Goal: Task Accomplishment & Management: Manage account settings

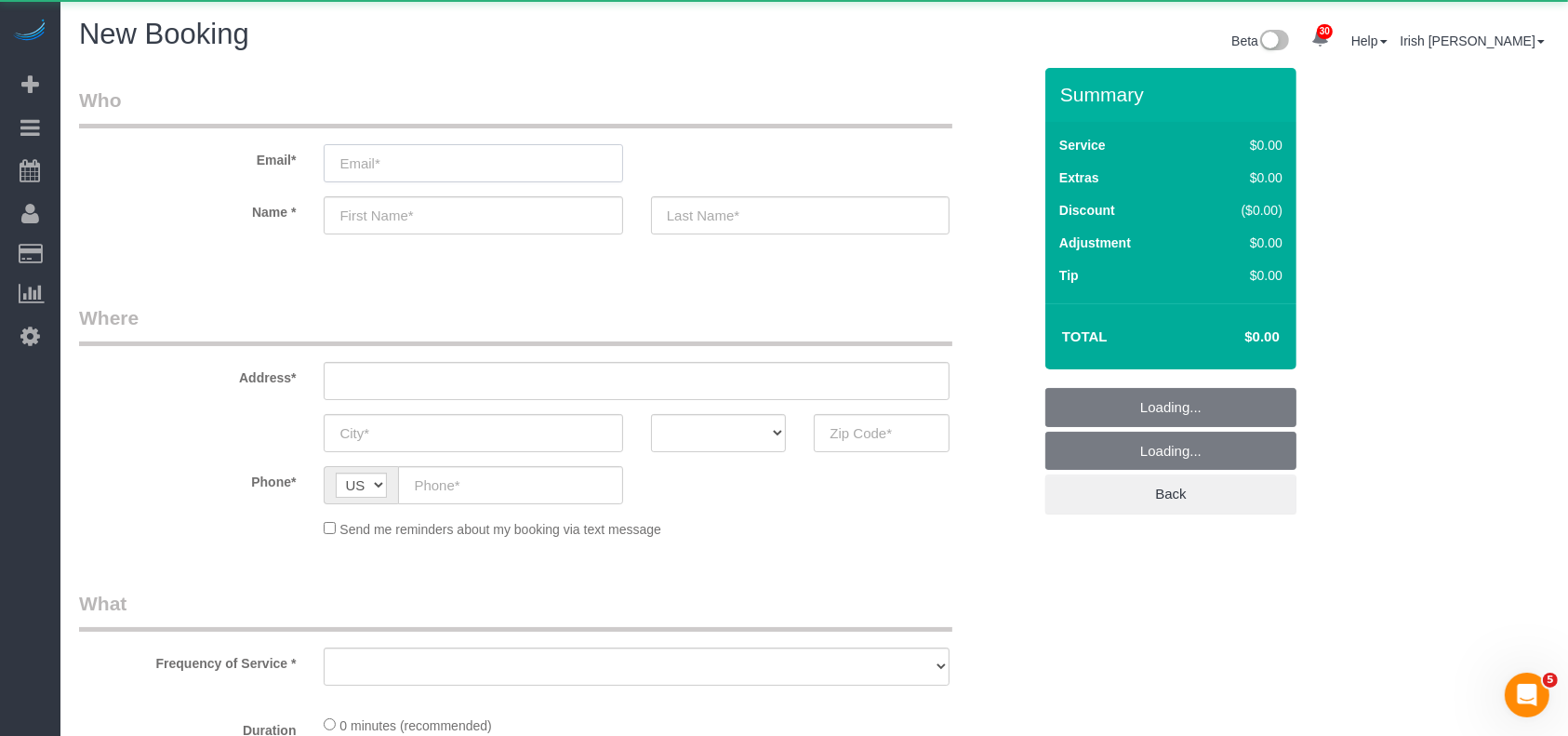
click at [381, 159] on input "email" at bounding box center [473, 163] width 299 height 38
select select "object:4404"
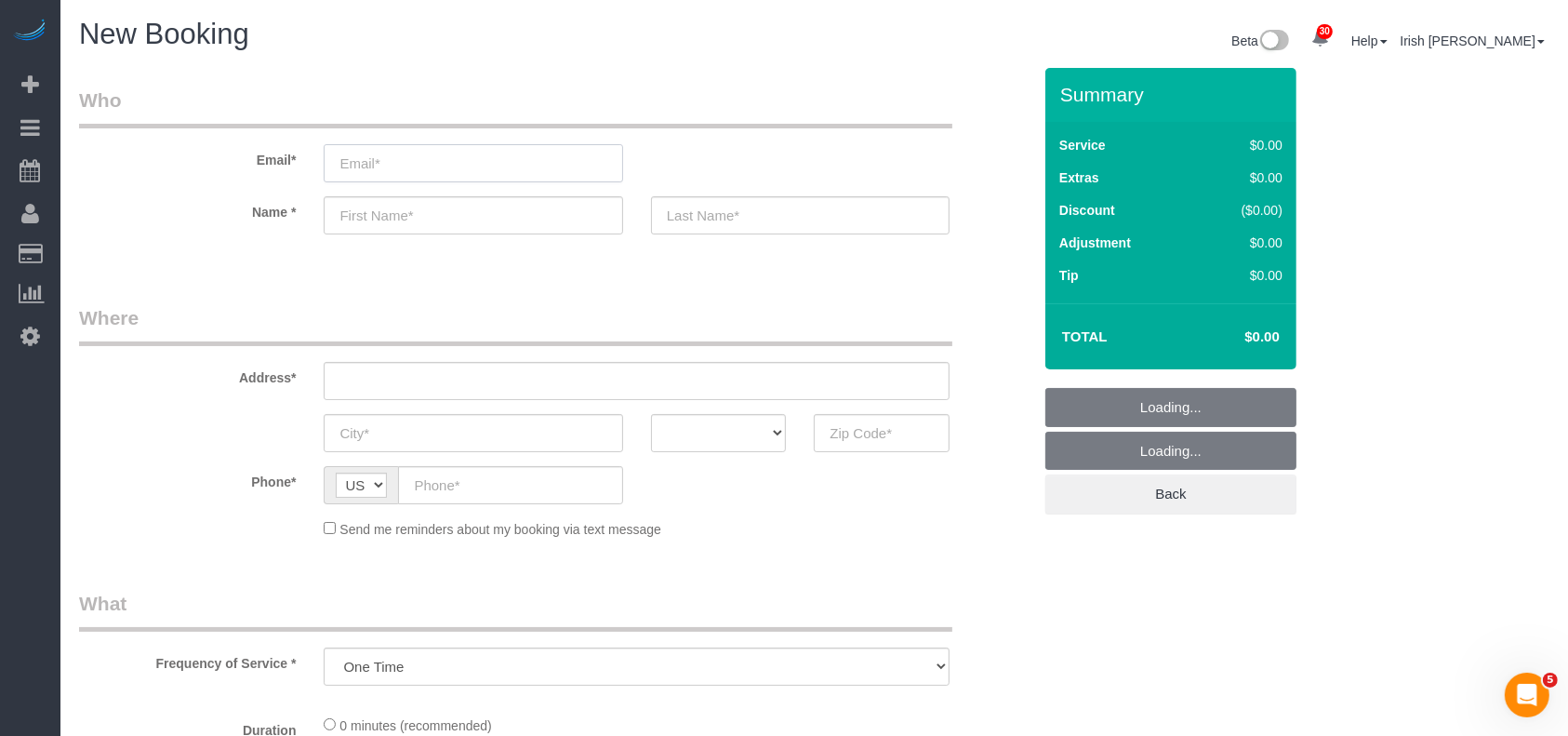
select select "3"
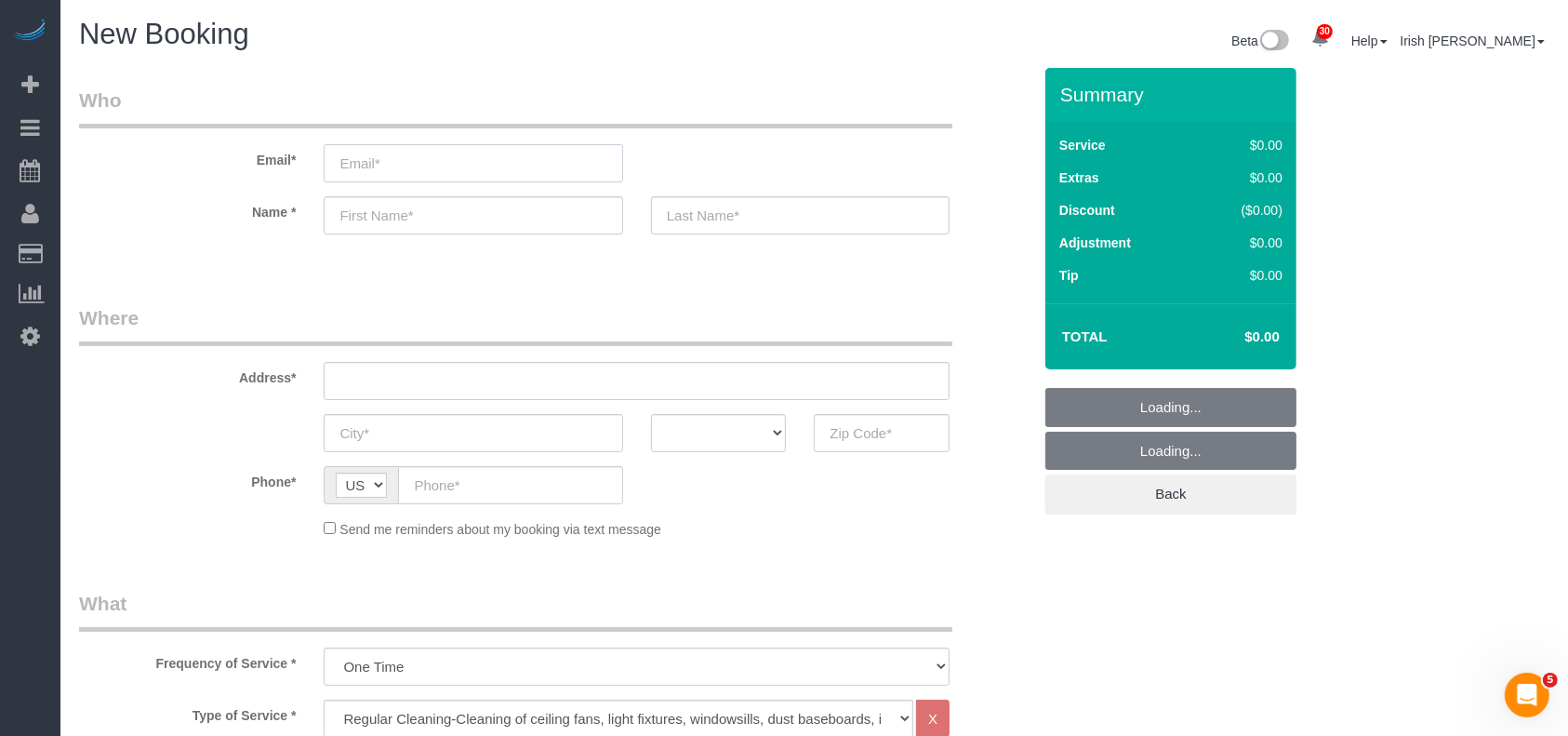
select select "object:4474"
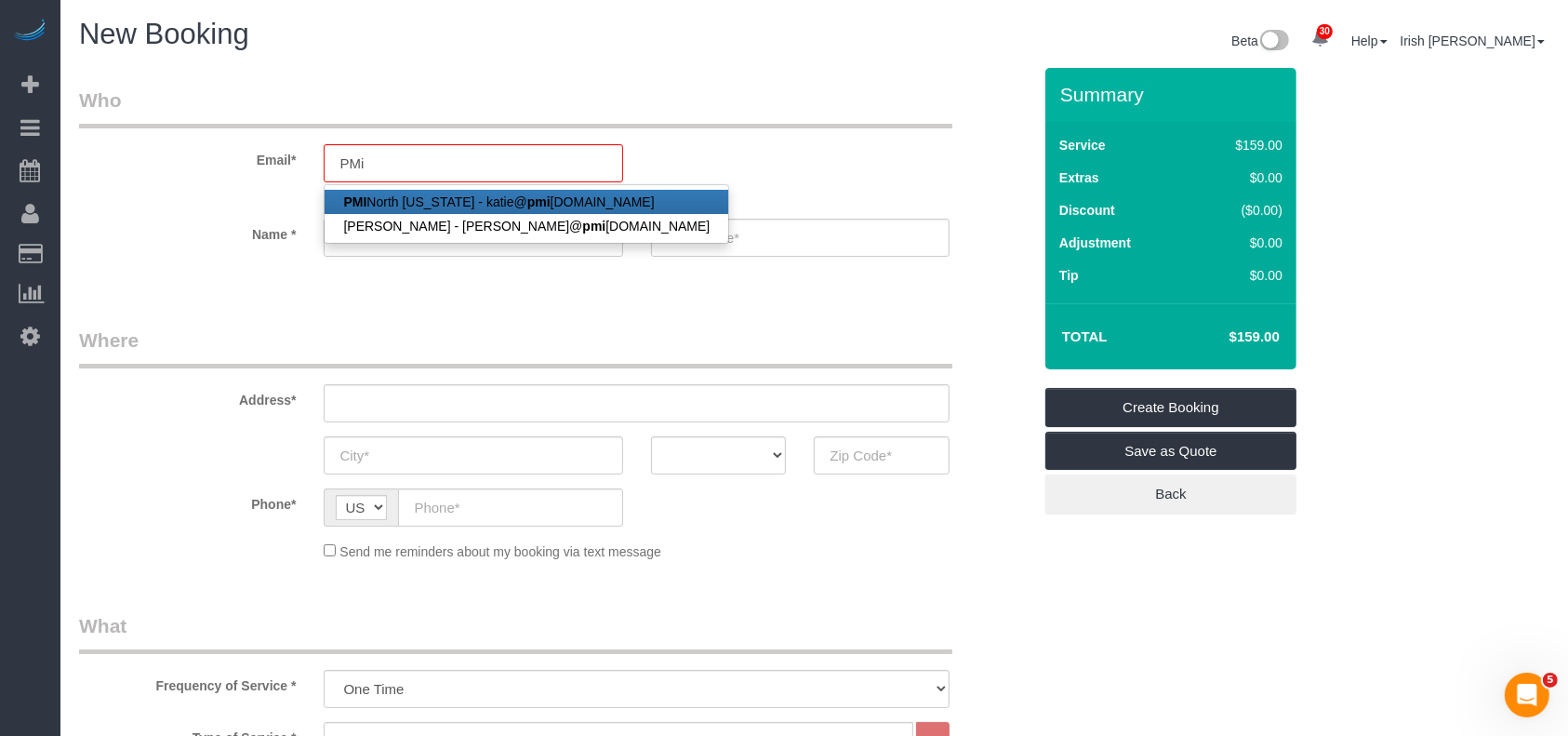
click at [409, 194] on link "PMI [GEOGRAPHIC_DATA][US_STATE] - [PERSON_NAME]@ pmi [DOMAIN_NAME]" at bounding box center [527, 201] width 404 height 24
type input "[PERSON_NAME][EMAIL_ADDRESS][DOMAIN_NAME]"
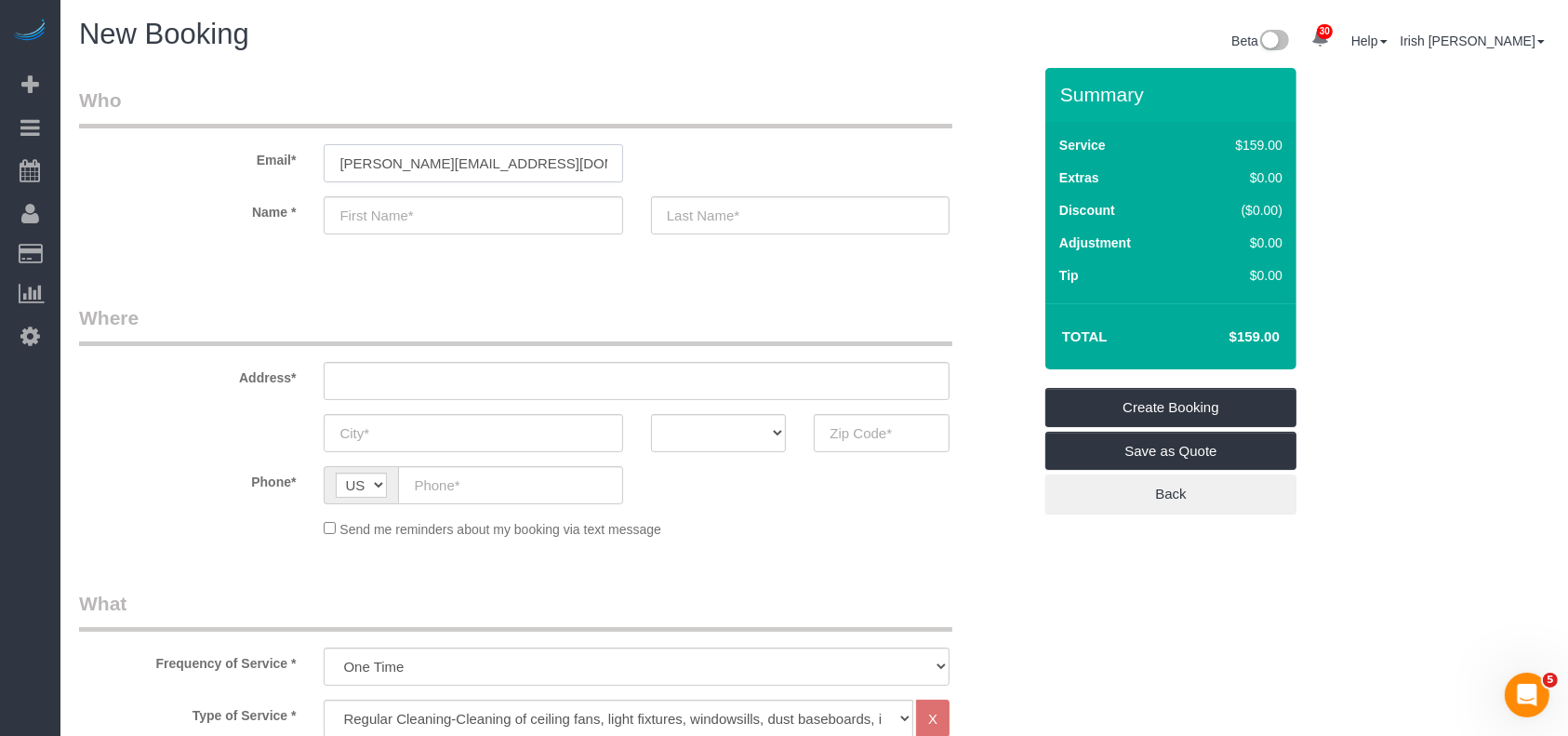
type input "PMI North"
type input "[US_STATE]"
type input "[PHONE_NUMBER]"
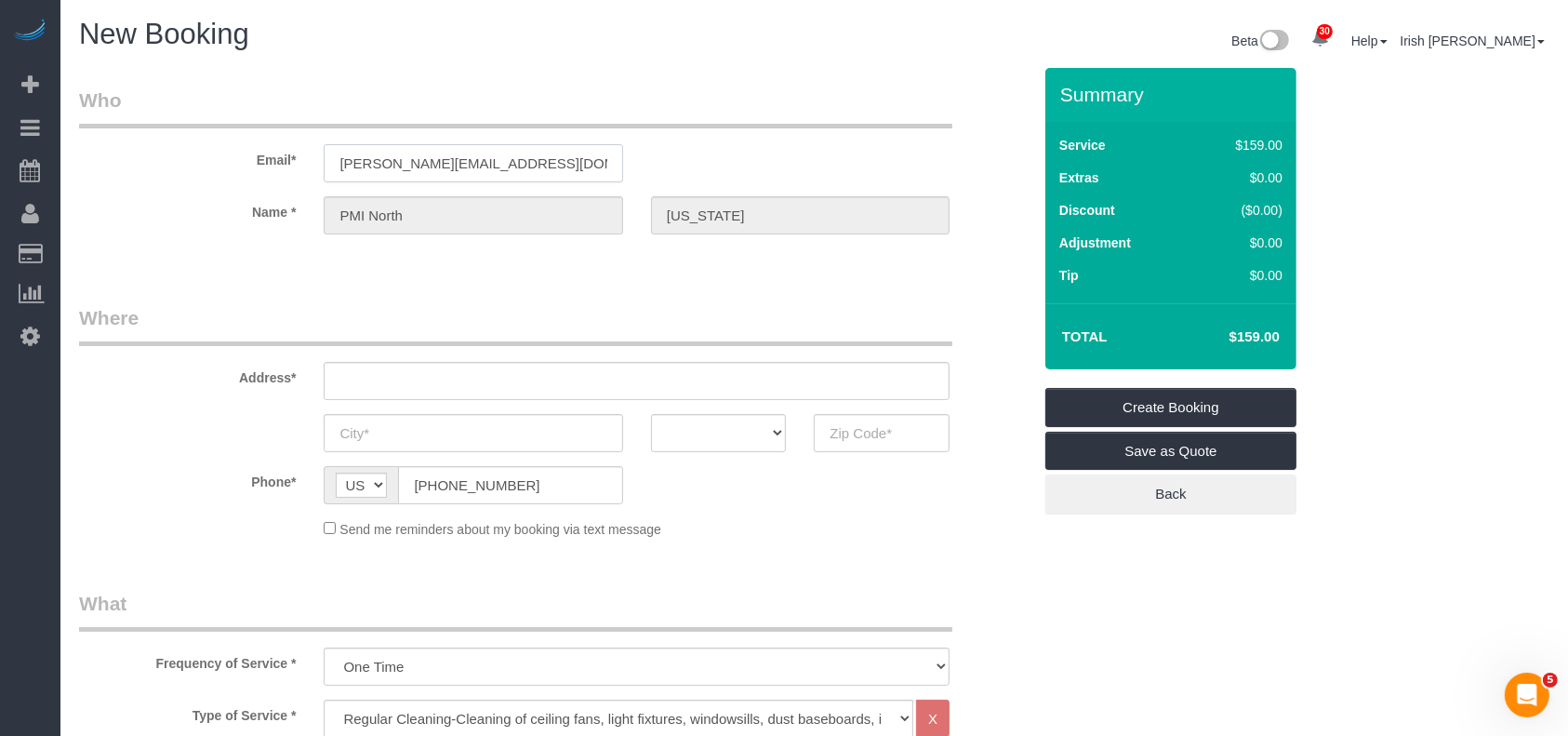
type input "[STREET_ADDRESS]"
type input "Frisco"
select select "[GEOGRAPHIC_DATA]"
type input "75033"
select select "string:fspay-60573b1f-10d3-4150-b947-a47a46c7bcc4"
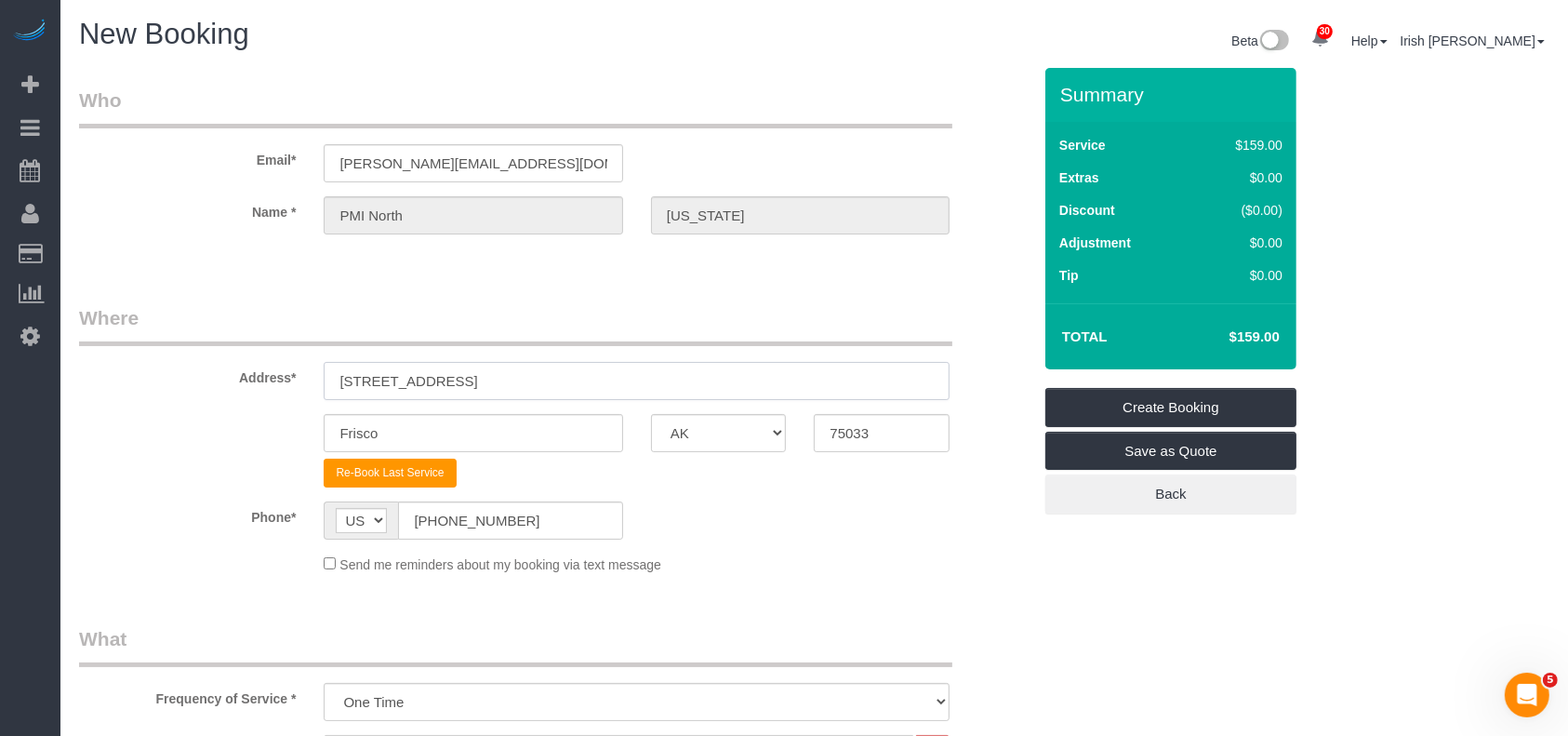
drag, startPoint x: 513, startPoint y: 381, endPoint x: 159, endPoint y: 377, distance: 354.0
click at [170, 380] on div "Address* [STREET_ADDRESS]" at bounding box center [555, 352] width 980 height 96
paste input "[STREET_ADDRESS][PERSON_NAME]"
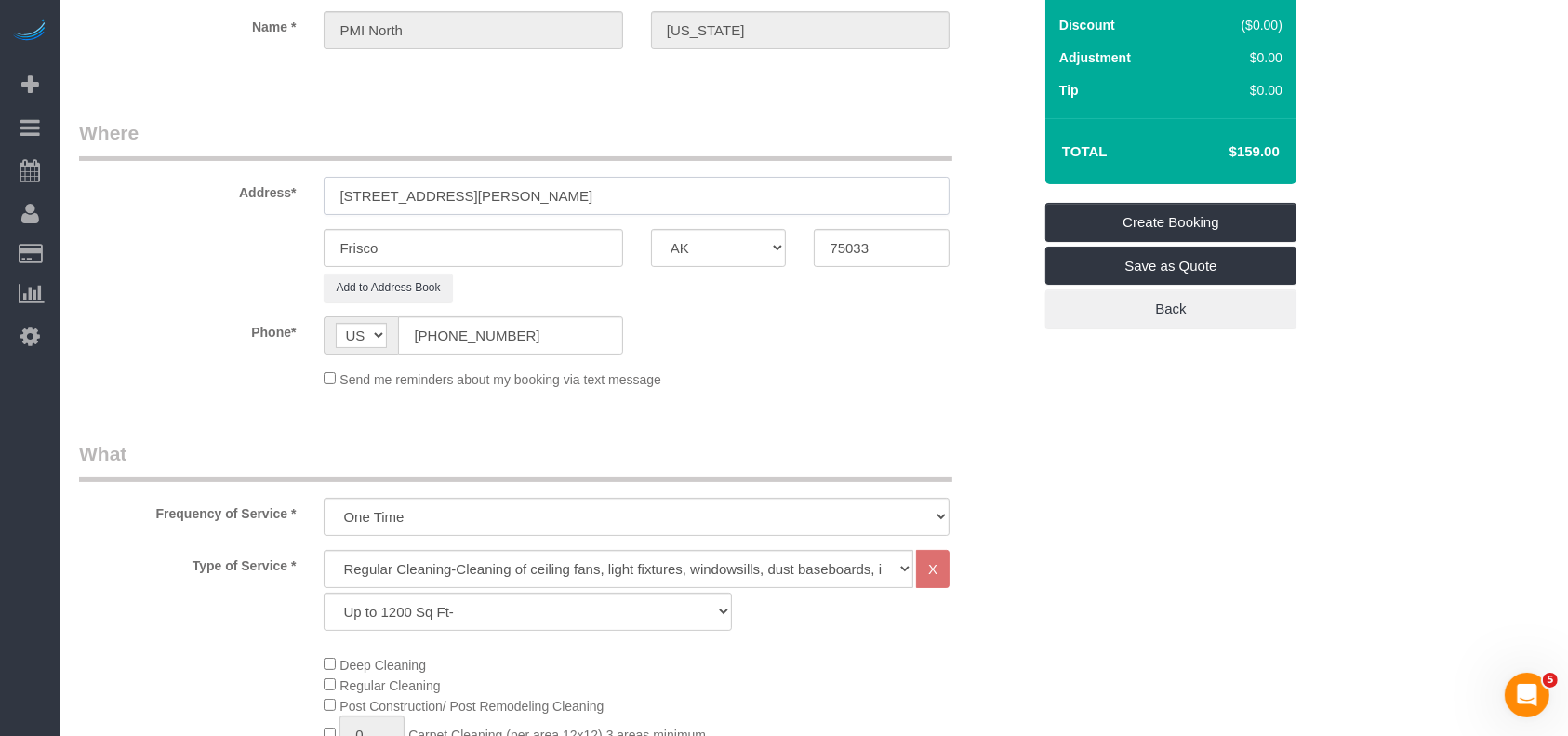
scroll to position [496, 0]
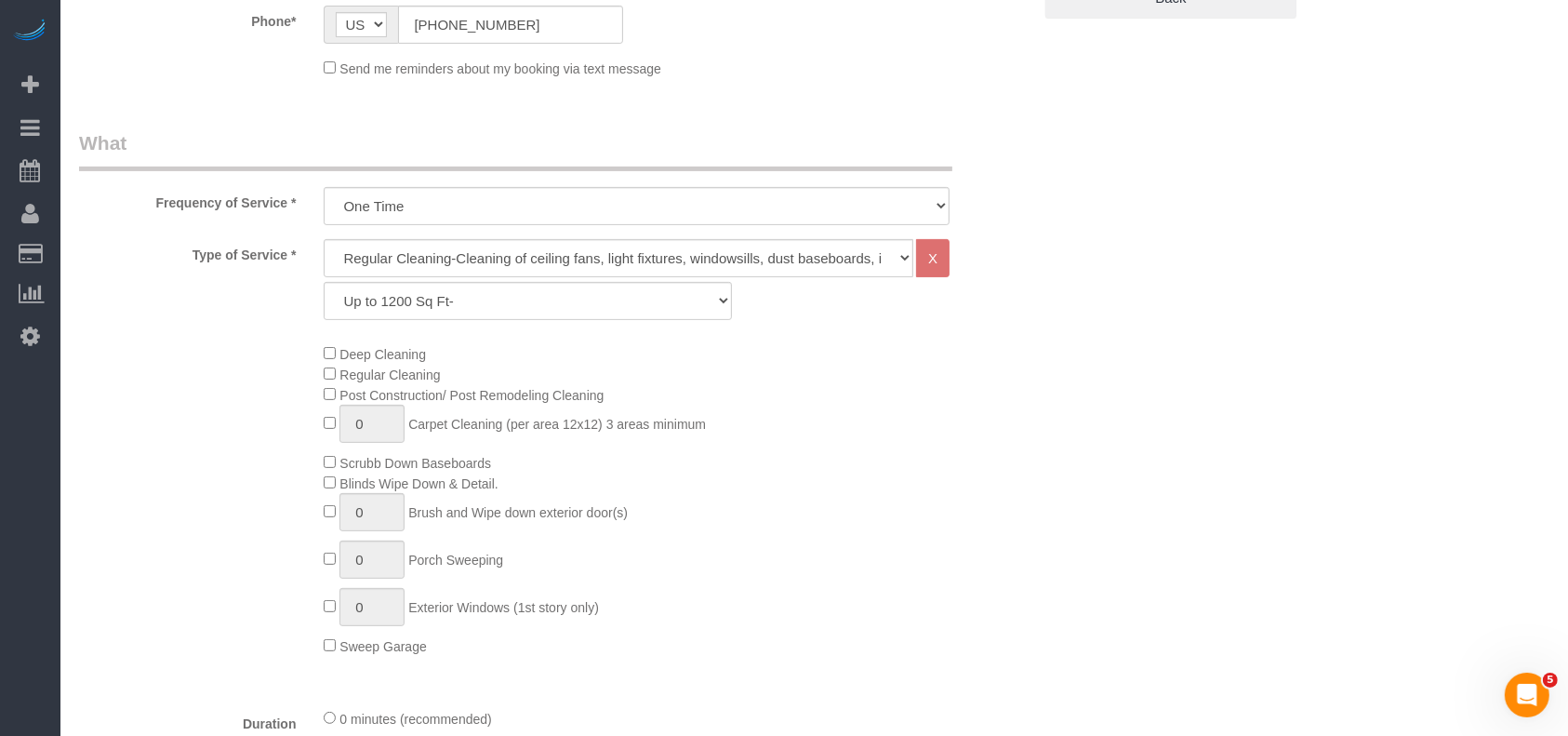
type input "[STREET_ADDRESS][PERSON_NAME]"
click at [448, 291] on select "Up to 1200 Sq Ft- [DATE]-[DATE] Sq Ft [DATE]-[DATE] Sq Ft [DATE]-[DATE] Sq Ft […" at bounding box center [527, 301] width 407 height 38
select select "70"
click at [324, 282] on select "Up to 1200 Sq Ft- [DATE]-[DATE] Sq Ft [DATE]-[DATE] Sq Ft [DATE]-[DATE] Sq Ft […" at bounding box center [527, 301] width 407 height 38
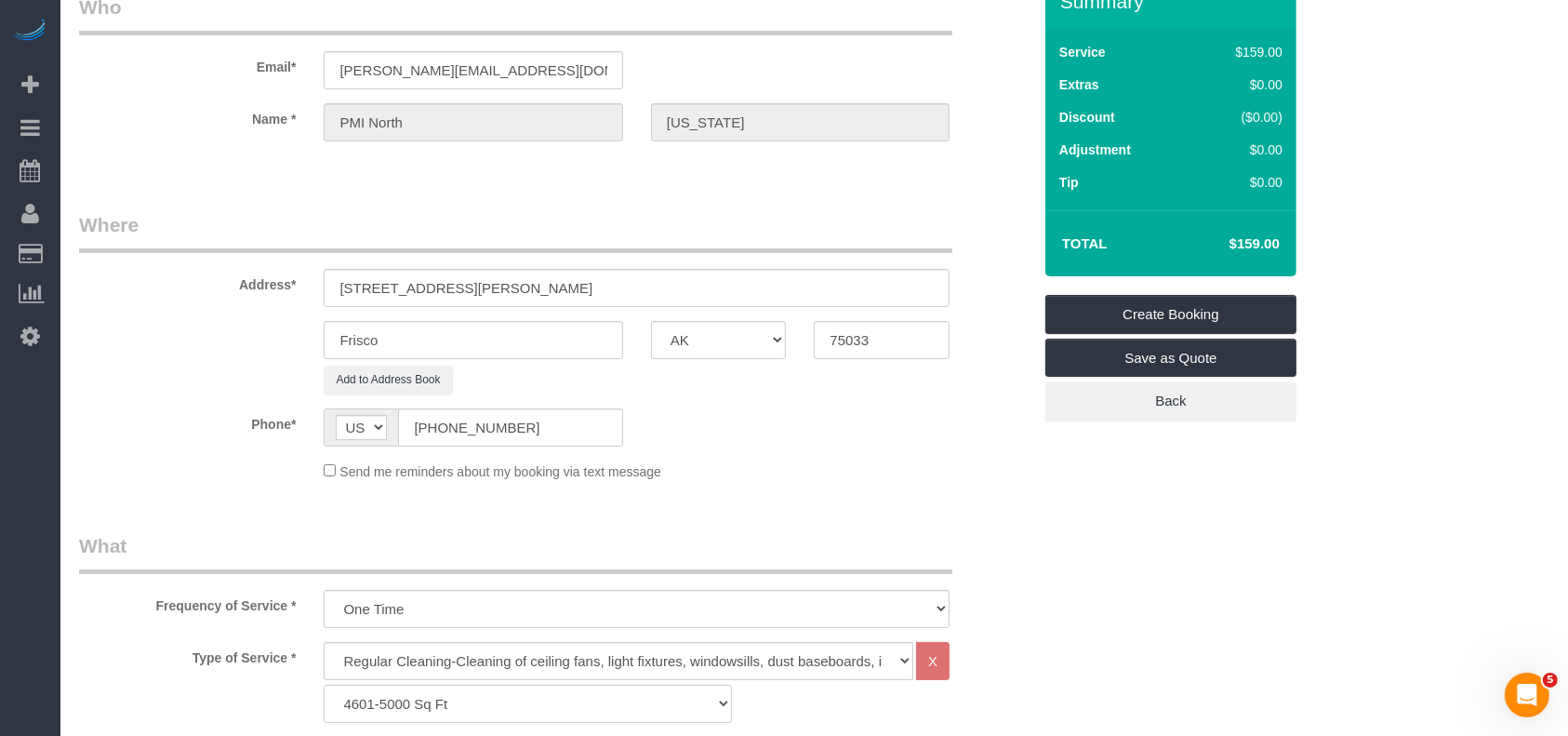
scroll to position [0, 0]
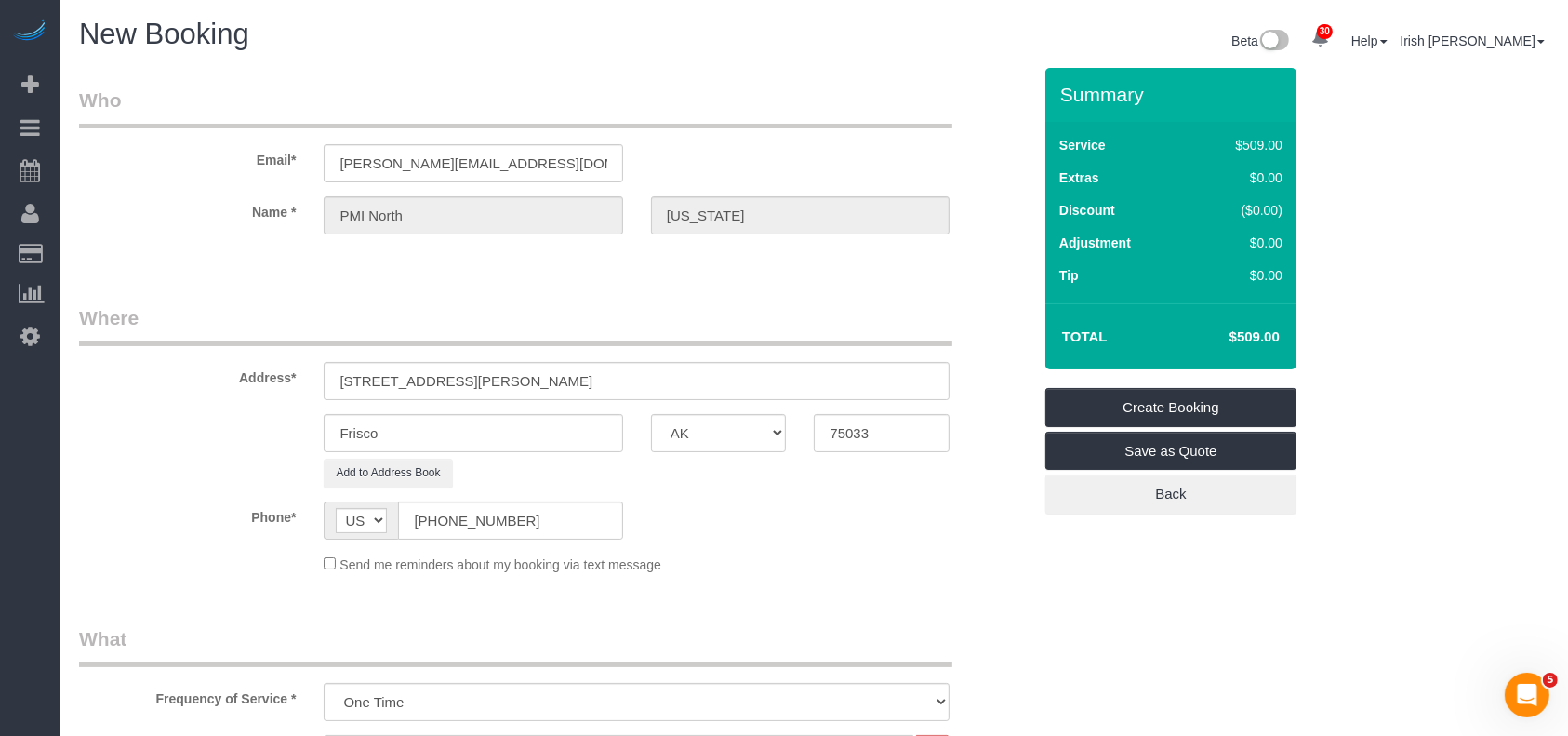
click at [110, 469] on div "Add to Address Book" at bounding box center [555, 473] width 980 height 29
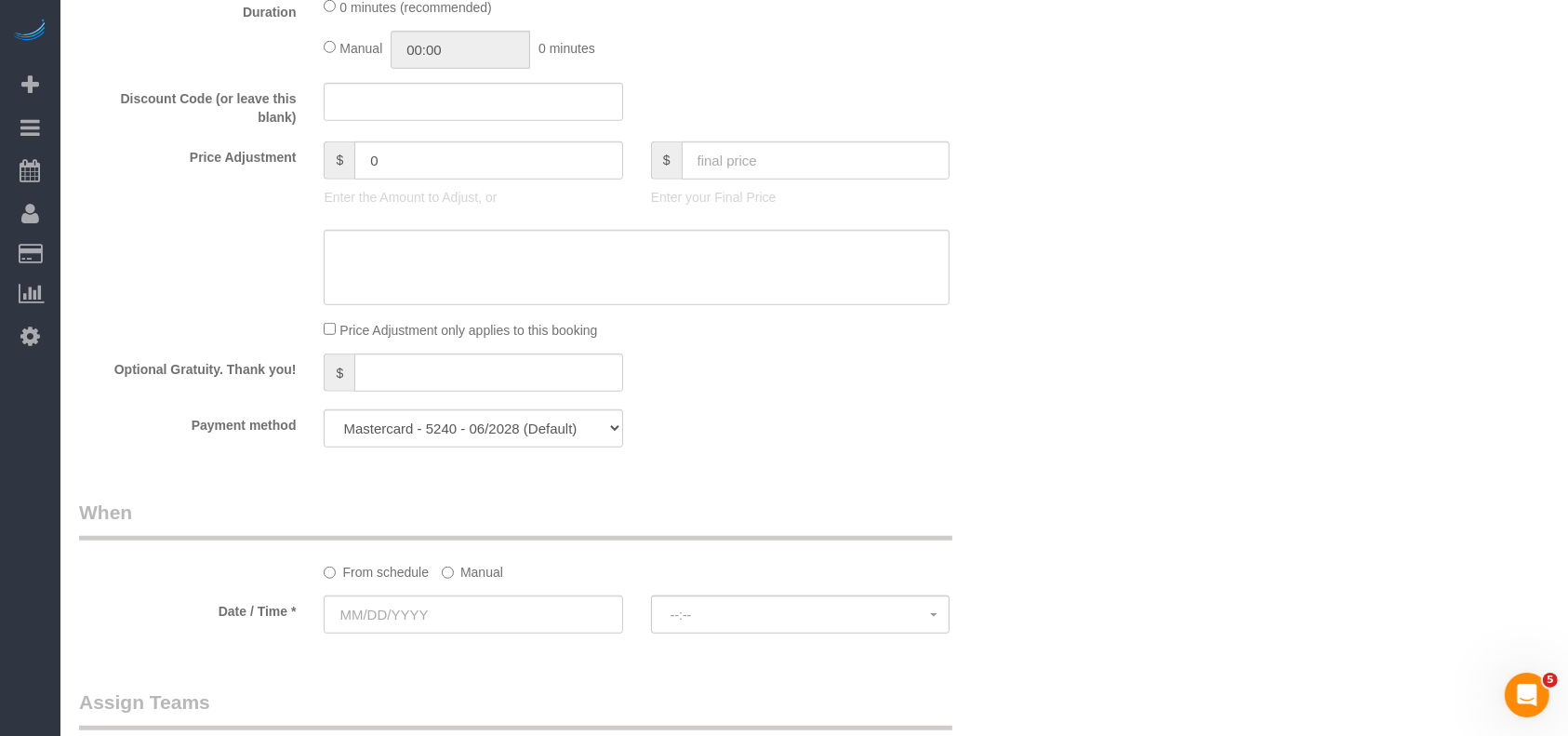
scroll to position [620, 0]
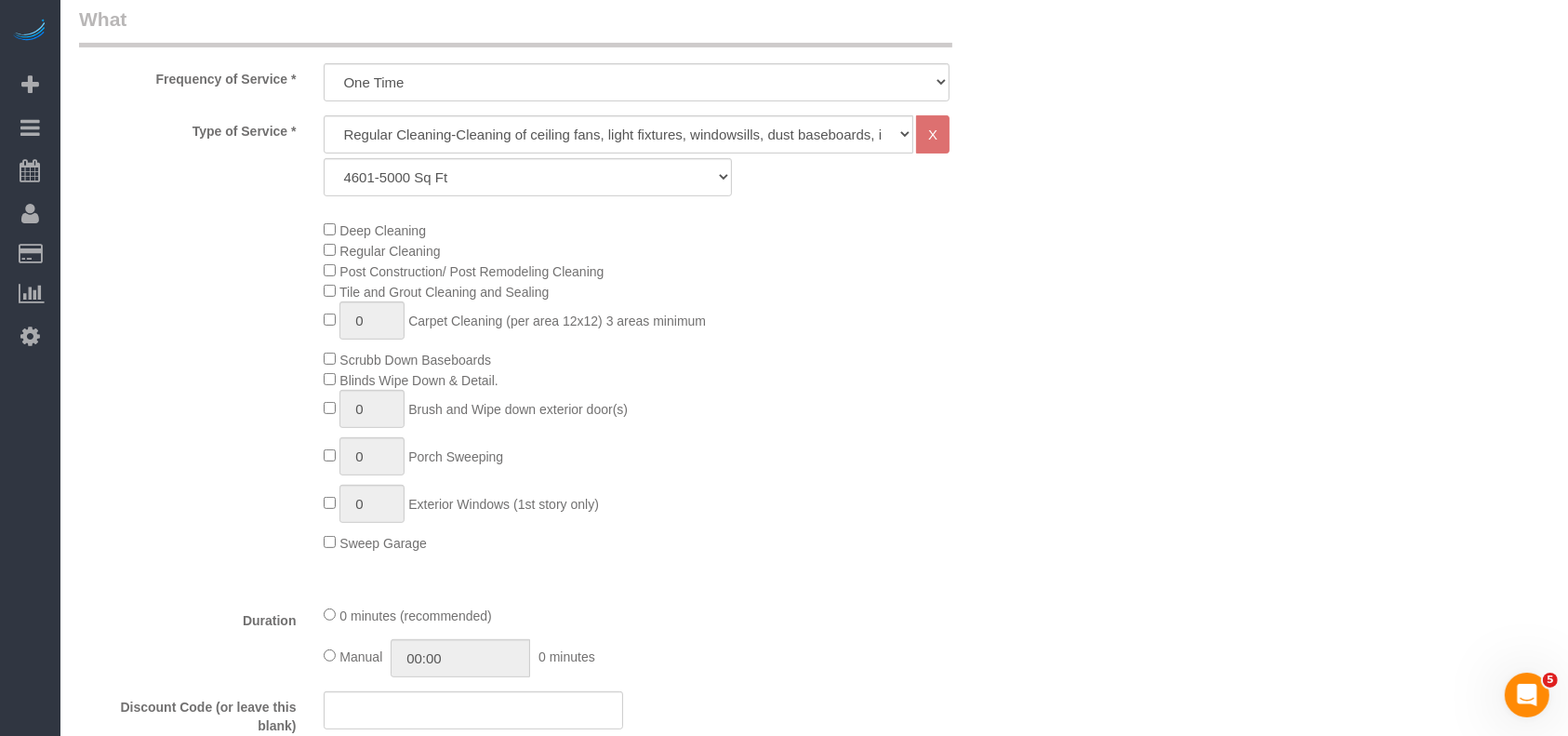
click at [172, 287] on div "Deep Cleaning Regular Cleaning Post Construction/ Post Remodeling Cleaning Tile…" at bounding box center [555, 385] width 980 height 332
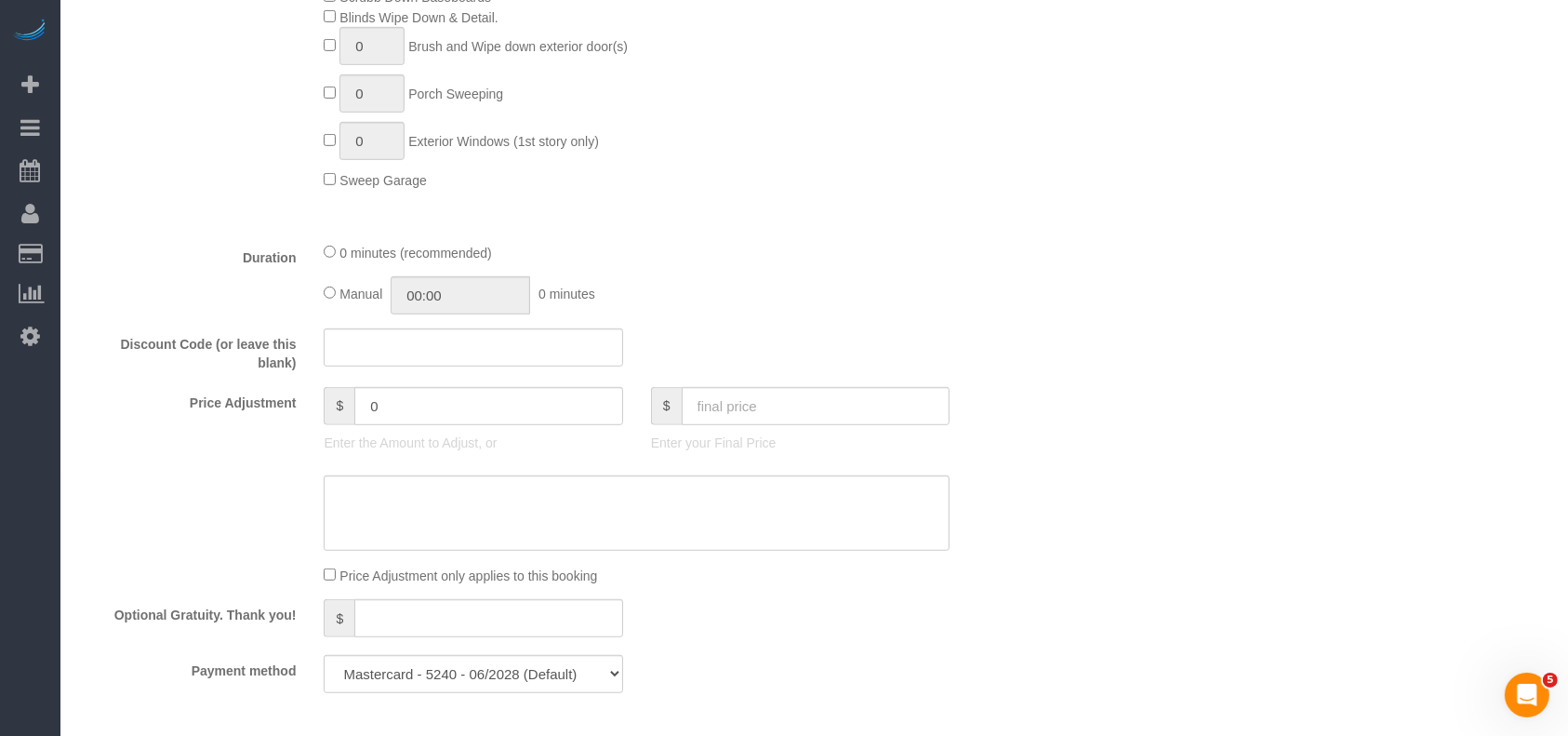
scroll to position [1116, 0]
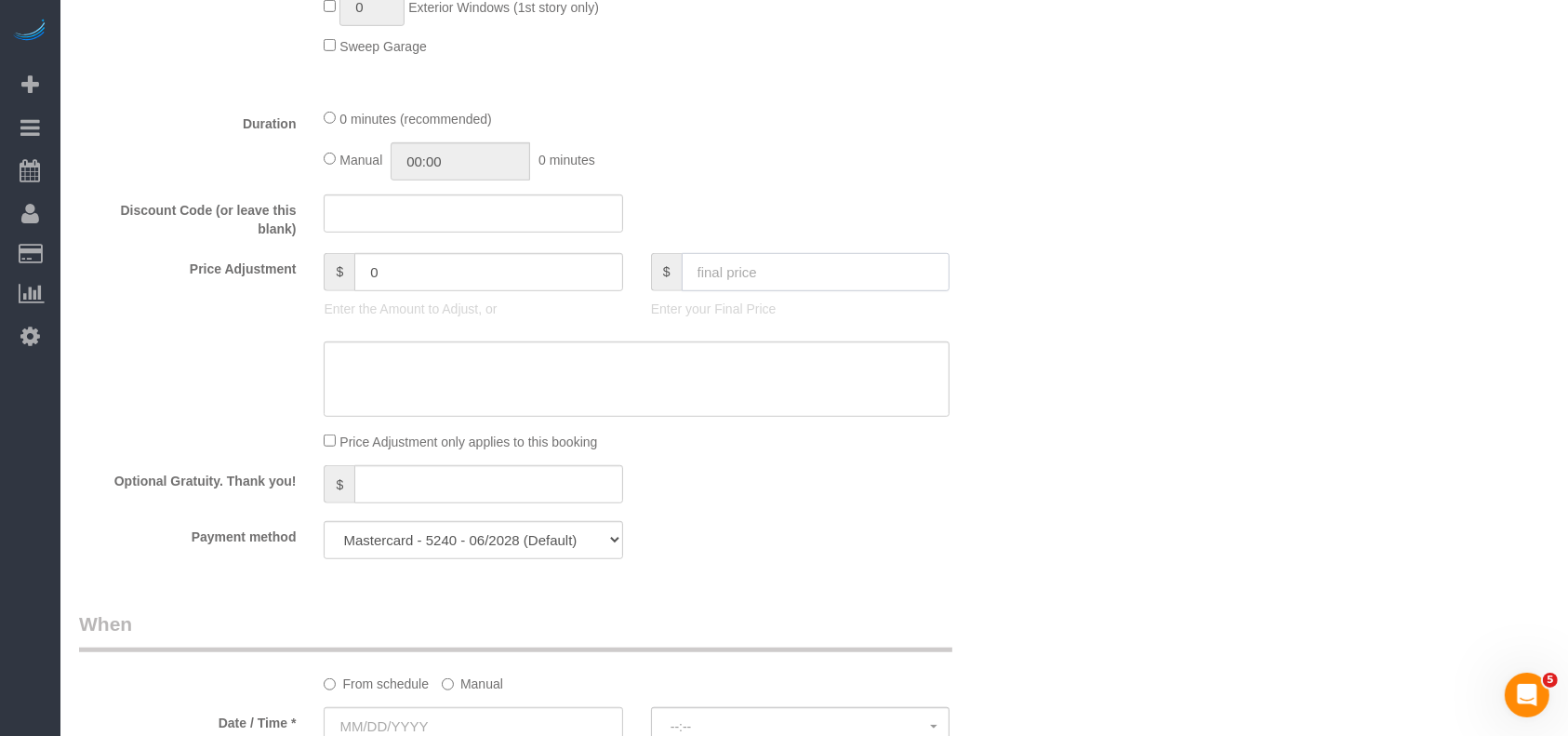
click at [821, 272] on input "text" at bounding box center [816, 272] width 269 height 38
paste input "590"
type input "590"
click at [990, 519] on fieldset "What Frequency of Service * One Time Type of Service * Regular Cleaning-Cleanin…" at bounding box center [554, 41] width 952 height 1065
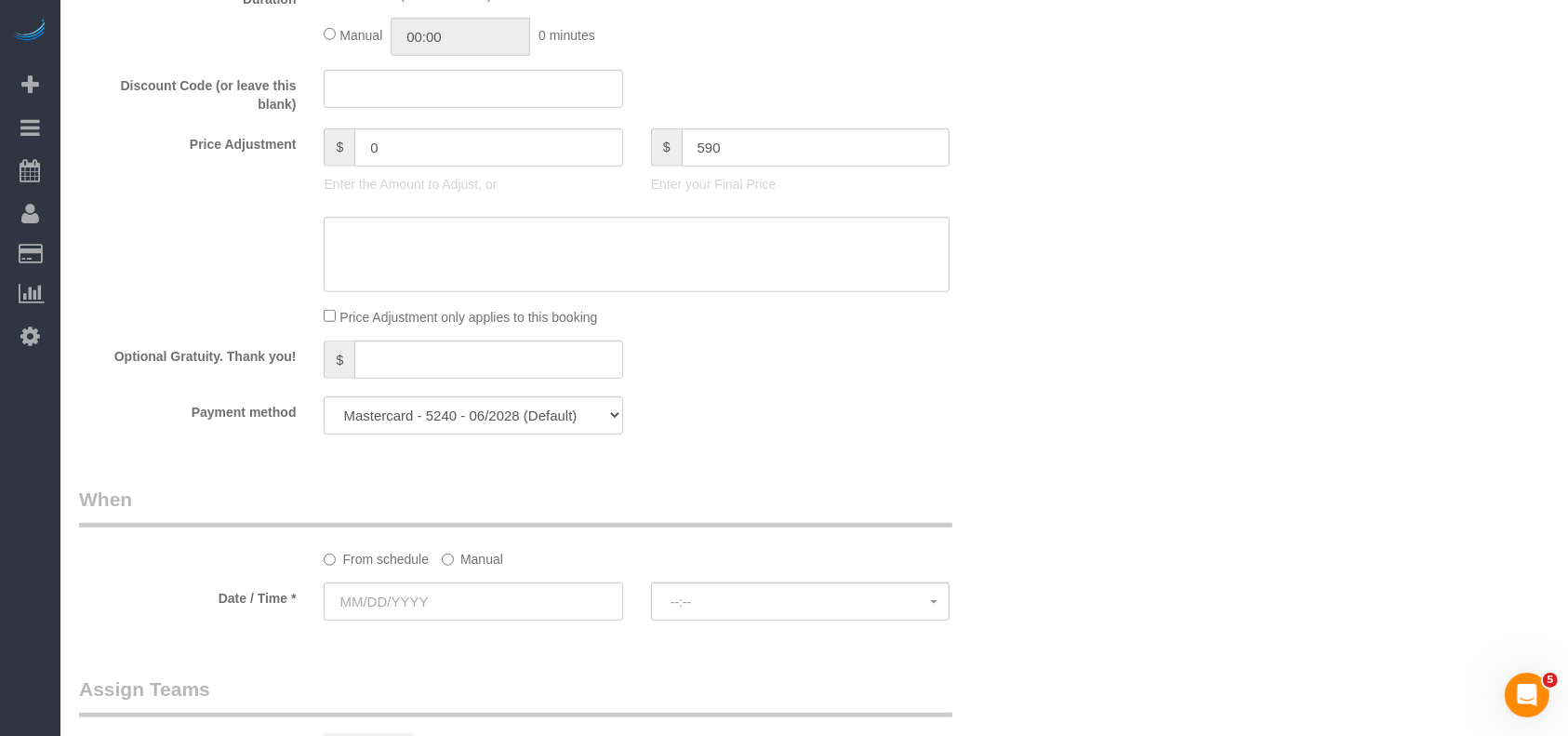
scroll to position [1363, 0]
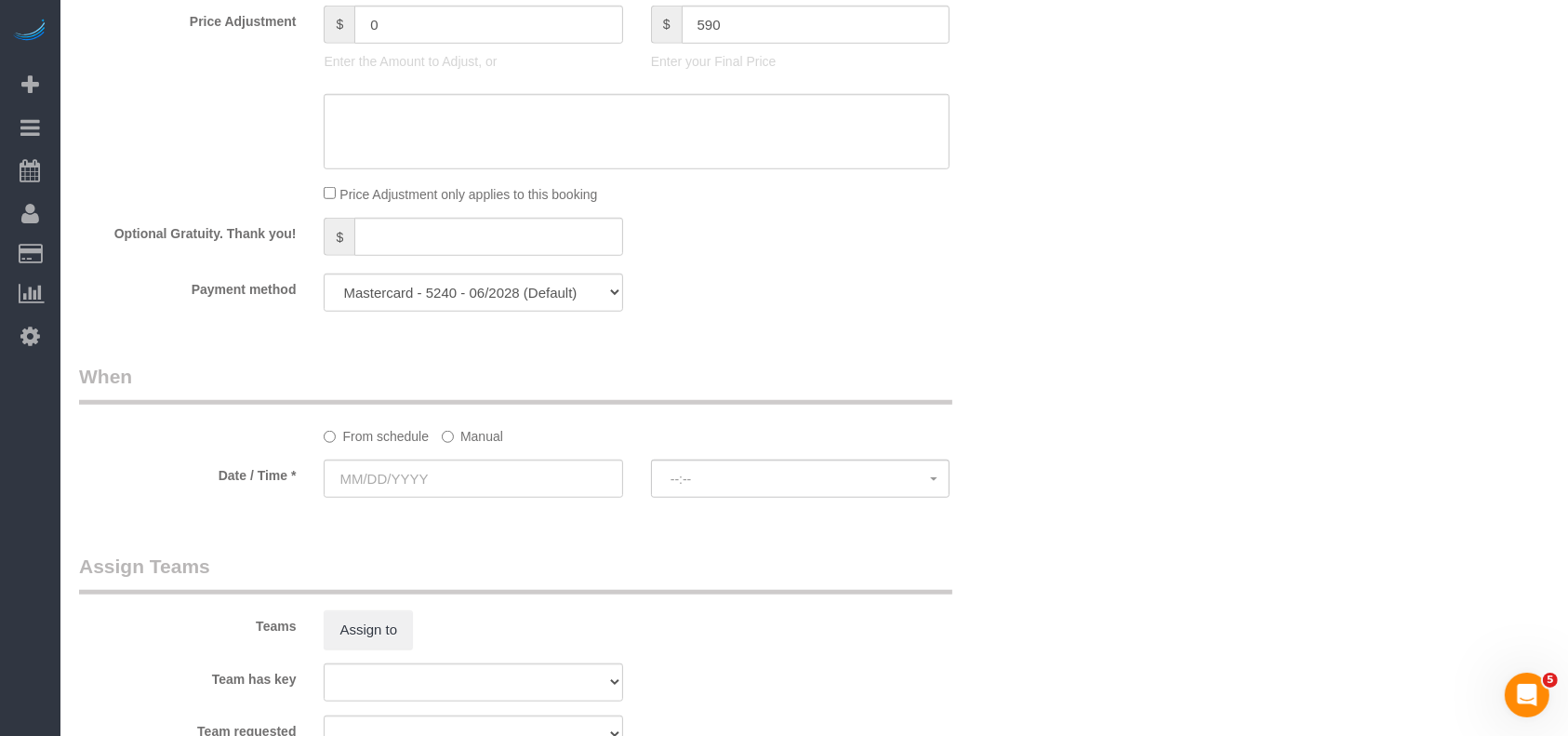
type input "81"
click at [487, 301] on select "Mastercard - 5240 - 06/2028 (Default) Add Credit Card ─────────────── Cash Chec…" at bounding box center [473, 293] width 299 height 38
select select "string:check"
click at [324, 278] on select "Mastercard - 5240 - 06/2028 (Default) Add Credit Card ─────────────── Cash Chec…" at bounding box center [473, 293] width 299 height 38
click at [464, 439] on label "Manual" at bounding box center [473, 432] width 61 height 25
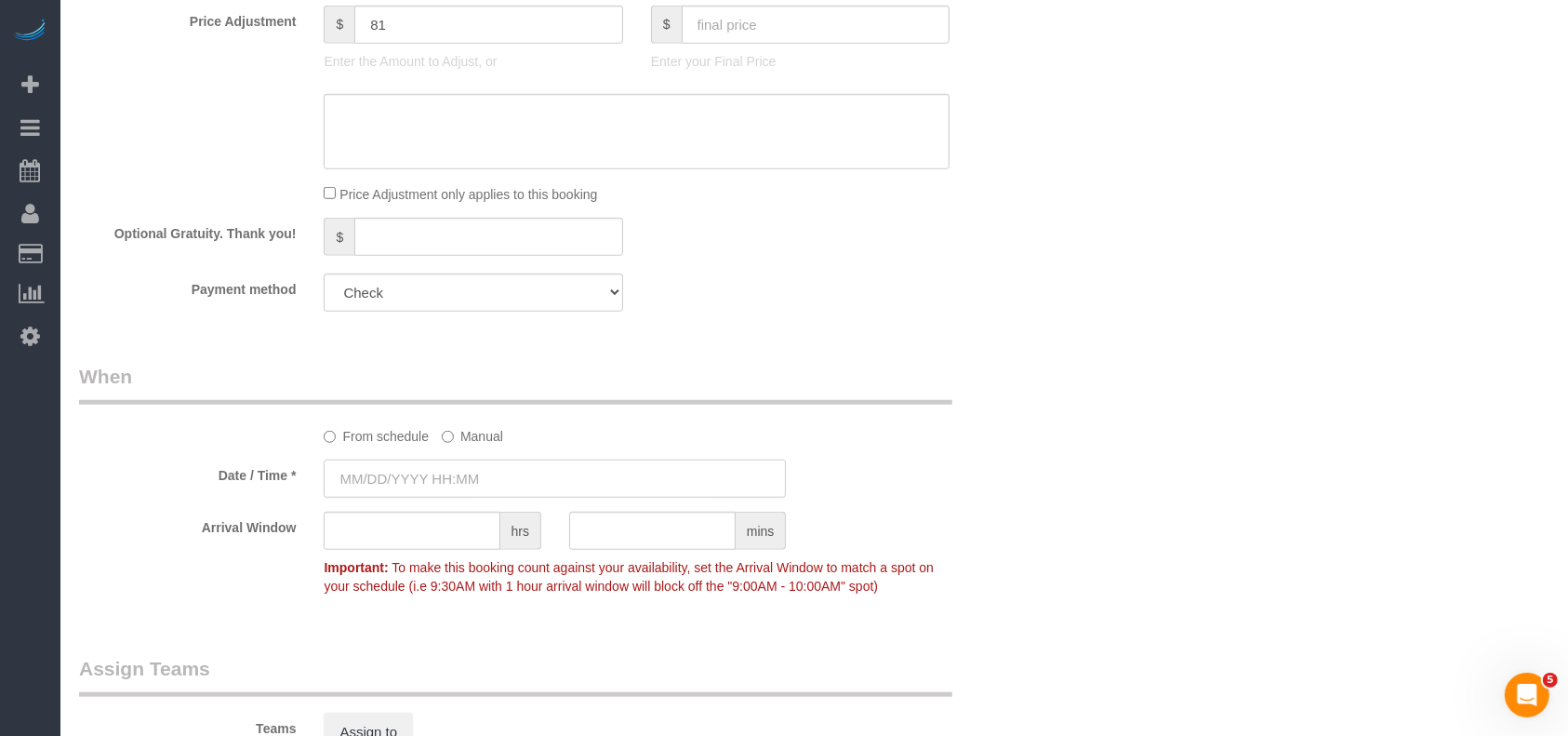
click at [435, 476] on input "text" at bounding box center [554, 478] width 462 height 38
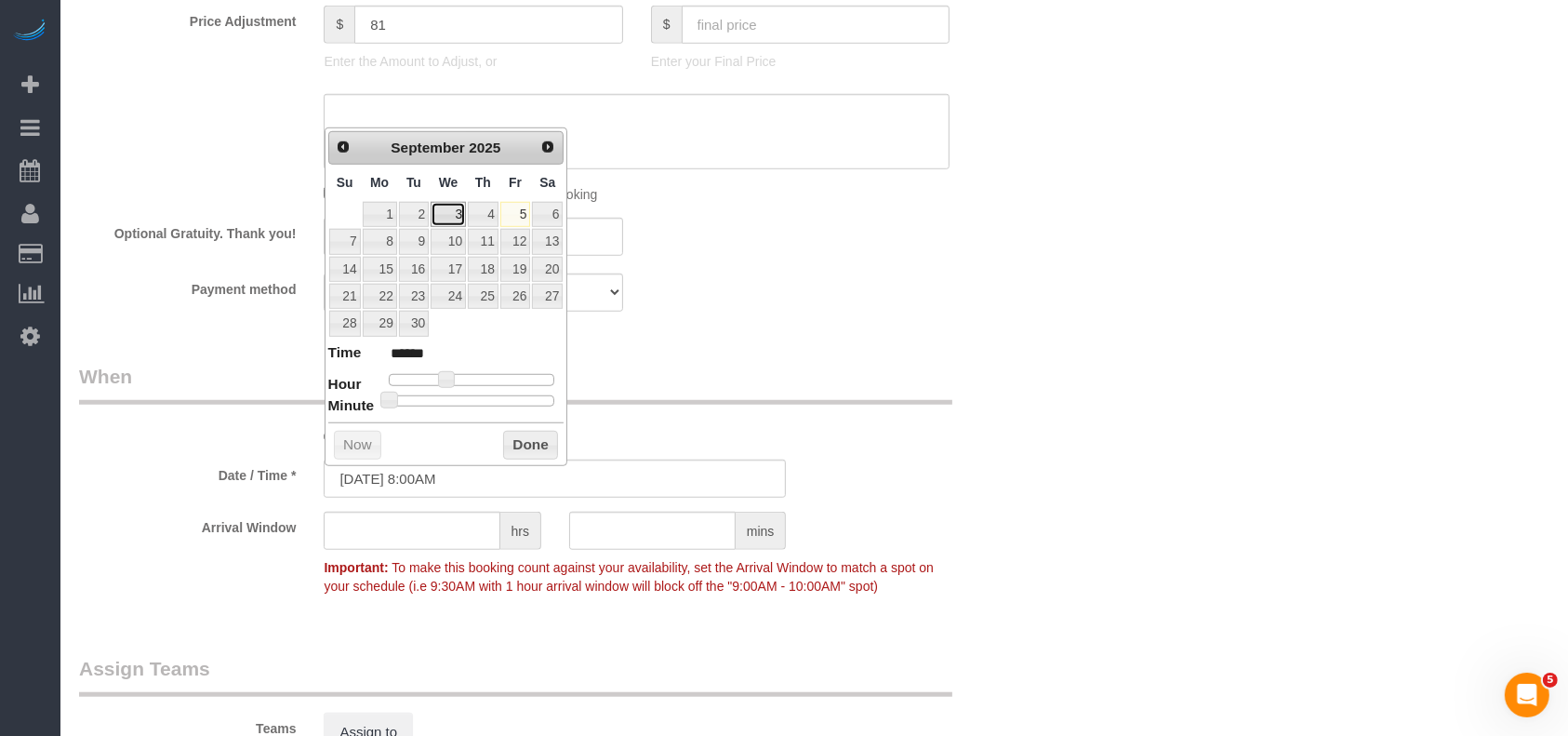
click at [455, 207] on link "3" at bounding box center [448, 214] width 36 height 25
click at [477, 213] on link "4" at bounding box center [483, 214] width 31 height 25
type input "[DATE] 8:00AM"
click at [519, 437] on button "Done" at bounding box center [530, 445] width 55 height 30
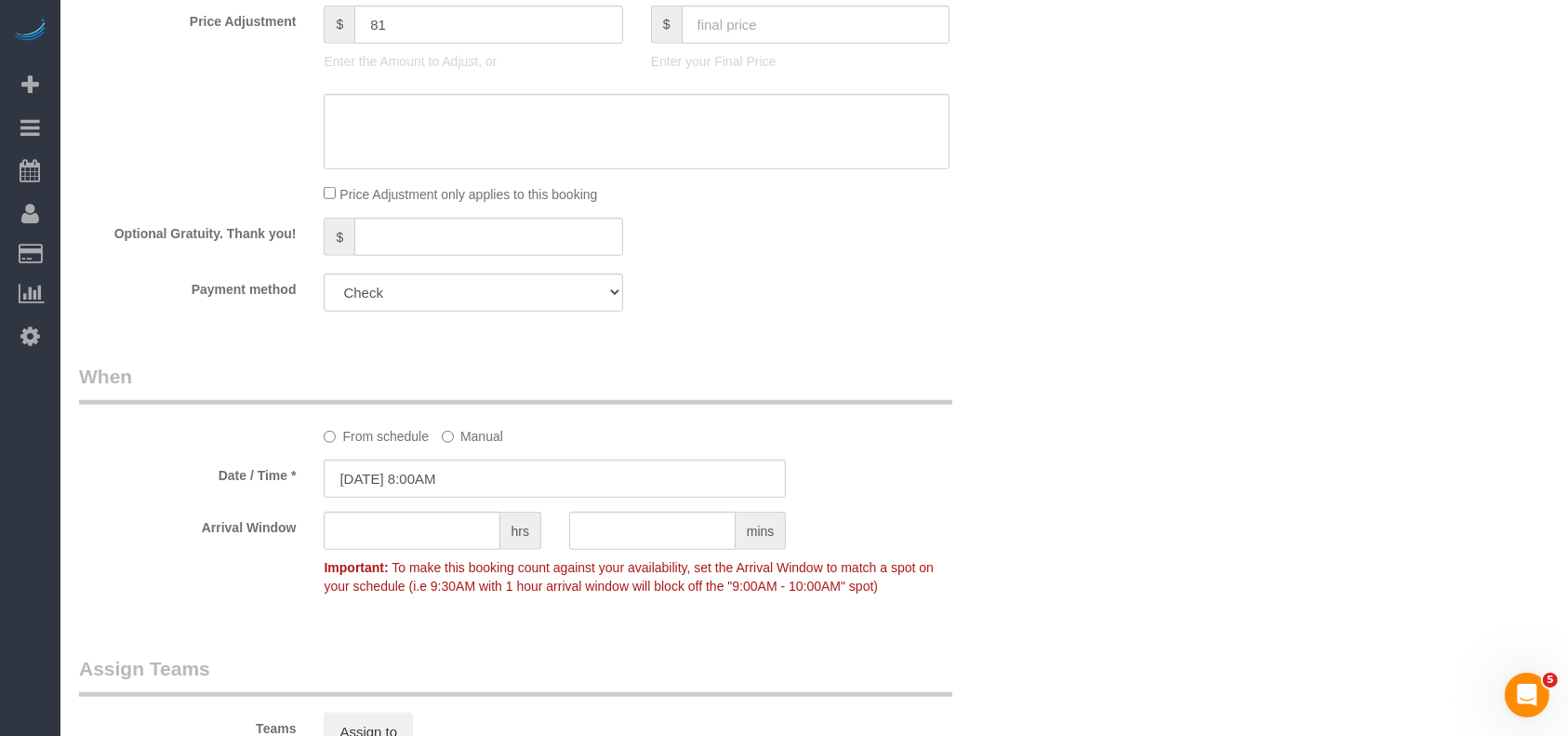
click at [97, 519] on label "Arrival Window" at bounding box center [187, 524] width 245 height 25
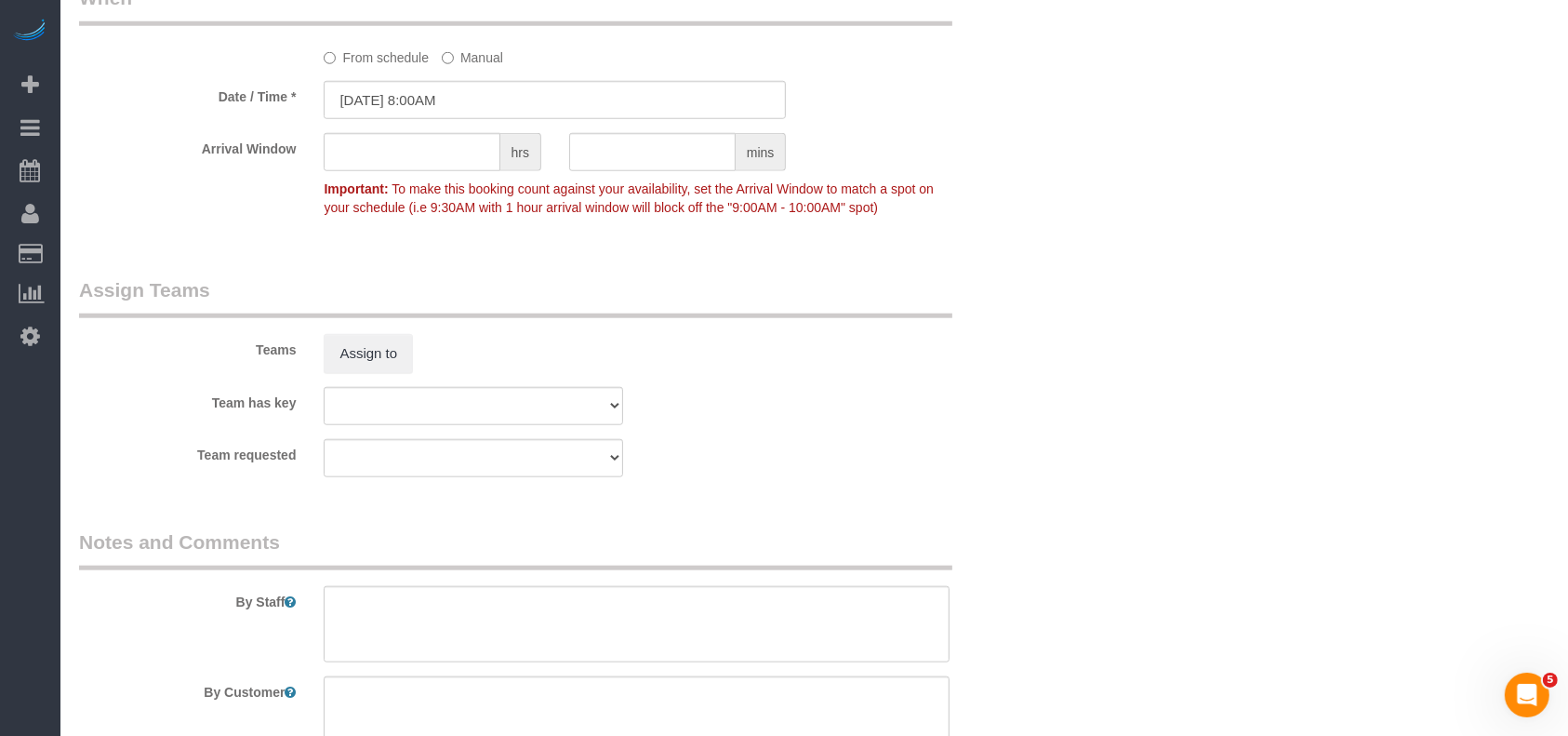
scroll to position [1918, 0]
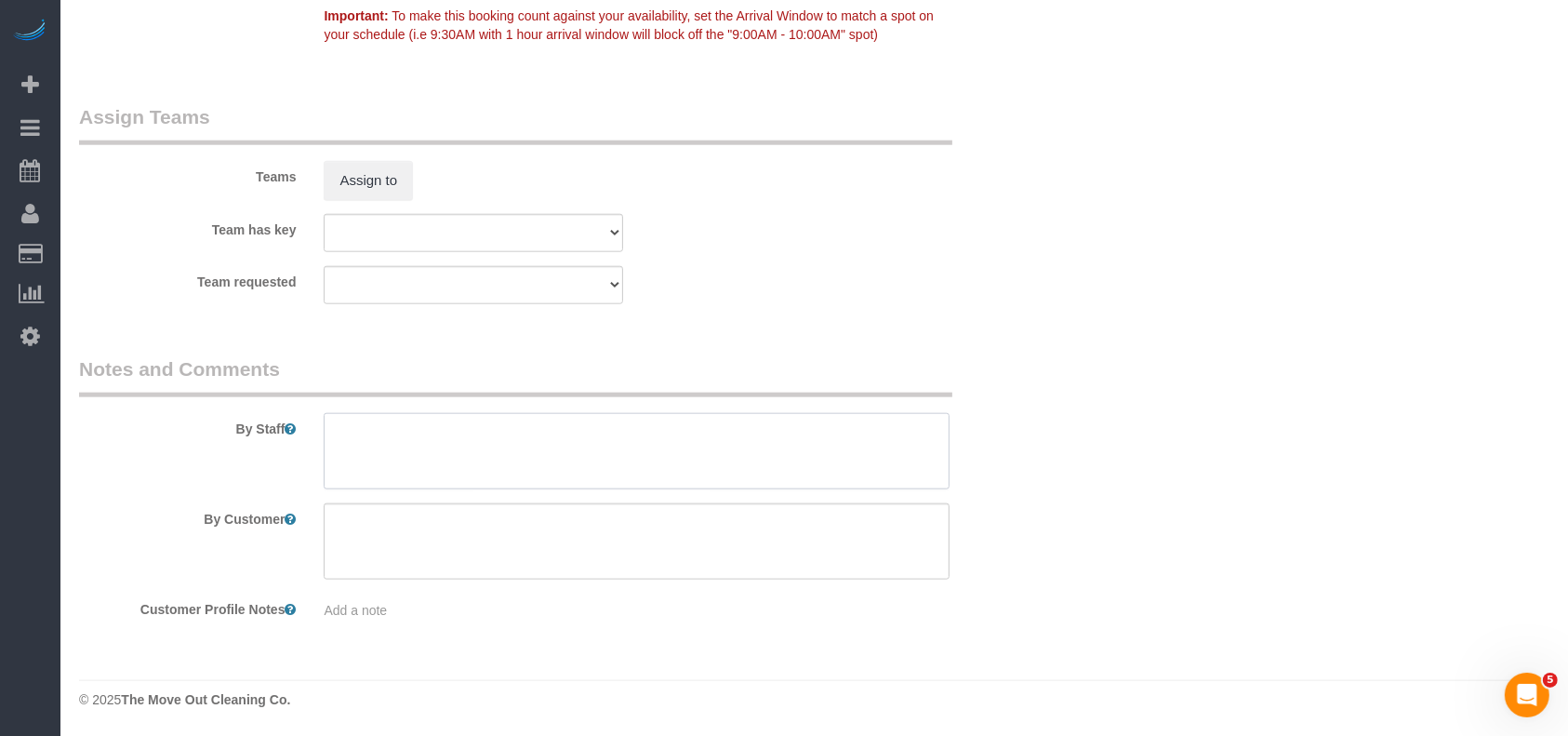
click at [454, 448] on textarea at bounding box center [636, 451] width 625 height 76
paste textarea "ockbox code is 8755"
click at [127, 450] on div "By Staff" at bounding box center [555, 422] width 980 height 134
click at [336, 437] on textarea at bounding box center [636, 451] width 625 height 76
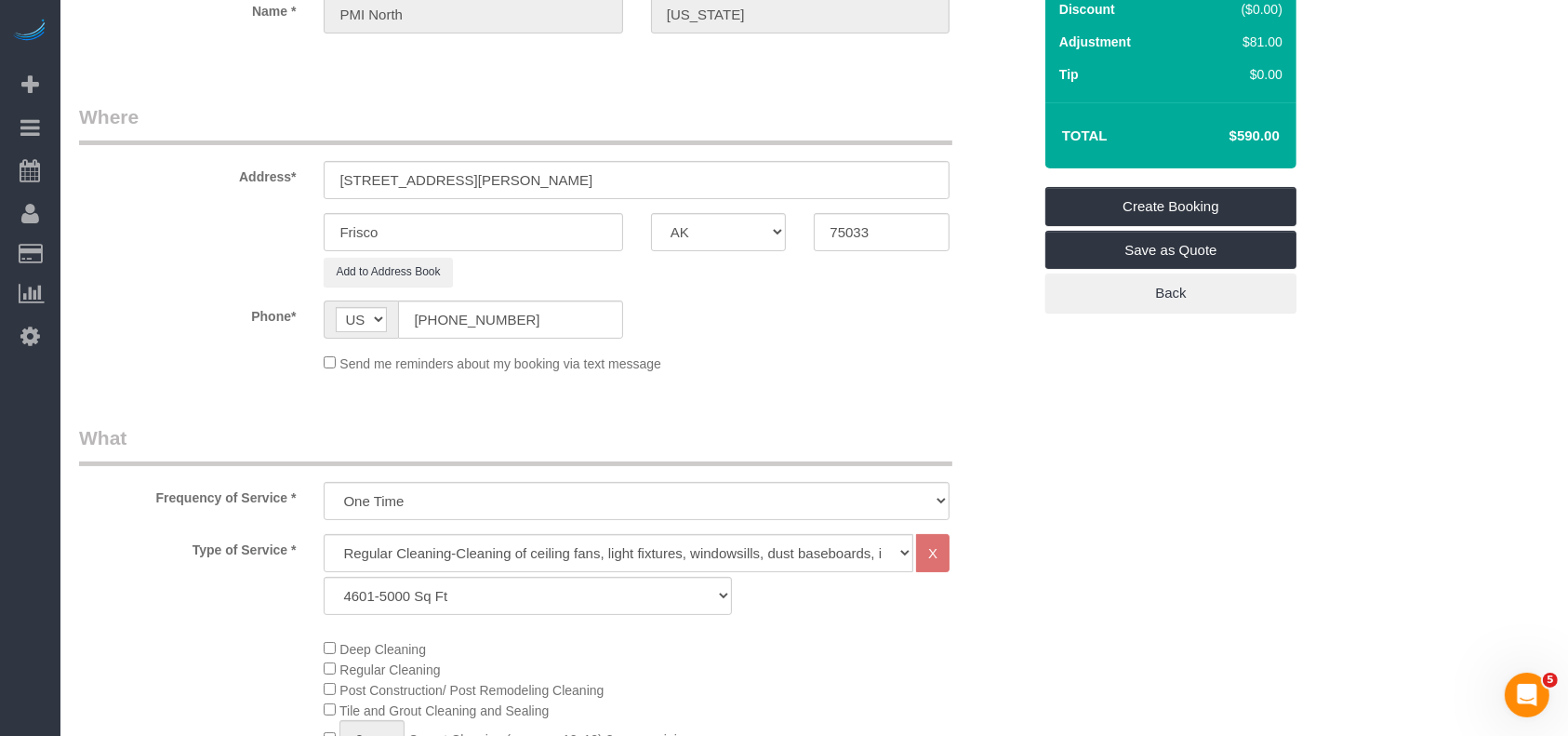
scroll to position [182, 0]
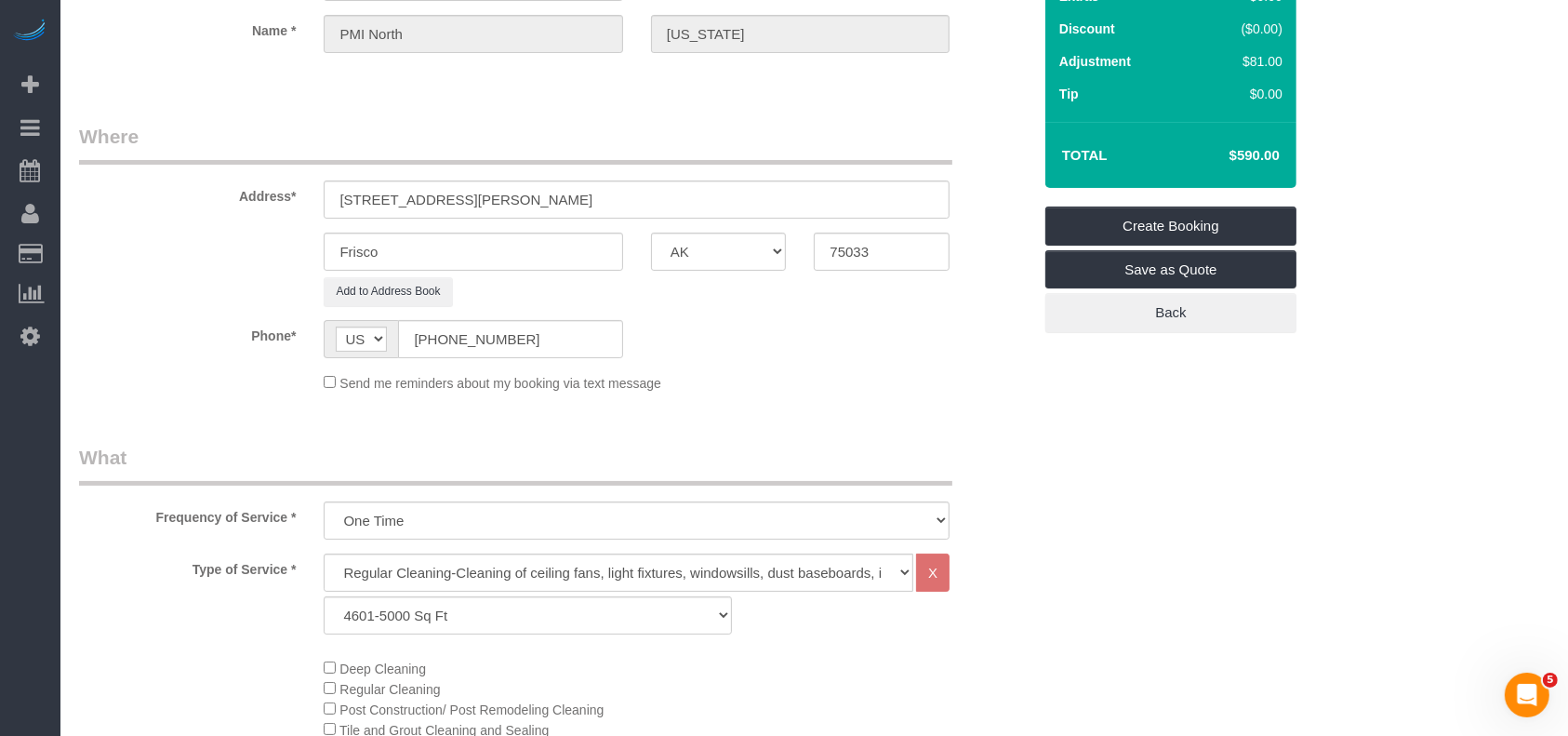
type textarea "lockbox code is 8755"
click at [532, 197] on input "[STREET_ADDRESS][PERSON_NAME]" at bounding box center [636, 200] width 625 height 38
drag, startPoint x: 885, startPoint y: 254, endPoint x: 730, endPoint y: 227, distance: 157.3
click at [730, 227] on sui-booking-address "Address* [STREET_ADDRESS][PERSON_NAME] [GEOGRAPHIC_DATA] AK AL AR AZ CA CO CT D…" at bounding box center [554, 214] width 952 height 184
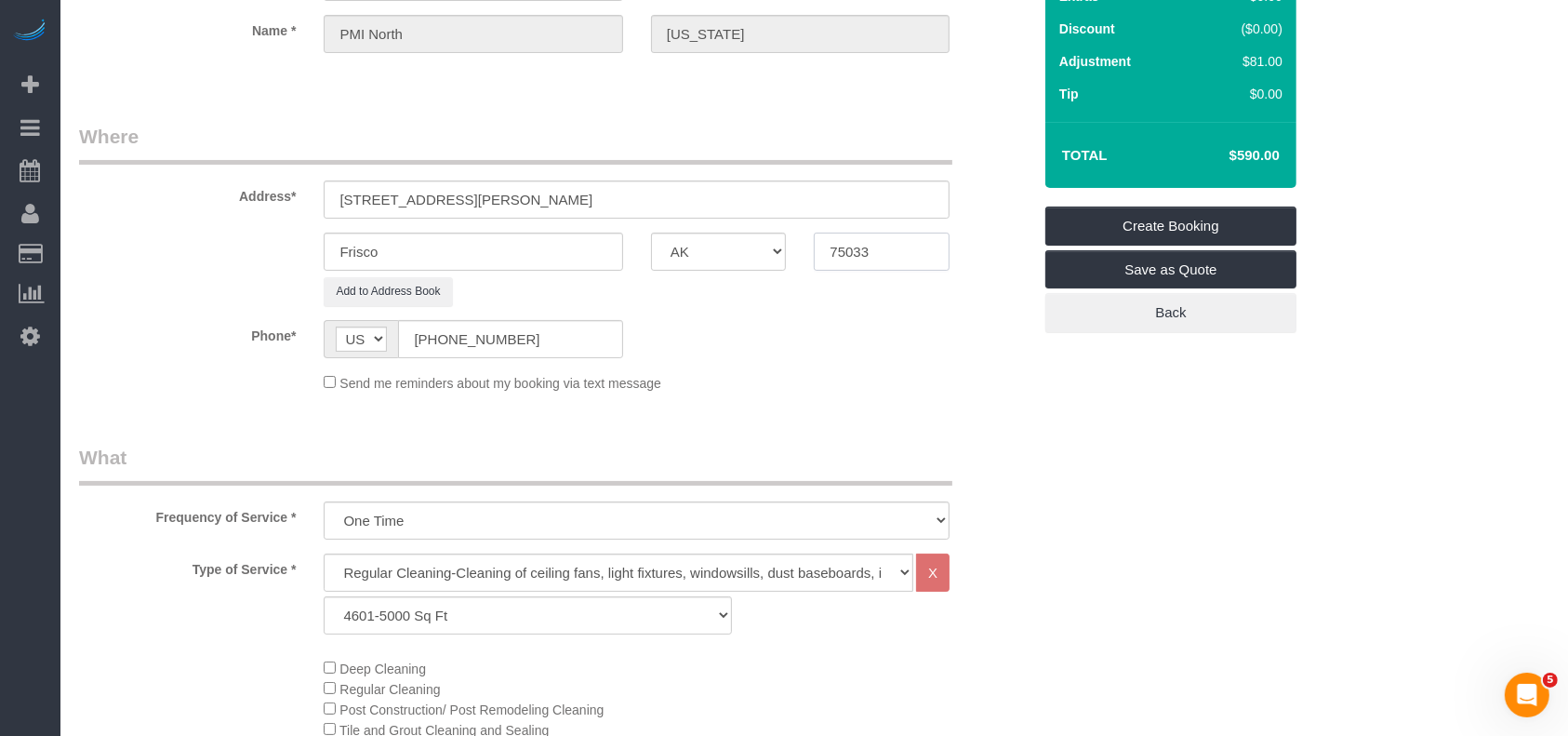
paste input "5"
type input "75035"
drag, startPoint x: 632, startPoint y: 195, endPoint x: 431, endPoint y: 187, distance: 201.2
click at [431, 187] on input "[STREET_ADDRESS][PERSON_NAME]" at bounding box center [636, 200] width 625 height 38
type input "9716 [PERSON_NAME] Dr"
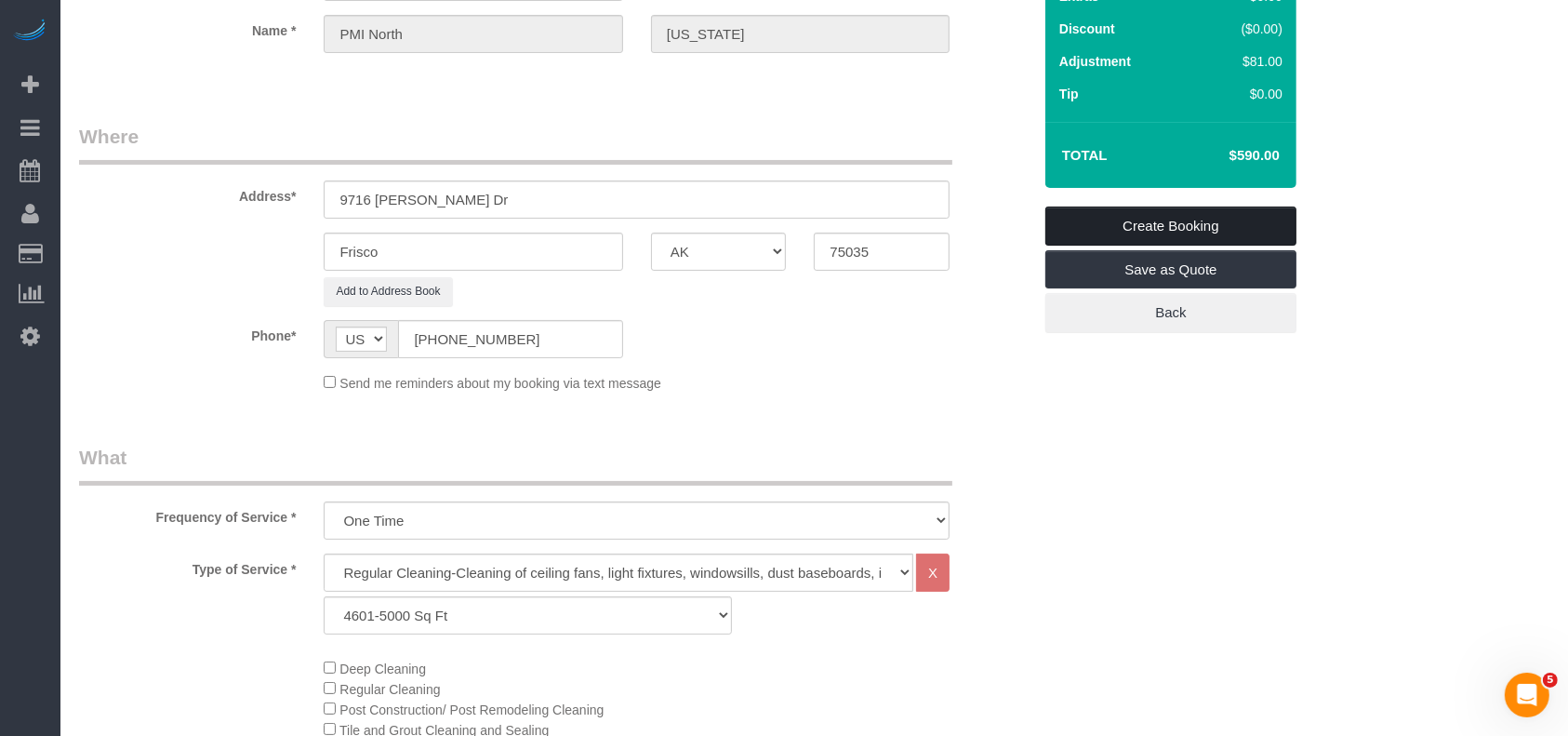
click at [1115, 226] on link "Create Booking" at bounding box center [1170, 226] width 251 height 39
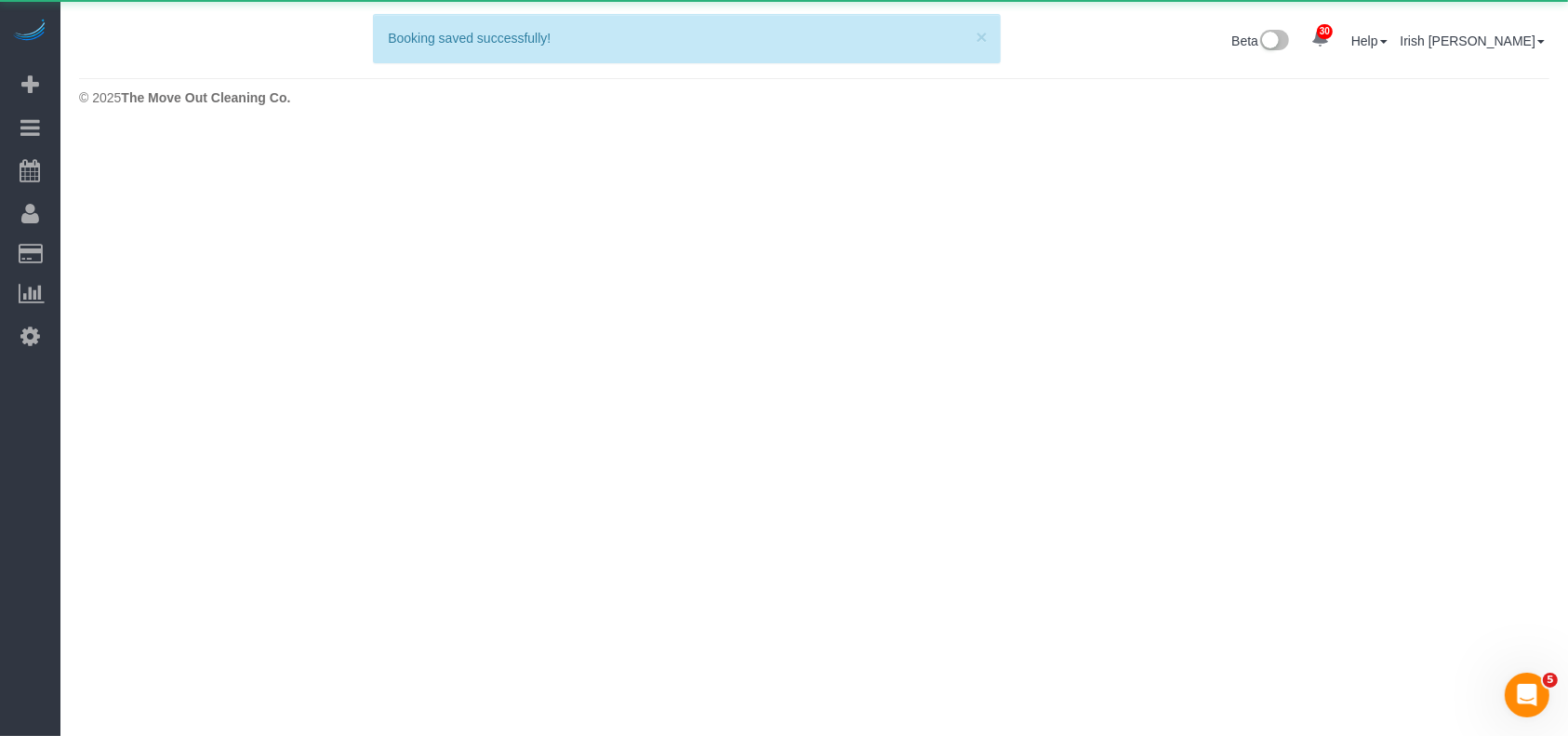
scroll to position [0, 0]
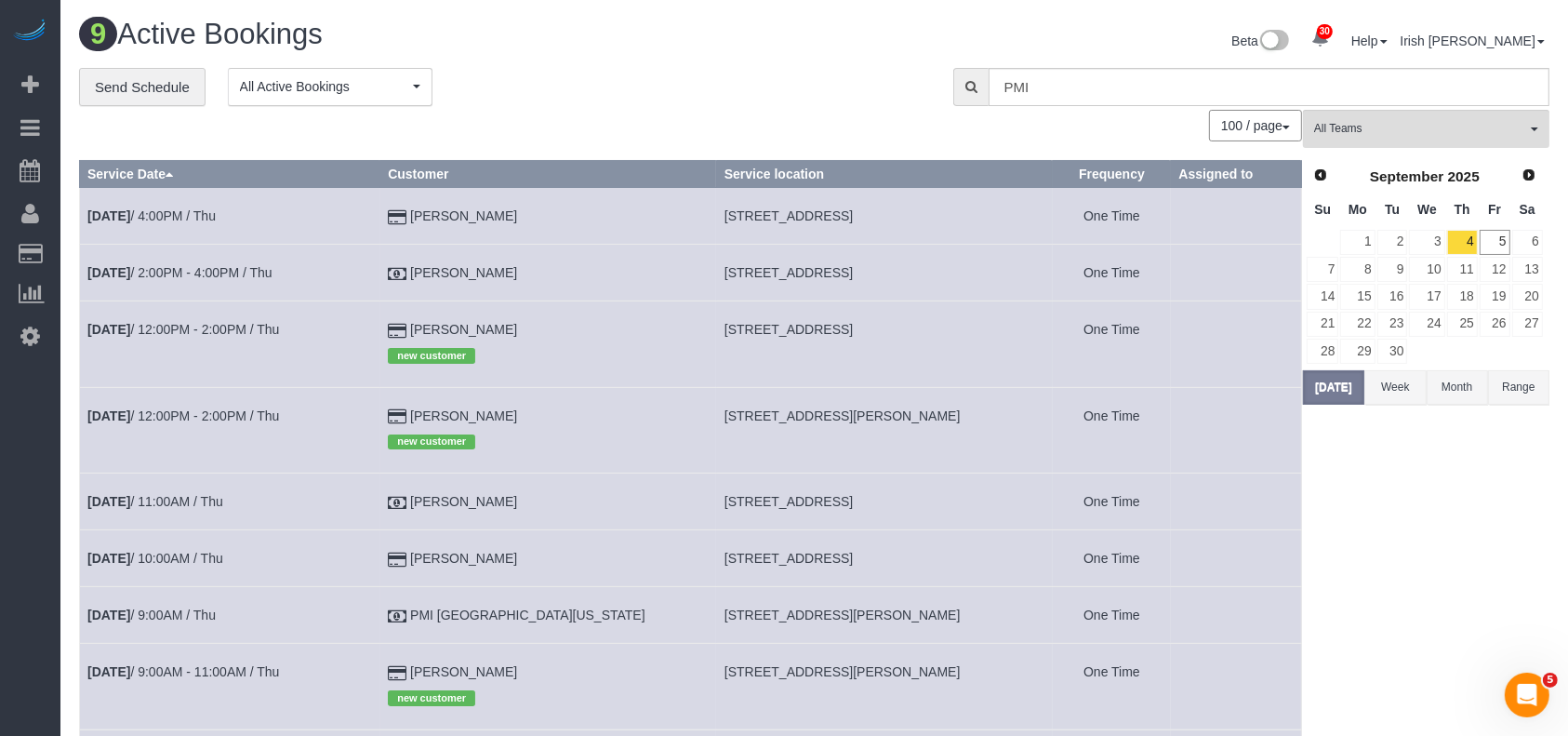
click at [0, 507] on div "30 Beta Your Notifications You have 0 alerts × You have 1 to charge for [DATE] …" at bounding box center [30, 368] width 61 height 736
click at [220, 273] on link "[DATE] 2:00PM - 4:00PM / Thu" at bounding box center [180, 272] width 185 height 14
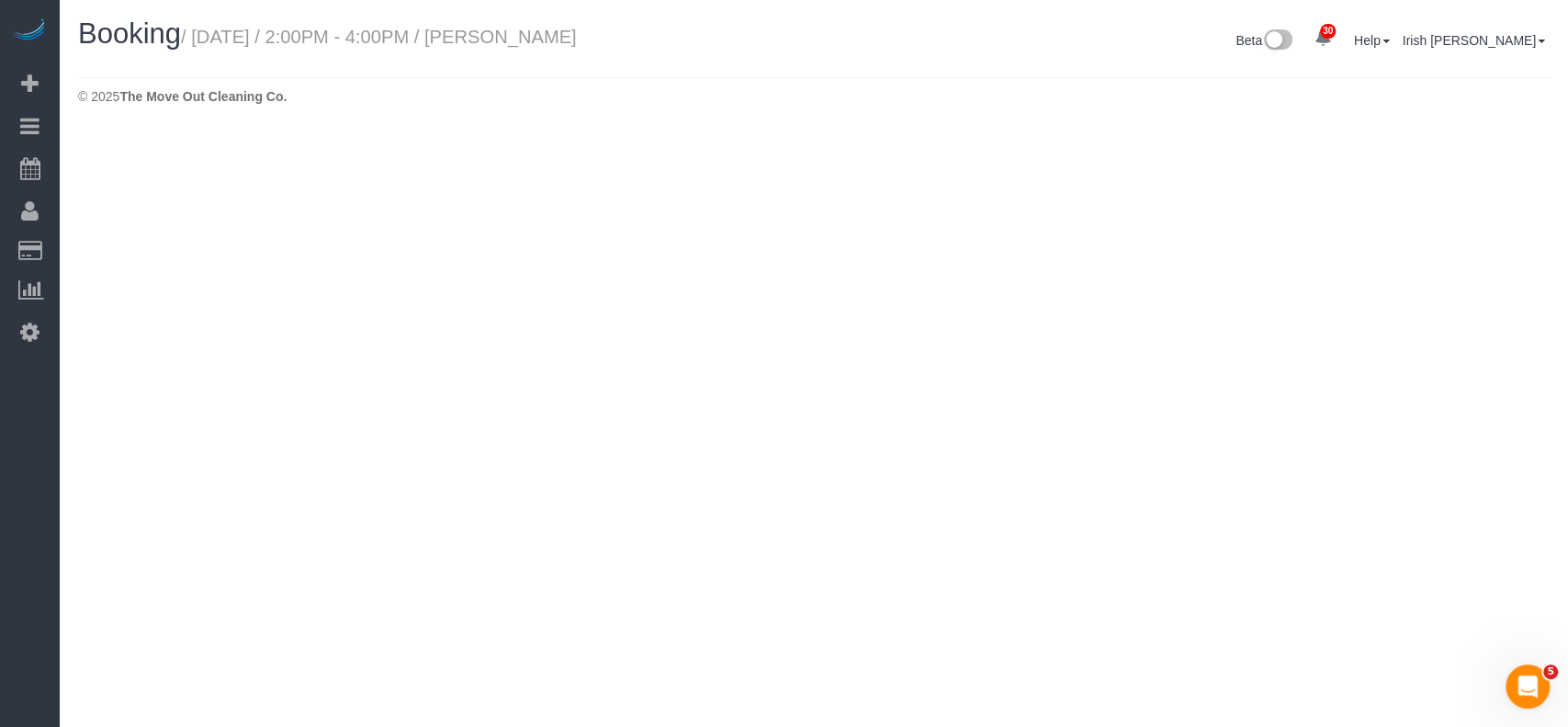
select select "[GEOGRAPHIC_DATA]"
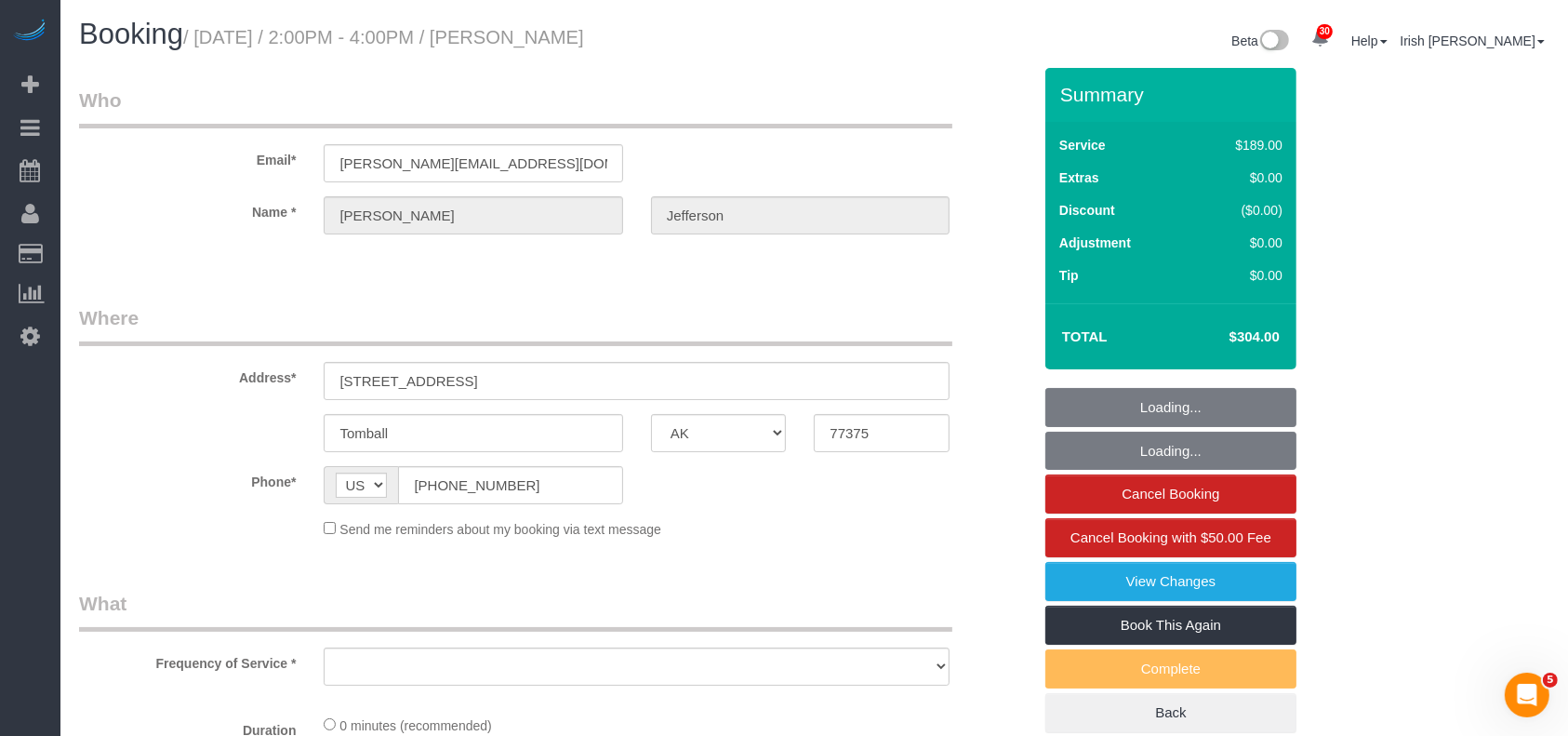
select select "spot64"
select select "object:5063"
select select "3"
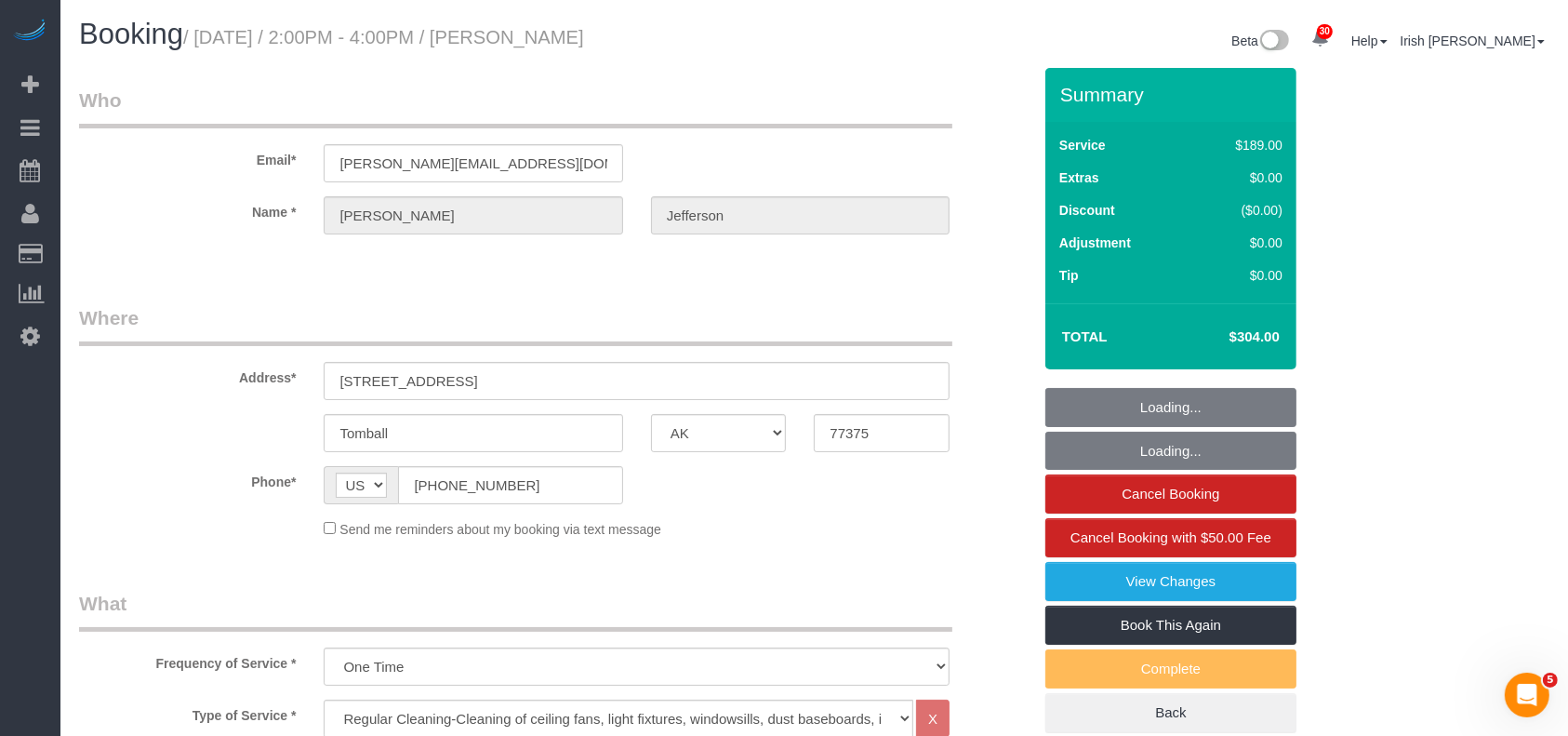
select select "object:5136"
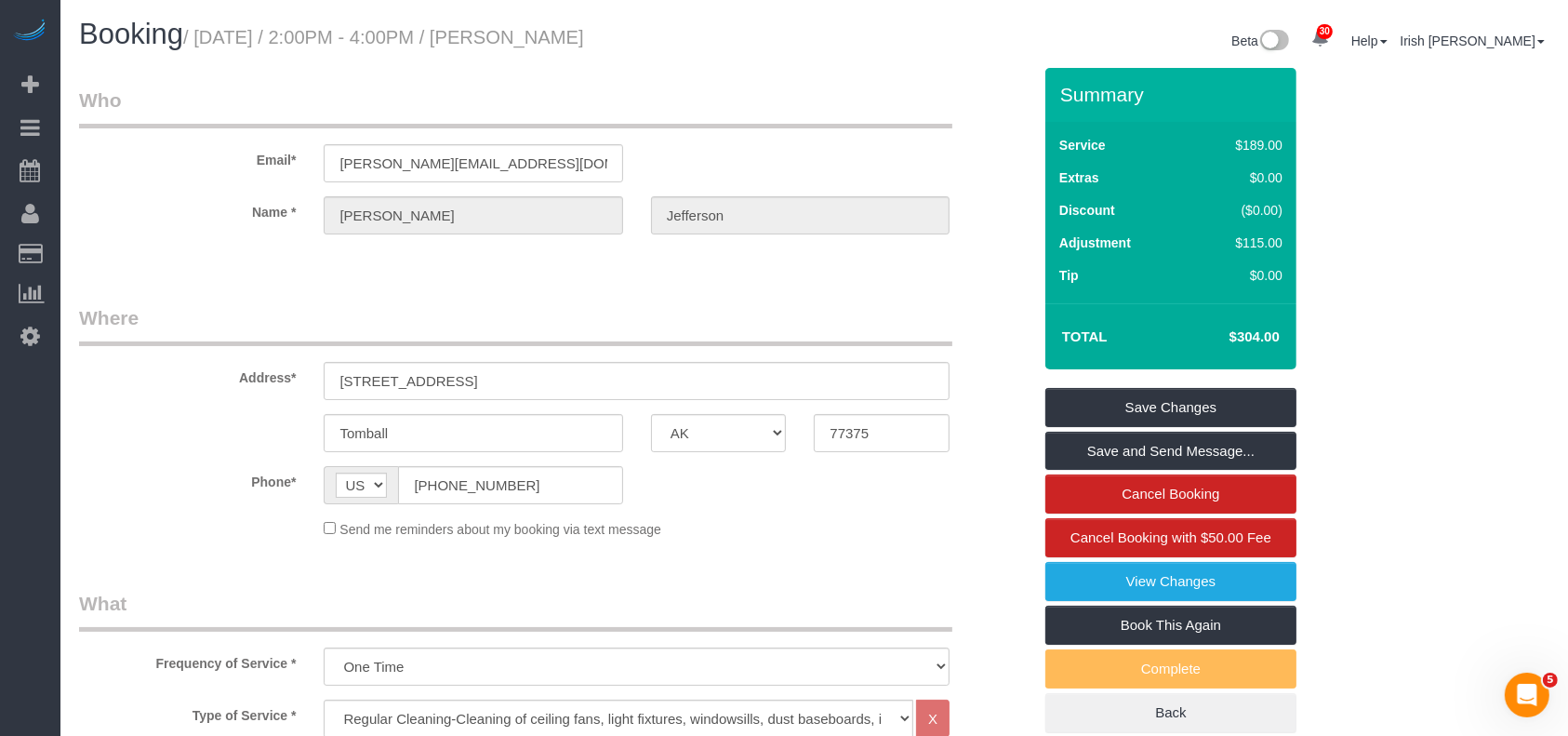
drag, startPoint x: 1220, startPoint y: 332, endPoint x: 1258, endPoint y: 340, distance: 38.8
click at [1258, 340] on h4 "$304.00" at bounding box center [1226, 337] width 106 height 15
copy h4 "$304"
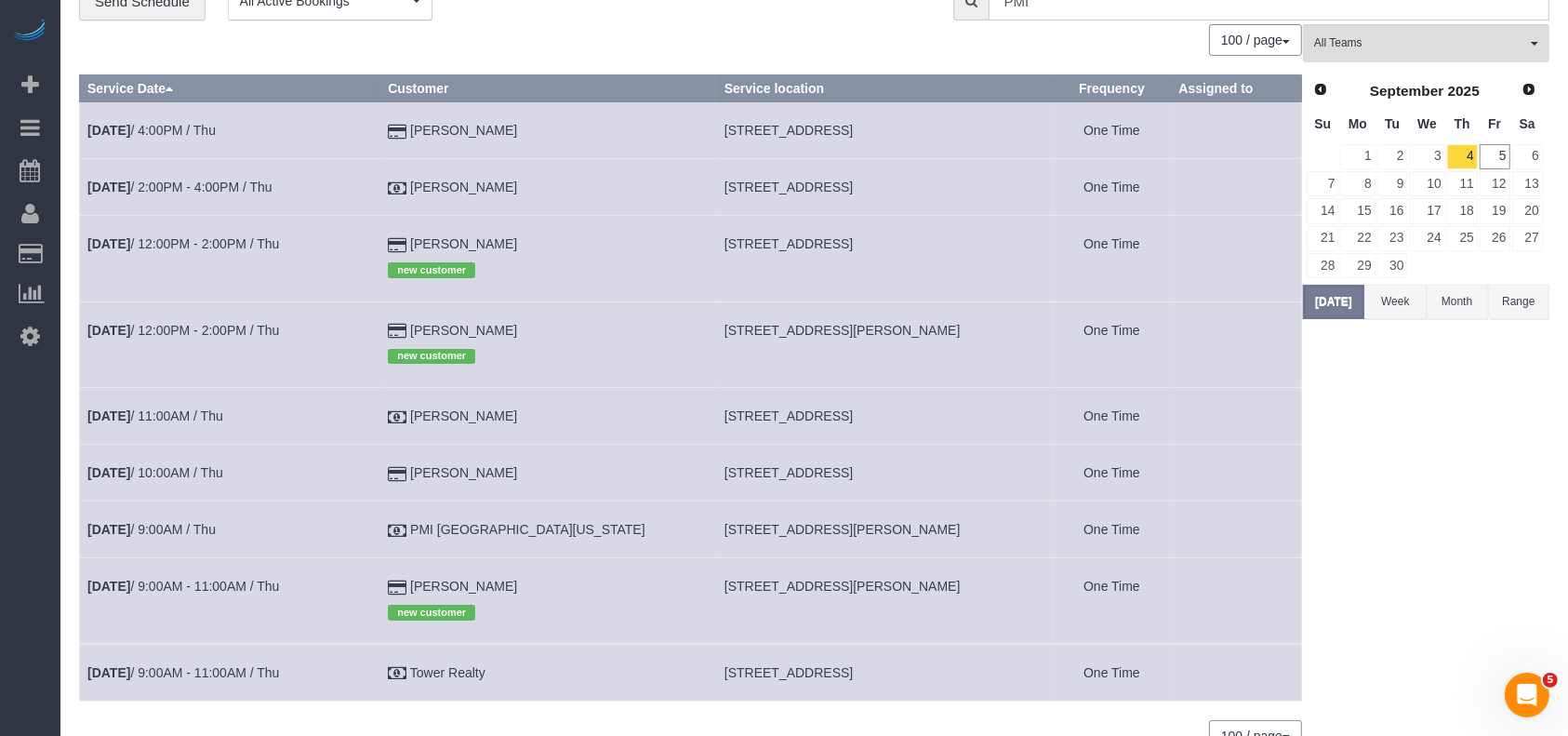
scroll to position [186, 0]
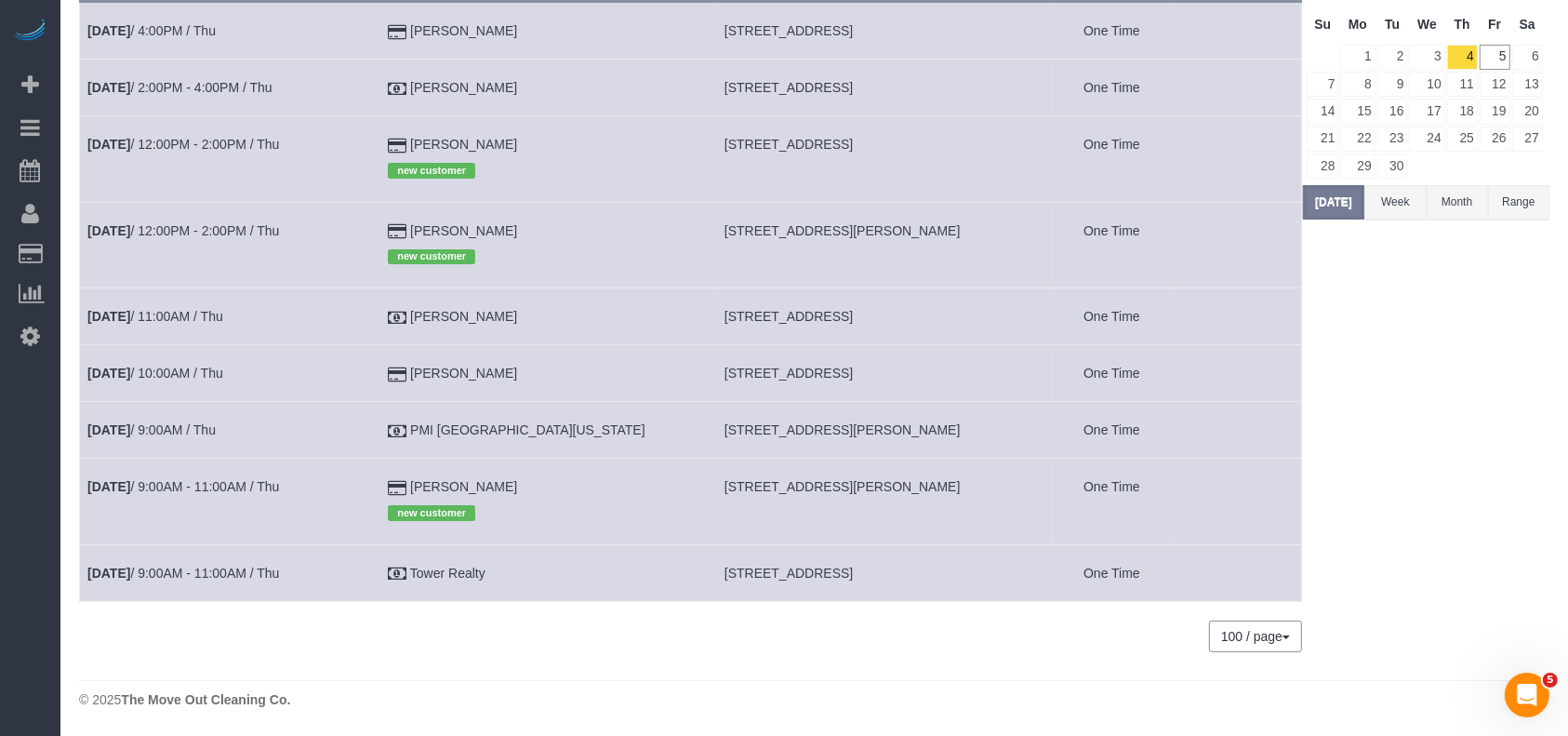
drag, startPoint x: 495, startPoint y: 241, endPoint x: 427, endPoint y: 242, distance: 68.0
click at [427, 242] on tr "[DATE] 12:00PM - 2:00PM / Thu [PERSON_NAME] new customer [STREET_ADDRESS][PERSO…" at bounding box center [691, 244] width 1222 height 86
copy tr "[PERSON_NAME]"
click at [215, 216] on td "[DATE] 12:00PM - 2:00PM / Thu" at bounding box center [230, 244] width 301 height 86
click at [216, 223] on link "[DATE] 12:00PM - 2:00PM / Thu" at bounding box center [183, 230] width 191 height 14
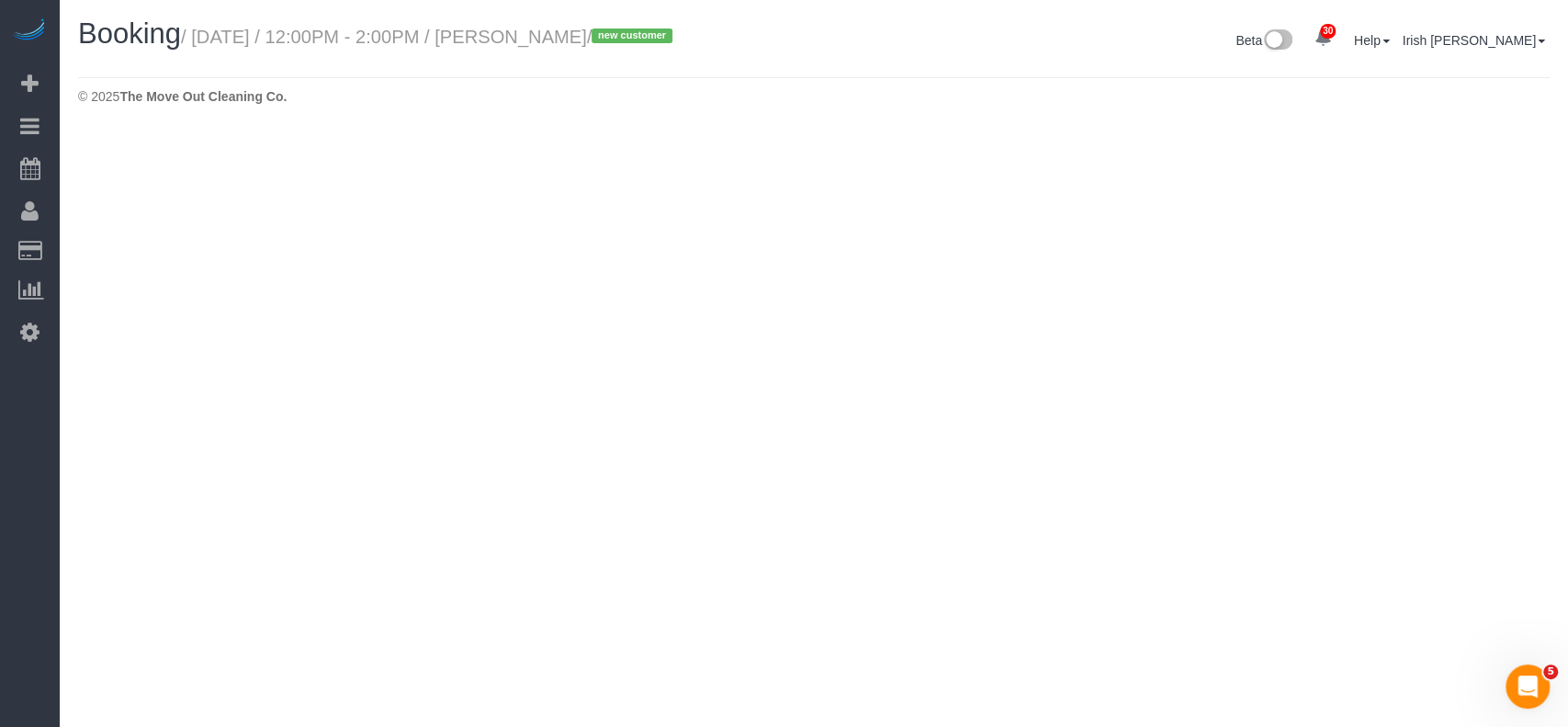
select select "[GEOGRAPHIC_DATA]"
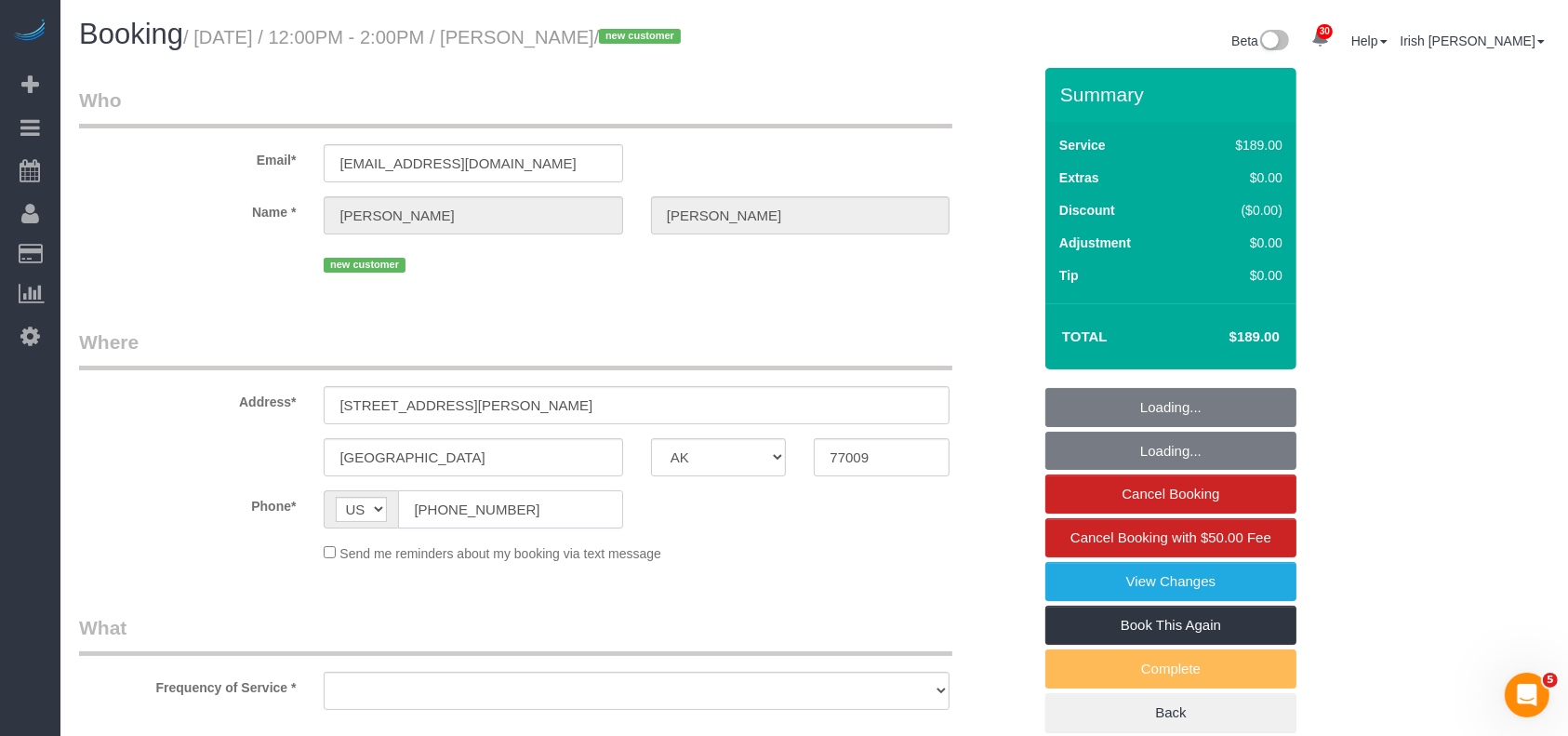
select select "object:5643"
select select "string:fspay-c4ed26b4-9eeb-45d4-8f5d-c0fe00451baa"
select select "spot85"
drag, startPoint x: 540, startPoint y: 526, endPoint x: 287, endPoint y: 512, distance: 253.4
click at [287, 512] on div "Phone* AF AL DZ AD AO AI AQ AG AR AM AW AU AT AZ BS BH BD BB BY BE BZ BJ BM BT …" at bounding box center [555, 509] width 980 height 38
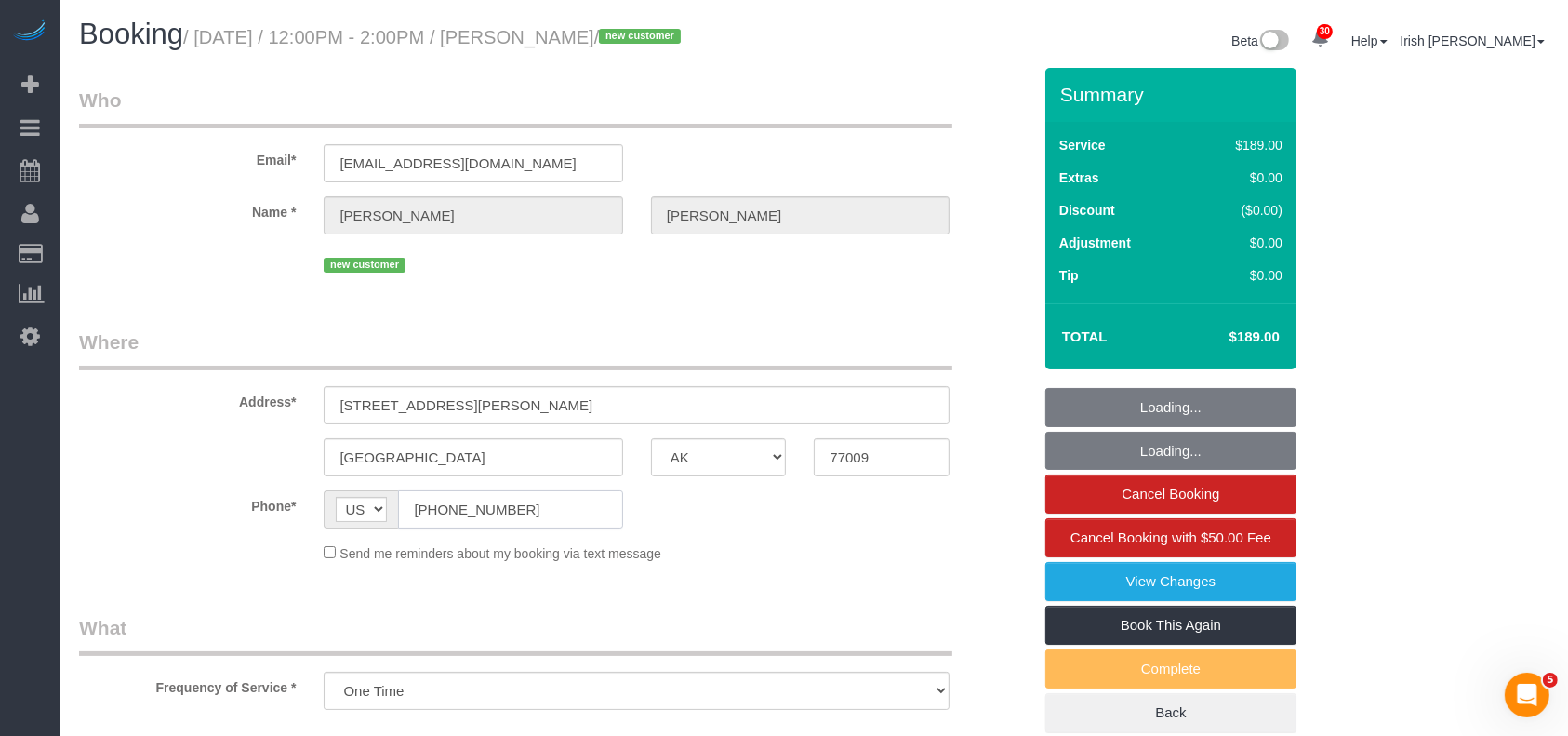
select select "object:5721"
select select "3"
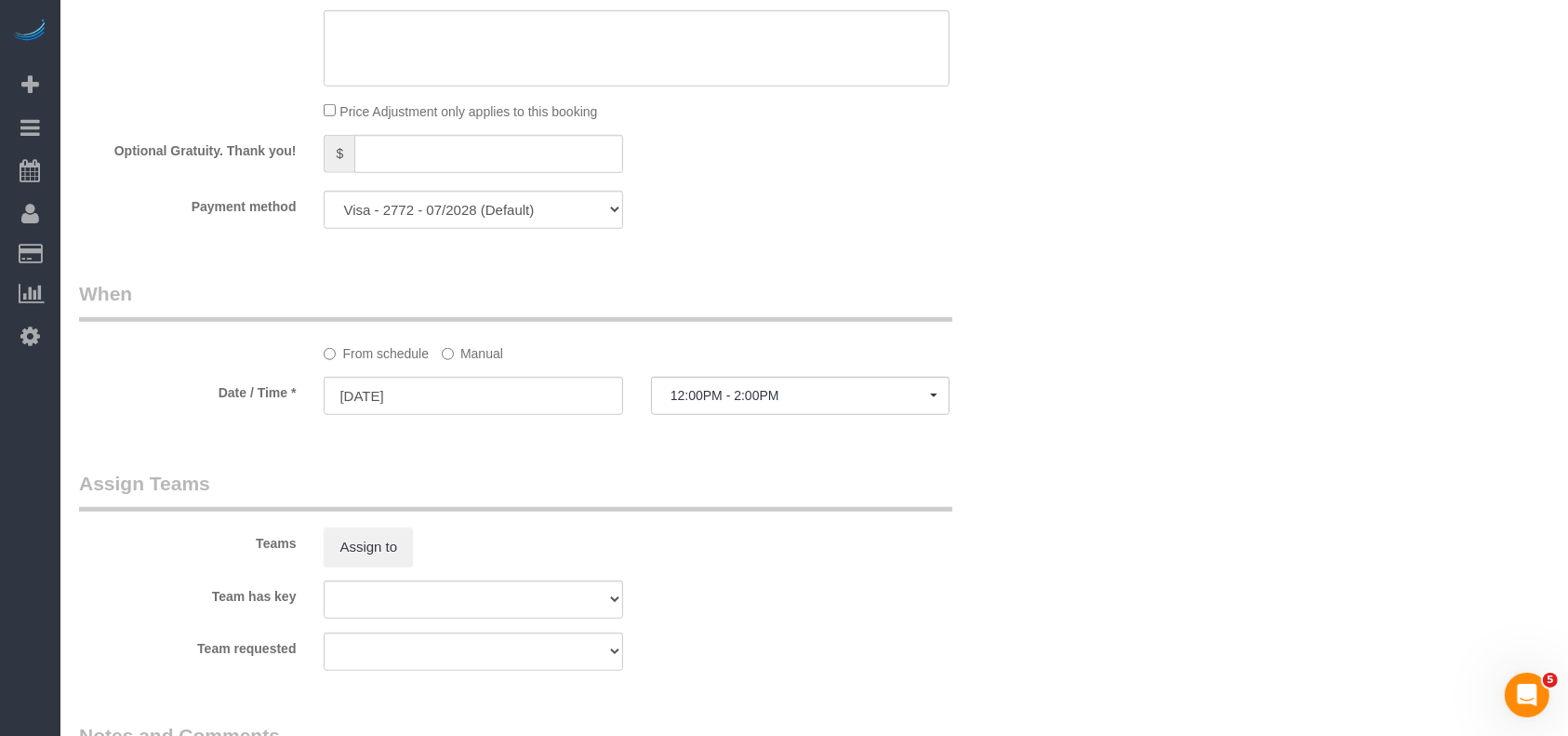
scroll to position [1611, 0]
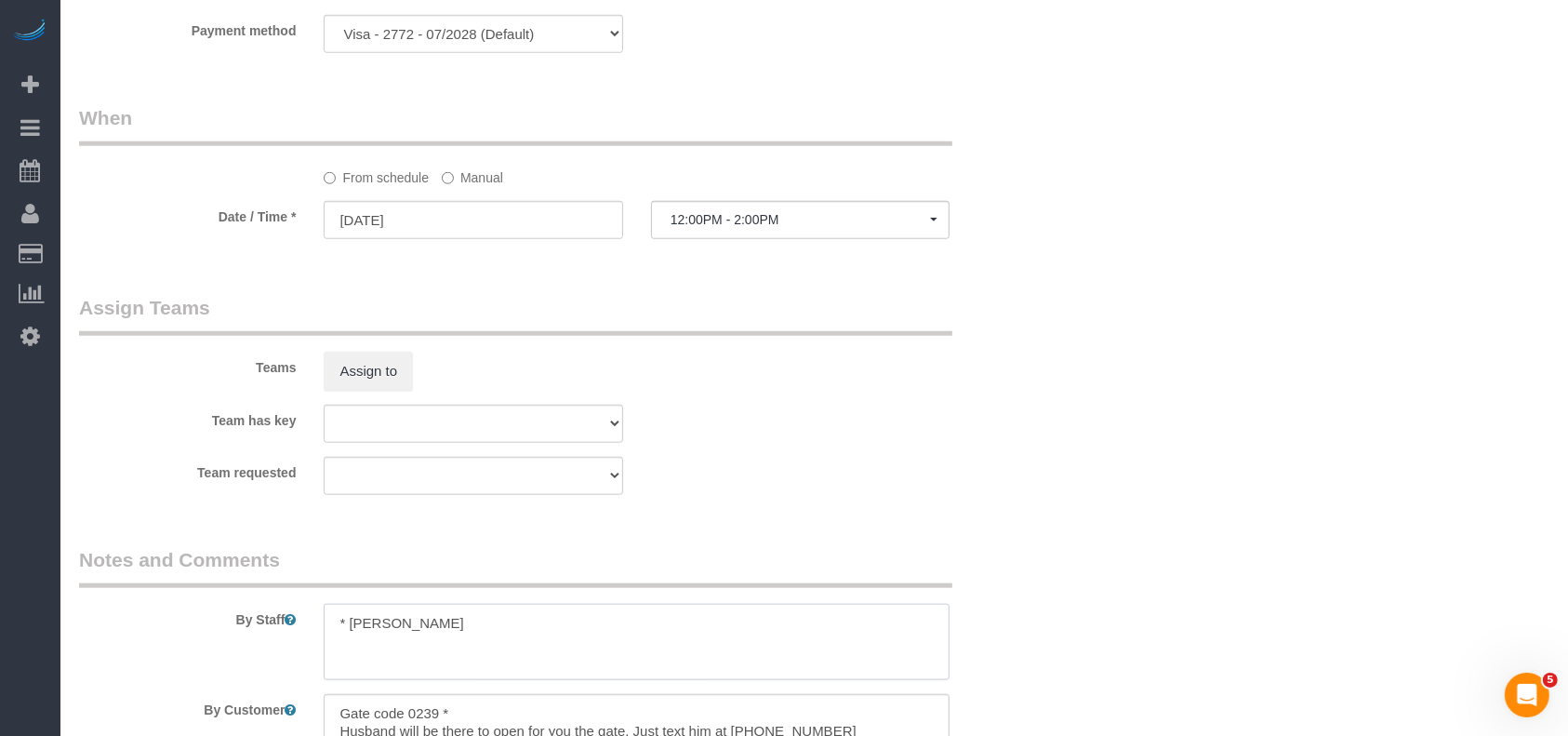
drag, startPoint x: 345, startPoint y: 627, endPoint x: 497, endPoint y: 634, distance: 152.2
click at [497, 634] on textarea at bounding box center [636, 641] width 625 height 76
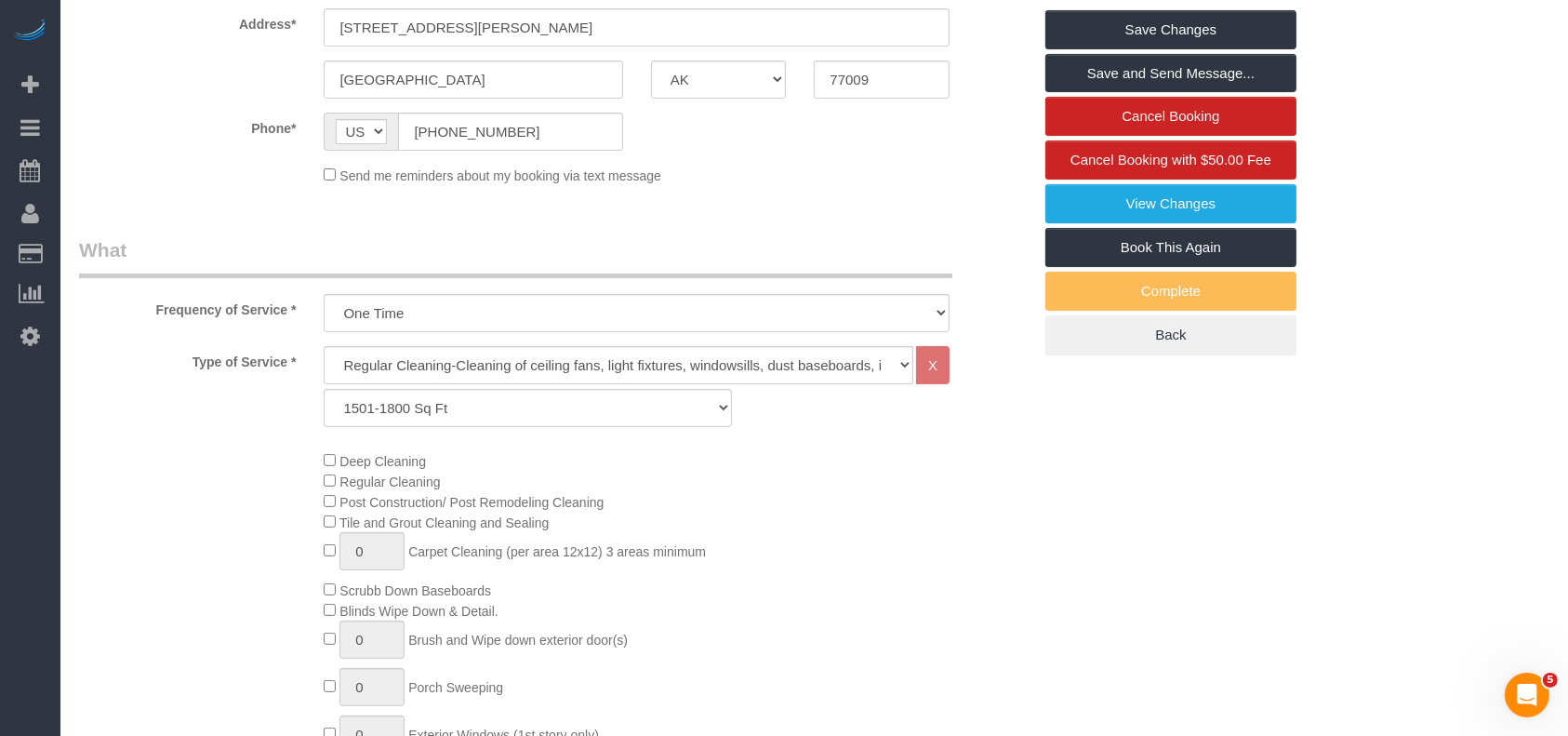
scroll to position [124, 0]
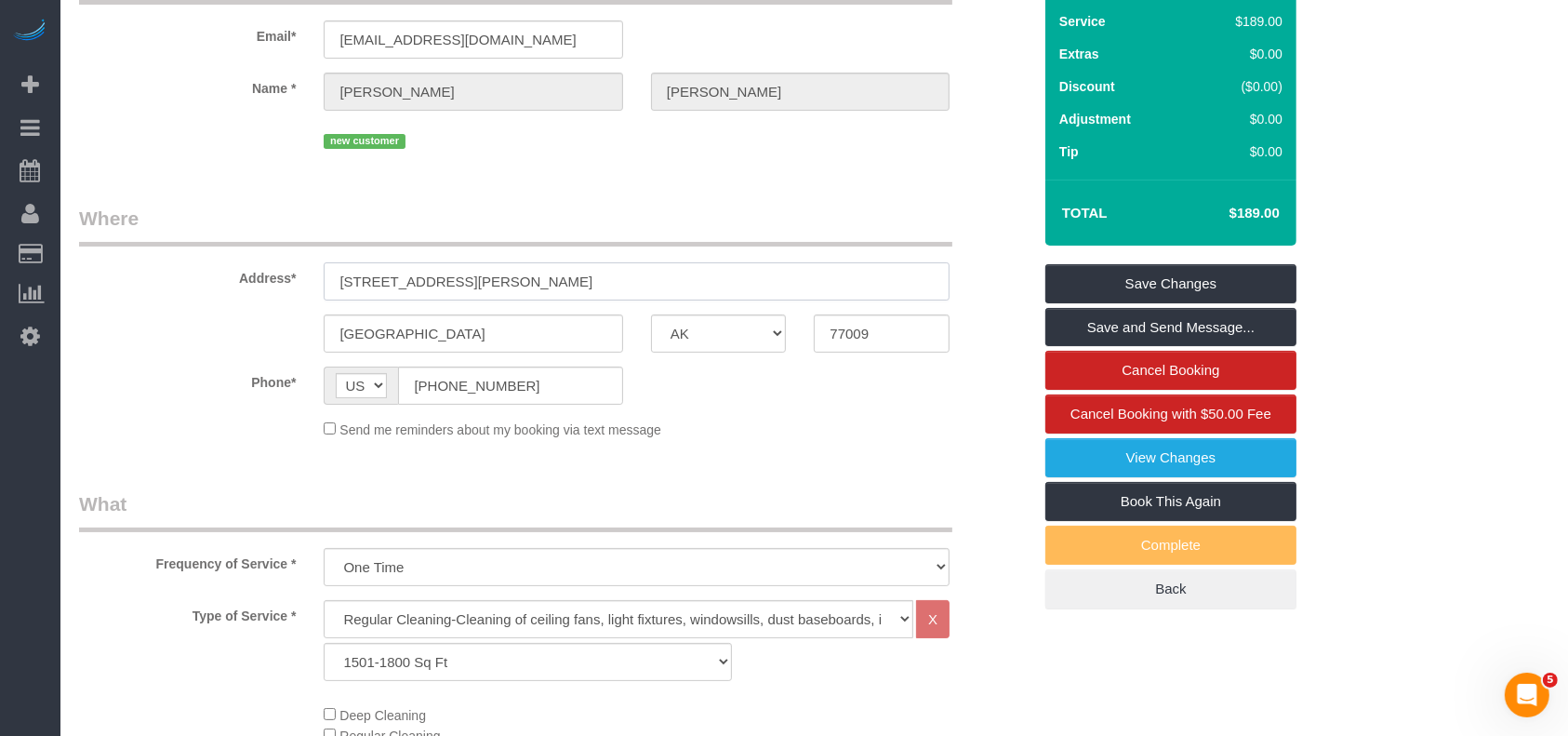
drag, startPoint x: 340, startPoint y: 274, endPoint x: 419, endPoint y: 289, distance: 80.4
click at [419, 289] on input "[STREET_ADDRESS][PERSON_NAME]" at bounding box center [636, 282] width 625 height 38
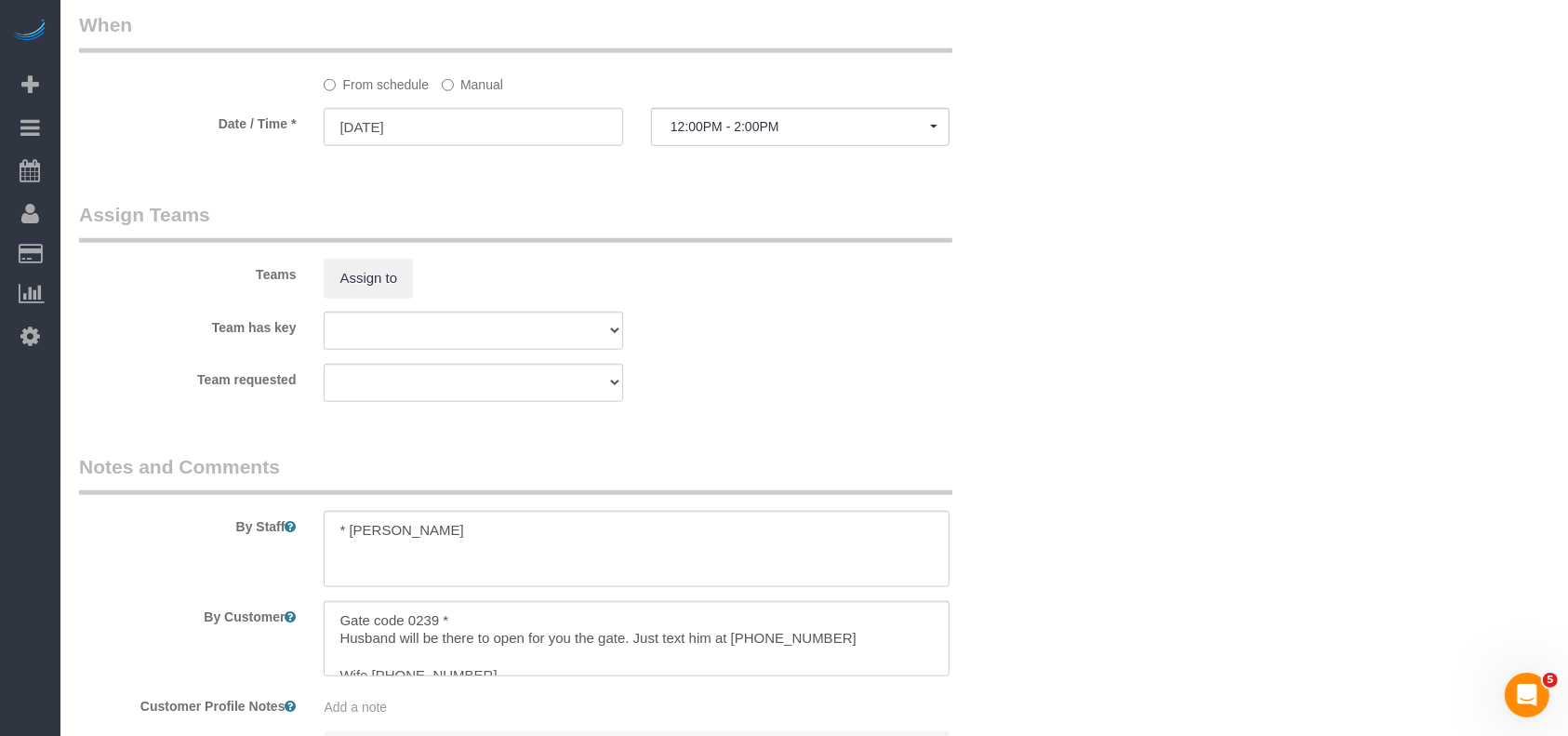
scroll to position [1925, 0]
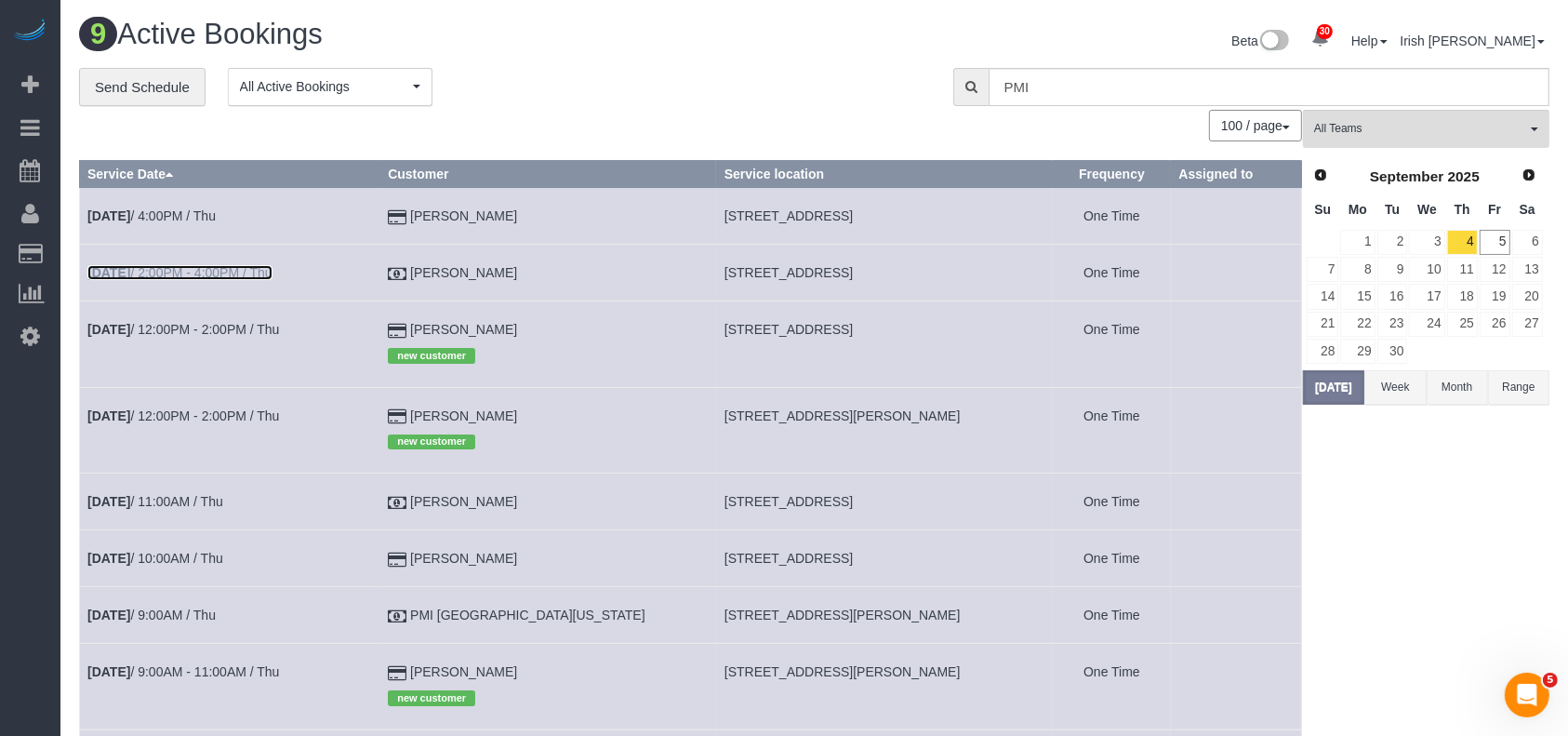
click at [245, 270] on link "[DATE] 2:00PM - 4:00PM / Thu" at bounding box center [180, 272] width 185 height 14
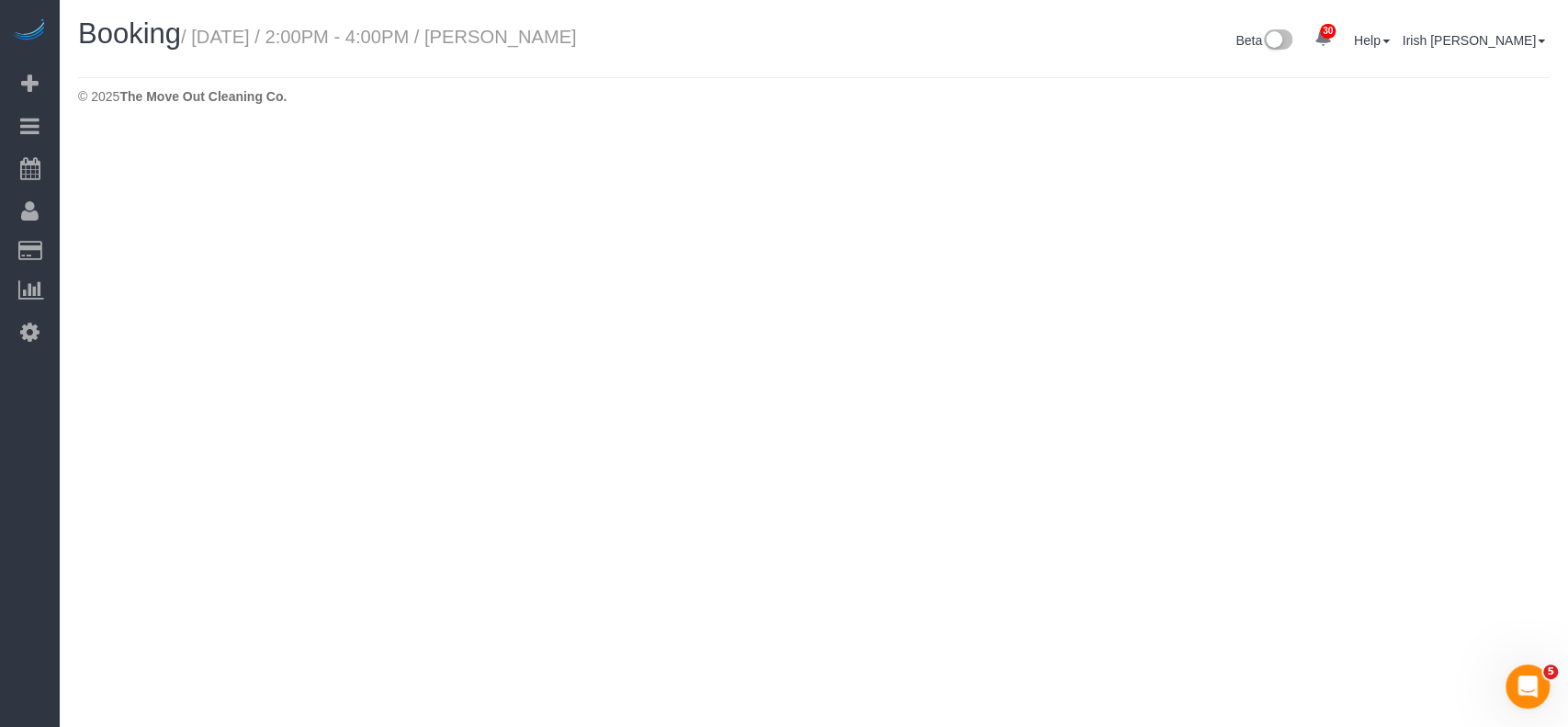
select select "[GEOGRAPHIC_DATA]"
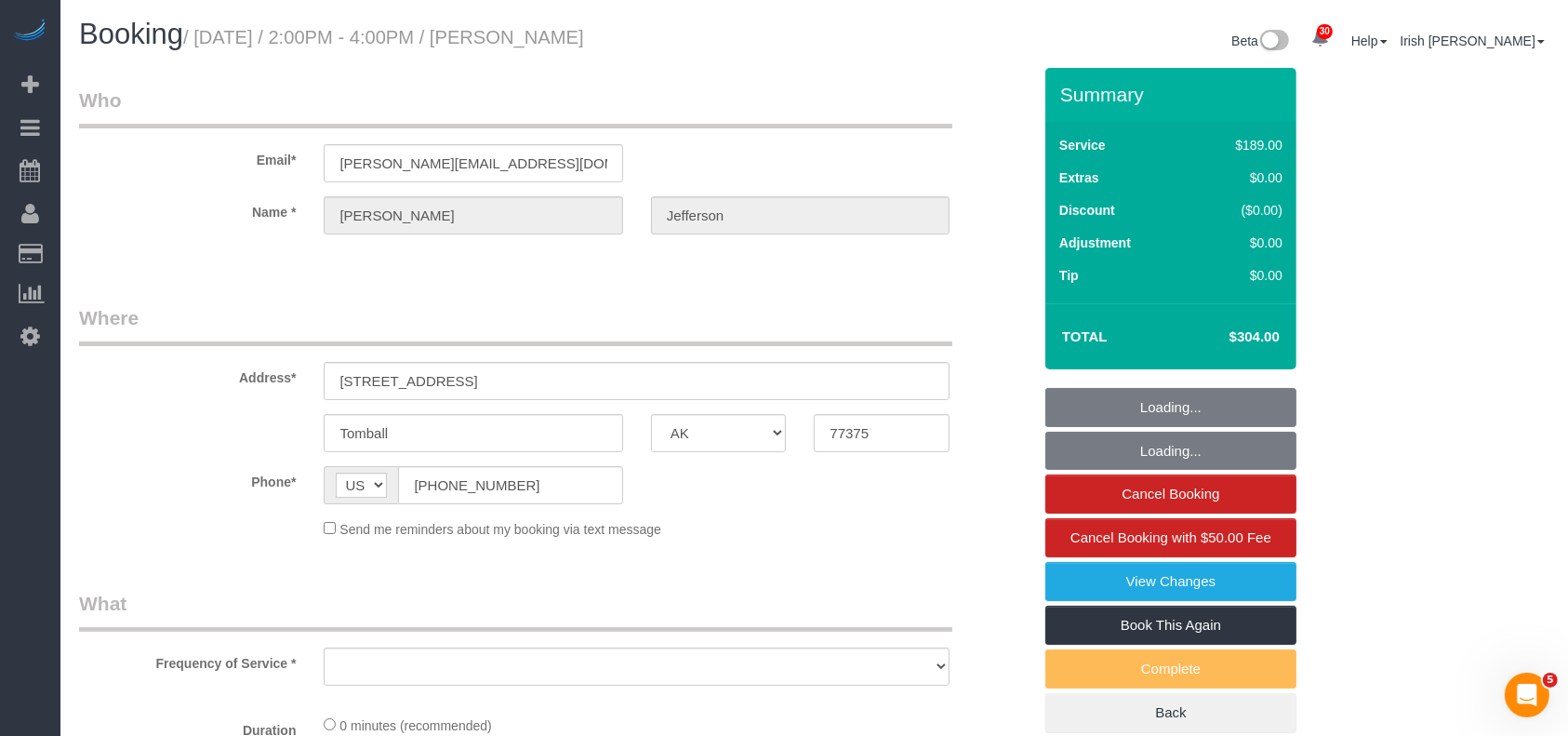
select select "object:6221"
select select "spot106"
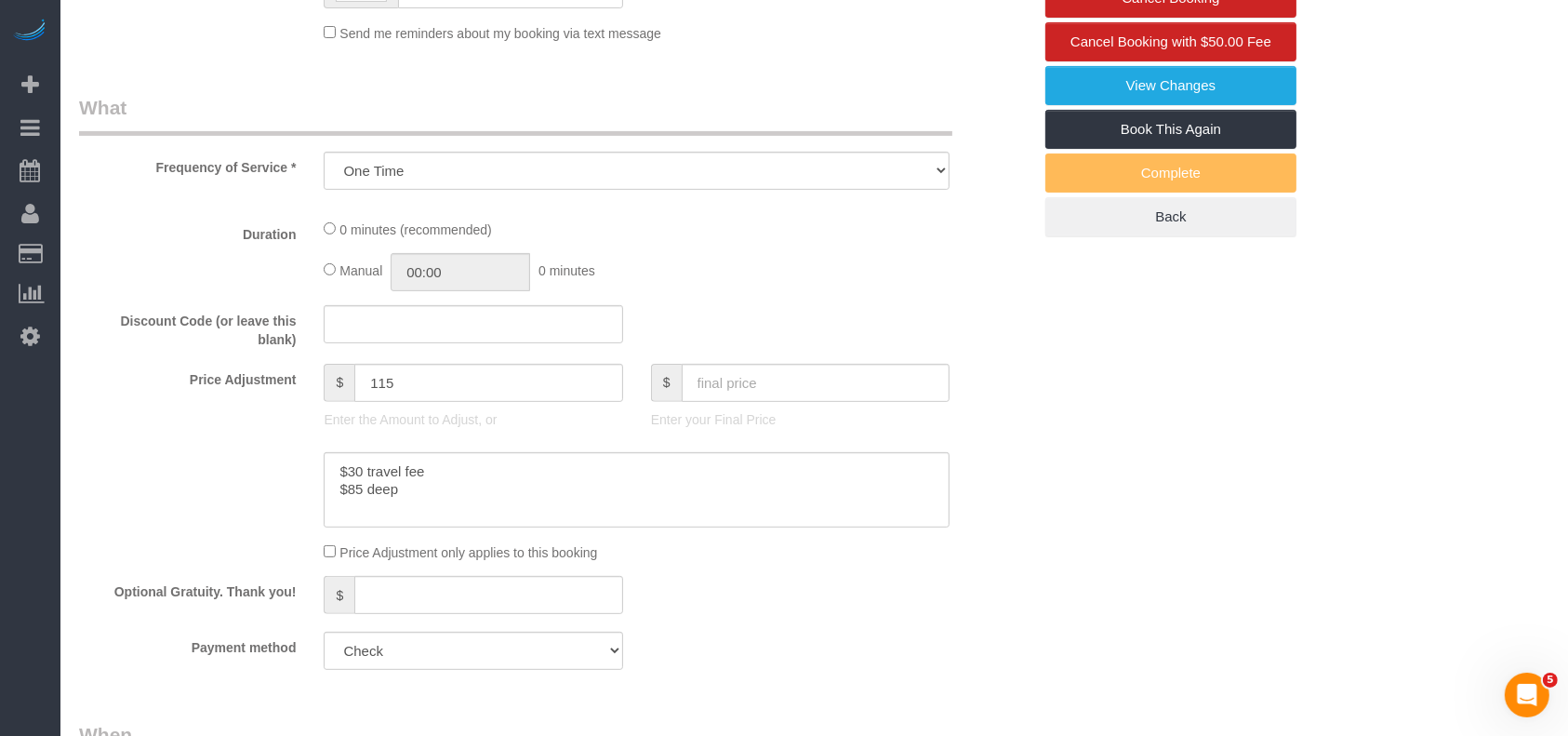
select select "3"
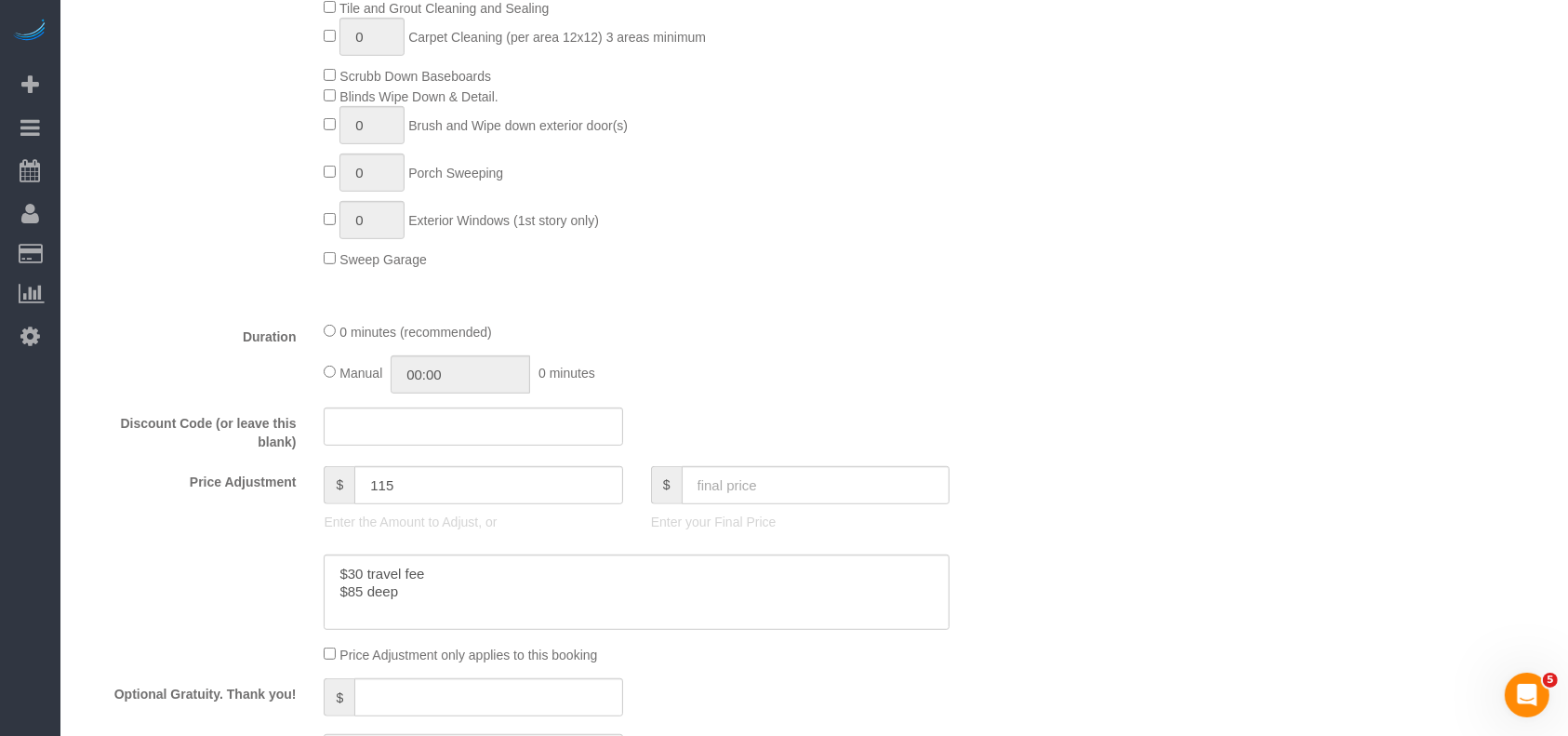
select select "object:6283"
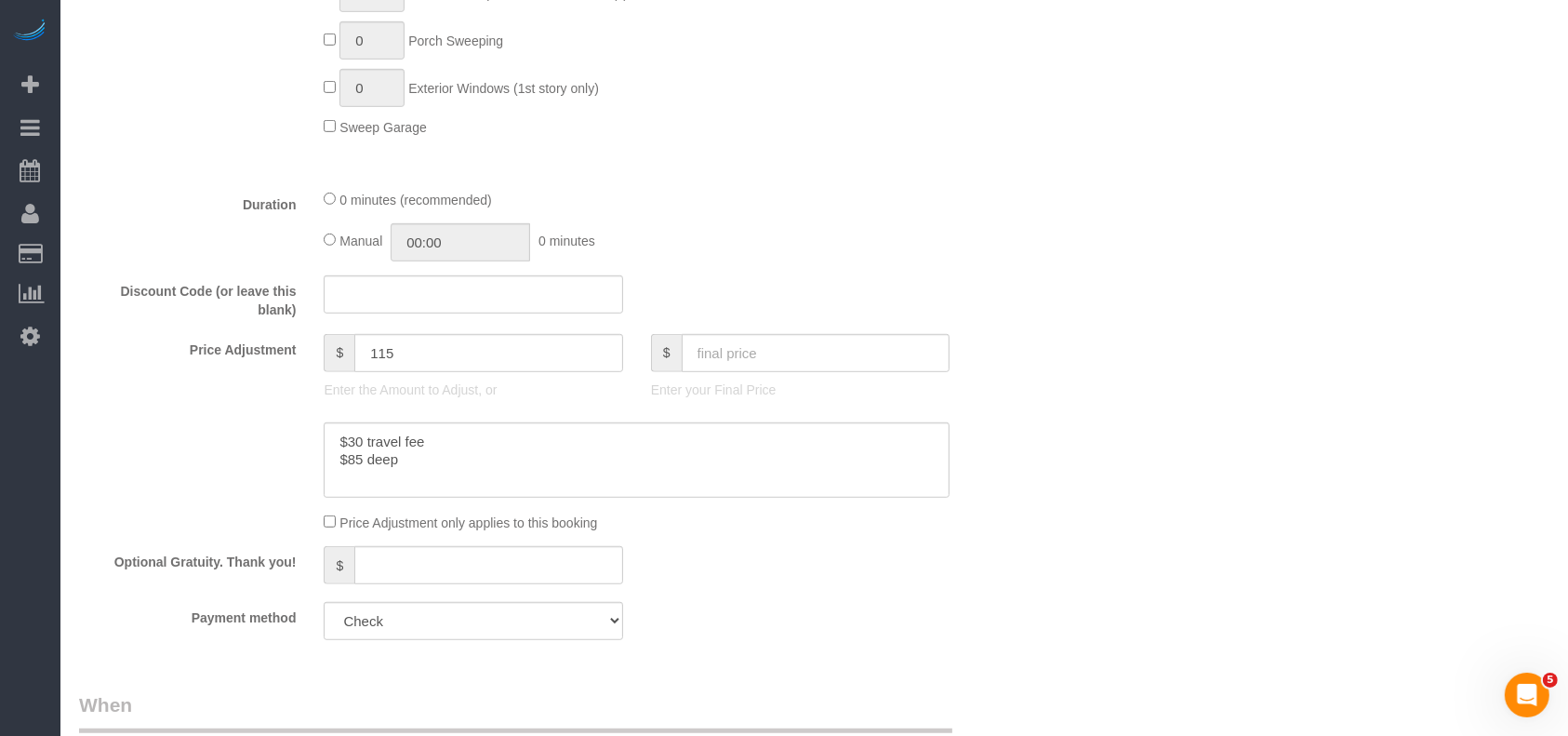
scroll to position [1116, 0]
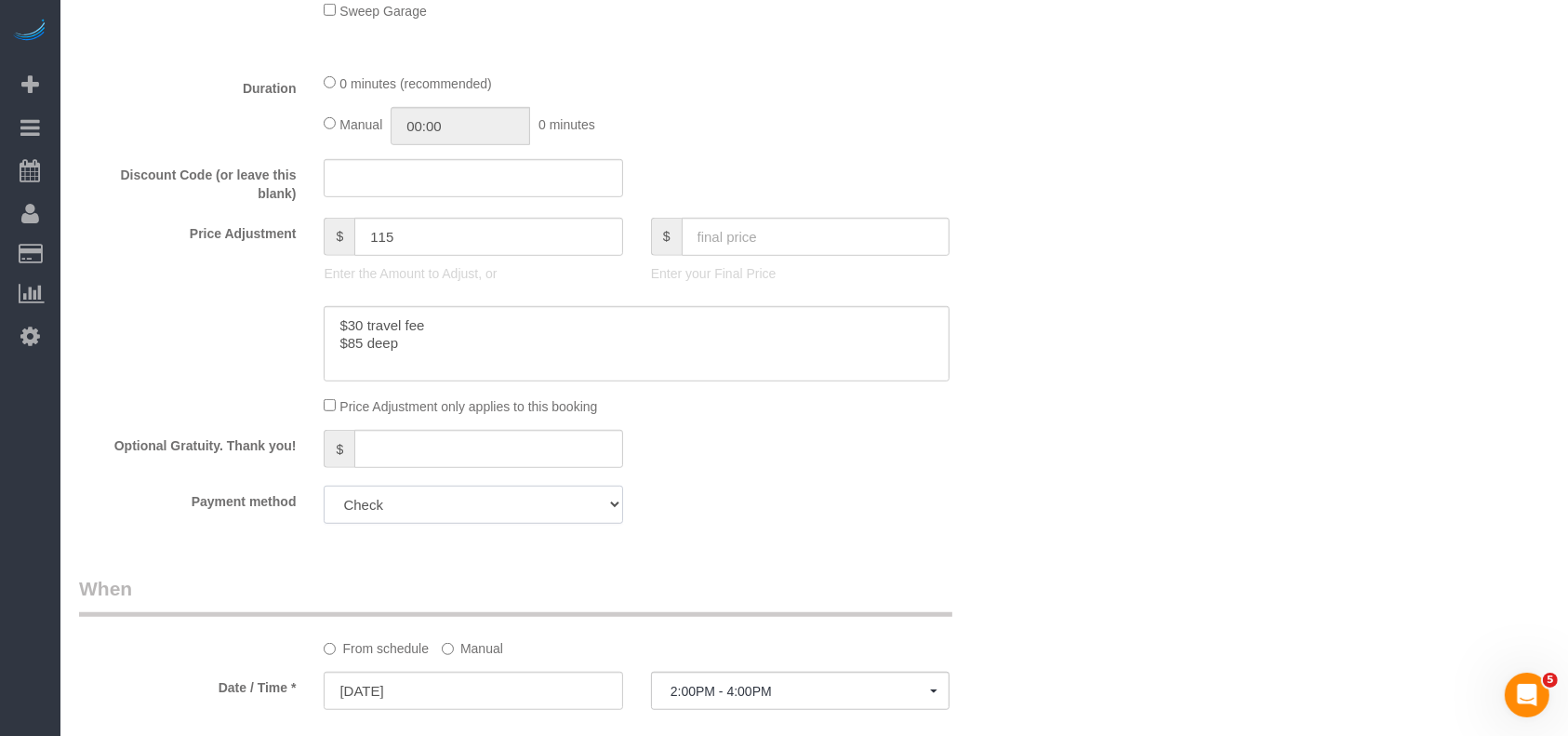
click at [504, 516] on select "Visa - 8912 - 05/2029 Visa - 0509 - 02/2029 Visa - 0509 - 02/2029 Visa - 0509 -…" at bounding box center [473, 504] width 299 height 38
select select "string:fspay-90eea8bd-cbe6-4670-9ead-4ff20356e1e3"
click at [324, 491] on select "Visa - 8912 - 05/2029 Visa - 0509 - 02/2029 Visa - 0509 - 02/2029 Visa - 0509 -…" at bounding box center [473, 504] width 299 height 38
click at [1112, 253] on div "Who Email* [PERSON_NAME][EMAIL_ADDRESS][DOMAIN_NAME] Name * [PERSON_NAME][GEOGR…" at bounding box center [814, 201] width 1470 height 2499
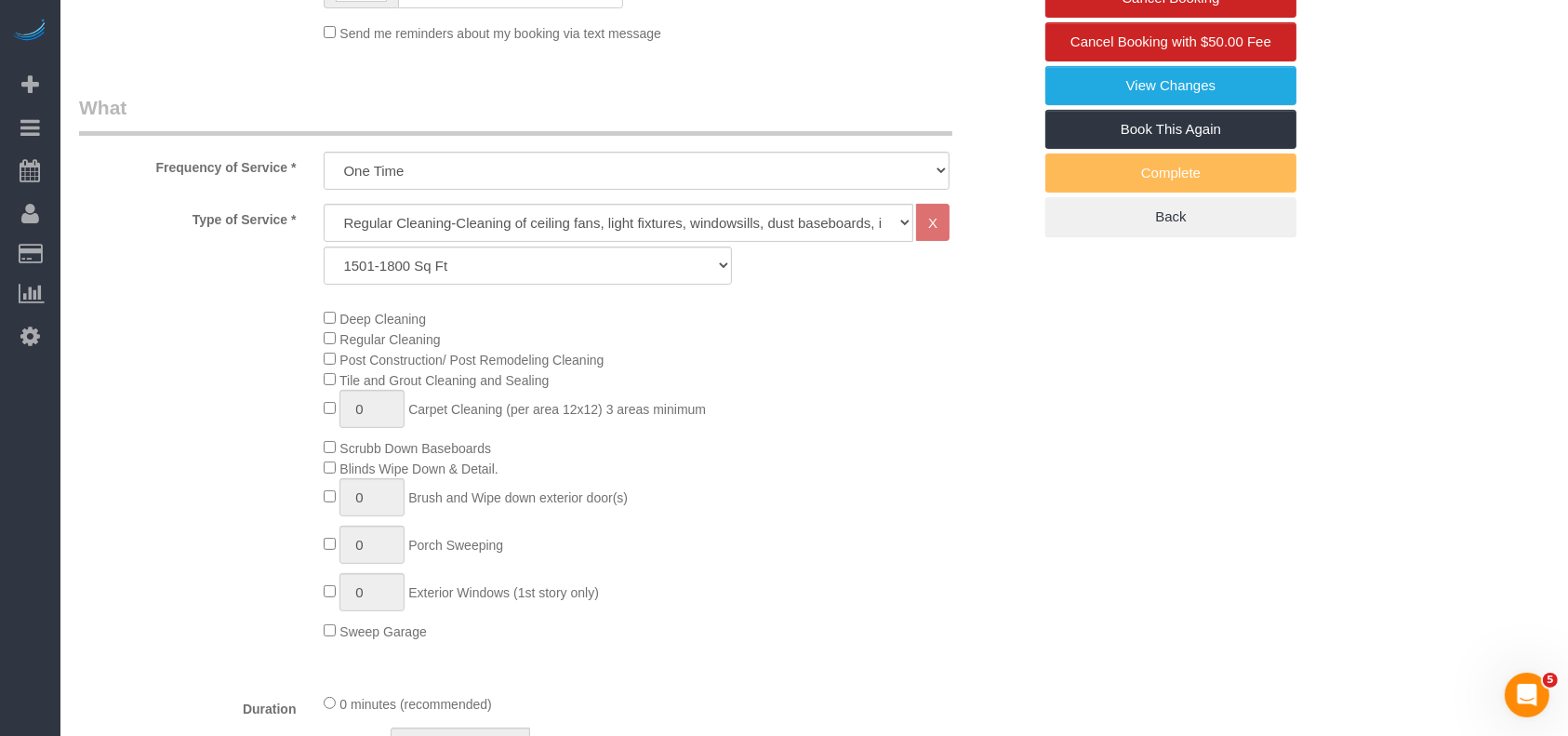
scroll to position [124, 0]
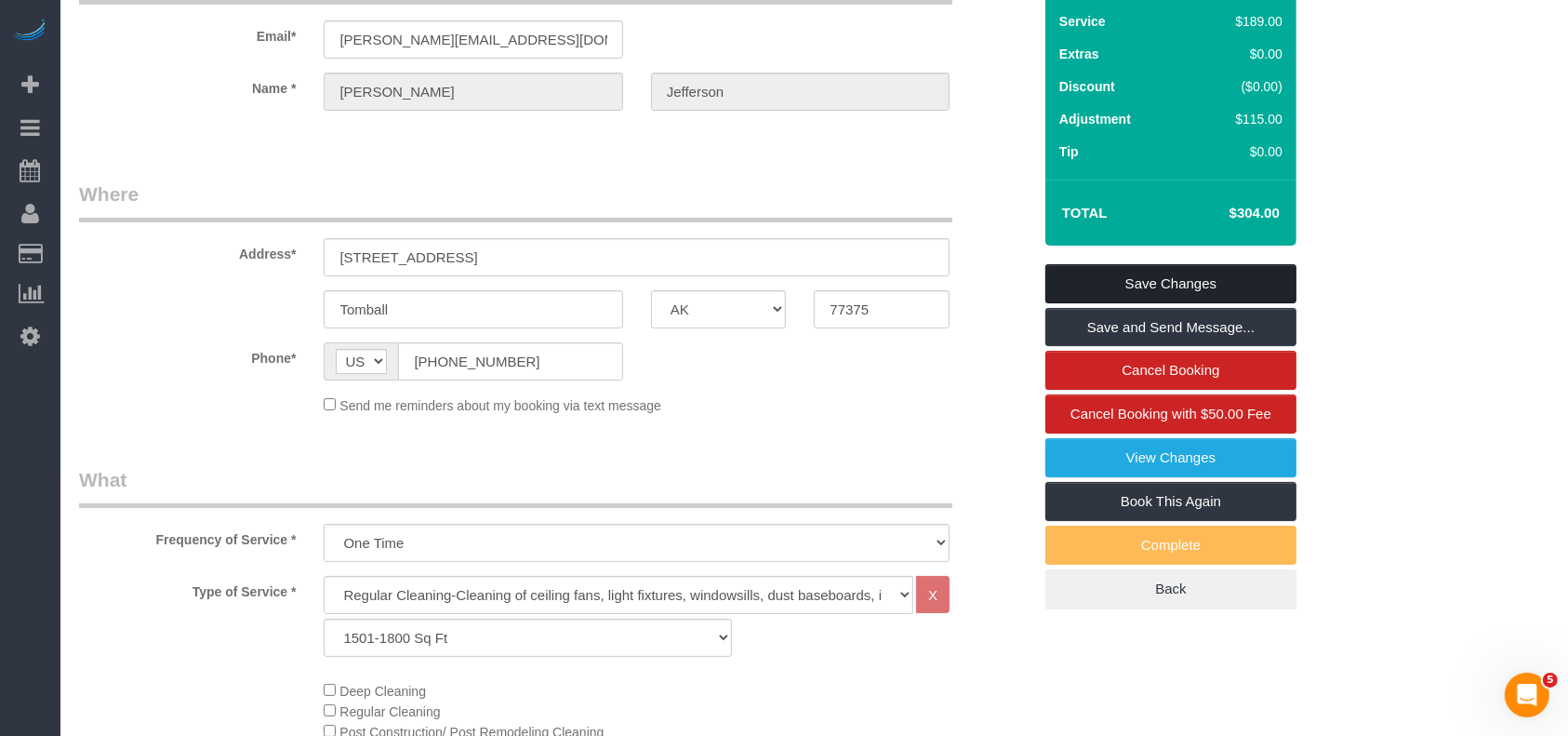
click at [1160, 277] on link "Save Changes" at bounding box center [1170, 283] width 251 height 39
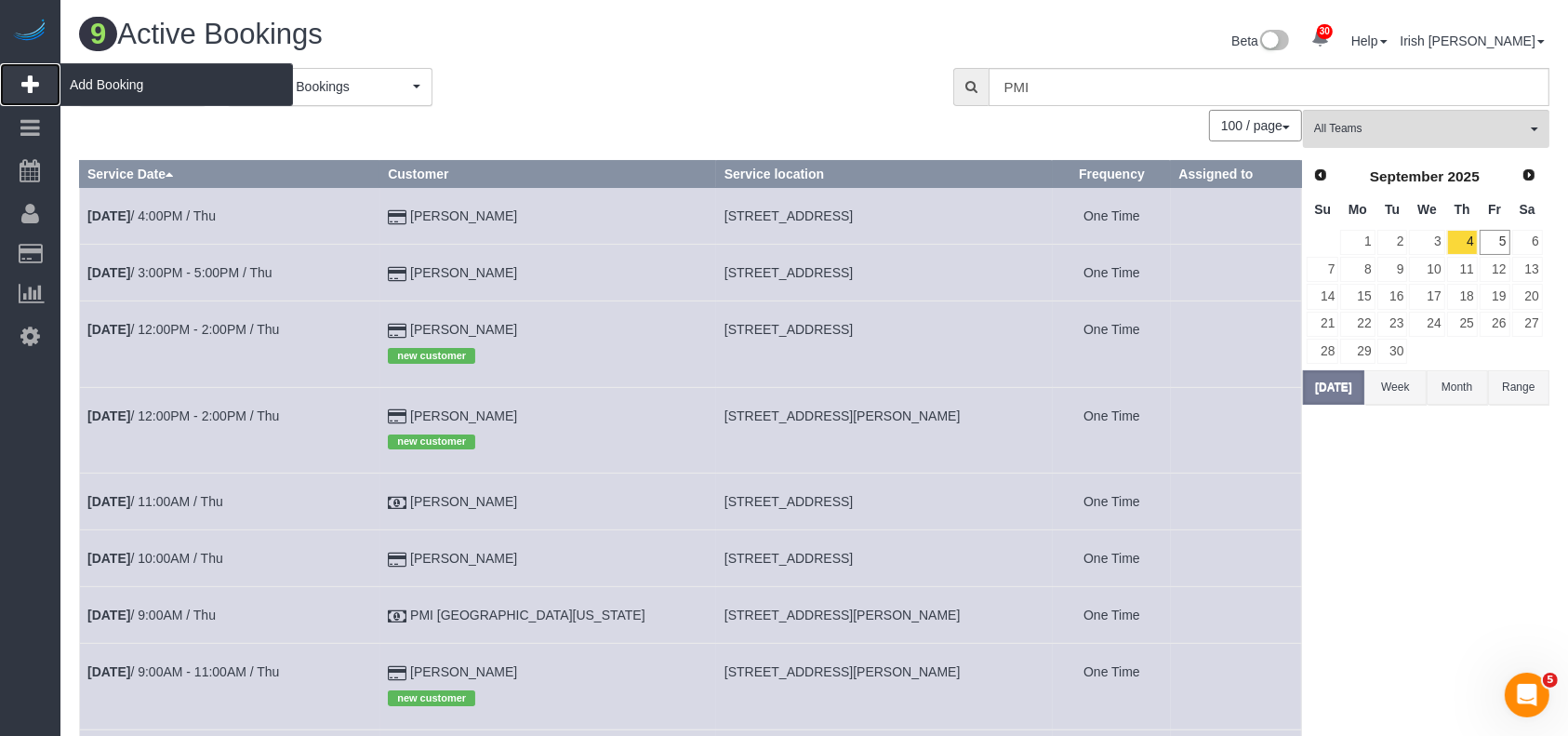
click at [119, 73] on span "Add Booking" at bounding box center [177, 85] width 233 height 43
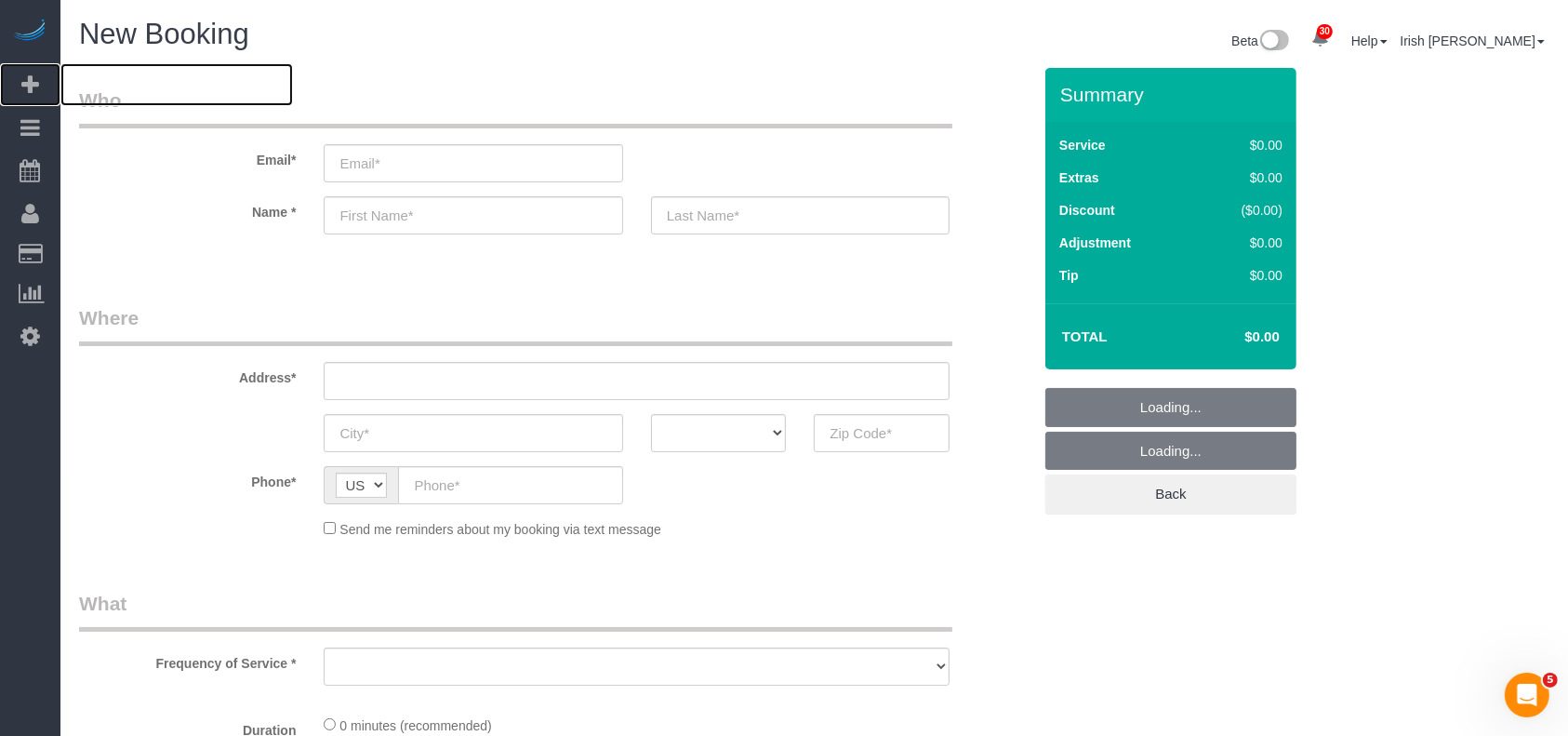
select select "object:6762"
click at [409, 159] on input "email" at bounding box center [473, 163] width 299 height 38
select select "3"
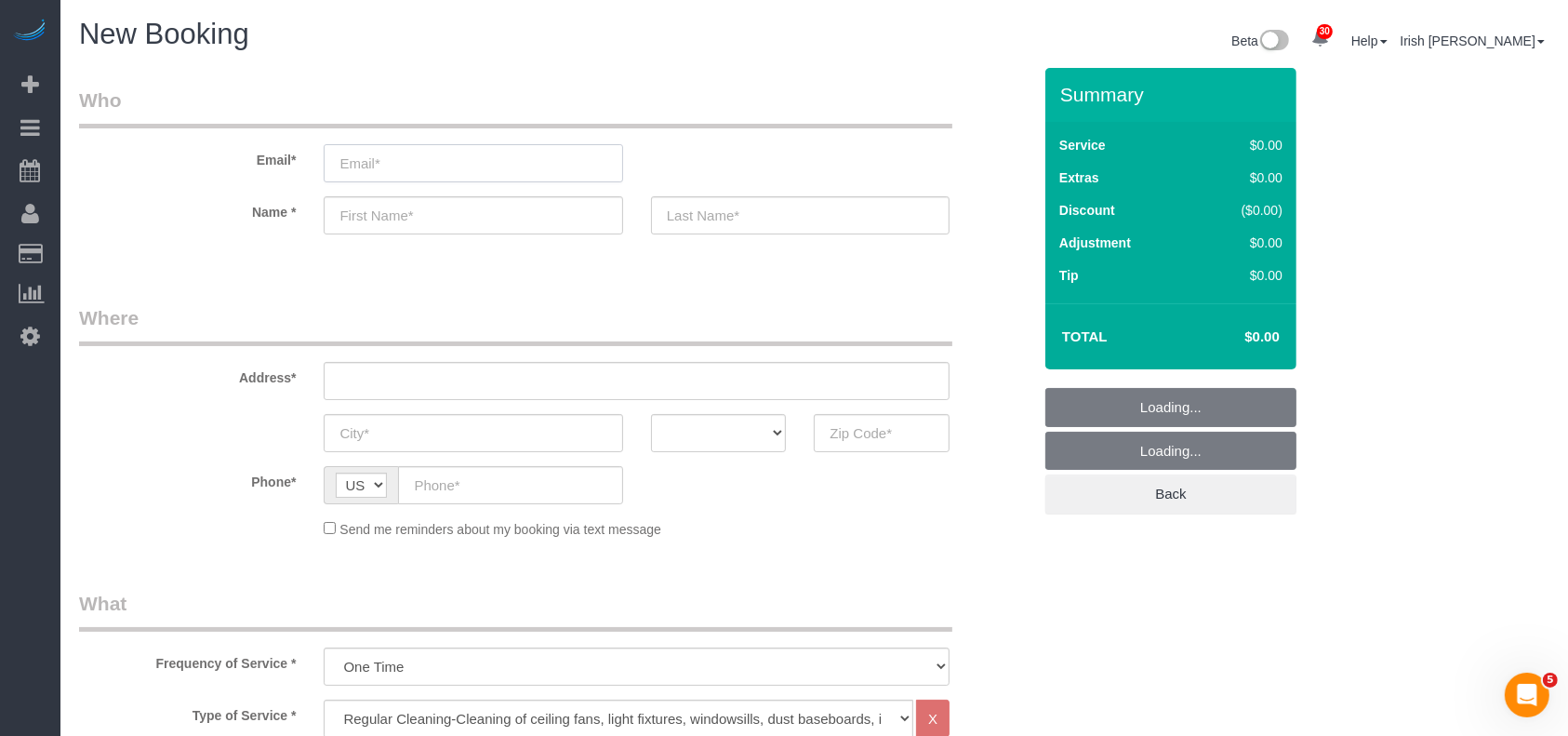
select select "object:6821"
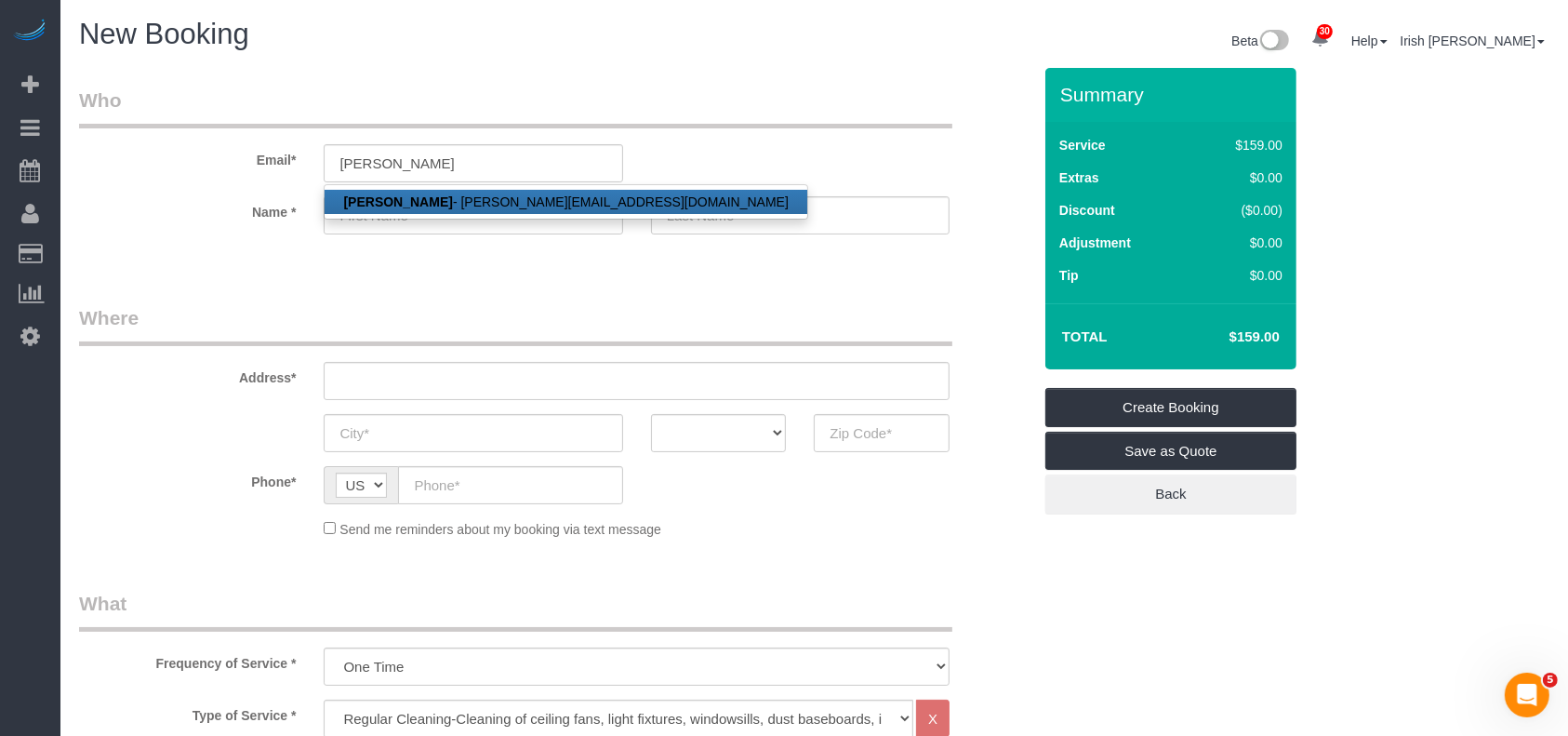
drag, startPoint x: 413, startPoint y: 205, endPoint x: 427, endPoint y: 202, distance: 14.3
click at [414, 203] on link "[PERSON_NAME] - [PERSON_NAME][EMAIL_ADDRESS][DOMAIN_NAME]" at bounding box center [565, 201] width 481 height 24
type input "[PERSON_NAME][EMAIL_ADDRESS][DOMAIN_NAME]"
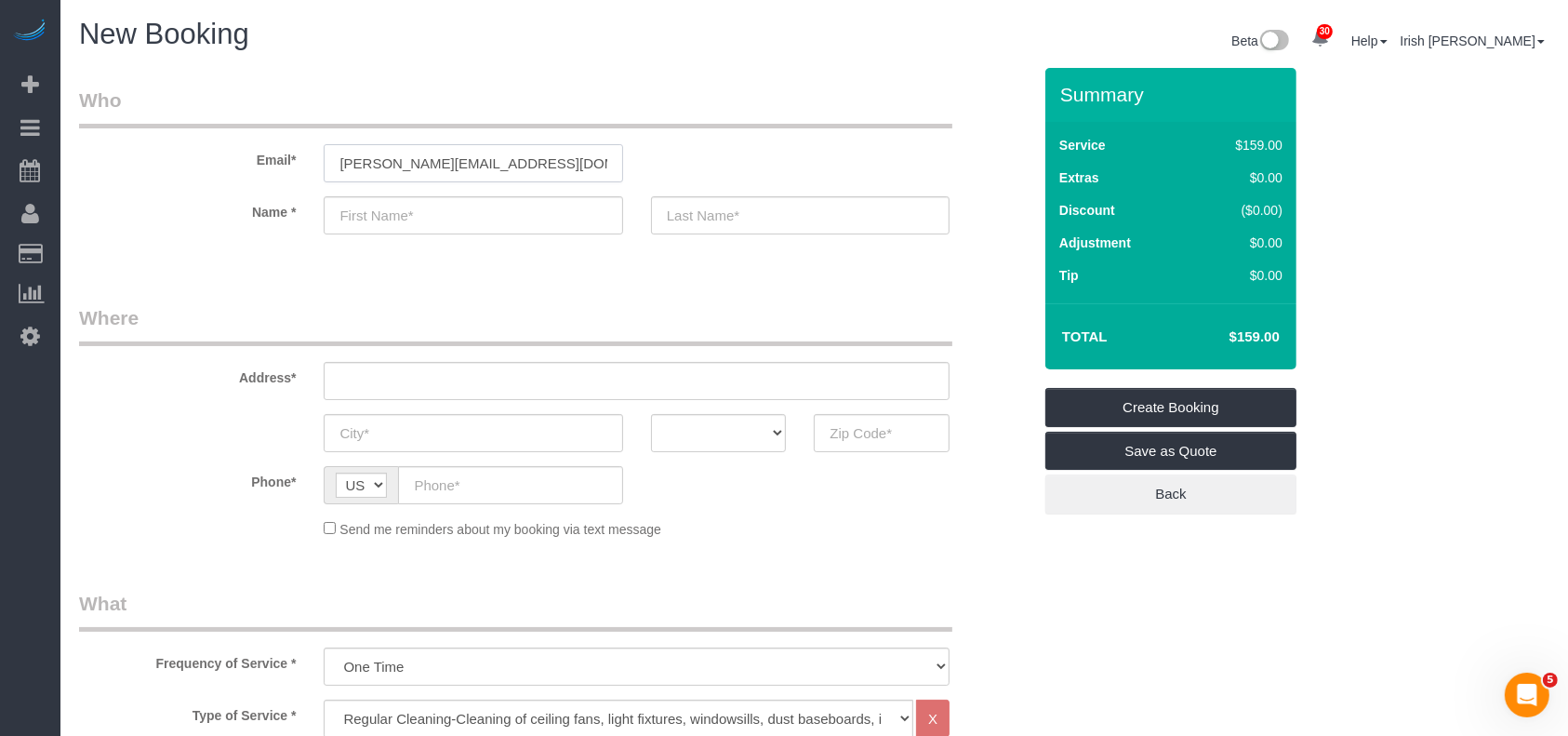
type input "[PERSON_NAME]"
type input "[PHONE_NUMBER]"
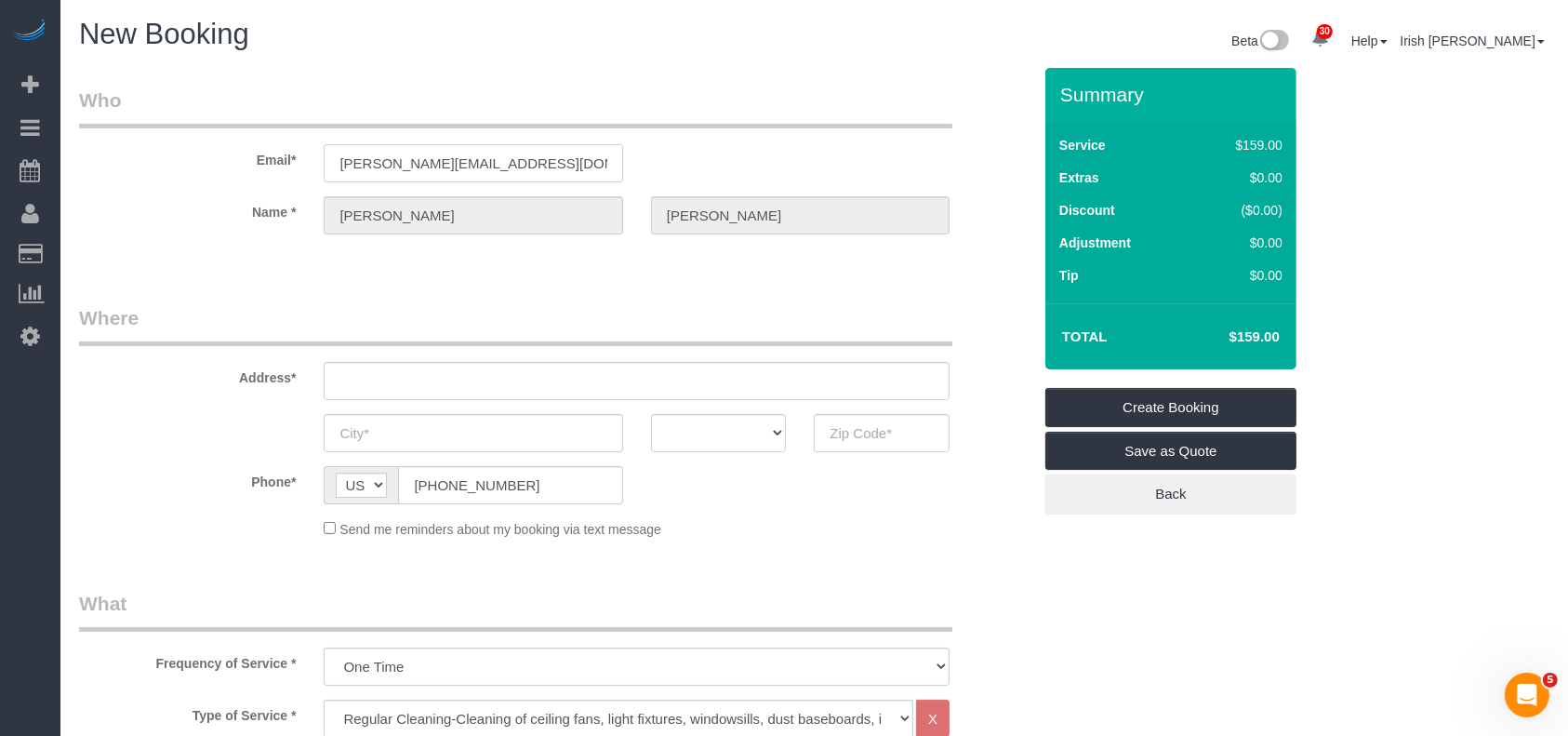
type input "[STREET_ADDRESS][PERSON_NAME]"
type input "LEAGUE CITY"
select select "[GEOGRAPHIC_DATA]"
type input "77573"
select select "string:fspay-ae9463b0-e6f0-4c18-919b-24382207aeee"
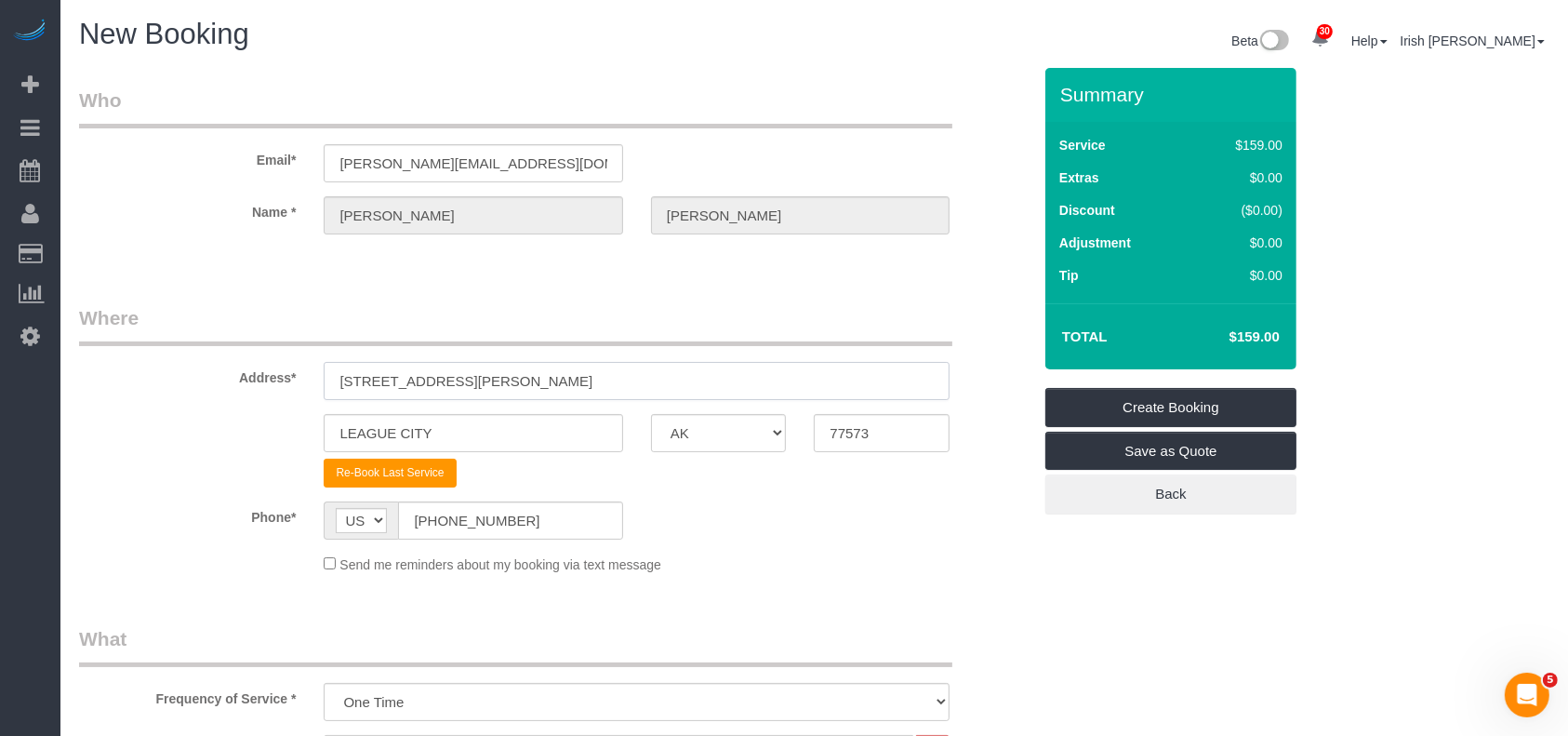
drag, startPoint x: 453, startPoint y: 383, endPoint x: 310, endPoint y: 401, distance: 144.1
click at [312, 401] on sui-booking-address "Address* [STREET_ADDRESS][PERSON_NAME] [GEOGRAPHIC_DATA] AK AL AR AZ CA CO CT D…" at bounding box center [554, 395] width 952 height 184
paste input "[STREET_ADDRESS]"
click at [484, 375] on input "[STREET_ADDRESS]" at bounding box center [636, 380] width 625 height 38
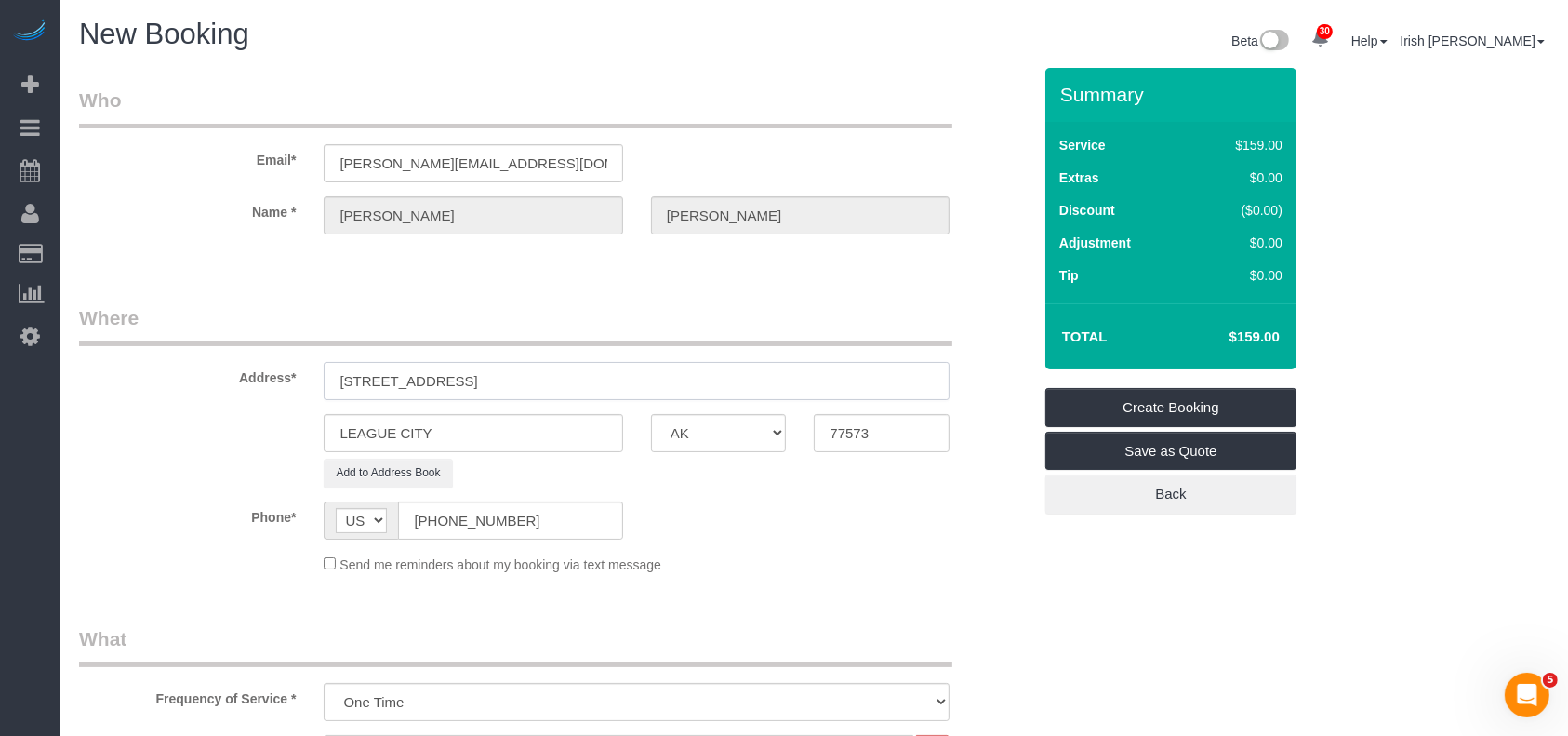
type input "[STREET_ADDRESS]"
drag, startPoint x: 273, startPoint y: 433, endPoint x: 208, endPoint y: 433, distance: 65.0
click at [208, 433] on div "LEAGUE CITY AK AL AR AZ CA CO CT DC DE [GEOGRAPHIC_DATA] [GEOGRAPHIC_DATA] HI I…" at bounding box center [555, 433] width 980 height 38
paste input "Friendswood"
type input "Friendswood"
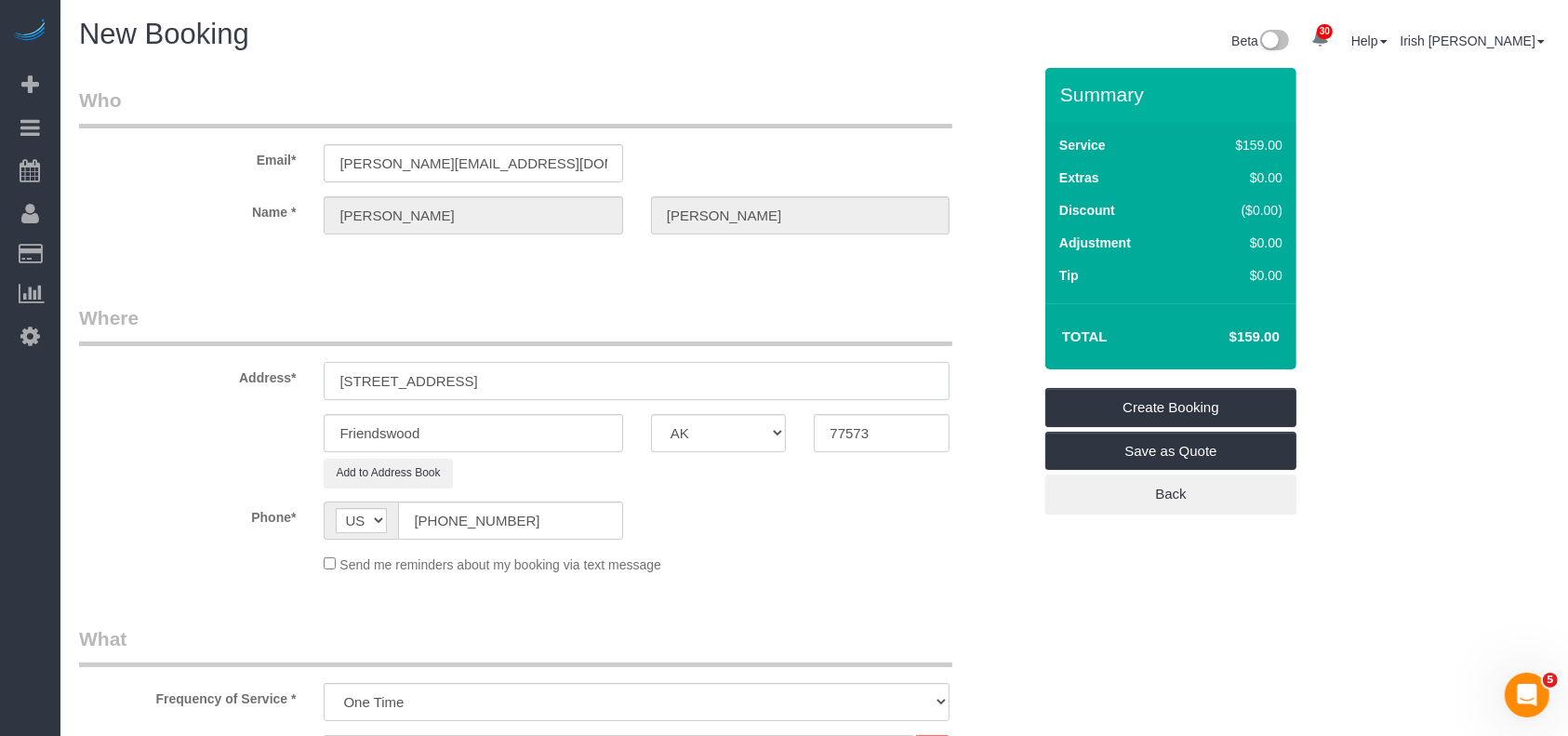
click at [521, 377] on input "[STREET_ADDRESS]" at bounding box center [636, 380] width 625 height 38
click at [567, 383] on input "[STREET_ADDRESS]" at bounding box center [636, 380] width 625 height 38
drag, startPoint x: 887, startPoint y: 432, endPoint x: 653, endPoint y: 421, distance: 234.3
click at [671, 427] on div "Friendswood AK AL AR AZ CA CO CT DC DE [GEOGRAPHIC_DATA] [GEOGRAPHIC_DATA] HI I…" at bounding box center [555, 433] width 980 height 38
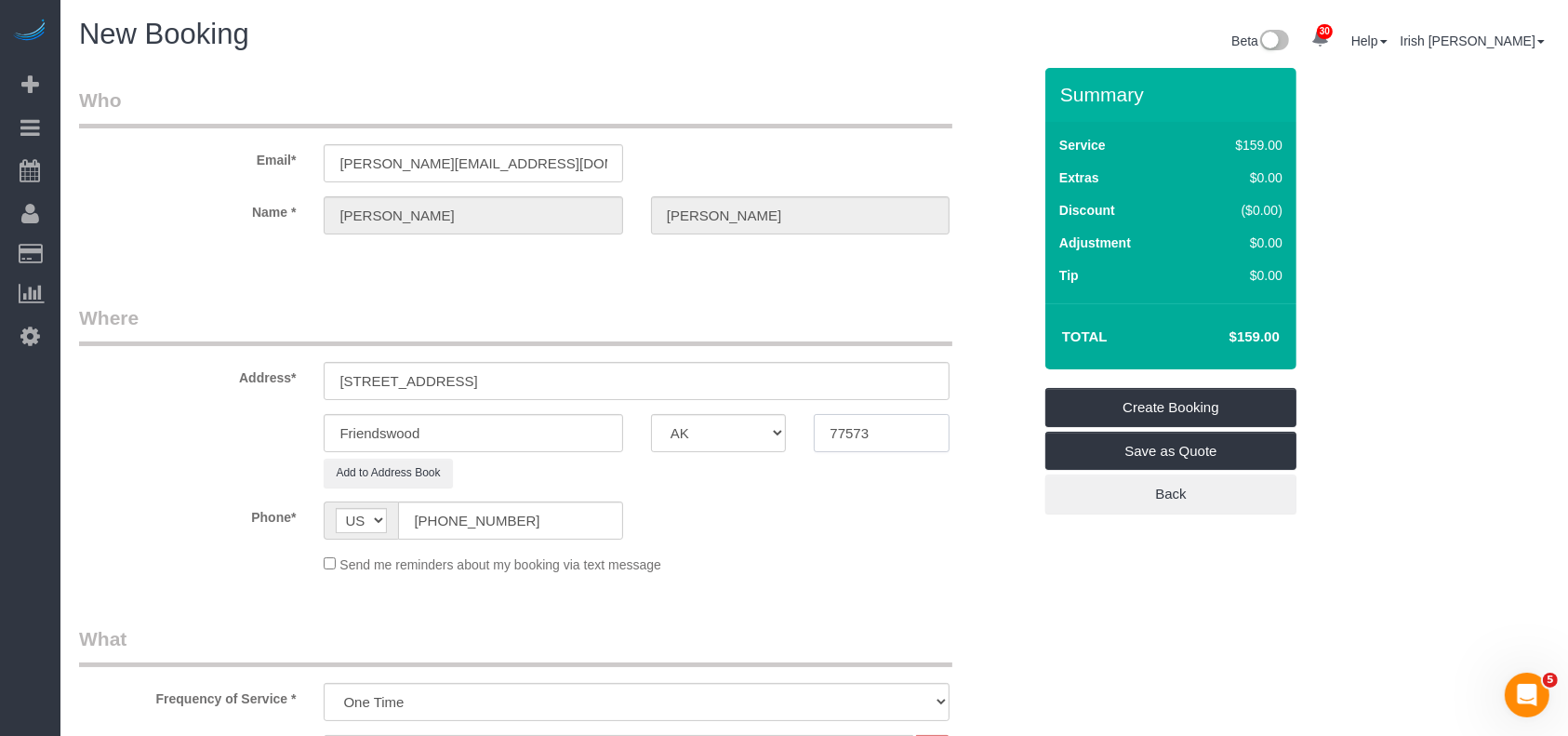
paste input "46"
type input "77546"
click at [159, 488] on fieldset "Where Address* [STREET_ADDRESS] [GEOGRAPHIC_DATA] AK AL AR AZ CA CO CT DC DE [G…" at bounding box center [554, 445] width 952 height 283
drag, startPoint x: 611, startPoint y: 390, endPoint x: 439, endPoint y: 373, distance: 172.8
click at [439, 373] on input "[STREET_ADDRESS]" at bounding box center [636, 380] width 625 height 38
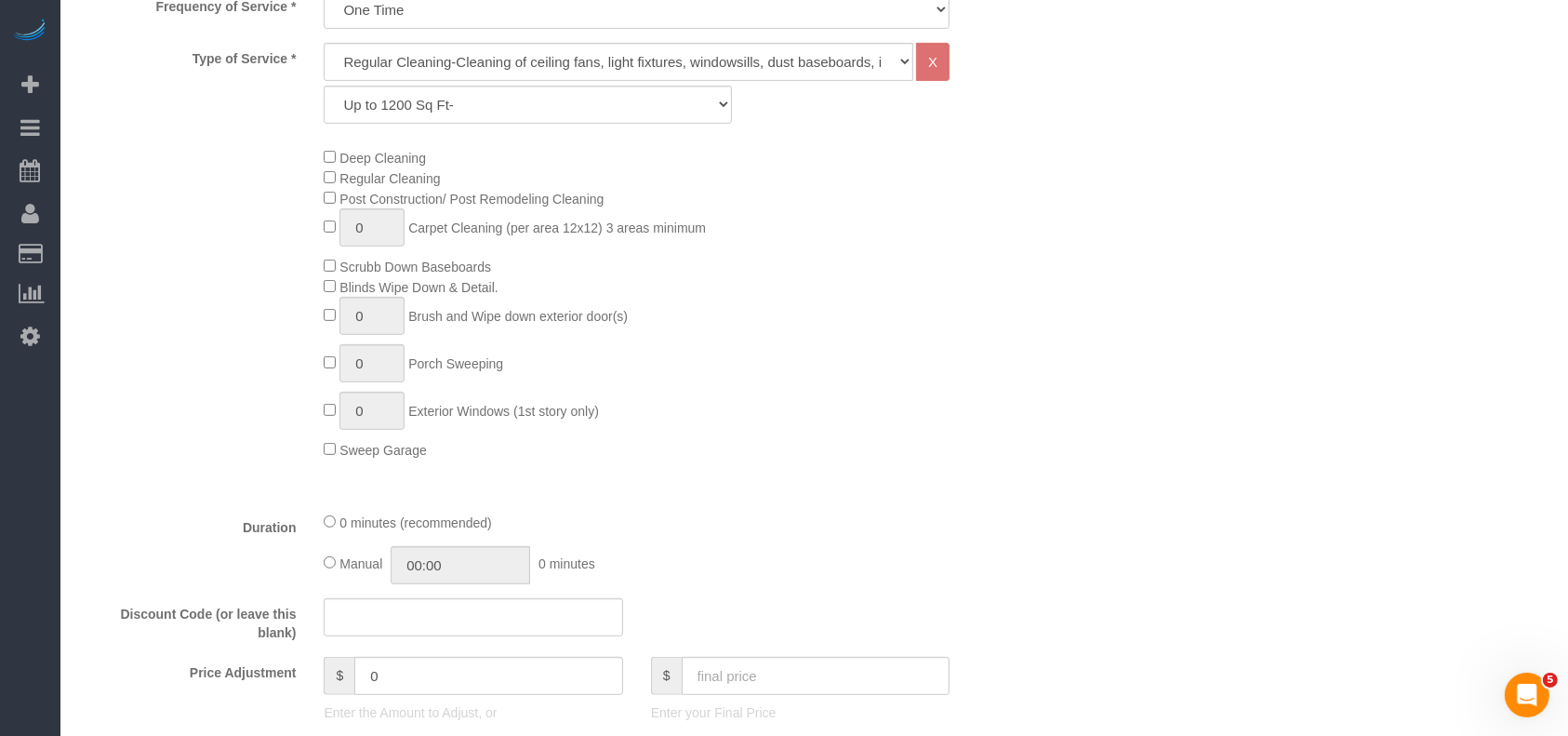
scroll to position [868, 0]
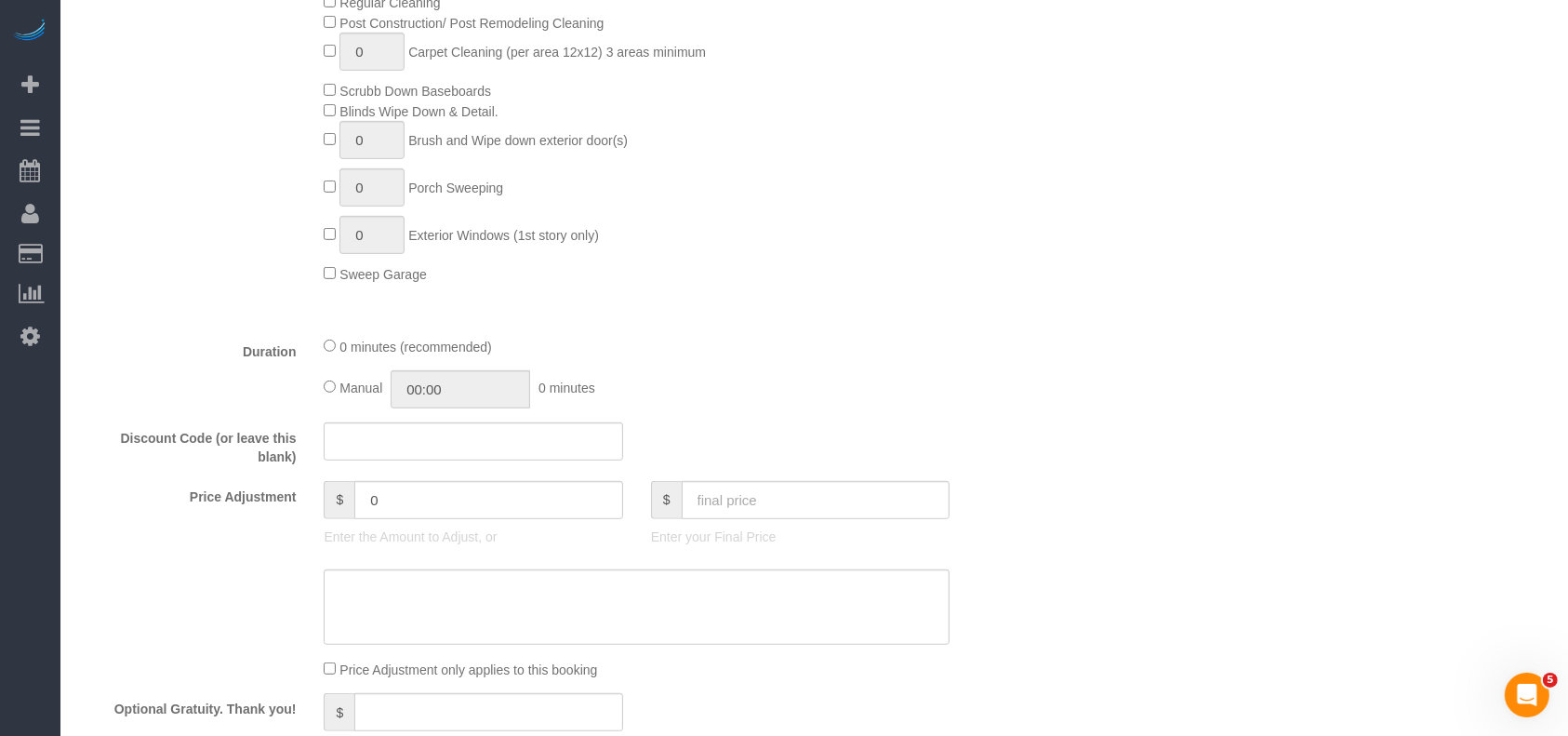
type input "[STREET_ADDRESS]"
click at [755, 510] on input "text" at bounding box center [816, 500] width 269 height 38
paste input "6"
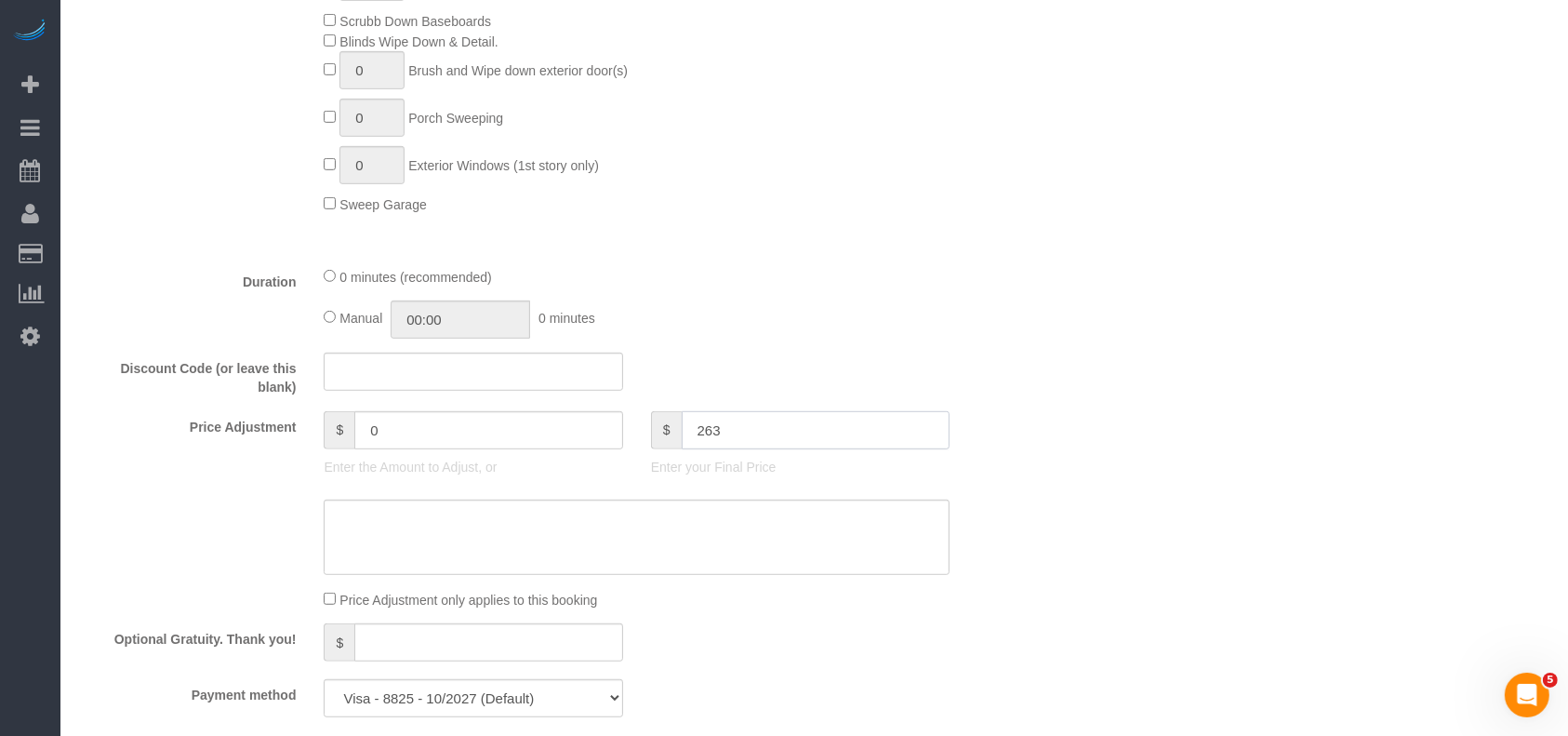
scroll to position [992, 0]
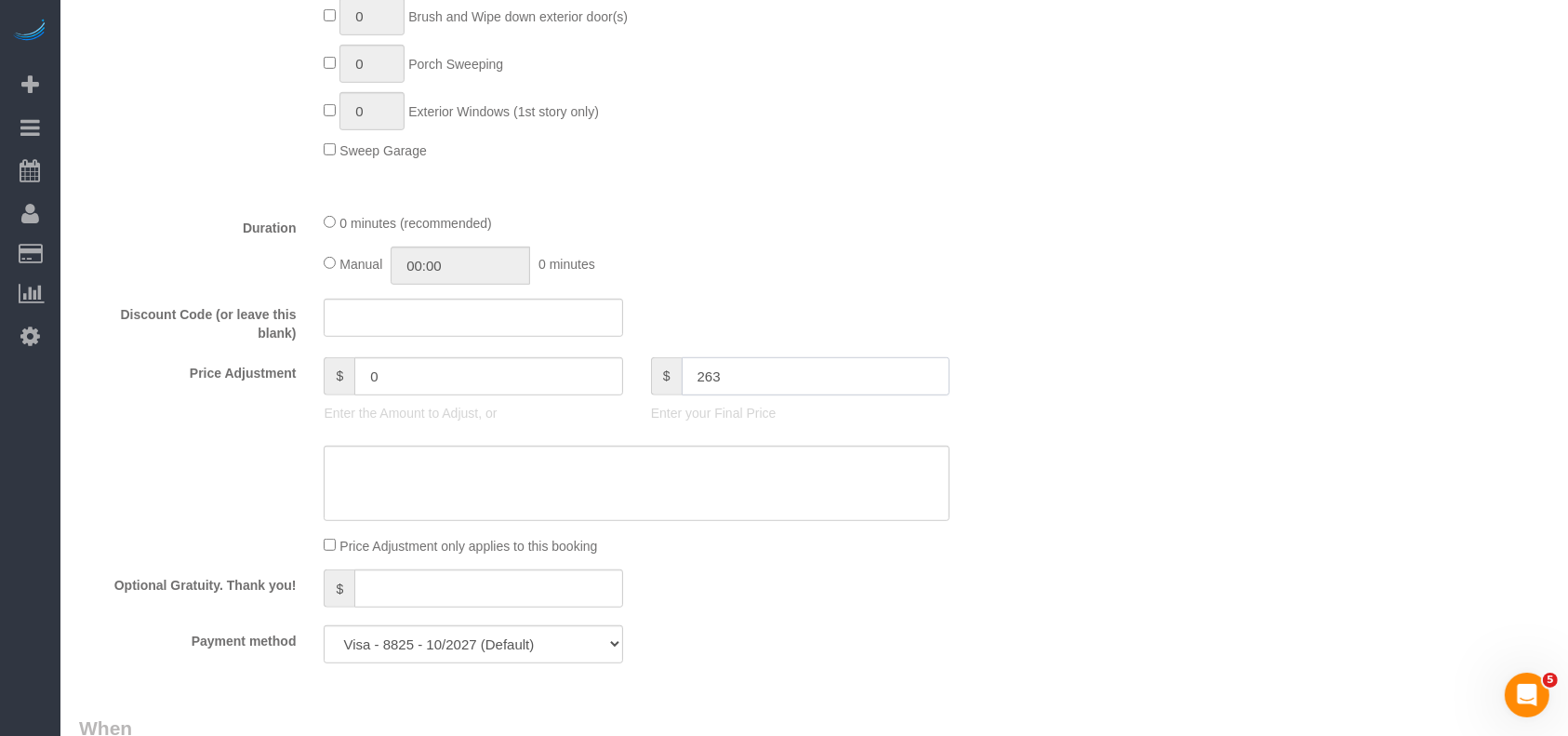
type input "263"
click at [733, 487] on textarea at bounding box center [636, 483] width 625 height 76
drag, startPoint x: 718, startPoint y: 378, endPoint x: 629, endPoint y: 380, distance: 89.0
click at [629, 380] on div "Price Adjustment $ 0 Enter the Amount to Adjust, or $ 263 Enter your Final Price" at bounding box center [555, 394] width 980 height 74
type input "104"
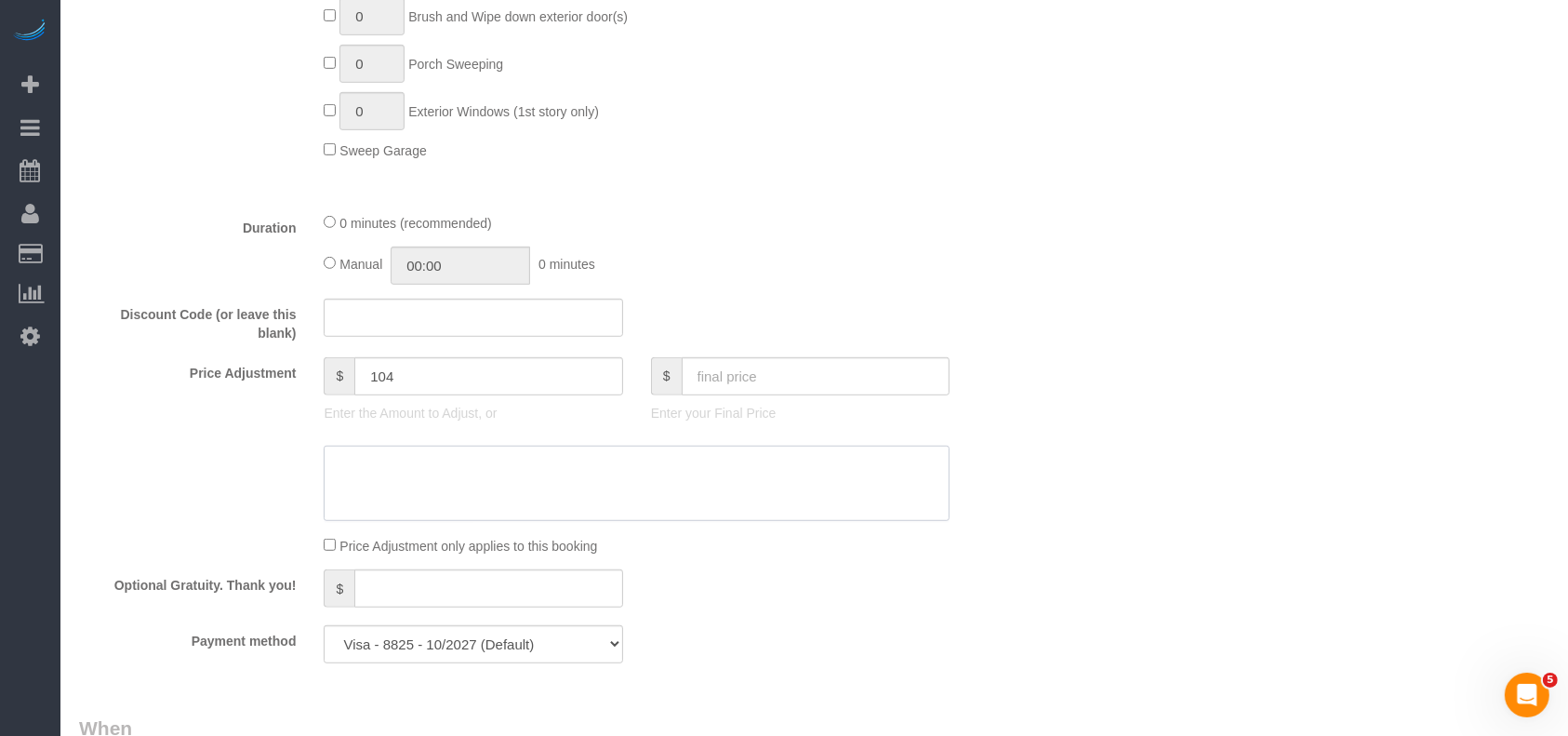
click at [612, 495] on textarea at bounding box center [636, 483] width 625 height 76
paste textarea "6"
click at [340, 469] on textarea at bounding box center [636, 483] width 625 height 76
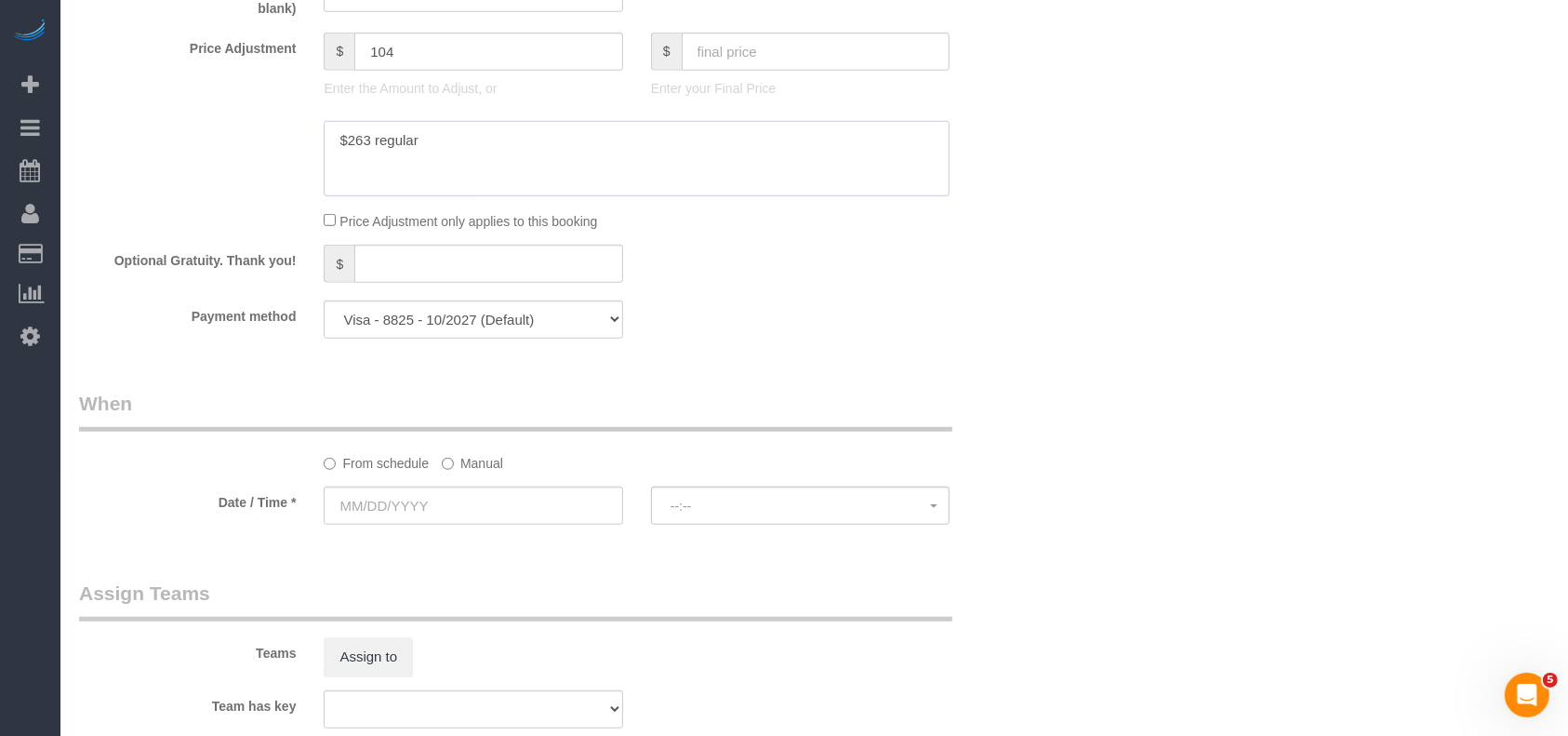
scroll to position [1363, 0]
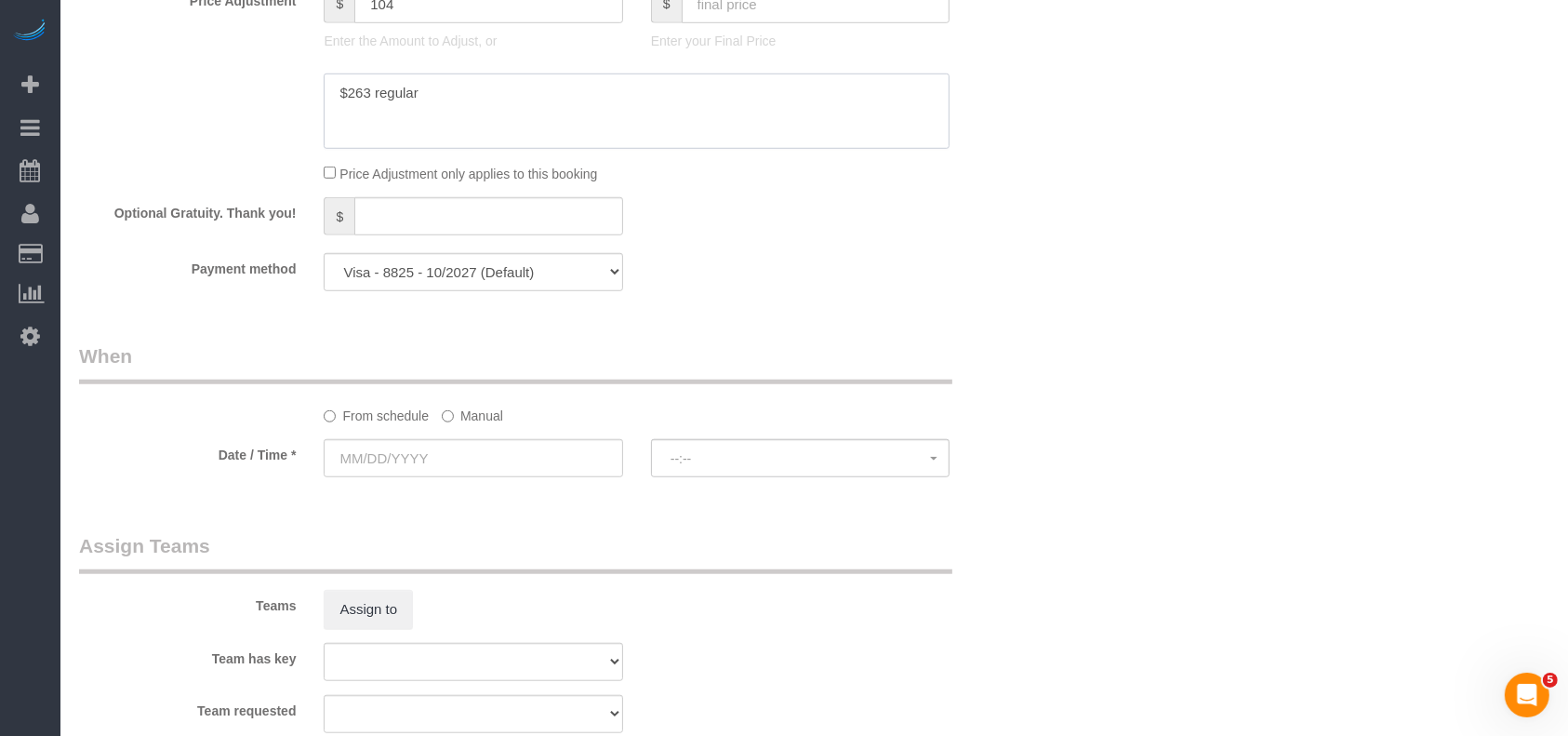
type textarea "$263 regular"
drag, startPoint x: 538, startPoint y: 280, endPoint x: 527, endPoint y: 293, distance: 17.0
click at [536, 281] on select "Visa - 8825 - 10/2027 Visa - 8825 - 10/2027 (Default) Add Credit Card ─────────…" at bounding box center [473, 272] width 299 height 38
select select "string:check"
click at [324, 258] on select "Visa - 8825 - 10/2027 Visa - 8825 - 10/2027 (Default) Add Credit Card ─────────…" at bounding box center [473, 272] width 299 height 38
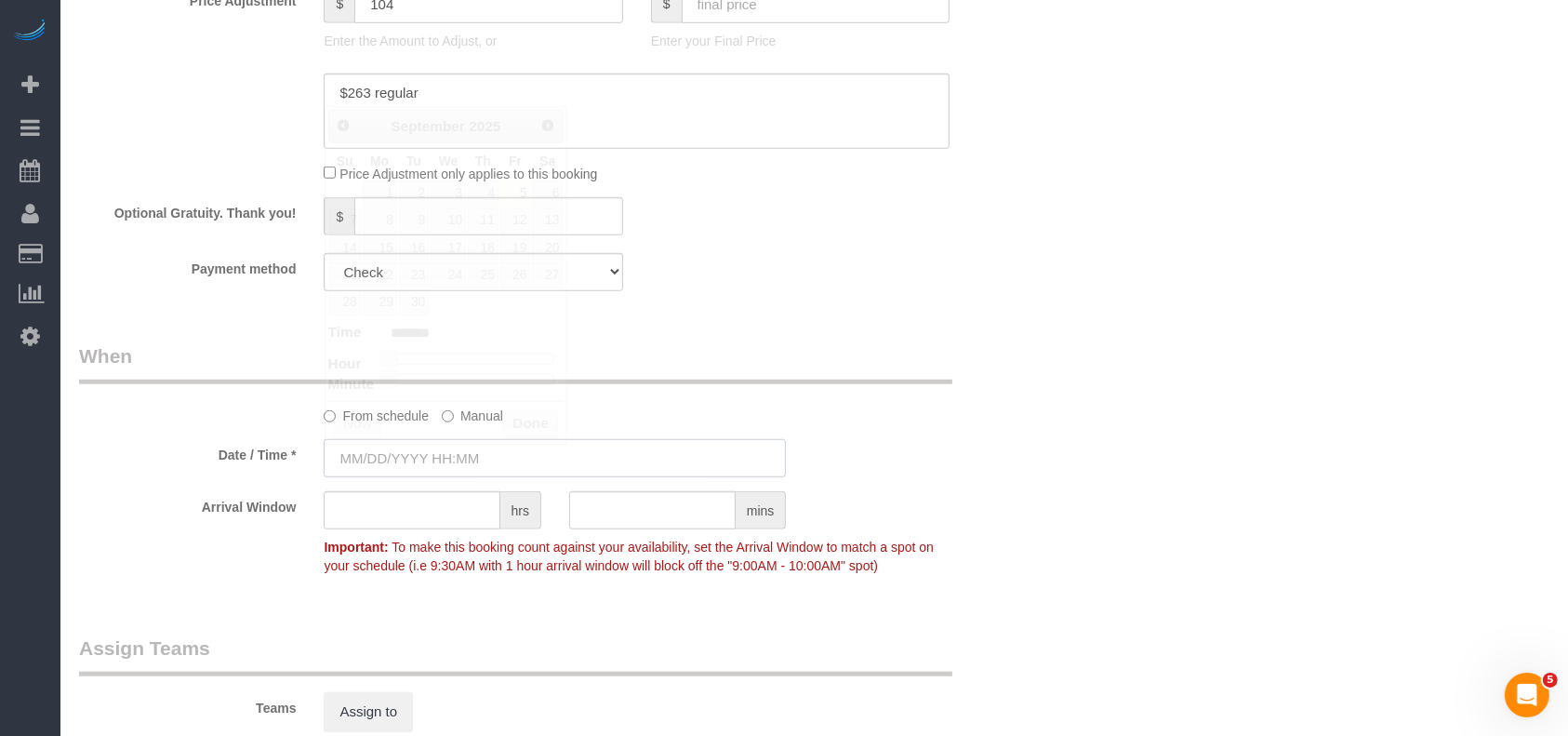
click at [429, 477] on input "text" at bounding box center [554, 458] width 462 height 38
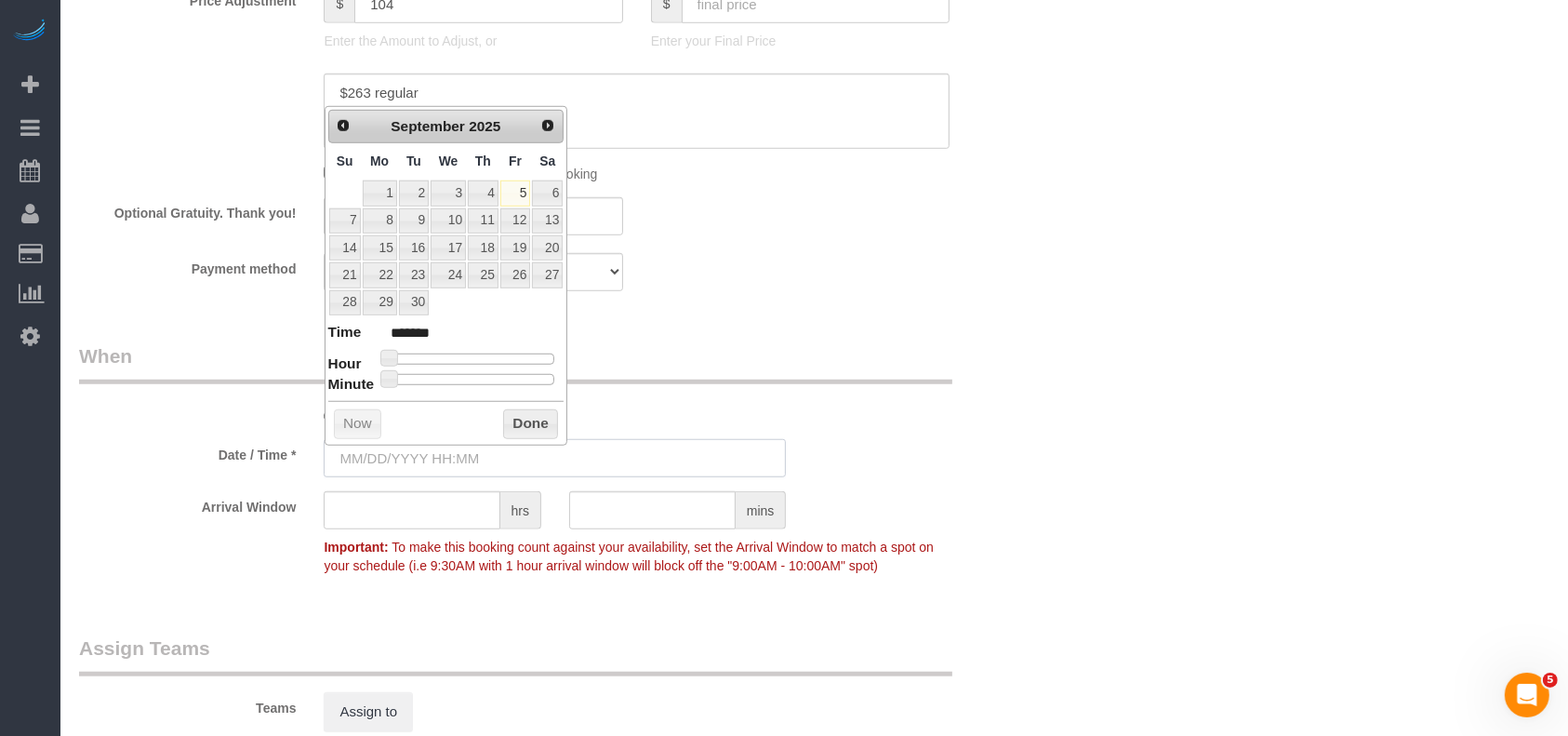
type input "[DATE] 8:00AM"
click at [521, 189] on link "5" at bounding box center [515, 193] width 30 height 25
click at [522, 423] on button "Done" at bounding box center [530, 424] width 55 height 30
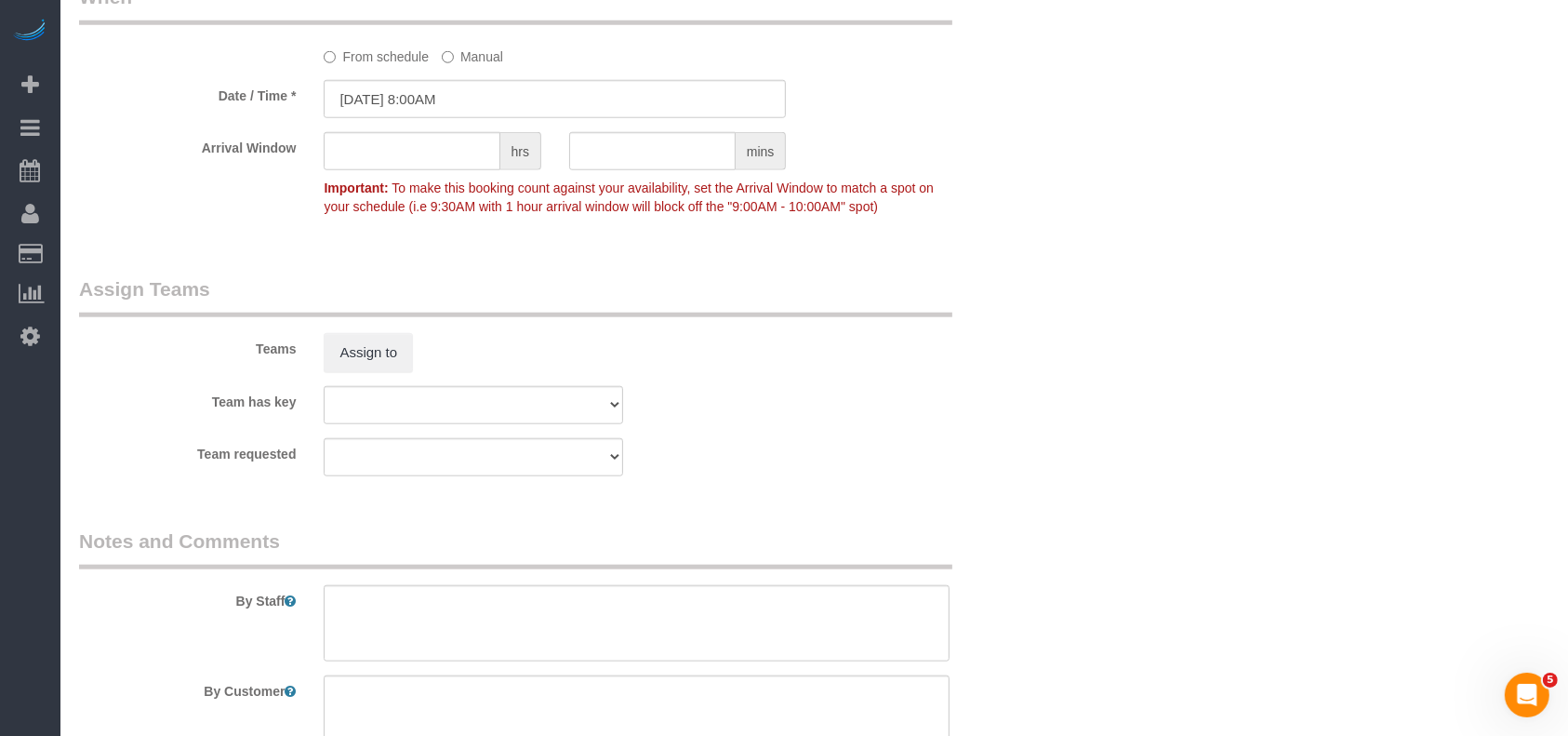
scroll to position [1896, 0]
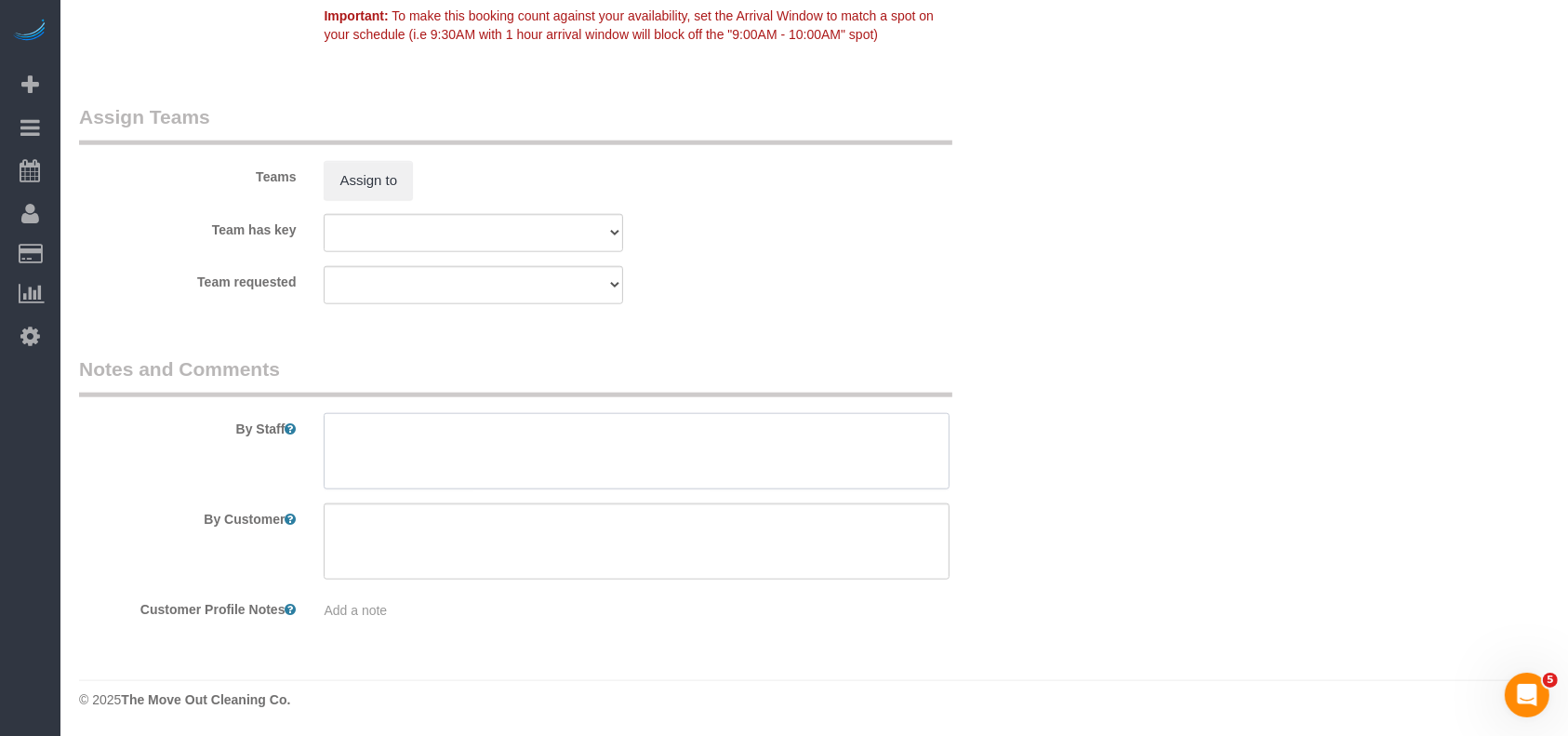
click at [419, 447] on textarea at bounding box center [636, 451] width 625 height 76
paste textarea "0928"
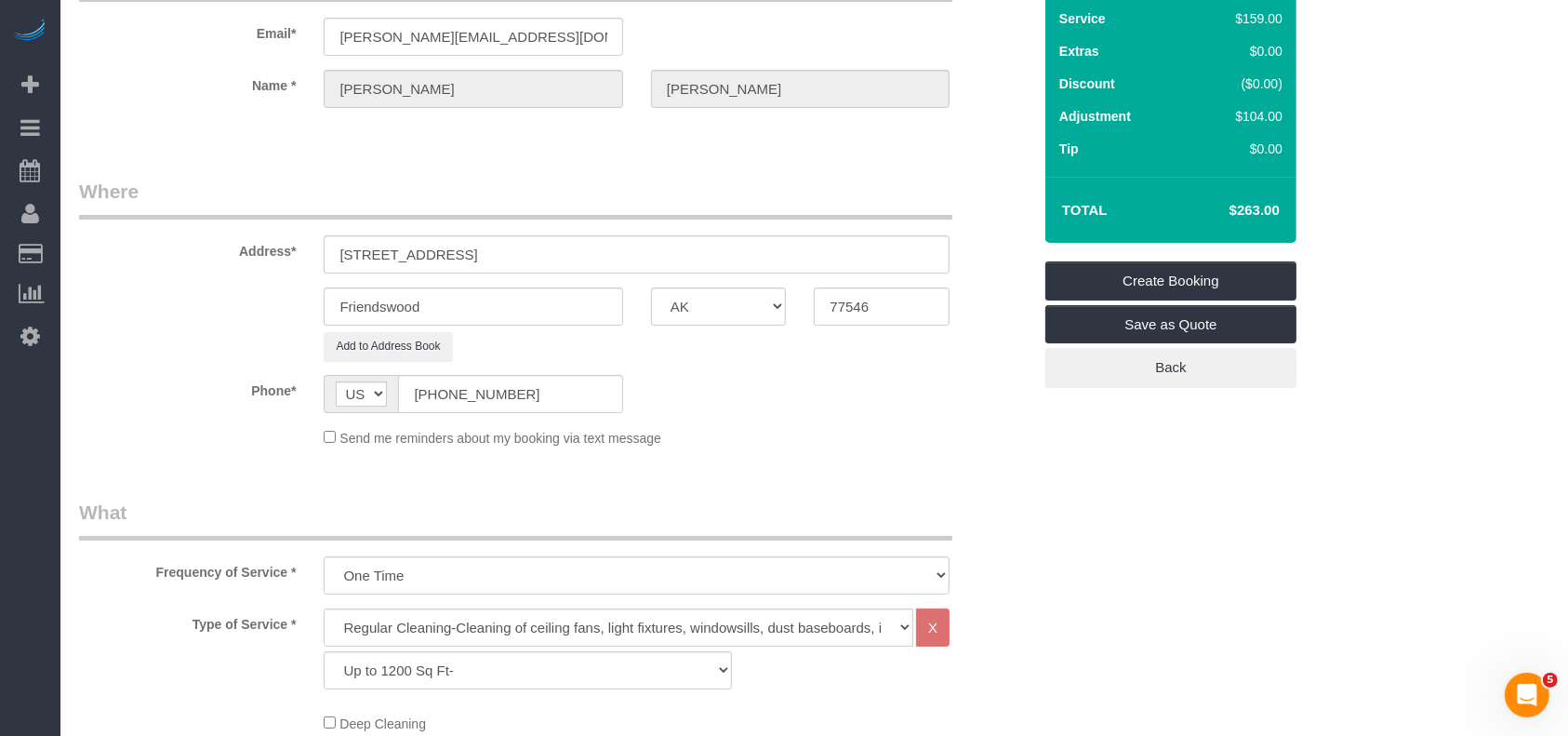
scroll to position [0, 0]
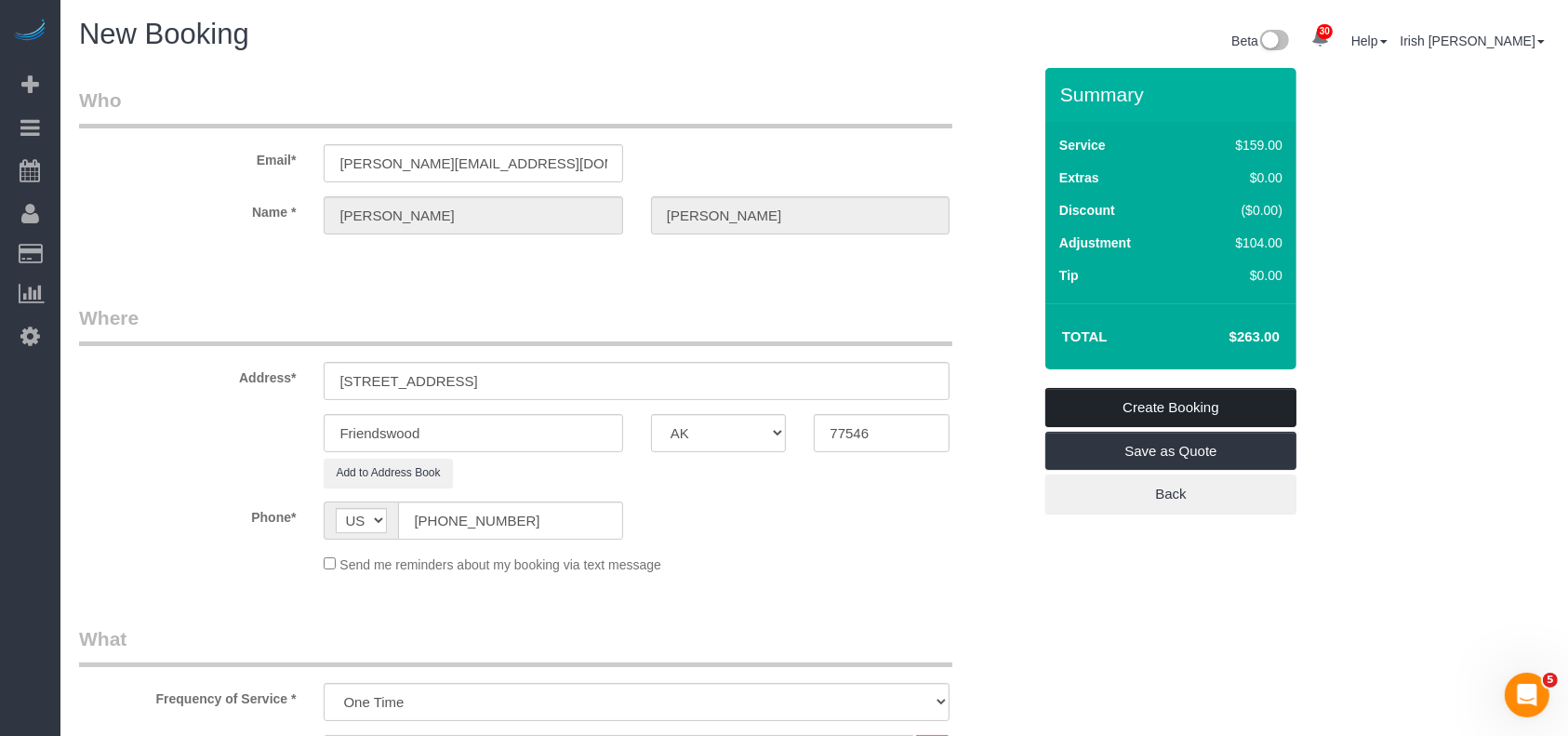
type textarea "Code 0928"
click at [1176, 410] on link "Create Booking" at bounding box center [1170, 407] width 251 height 39
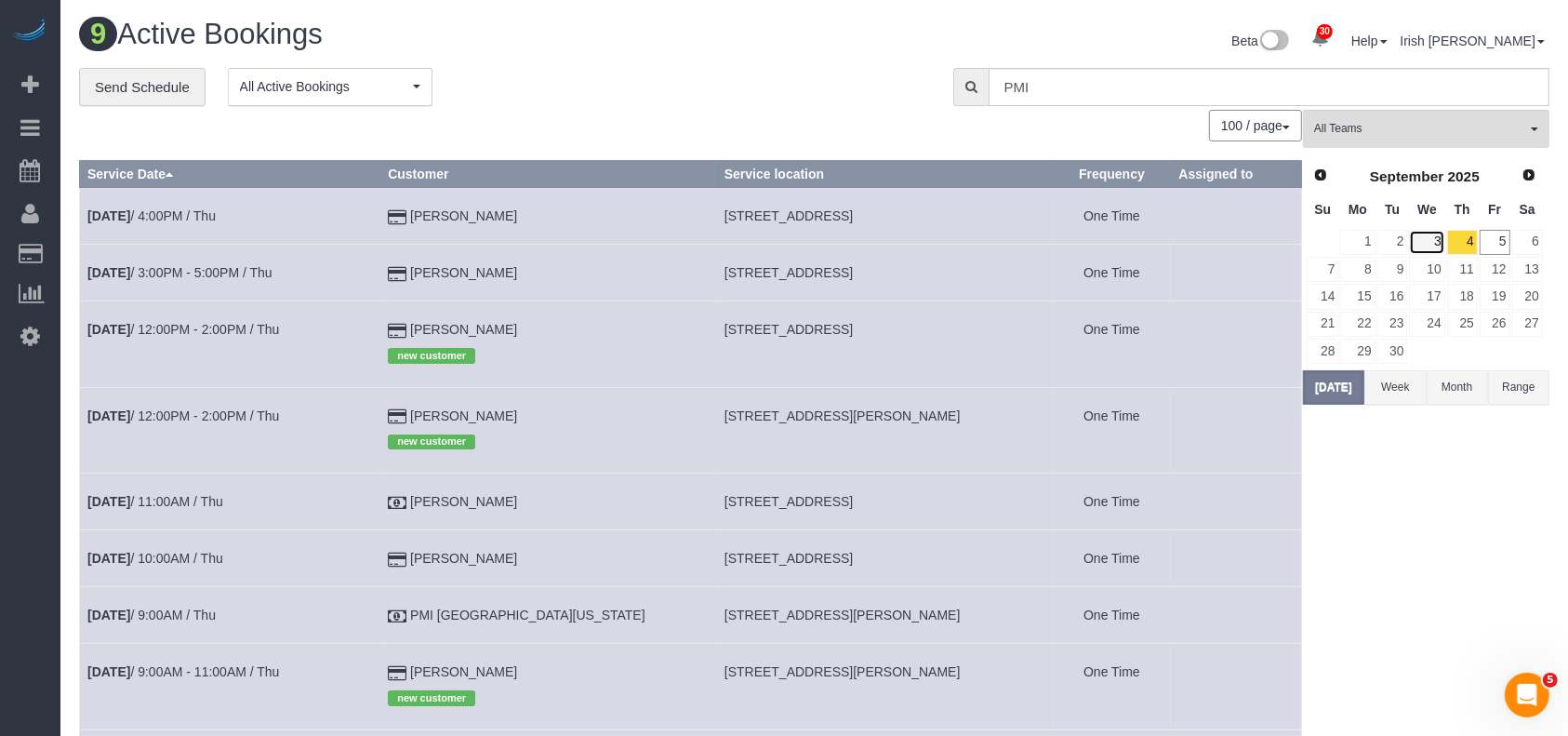
click at [1433, 240] on link "3" at bounding box center [1426, 242] width 36 height 25
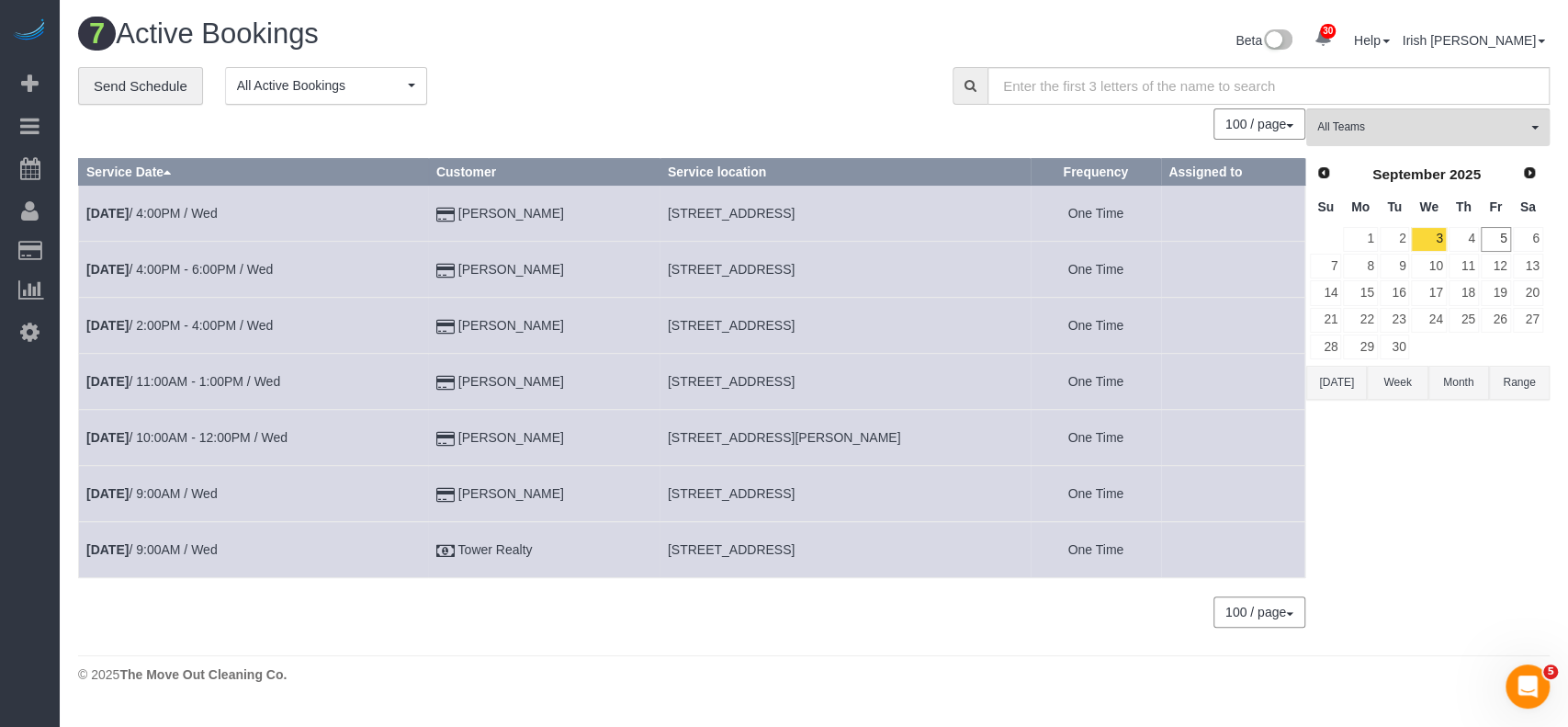
click at [725, 501] on td "[STREET_ADDRESS]" at bounding box center [845, 494] width 371 height 56
copy tr "[STREET_ADDRESS]"
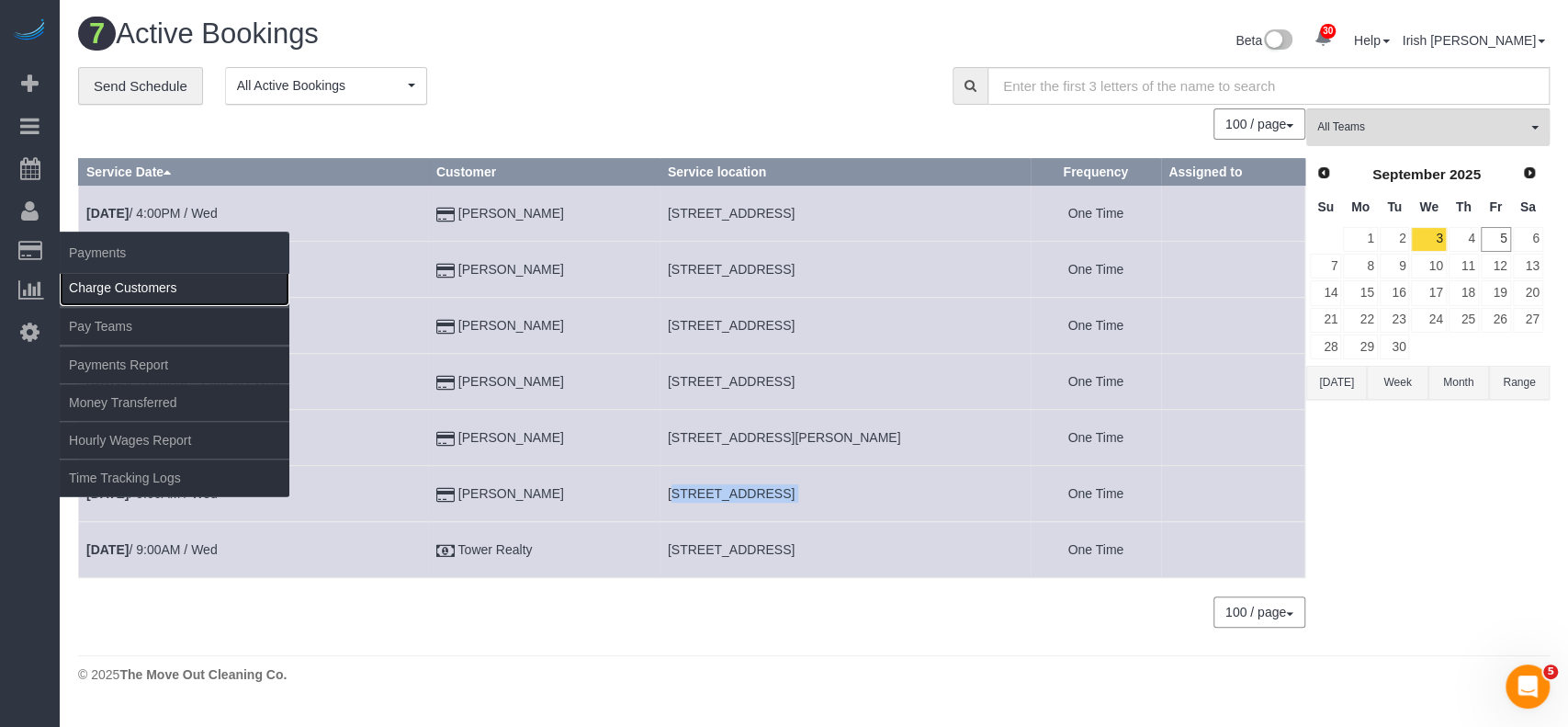
click at [140, 299] on link "Charge Customers" at bounding box center [175, 288] width 230 height 37
select select
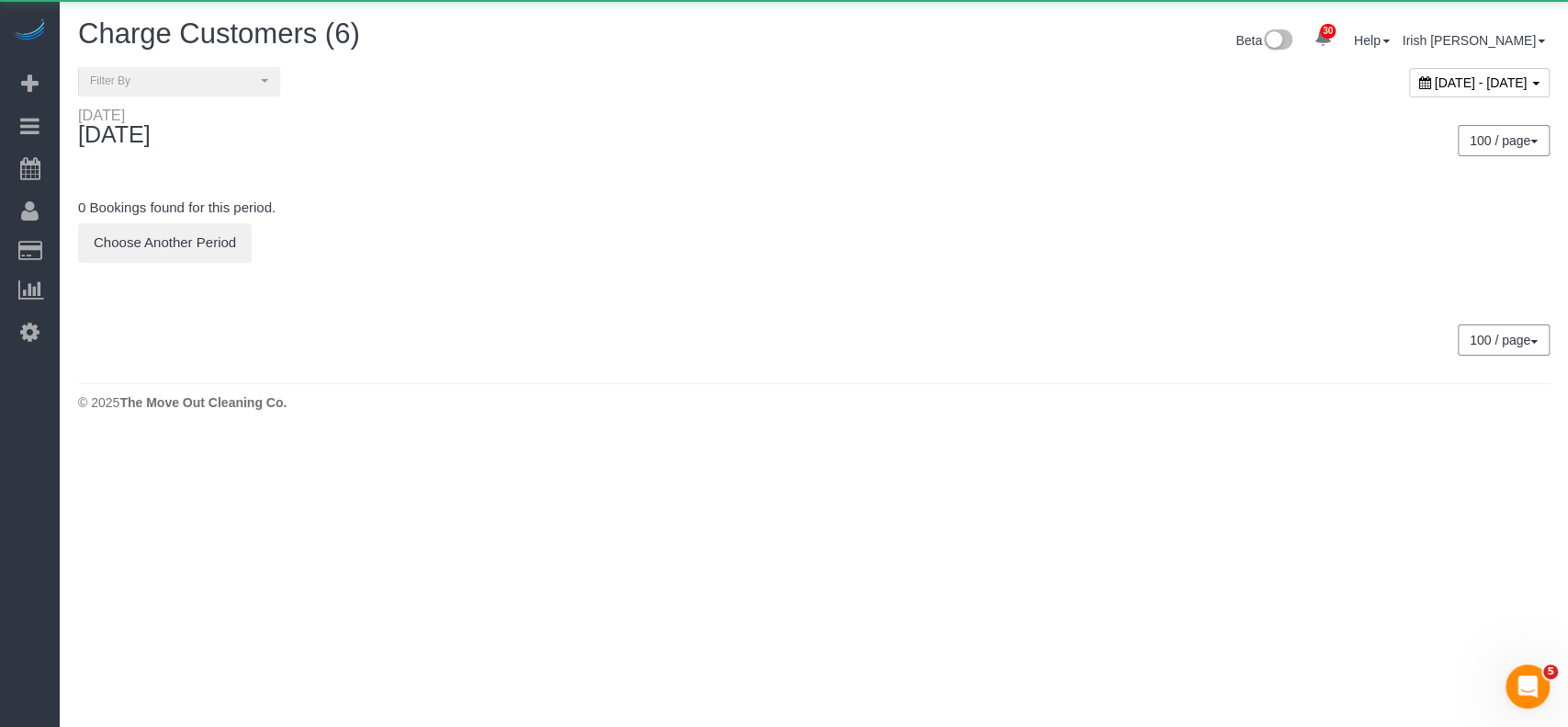
click at [1435, 84] on span "[DATE] - [DATE]" at bounding box center [1482, 82] width 93 height 14
type input "**********"
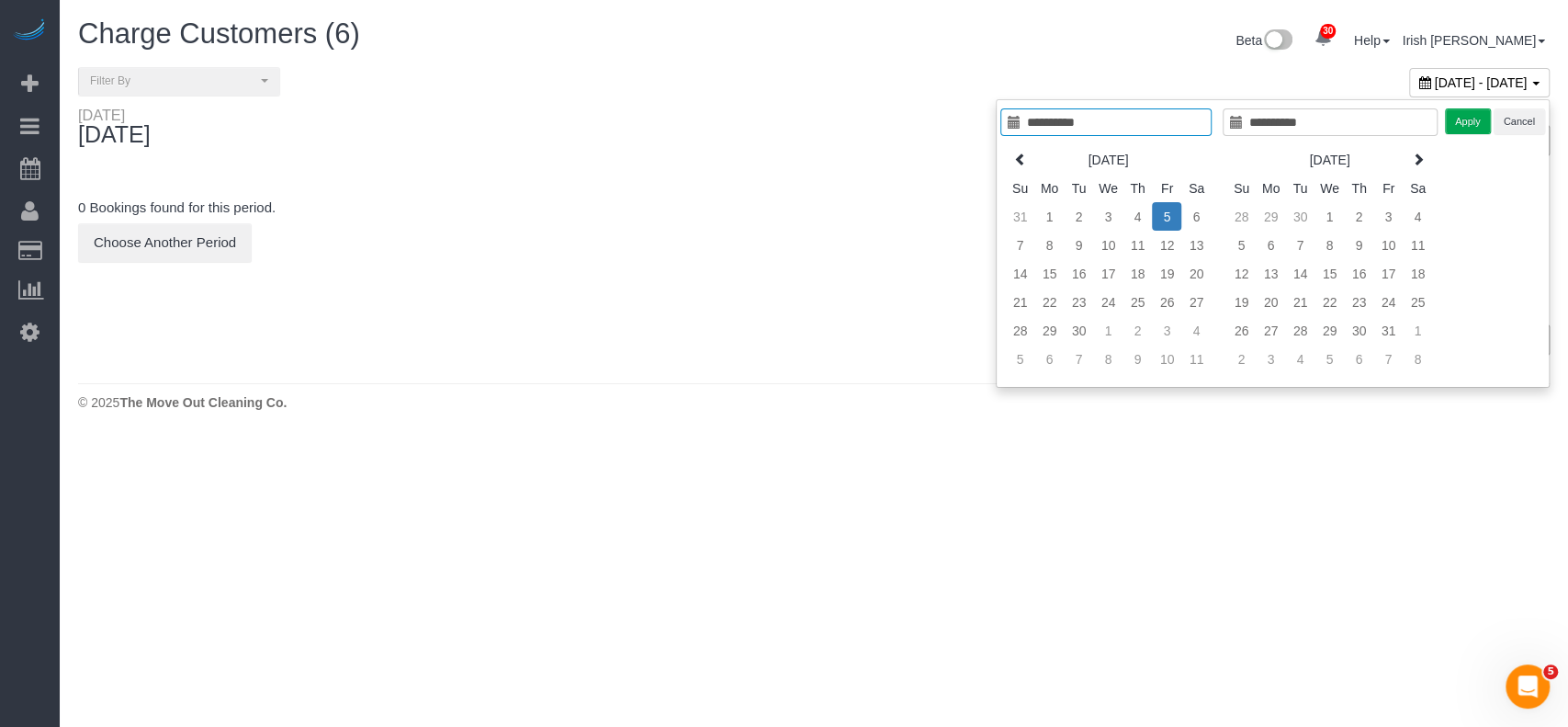
type input "**********"
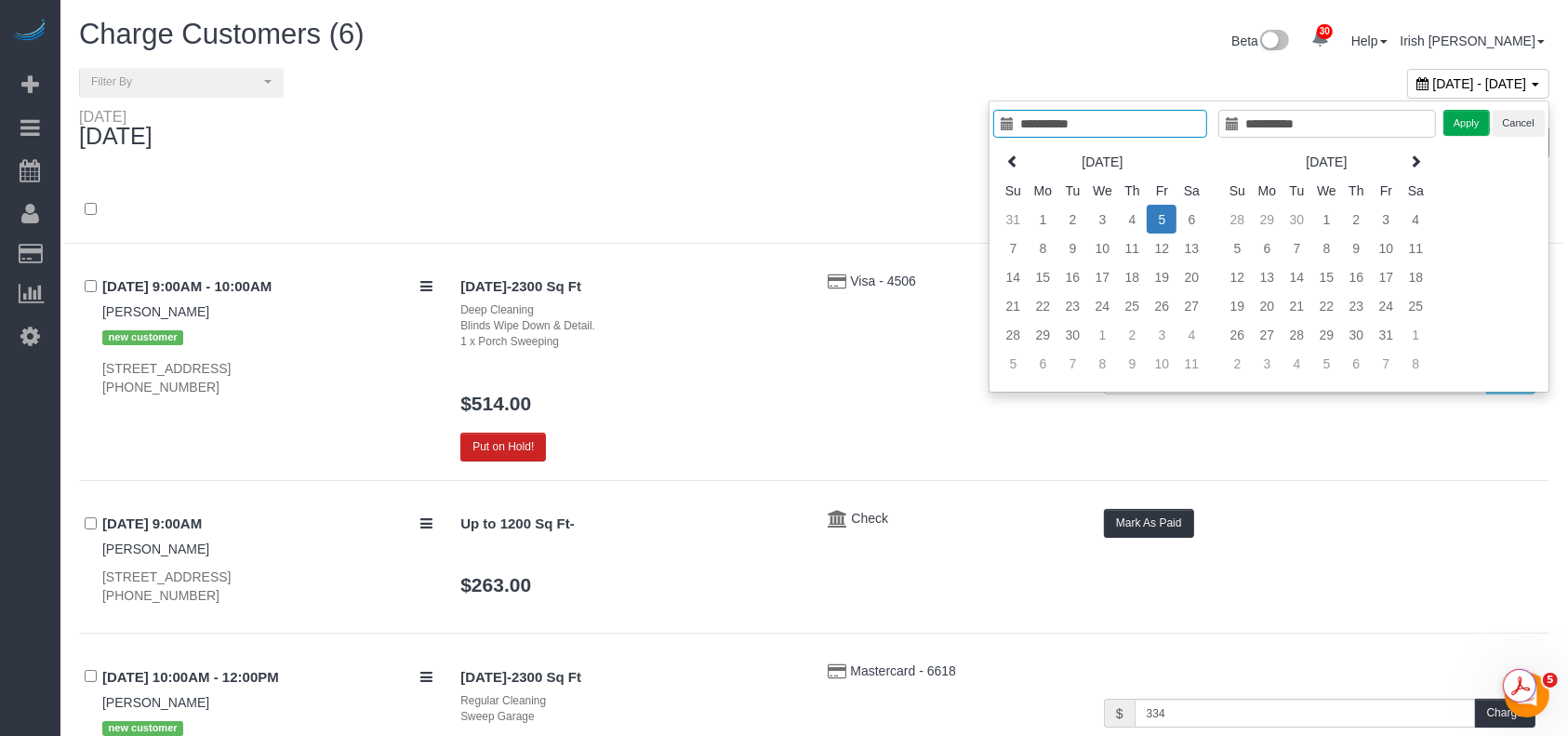
click at [1159, 212] on td "5" at bounding box center [1161, 219] width 30 height 29
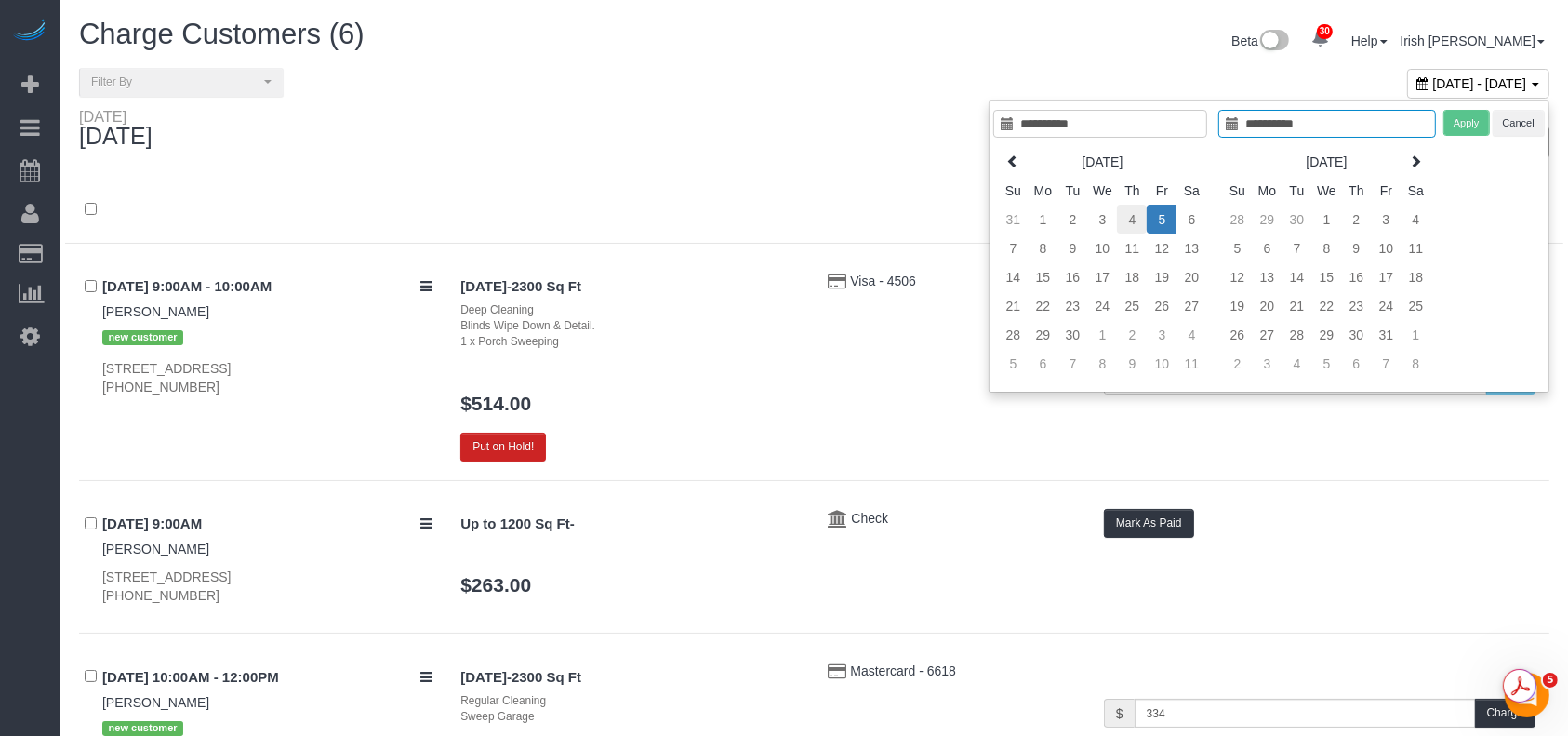
type input "**********"
click at [1139, 214] on td "4" at bounding box center [1131, 219] width 30 height 29
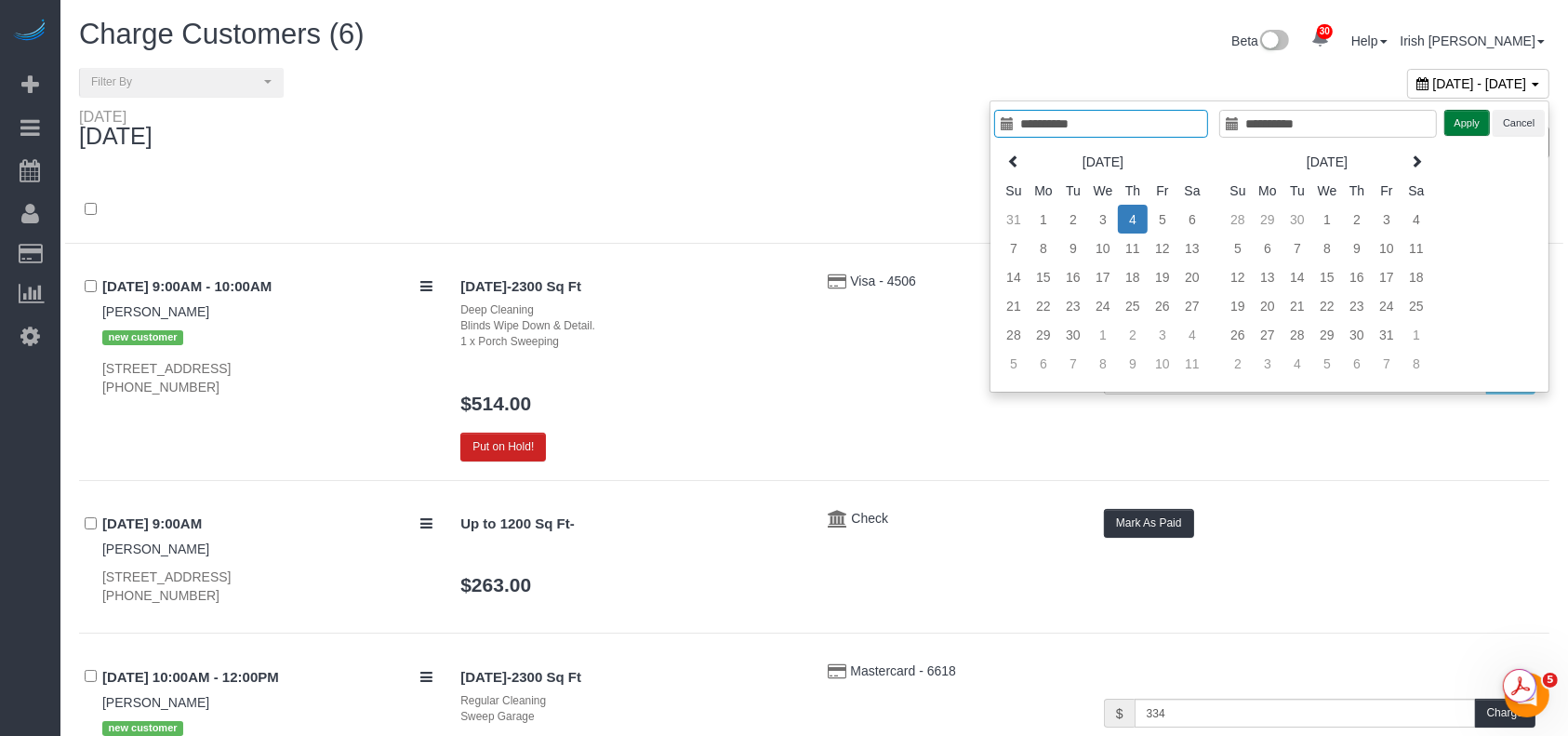
click at [1463, 124] on button "Apply" at bounding box center [1467, 123] width 46 height 27
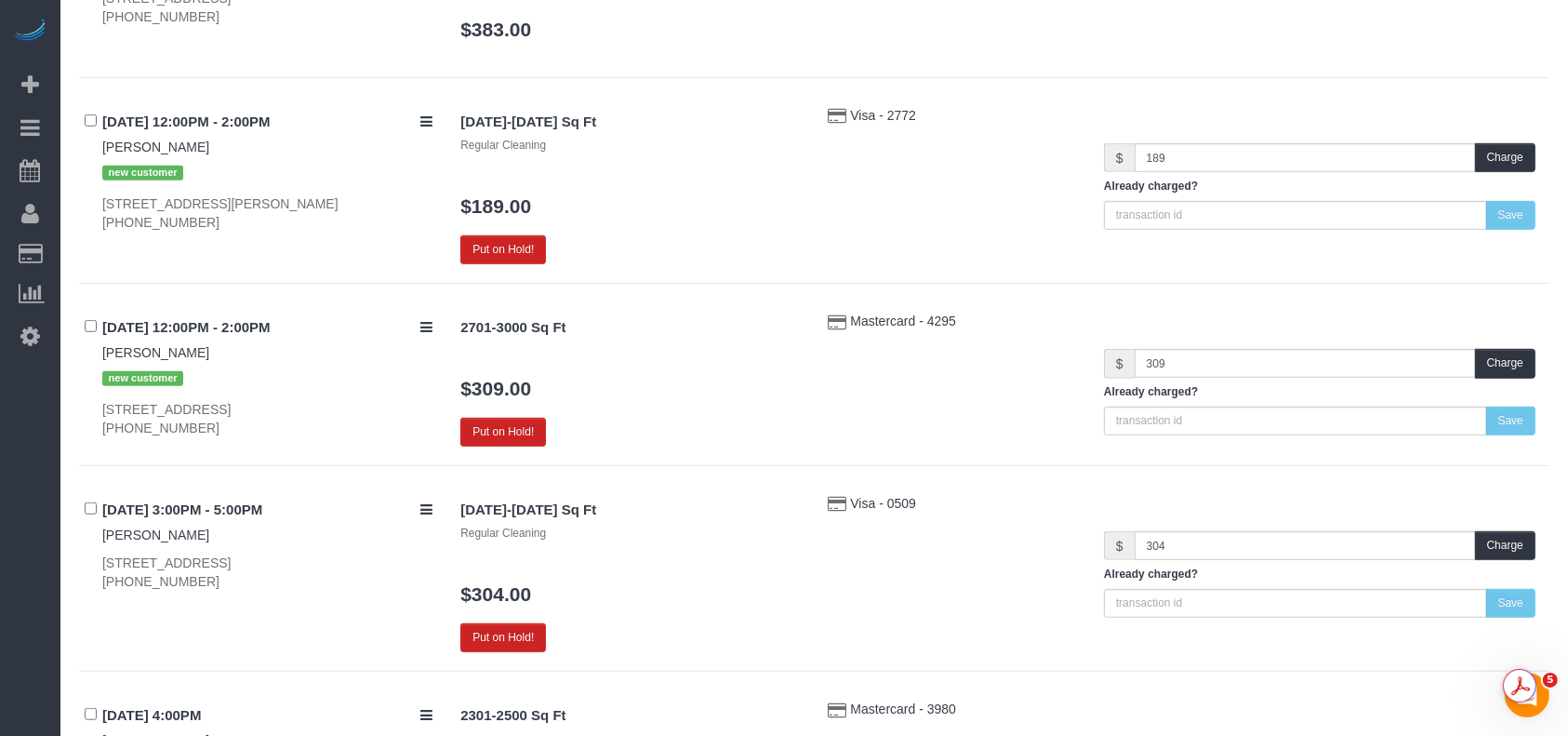
scroll to position [1116, 0]
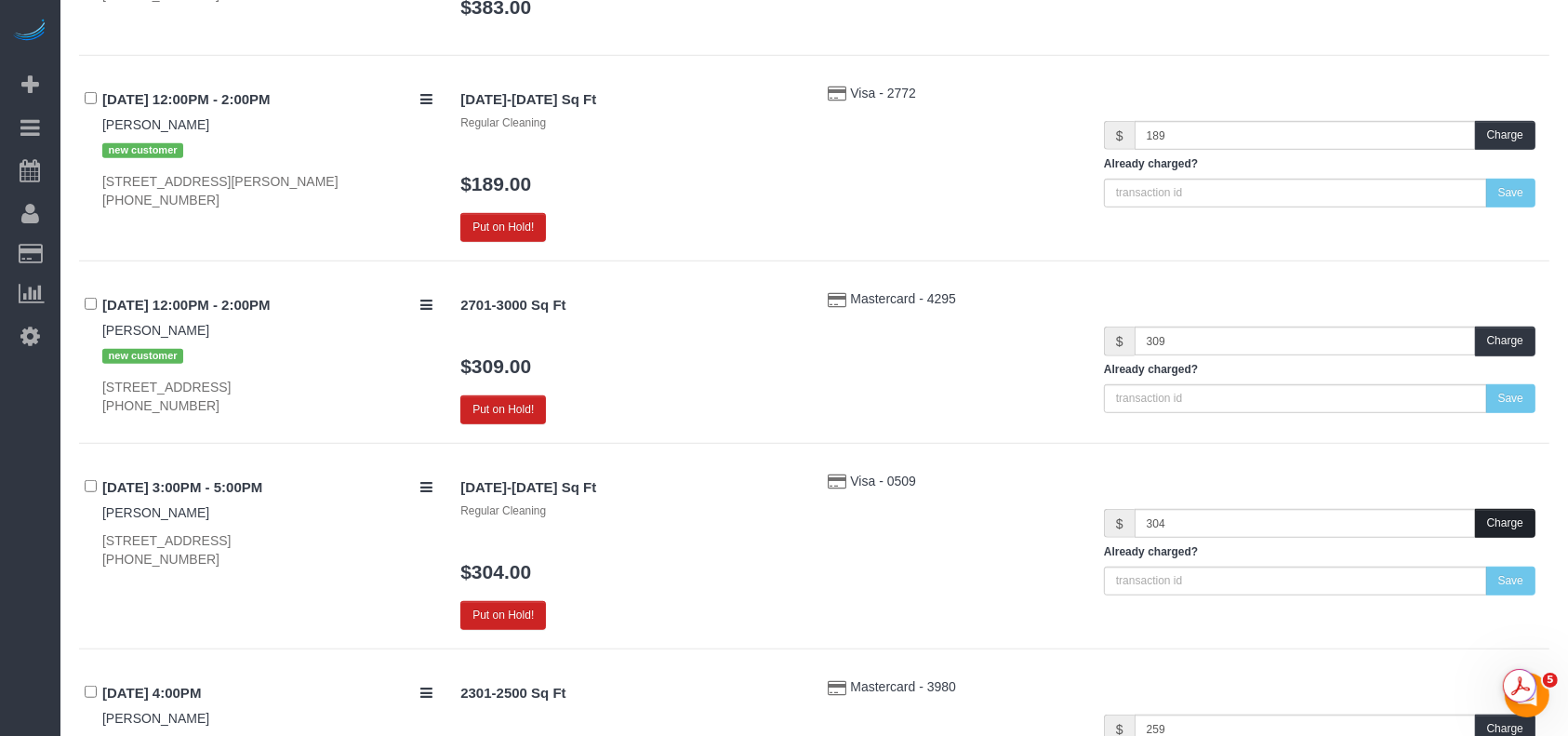
click at [1503, 517] on button "Charge" at bounding box center [1505, 523] width 61 height 29
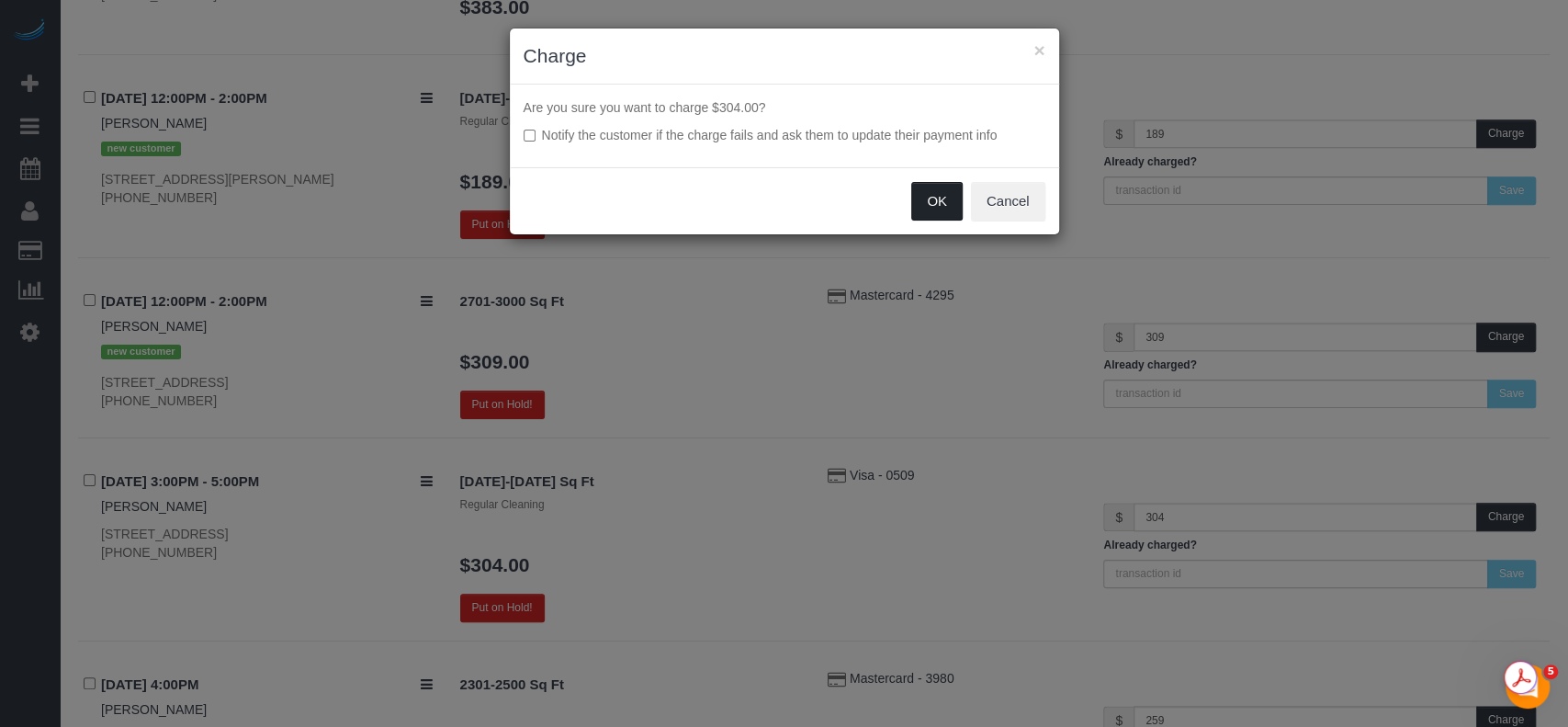
click at [939, 197] on button "OK" at bounding box center [937, 201] width 51 height 39
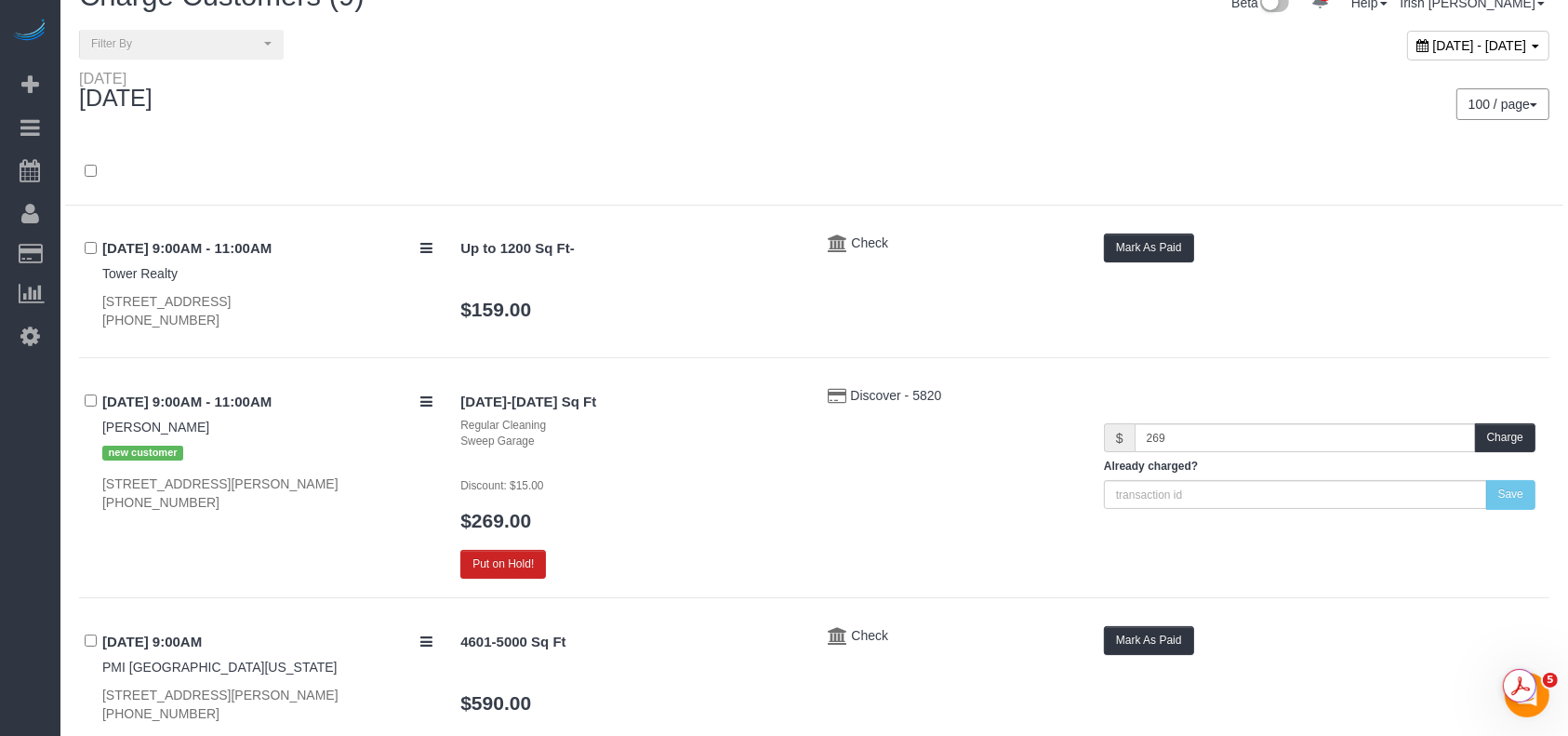
scroll to position [0, 0]
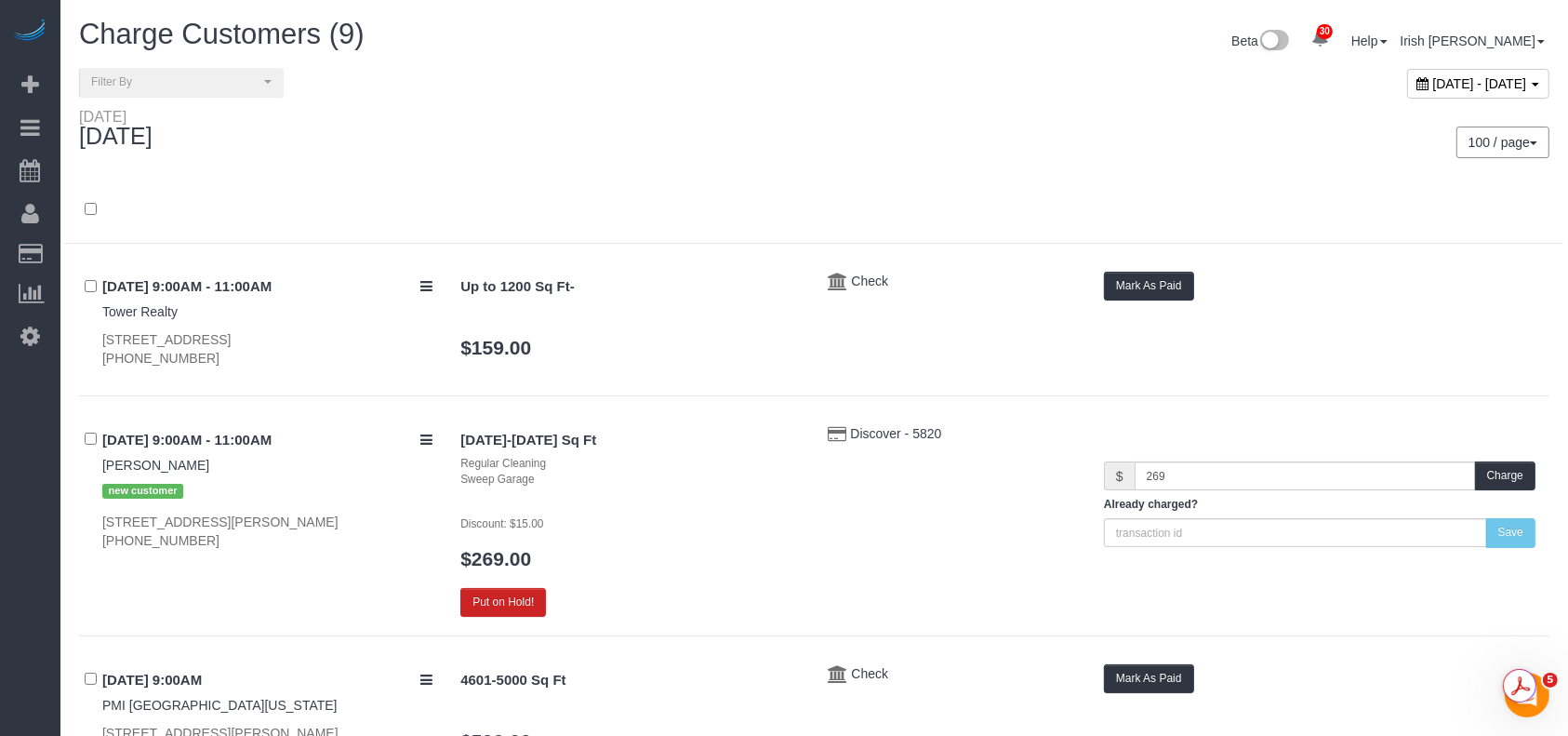
drag, startPoint x: 1447, startPoint y: 75, endPoint x: 1436, endPoint y: 78, distance: 11.4
click at [1446, 77] on span "[DATE] - [DATE]" at bounding box center [1480, 83] width 94 height 14
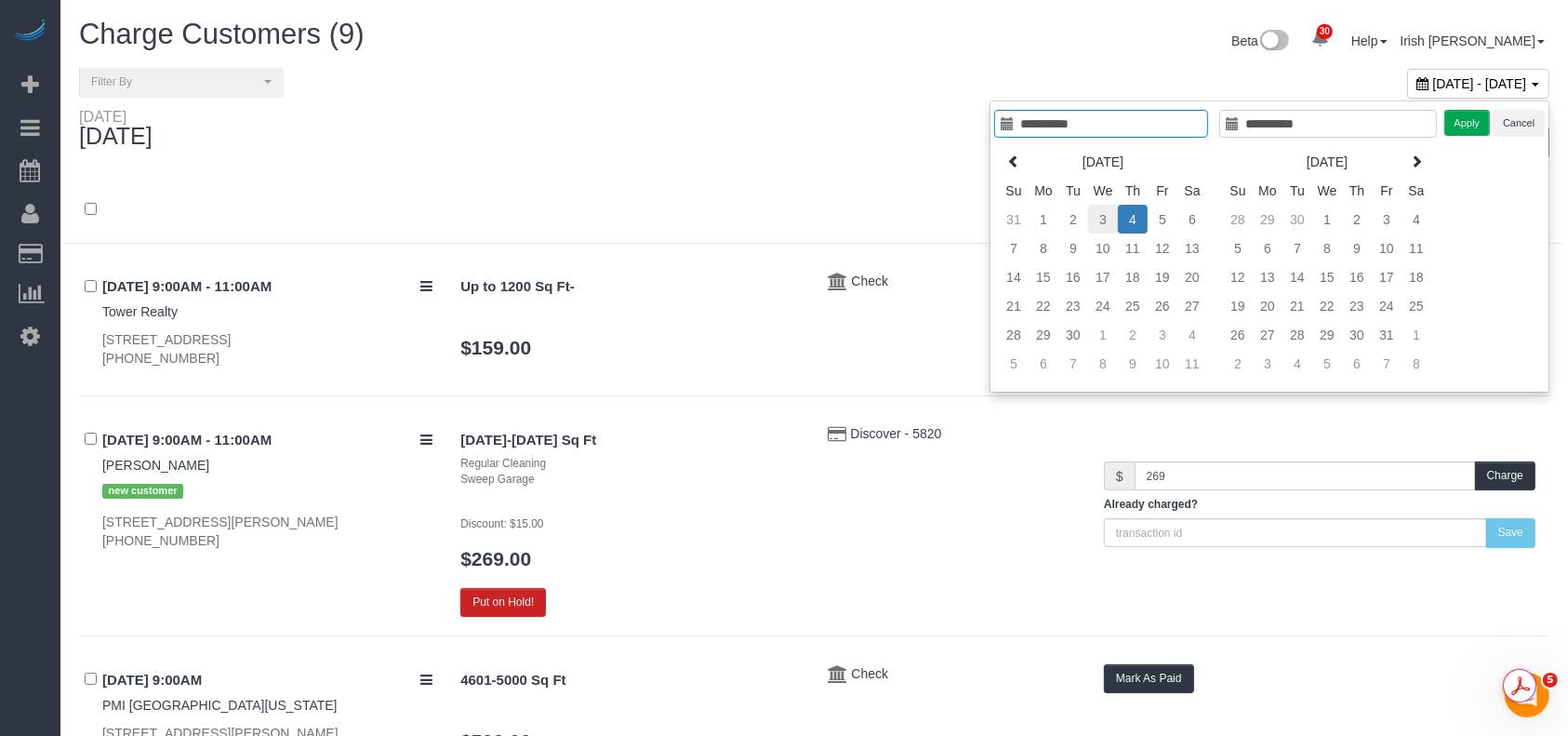
type input "**********"
click at [1100, 216] on td "3" at bounding box center [1102, 219] width 30 height 29
type input "**********"
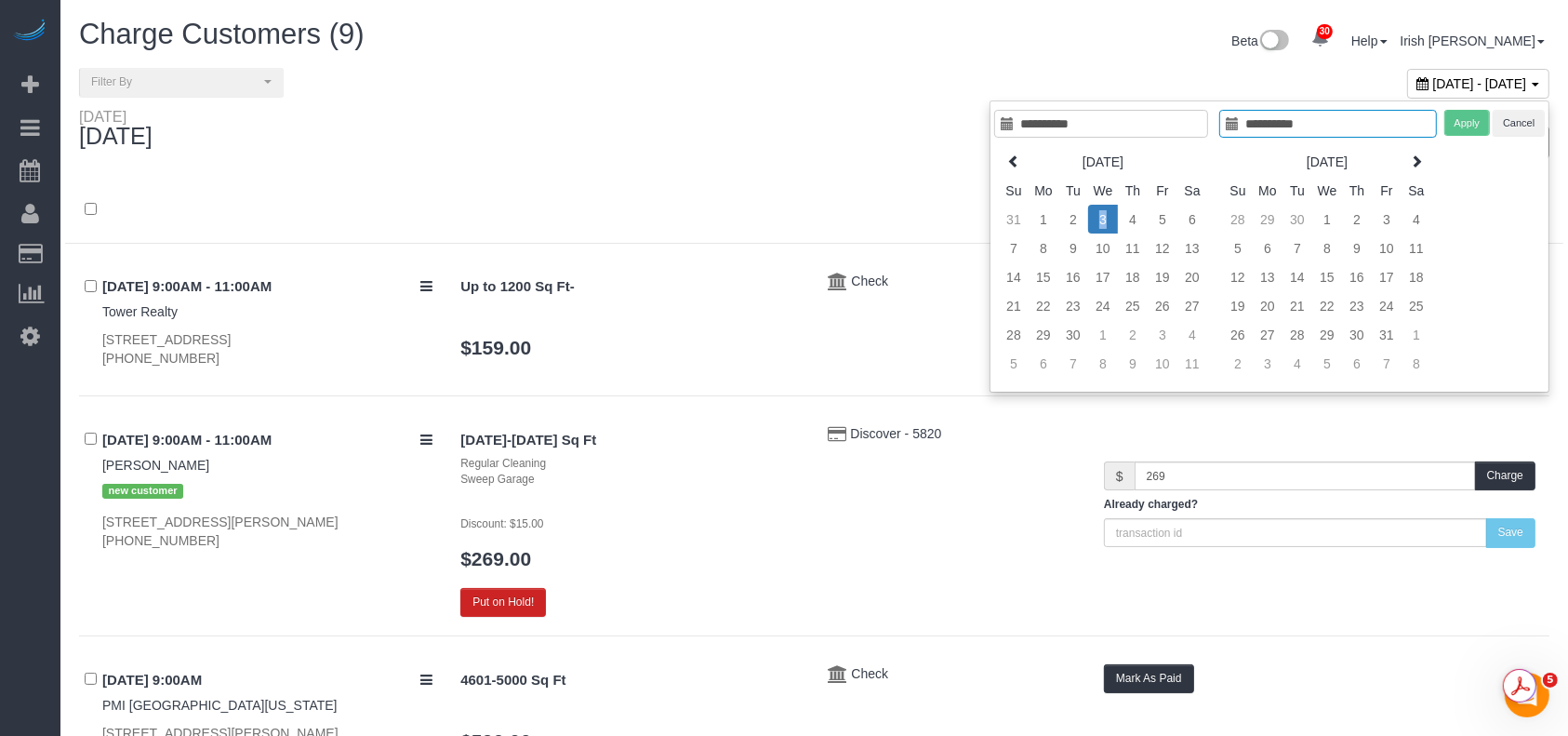
click at [1100, 216] on td "3" at bounding box center [1102, 219] width 30 height 29
type input "**********"
click at [1460, 119] on button "Apply" at bounding box center [1467, 123] width 46 height 27
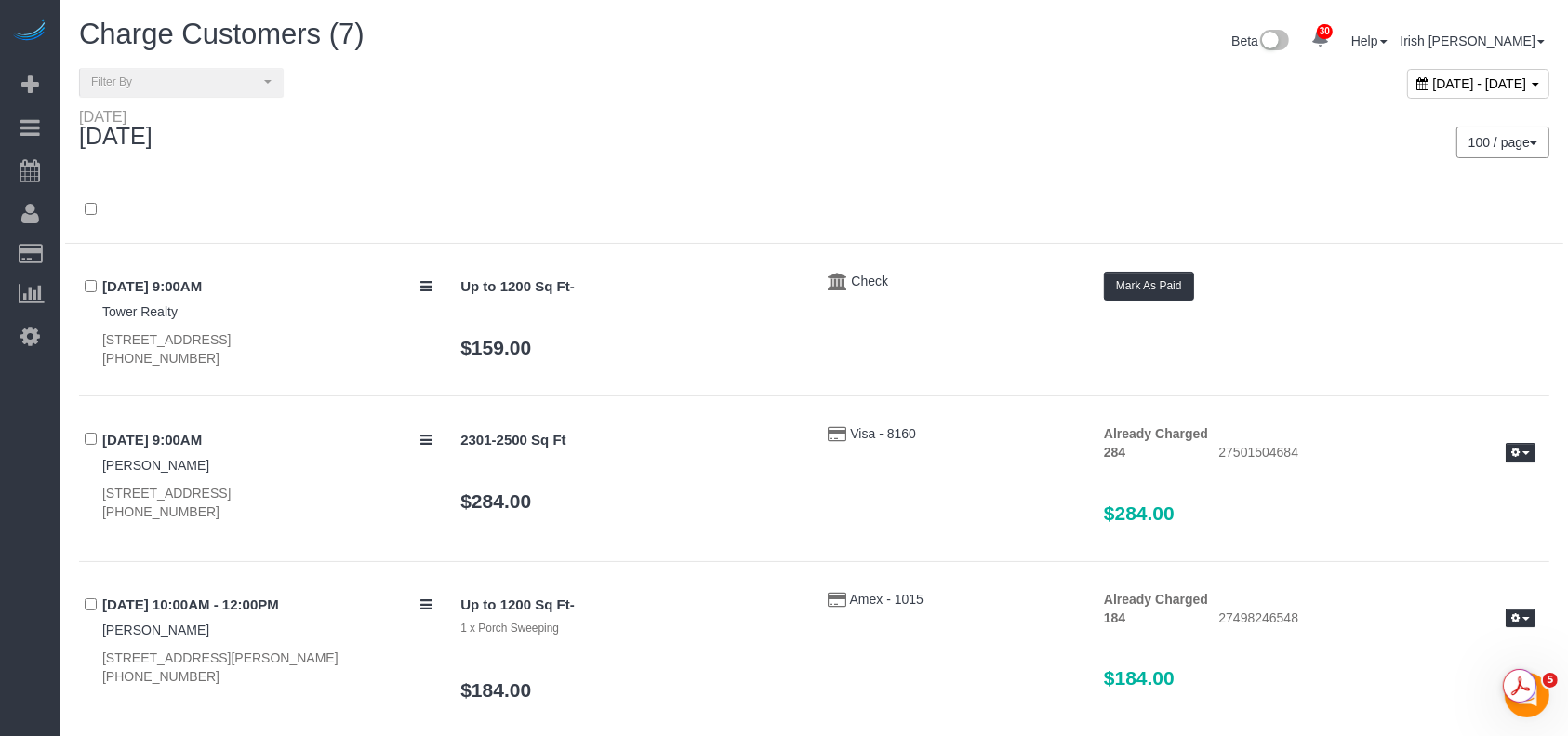
click at [163, 342] on div "[STREET_ADDRESS] [PHONE_NUMBER]" at bounding box center [267, 349] width 331 height 37
copy div "[STREET_ADDRESS]"
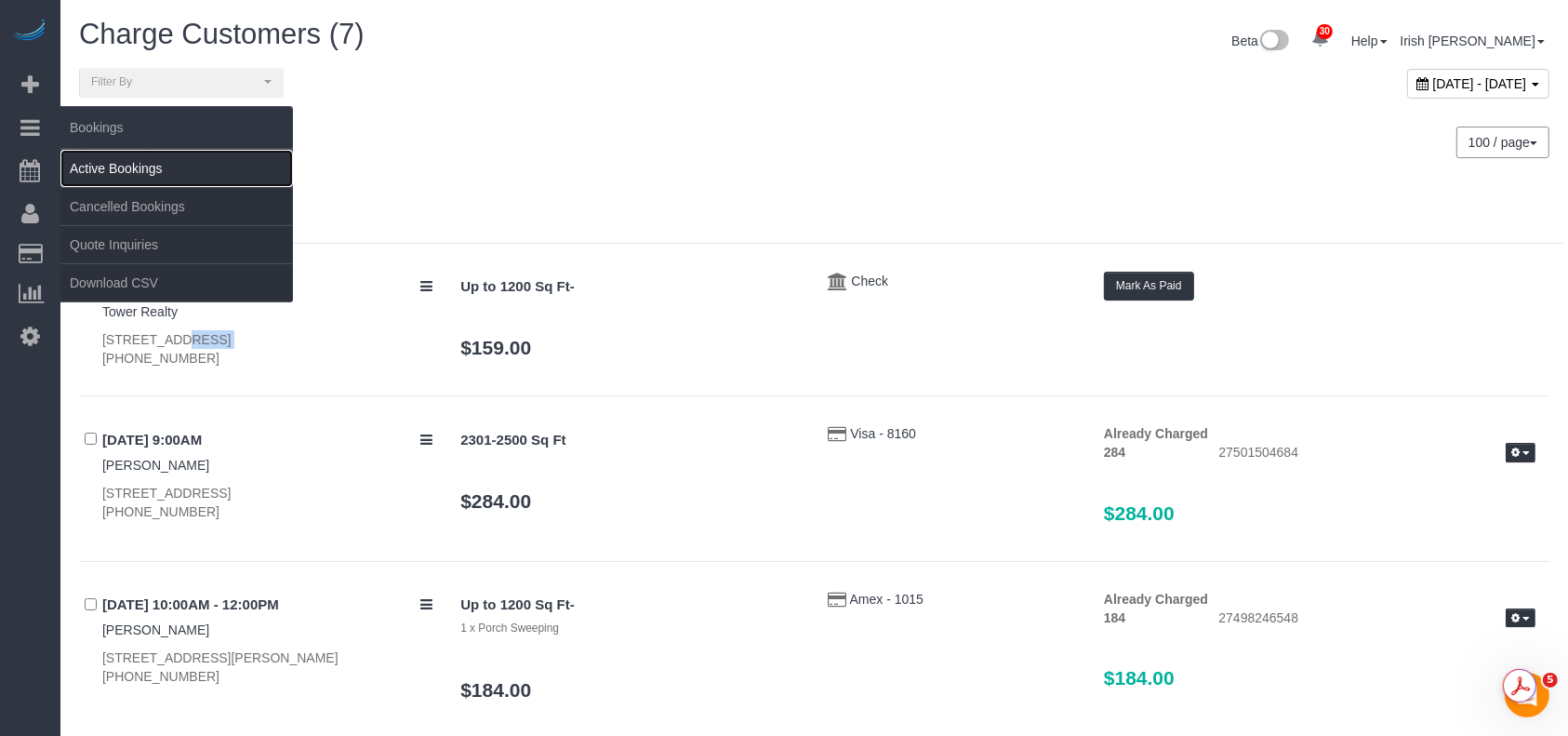
click at [116, 157] on link "Active Bookings" at bounding box center [177, 168] width 233 height 37
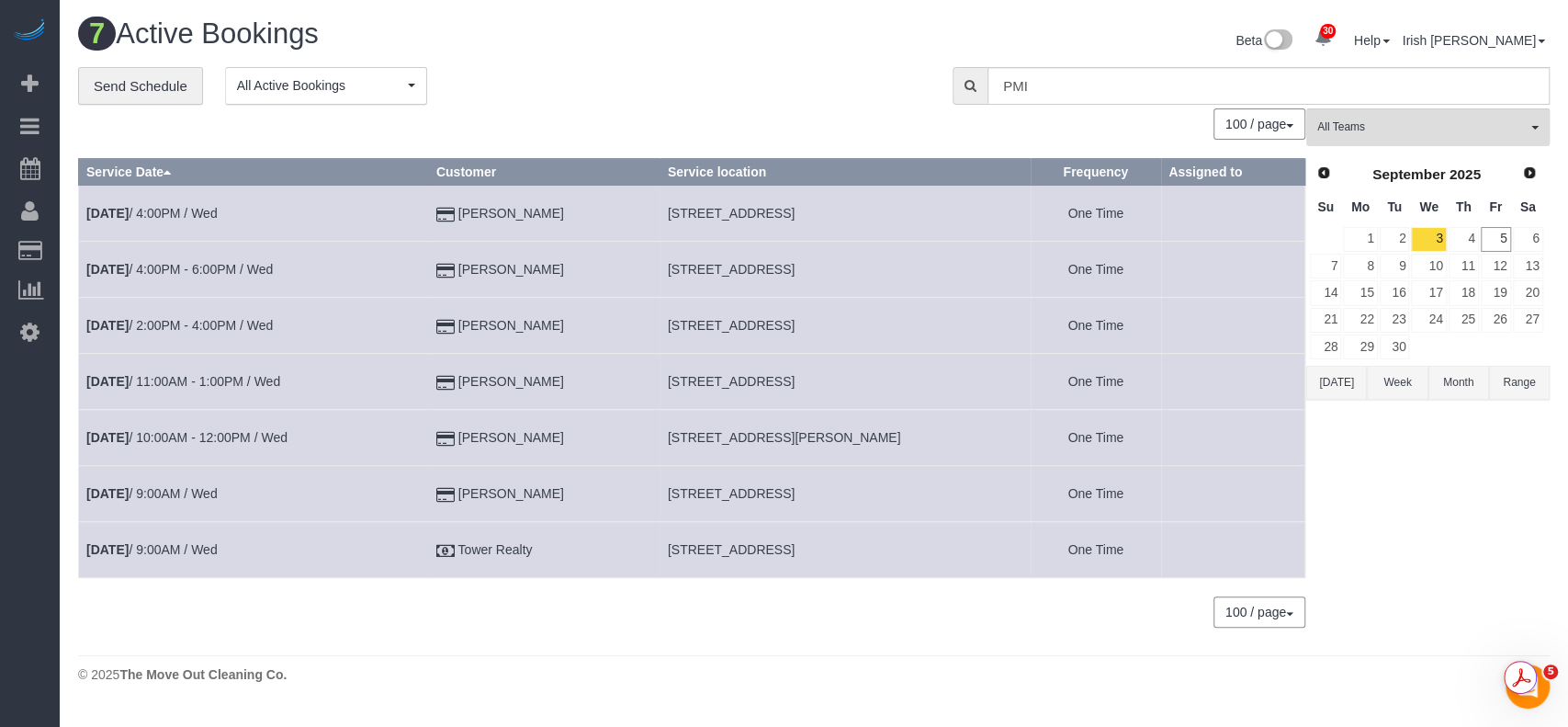
click at [1528, 387] on button "Range" at bounding box center [1520, 382] width 61 height 34
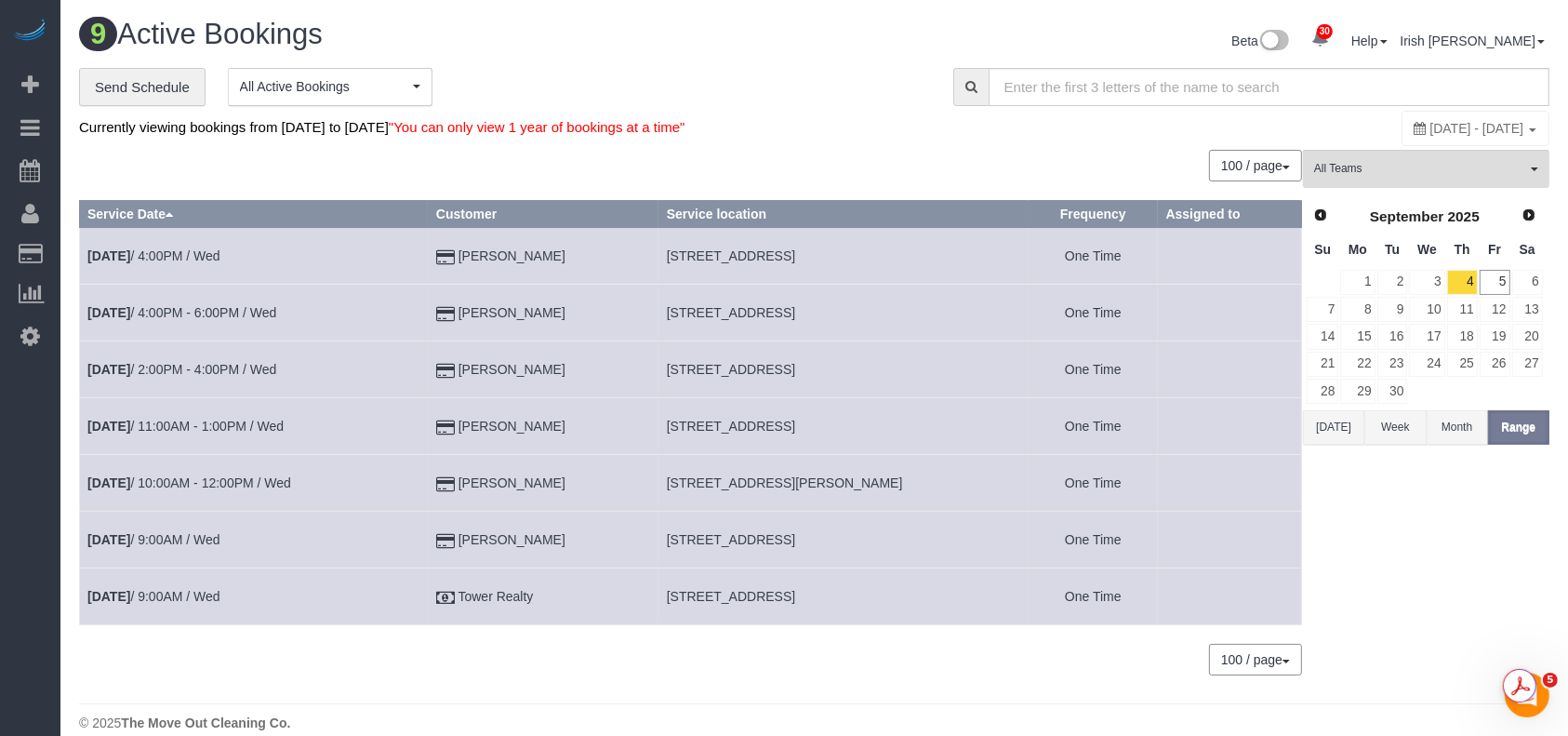
click at [1430, 134] on span "[DATE] - [DATE]" at bounding box center [1477, 128] width 94 height 14
type input "**********"
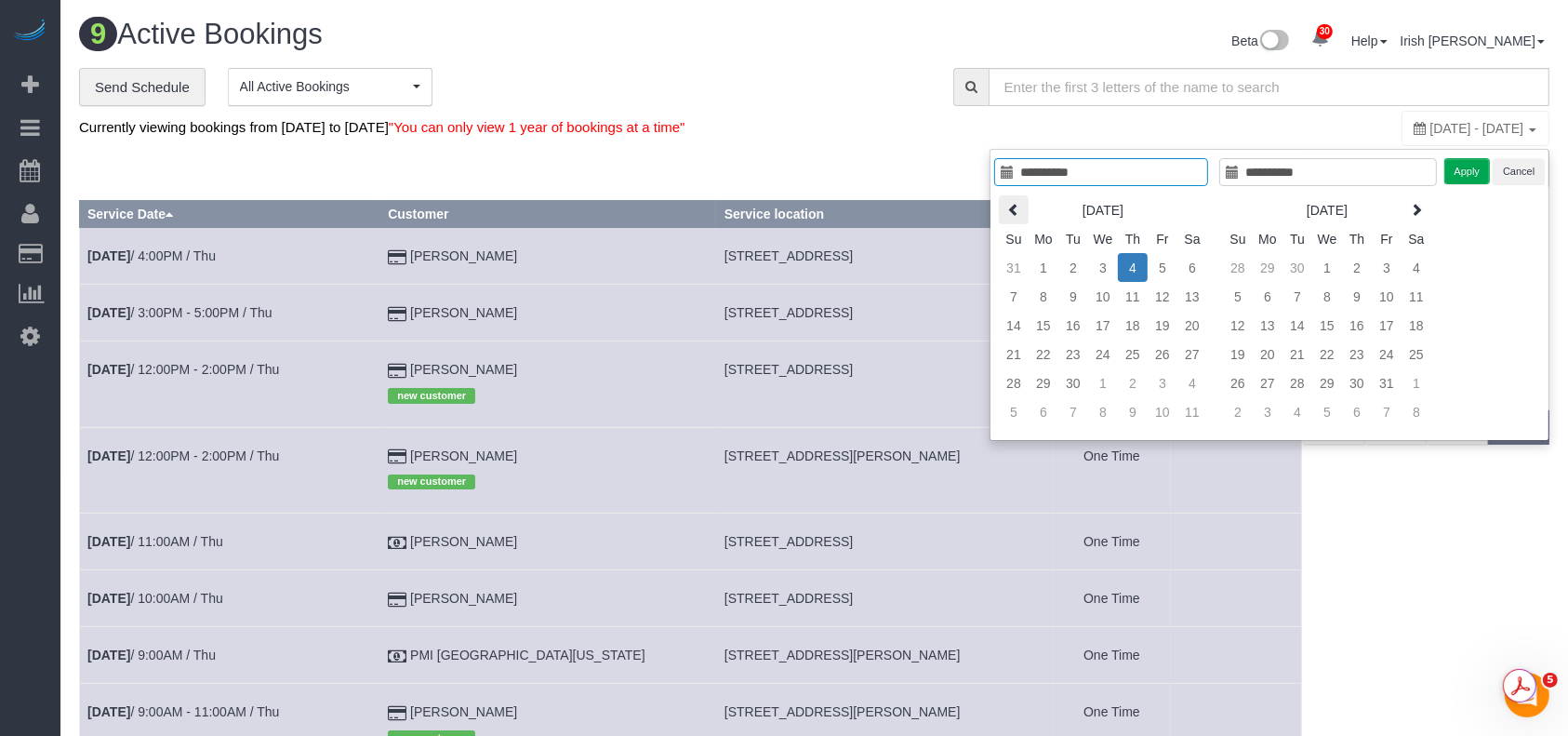
click at [1010, 206] on icon at bounding box center [1014, 209] width 13 height 13
type input "**********"
click at [1173, 266] on td "1" at bounding box center [1162, 267] width 30 height 29
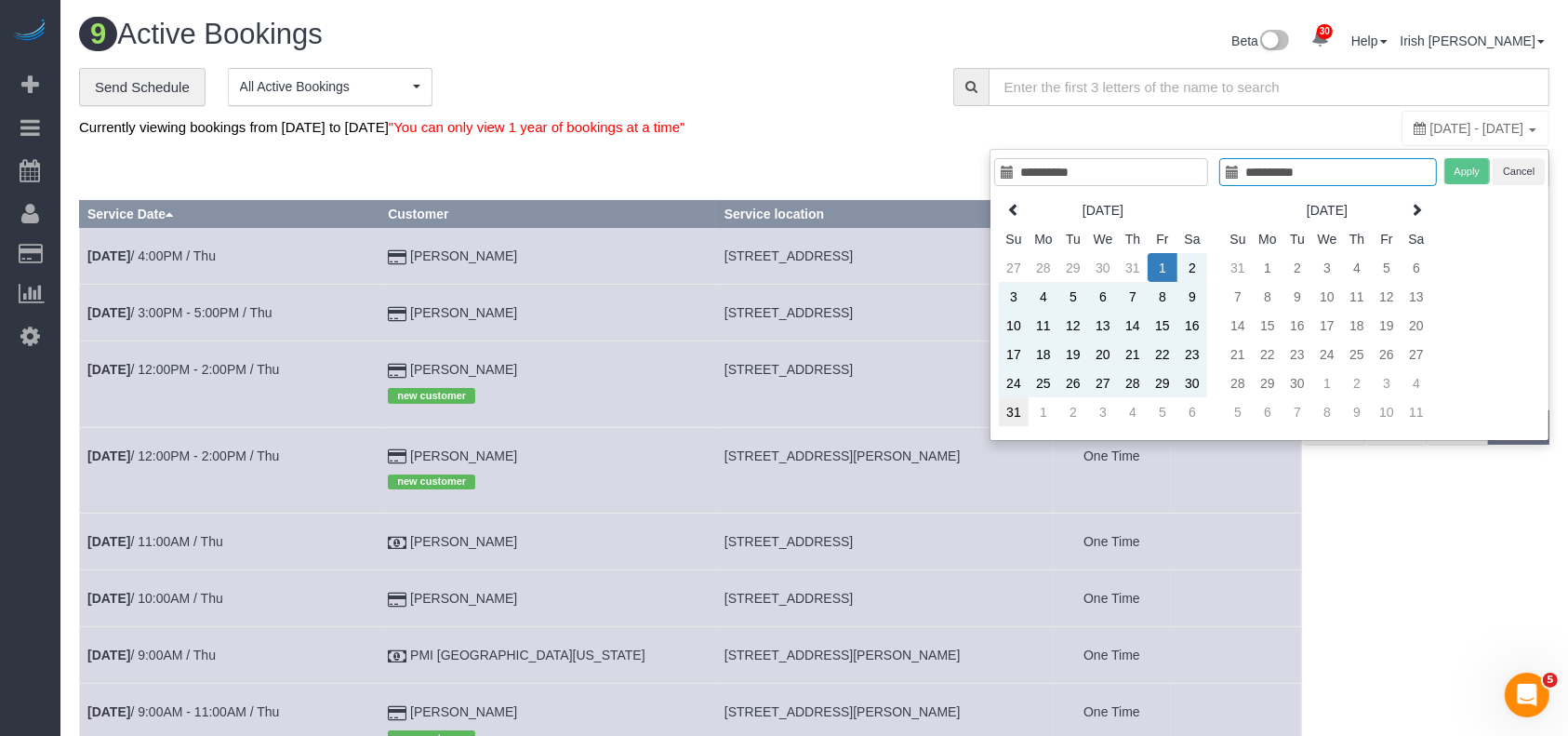
type input "**********"
click at [1017, 408] on td "31" at bounding box center [1013, 411] width 30 height 29
type input "**********"
click at [1465, 174] on button "Apply" at bounding box center [1467, 172] width 46 height 27
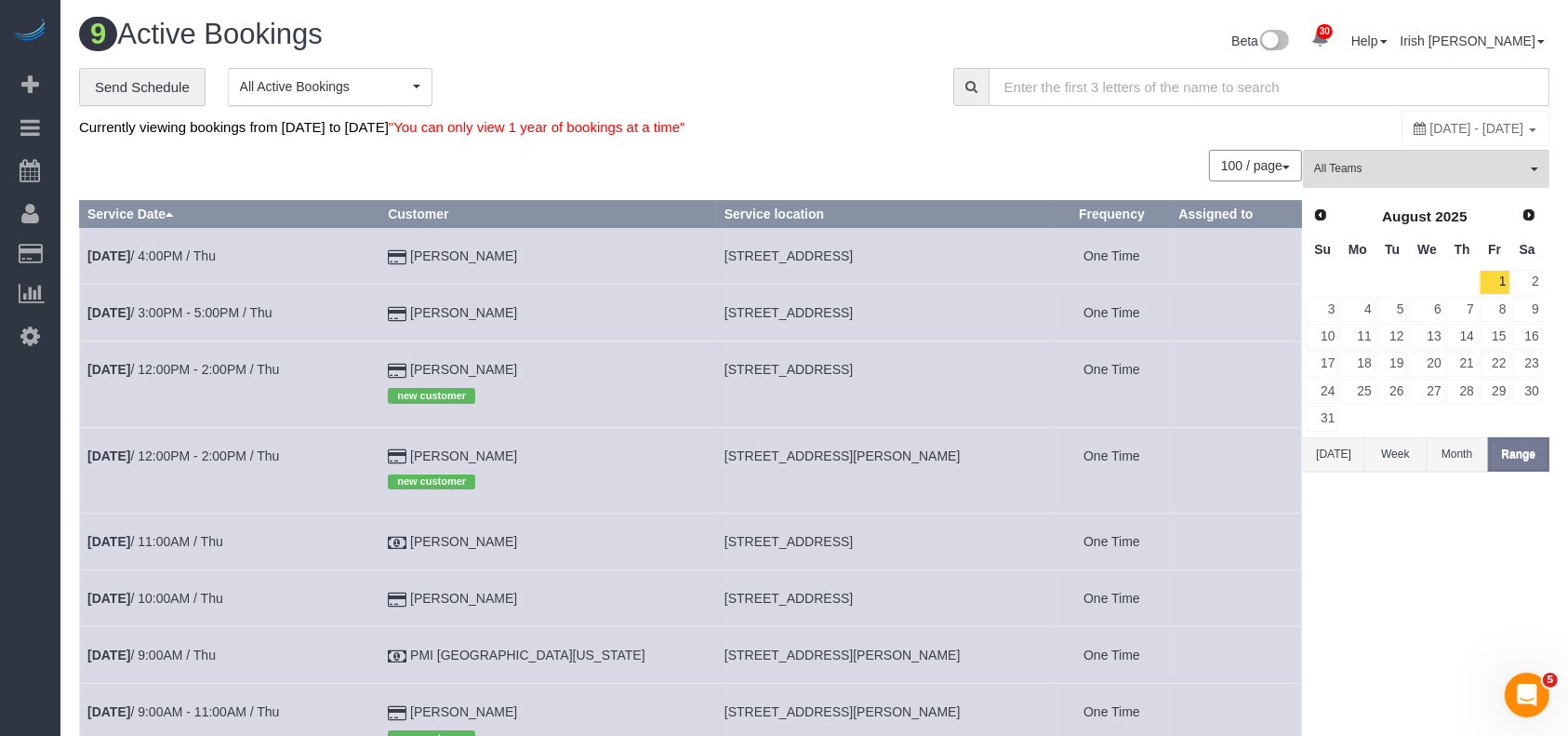
click at [1177, 94] on input "text" at bounding box center [1269, 87] width 561 height 38
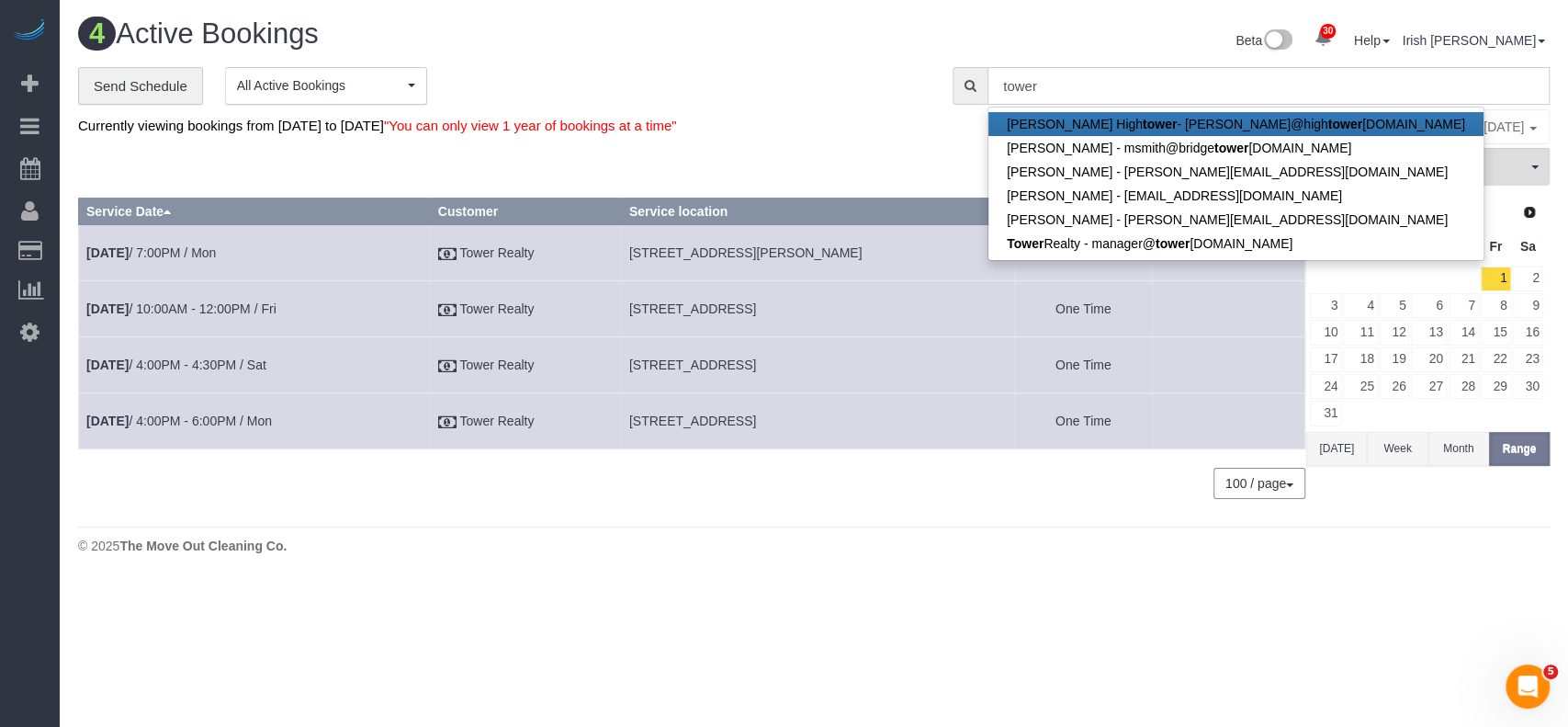
type input "tower"
click at [787, 57] on div "4 Active Bookings Beta 30 Your Notifications You have 0 alerts × You have 1 to …" at bounding box center [813, 42] width 1499 height 48
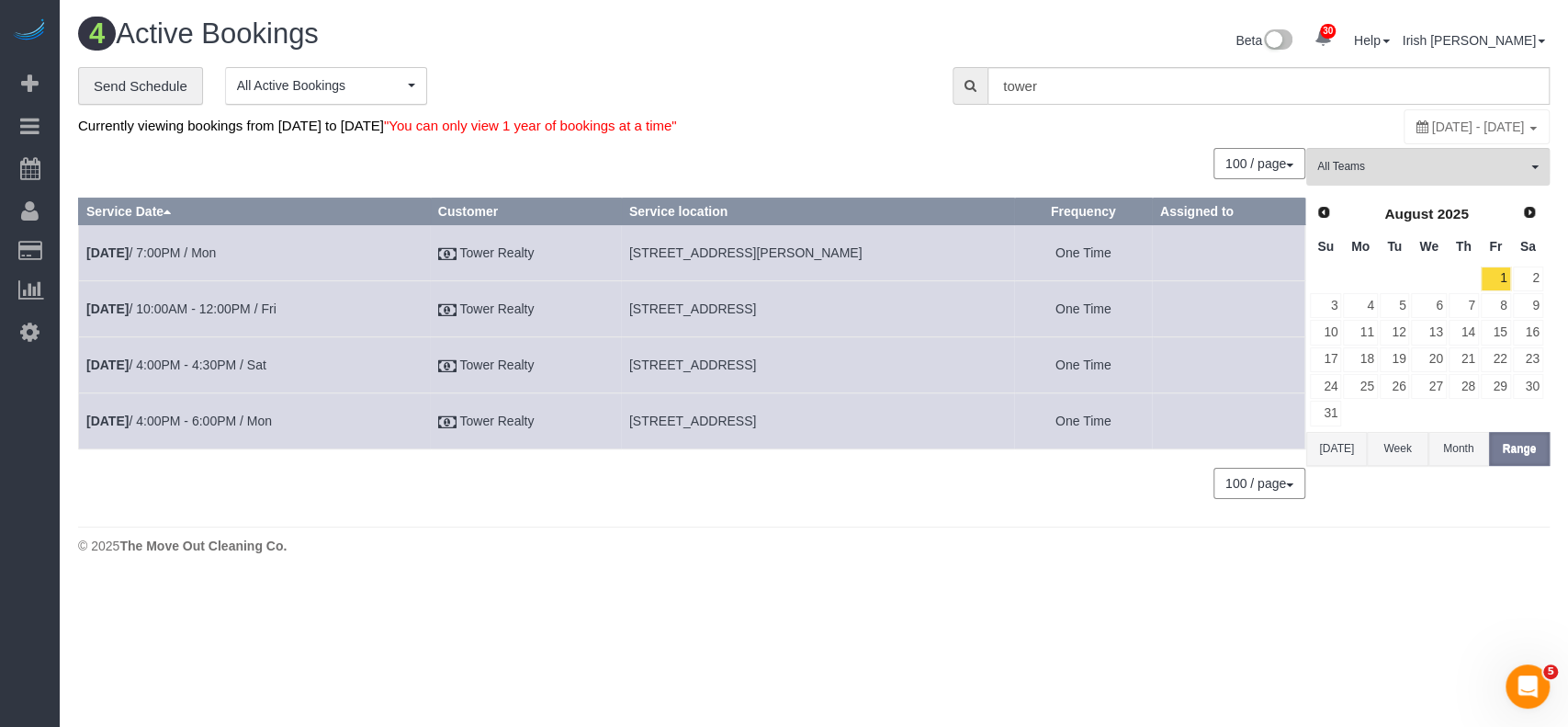
click at [1333, 440] on button "[DATE]" at bounding box center [1336, 449] width 61 height 34
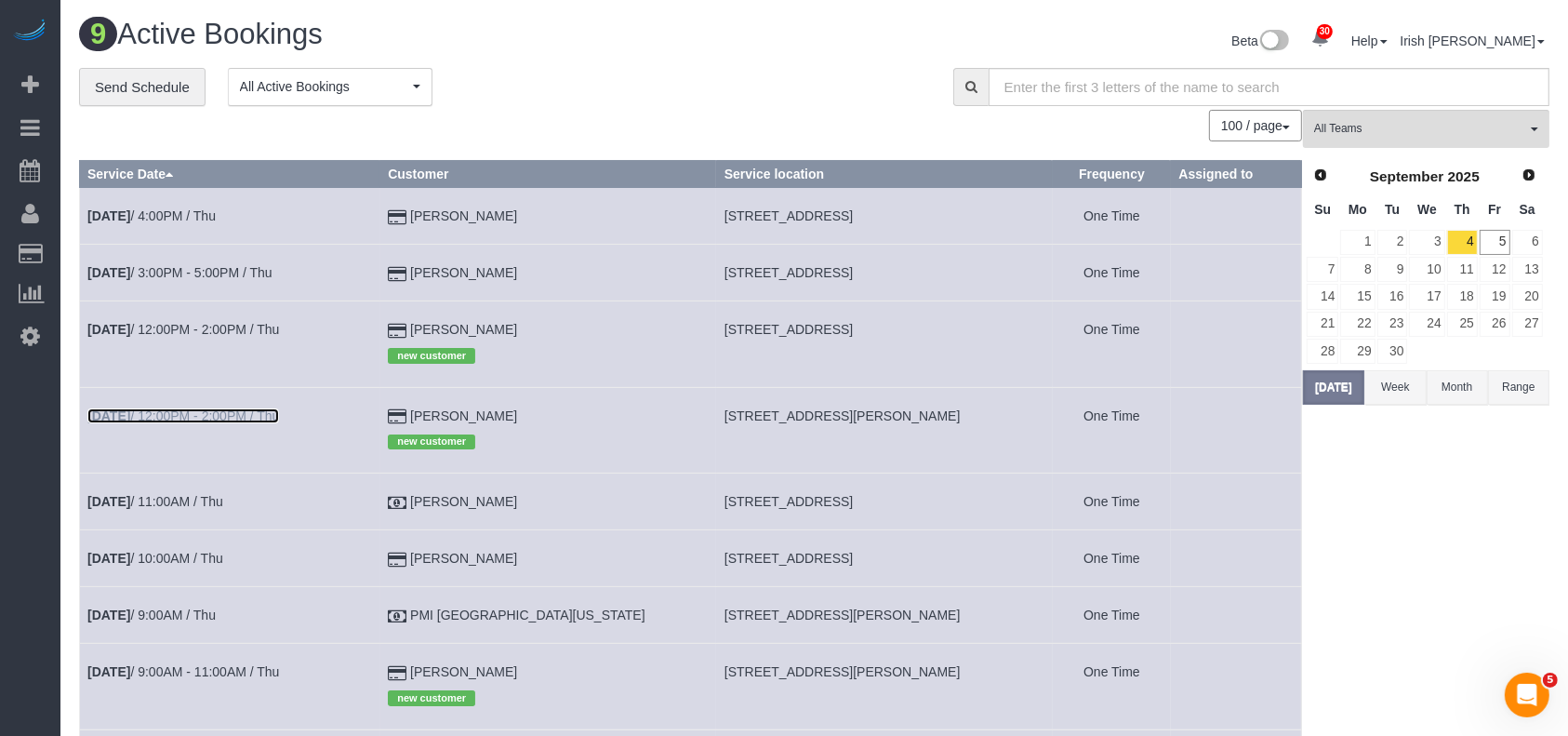
click at [146, 415] on link "[DATE] 12:00PM - 2:00PM / Thu" at bounding box center [183, 415] width 191 height 14
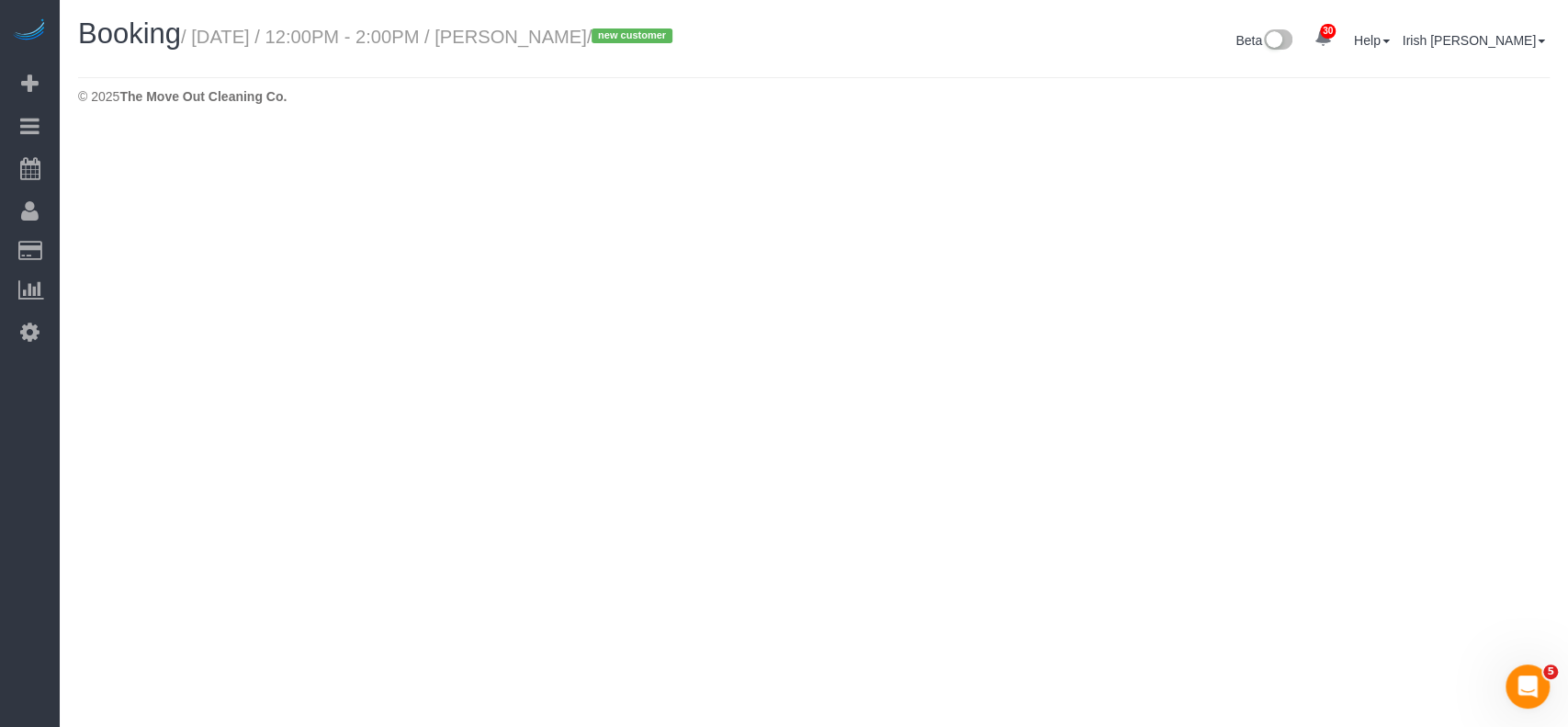
select select "[GEOGRAPHIC_DATA]"
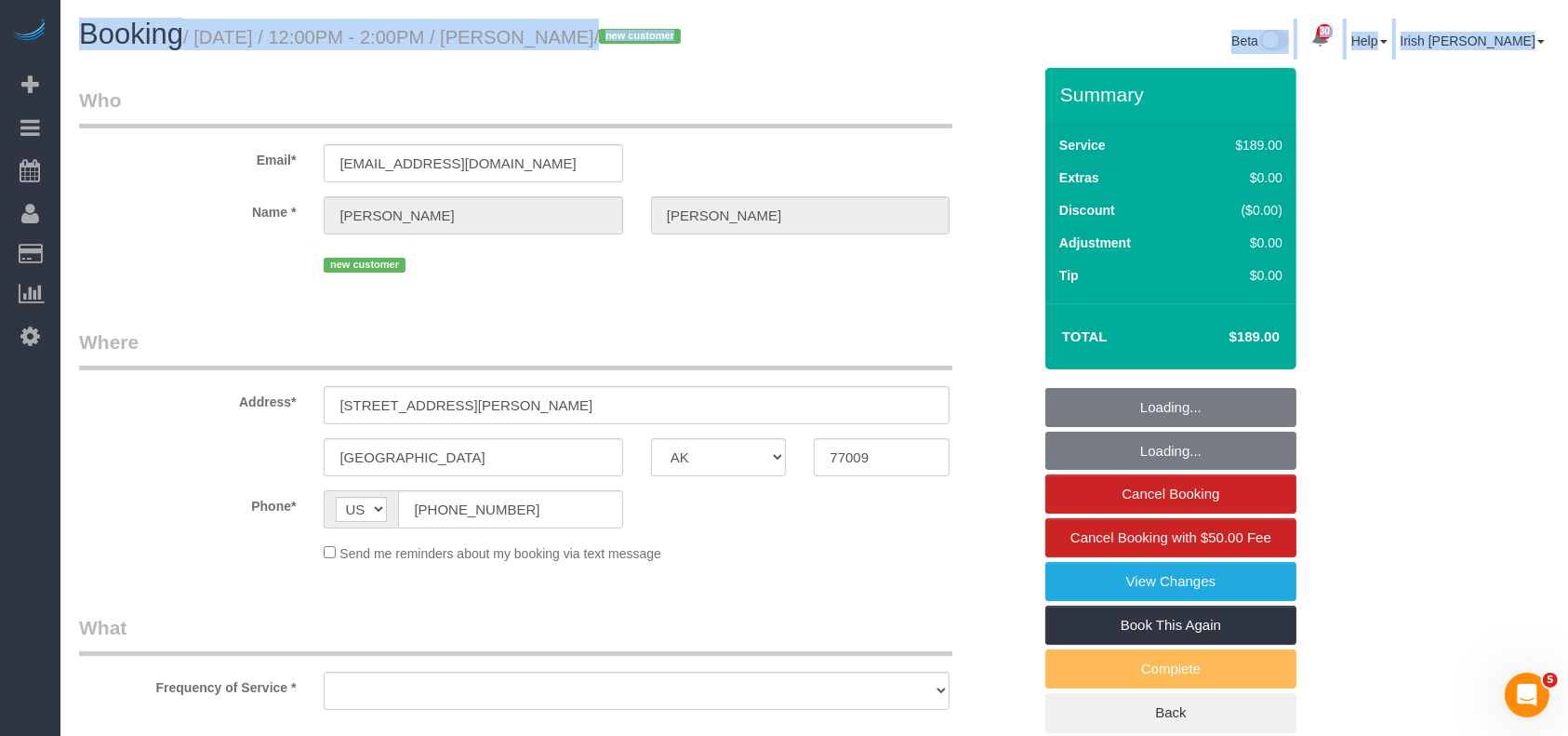
select select "object:9889"
select select "string:fspay-c4ed26b4-9eeb-45d4-8f5d-c0fe00451baa"
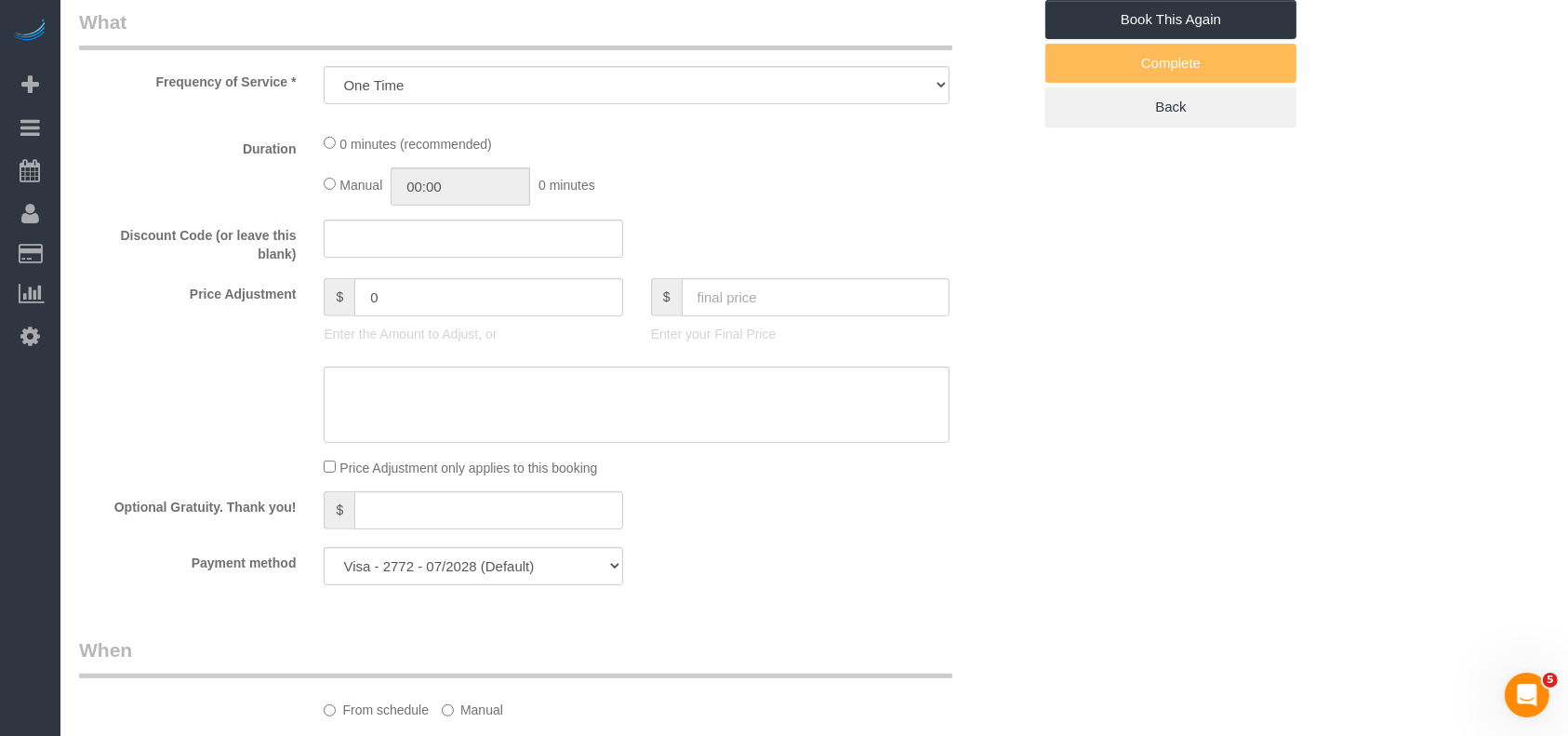
select select "object:9890"
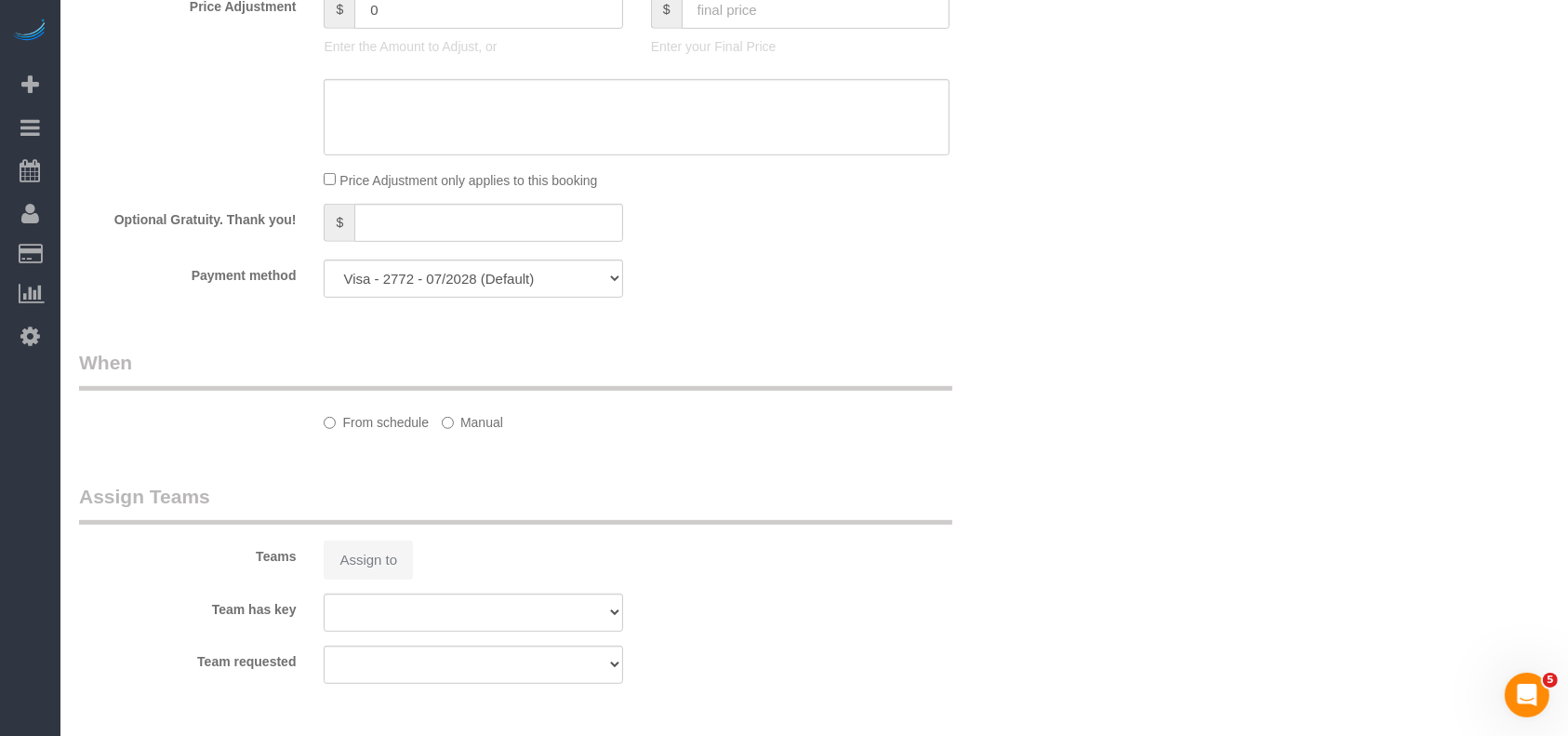
select select "spot127"
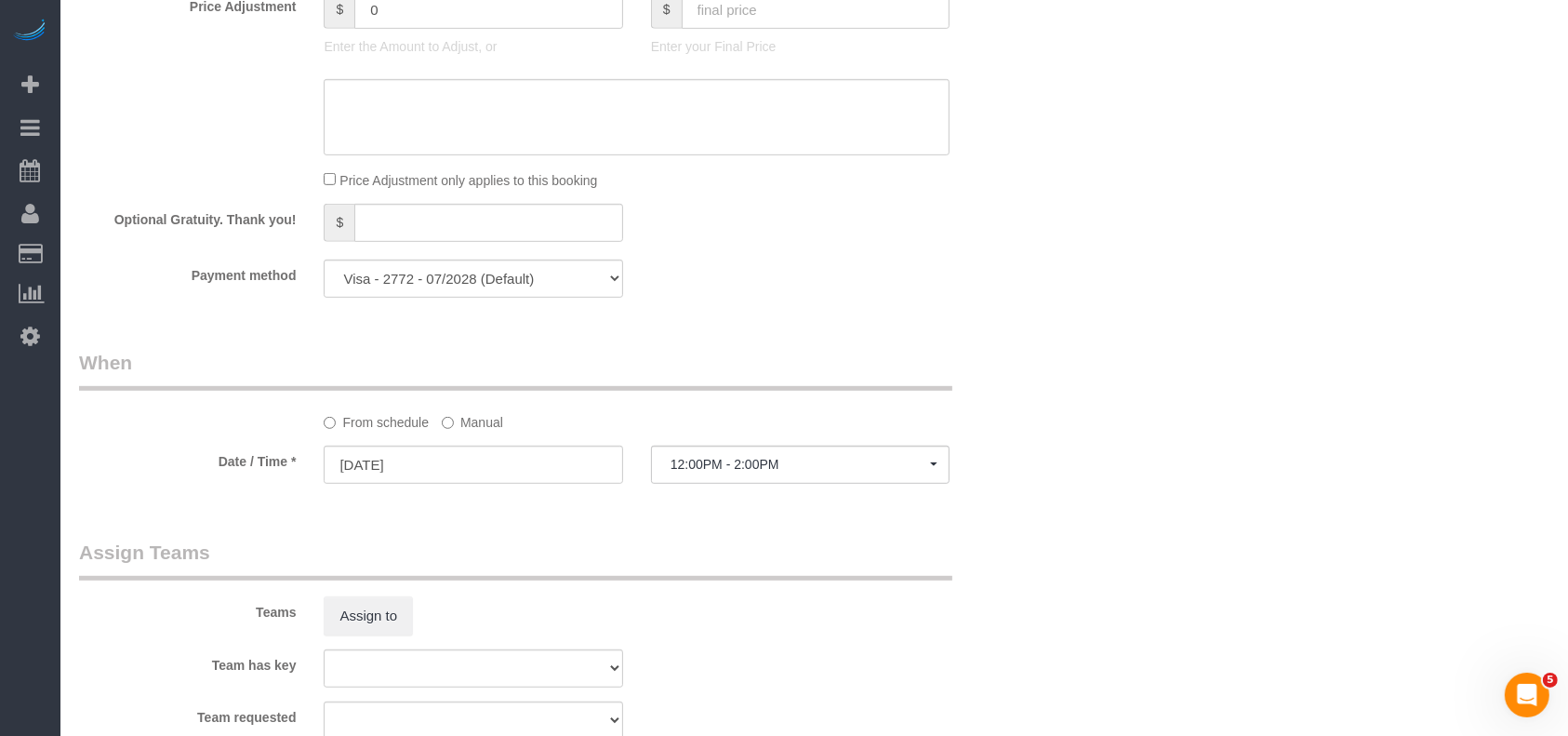
select select "3"
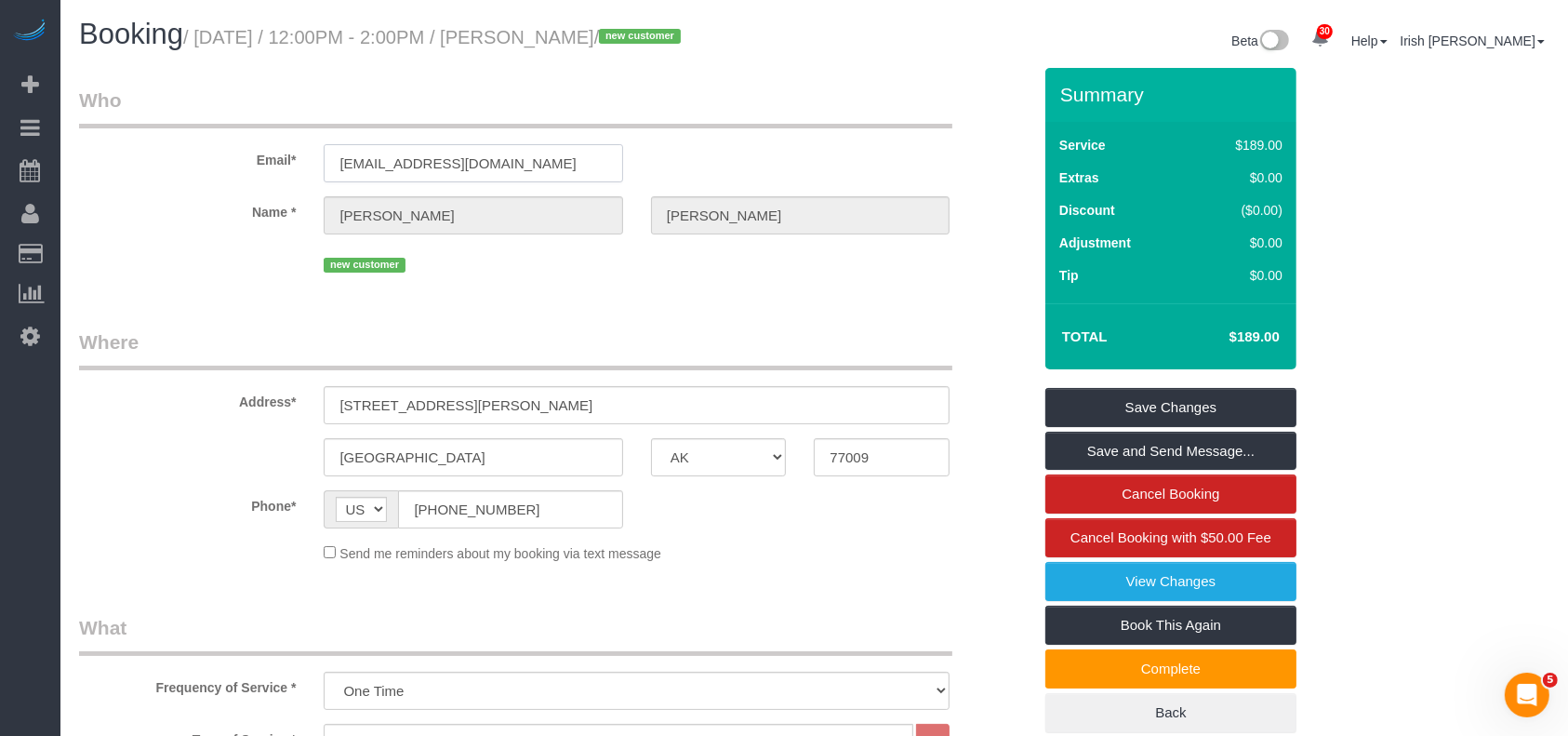
drag, startPoint x: 534, startPoint y: 159, endPoint x: 229, endPoint y: 154, distance: 305.0
click at [229, 154] on div "Email* [EMAIL_ADDRESS][DOMAIN_NAME]" at bounding box center [555, 135] width 980 height 96
drag, startPoint x: 433, startPoint y: 405, endPoint x: 141, endPoint y: 397, distance: 292.1
click at [143, 405] on div "Address* [STREET_ADDRESS][PERSON_NAME]" at bounding box center [555, 377] width 980 height 96
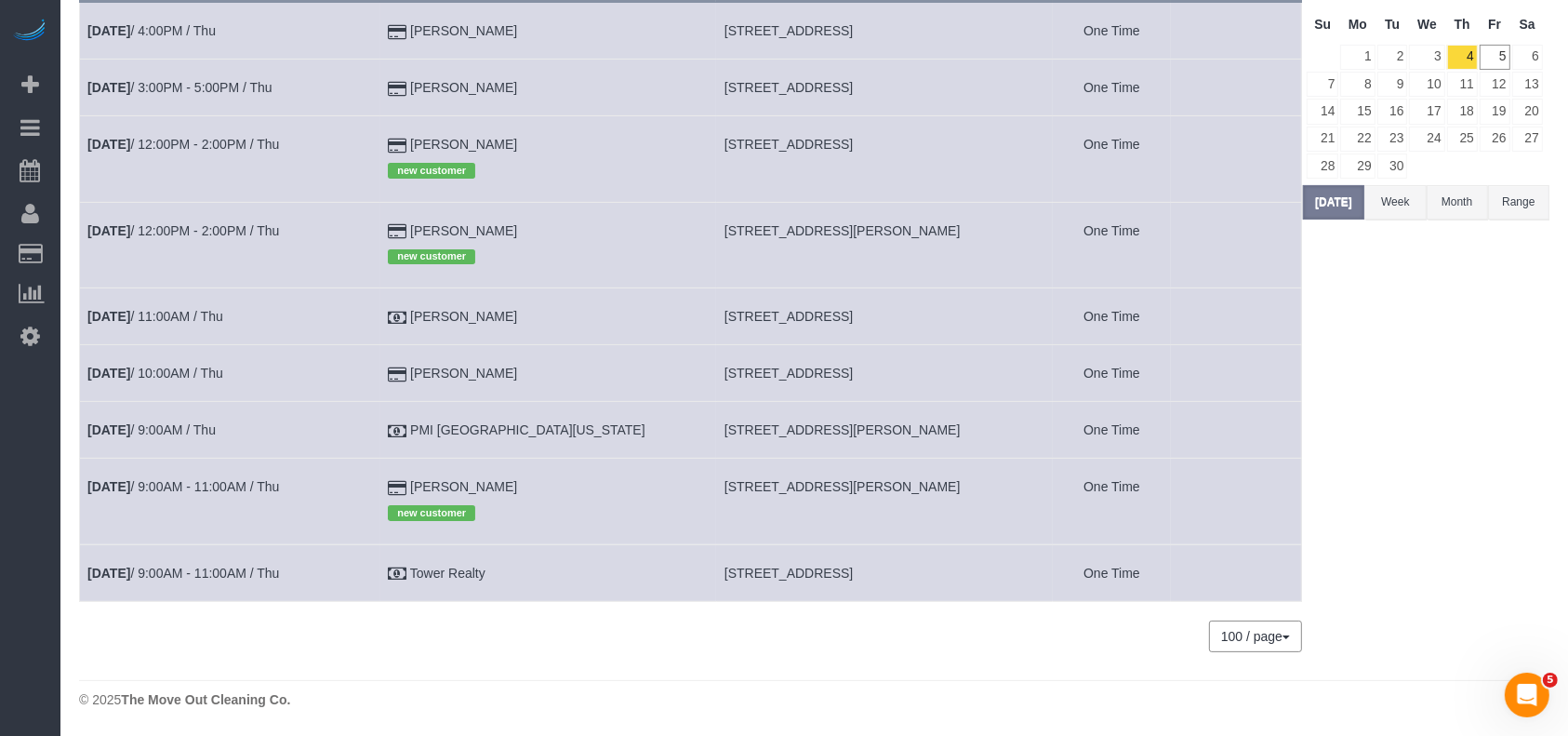
scroll to position [186, 0]
click at [233, 569] on link "[DATE] 9:00AM - 11:00AM / Thu" at bounding box center [183, 572] width 191 height 14
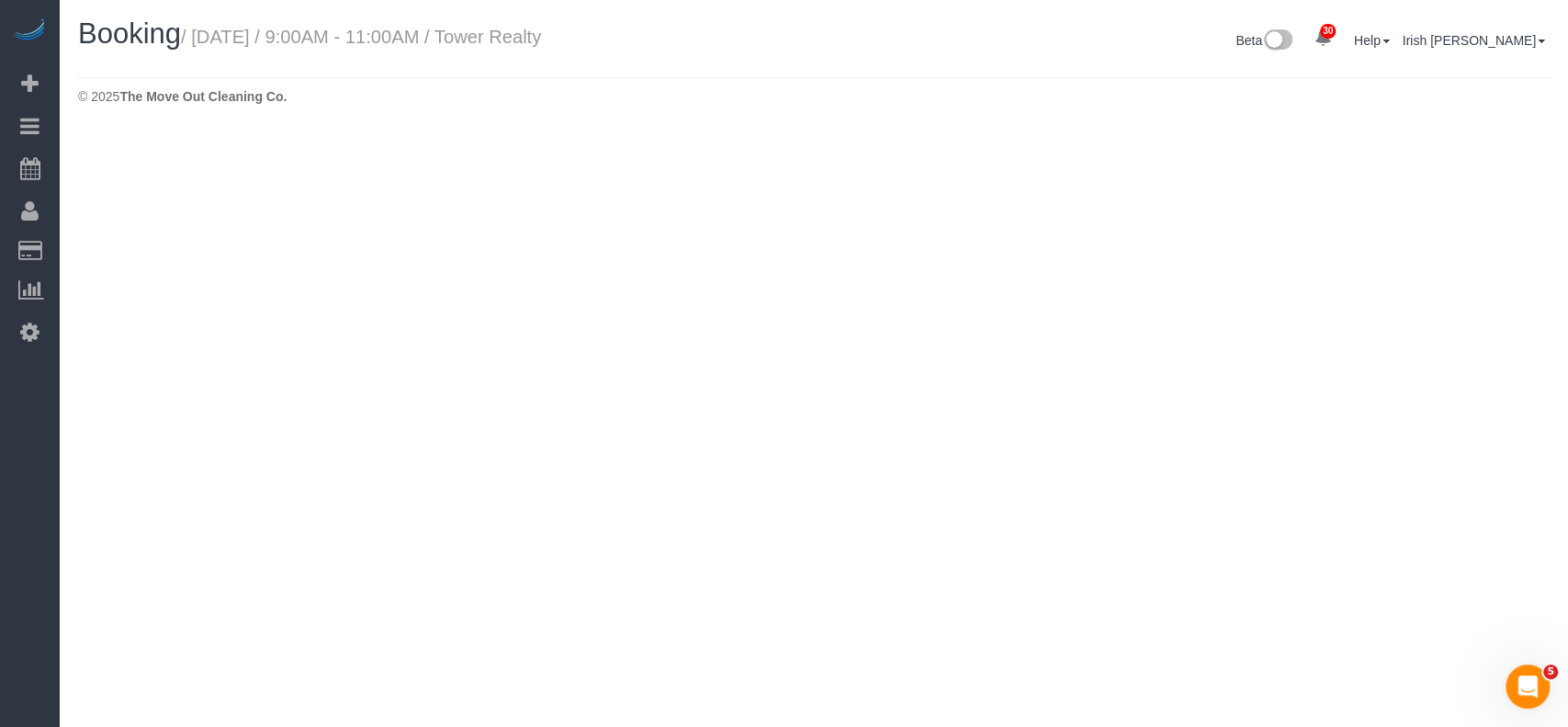
select select "[GEOGRAPHIC_DATA]"
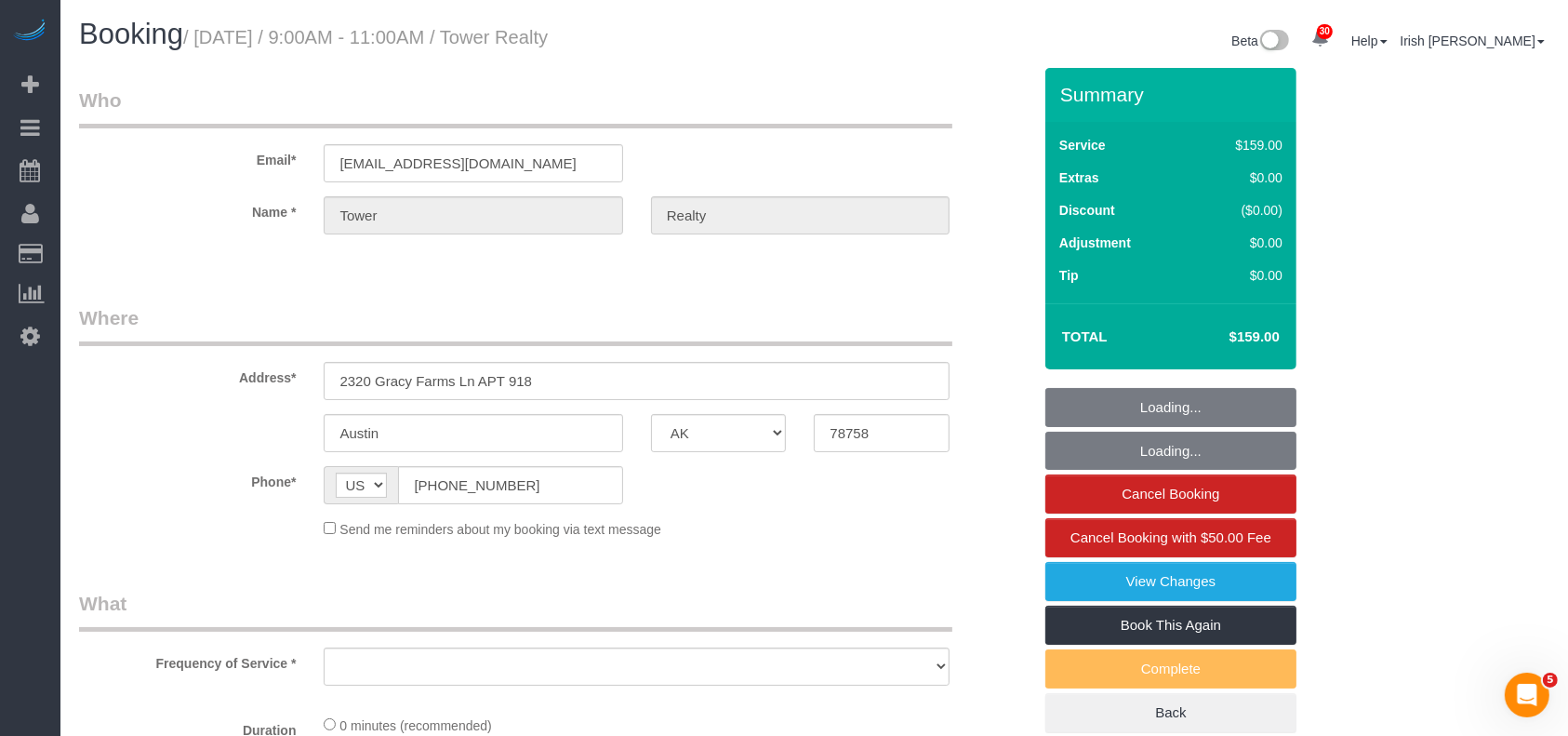
select select "object:10462"
select select "3"
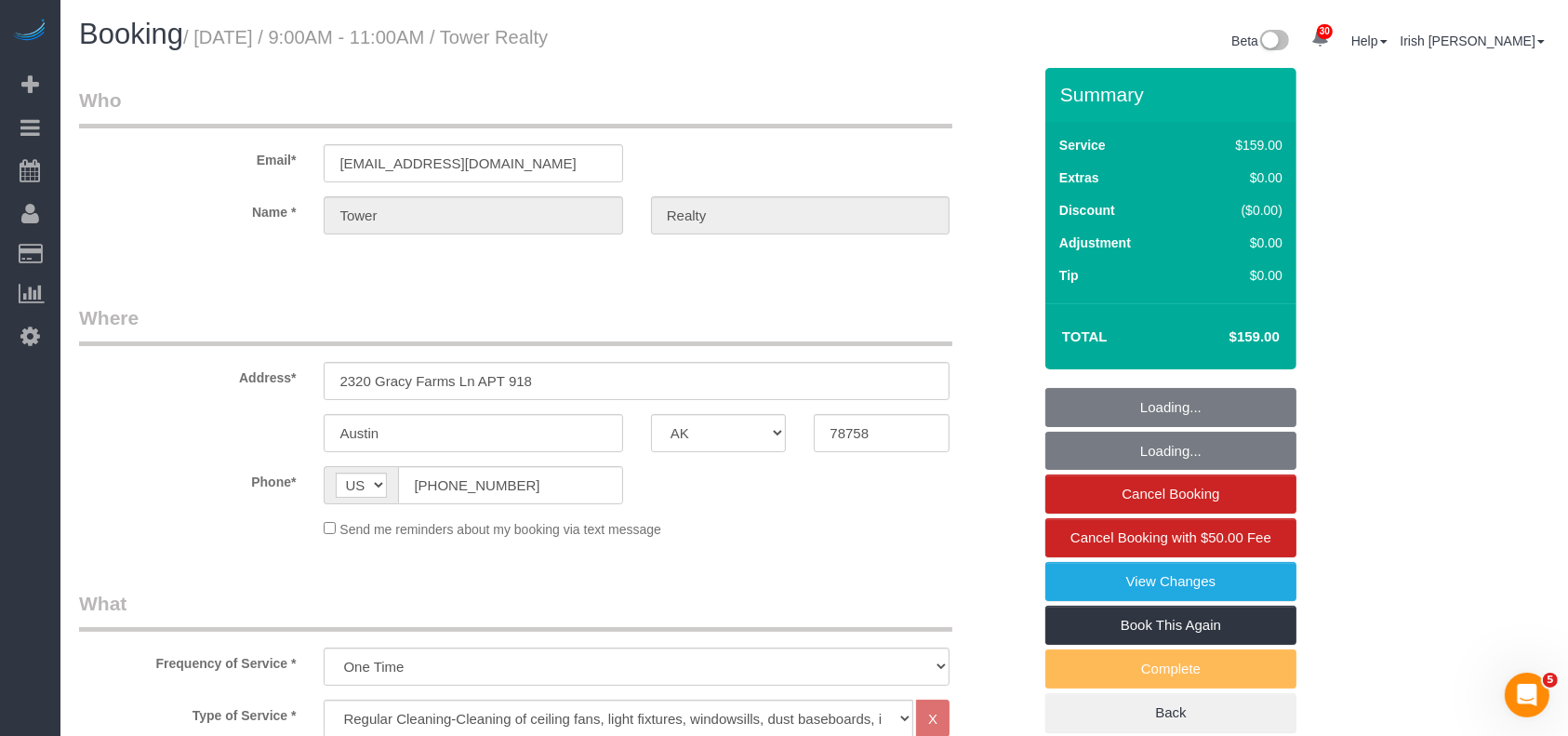
select select "object:10532"
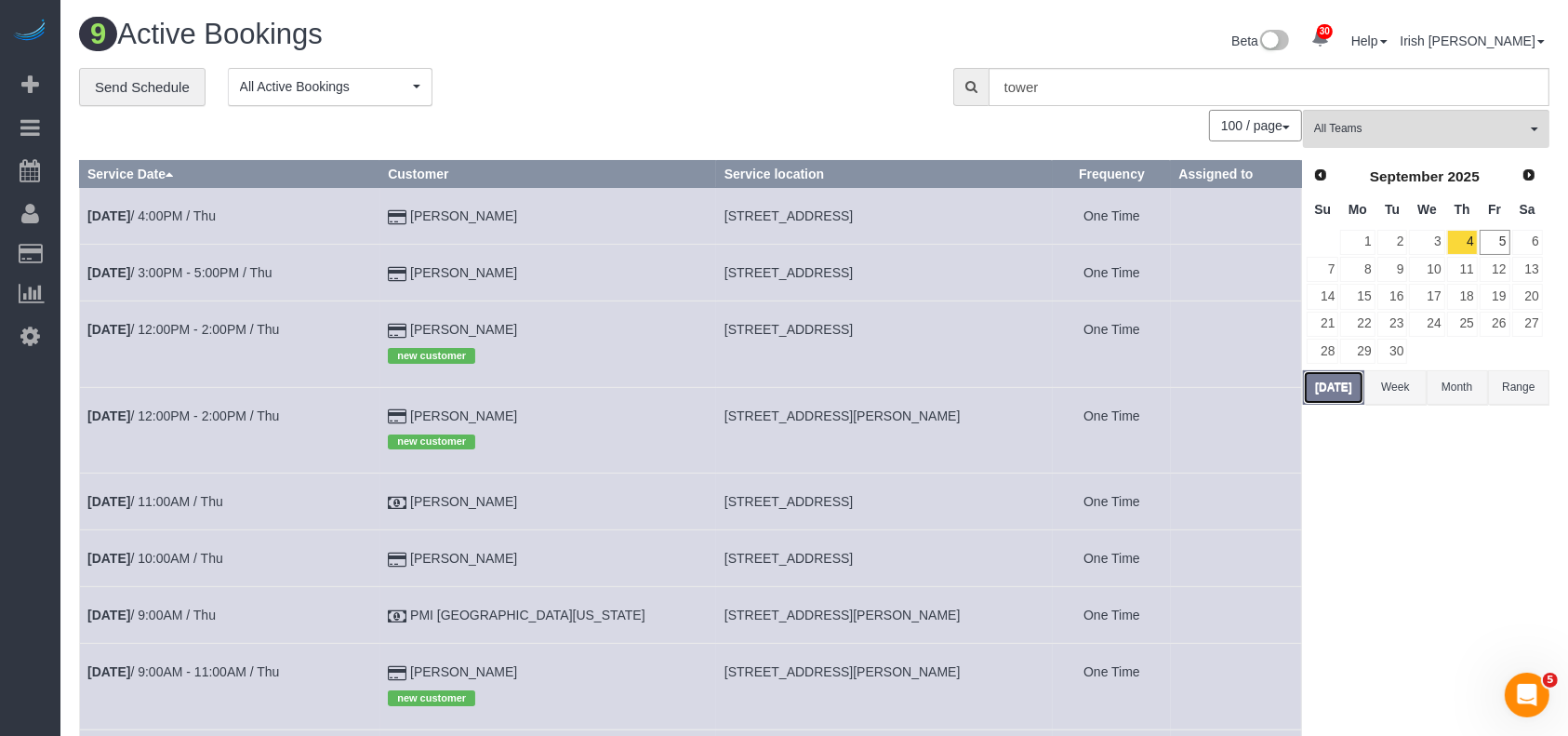
click at [1331, 387] on button "[DATE]" at bounding box center [1334, 387] width 61 height 35
click at [188, 405] on td "[DATE] 12:00PM - 2:00PM / Thu" at bounding box center [230, 429] width 301 height 86
click at [186, 416] on link "[DATE] 12:00PM - 2:00PM / Thu" at bounding box center [183, 415] width 191 height 14
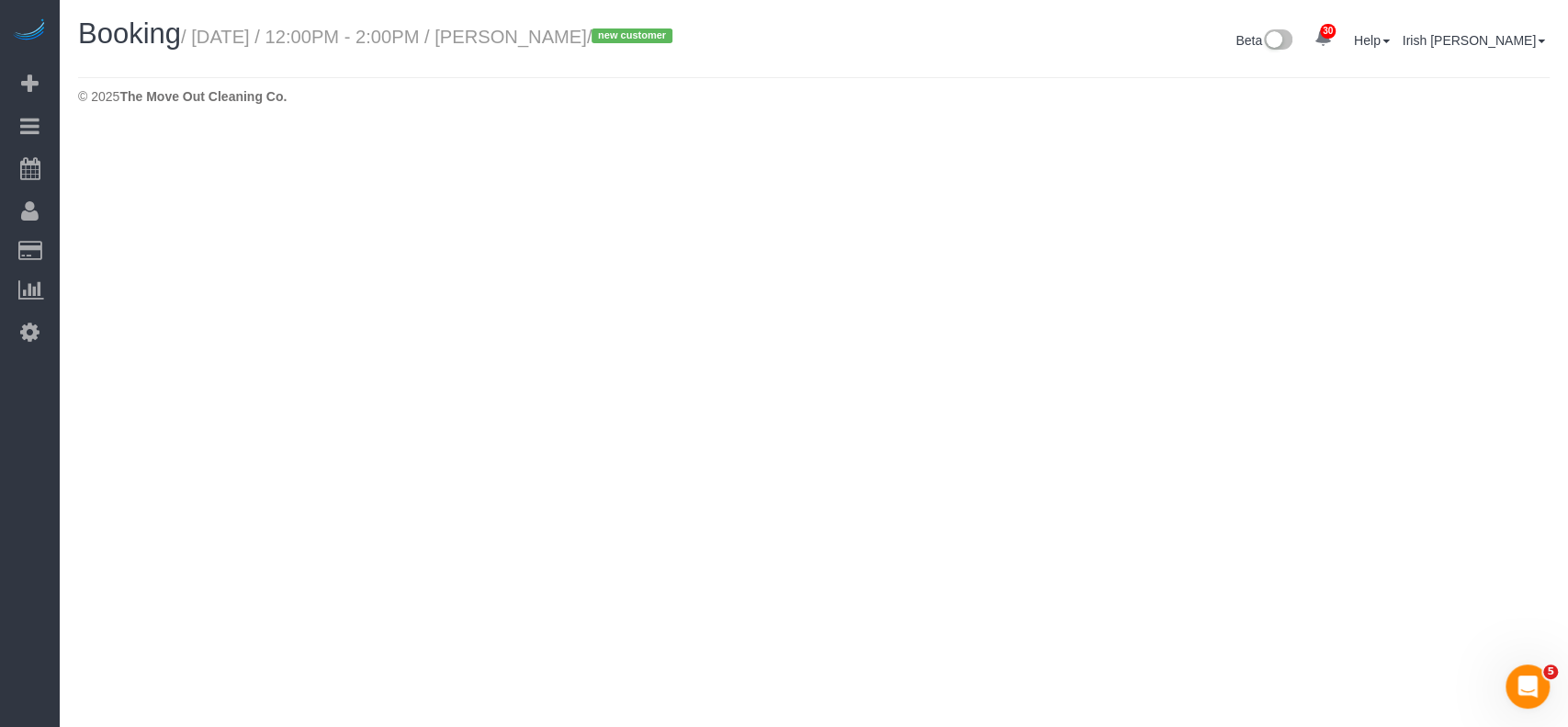
select select "[GEOGRAPHIC_DATA]"
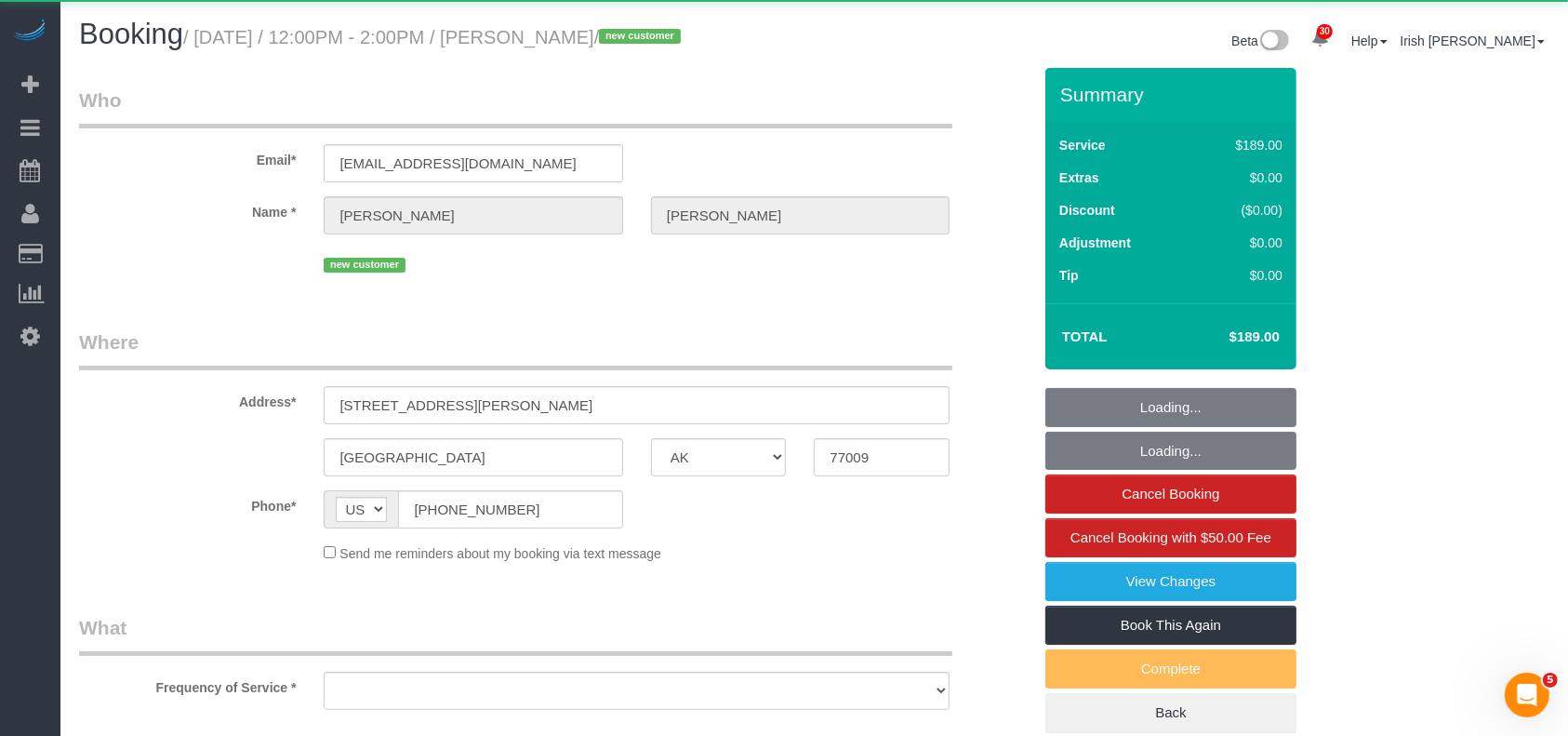
select select "object:11129"
select select "string:fspay-c4ed26b4-9eeb-45d4-8f5d-c0fe00451baa"
select select "spot169"
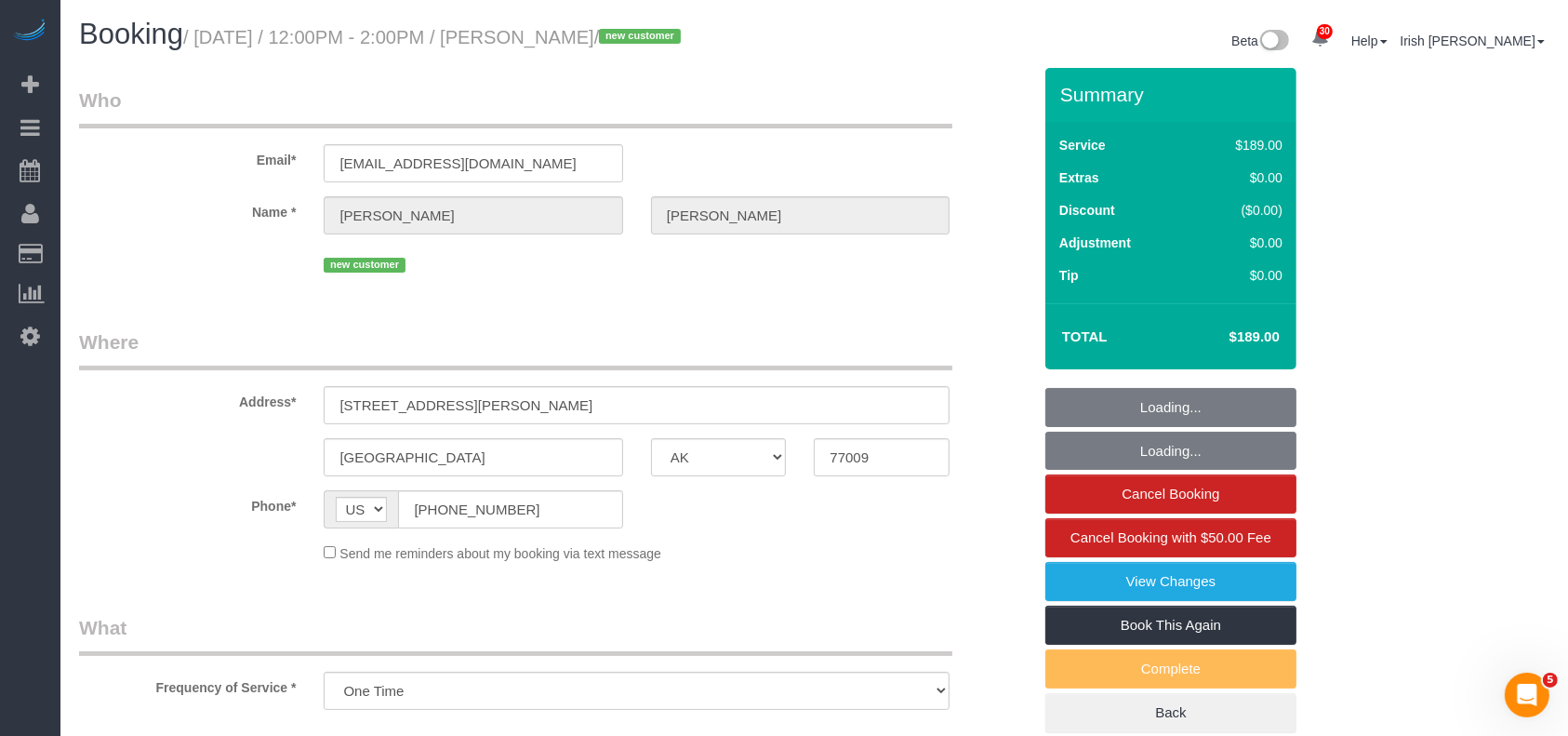
select select "3"
select select "object:11207"
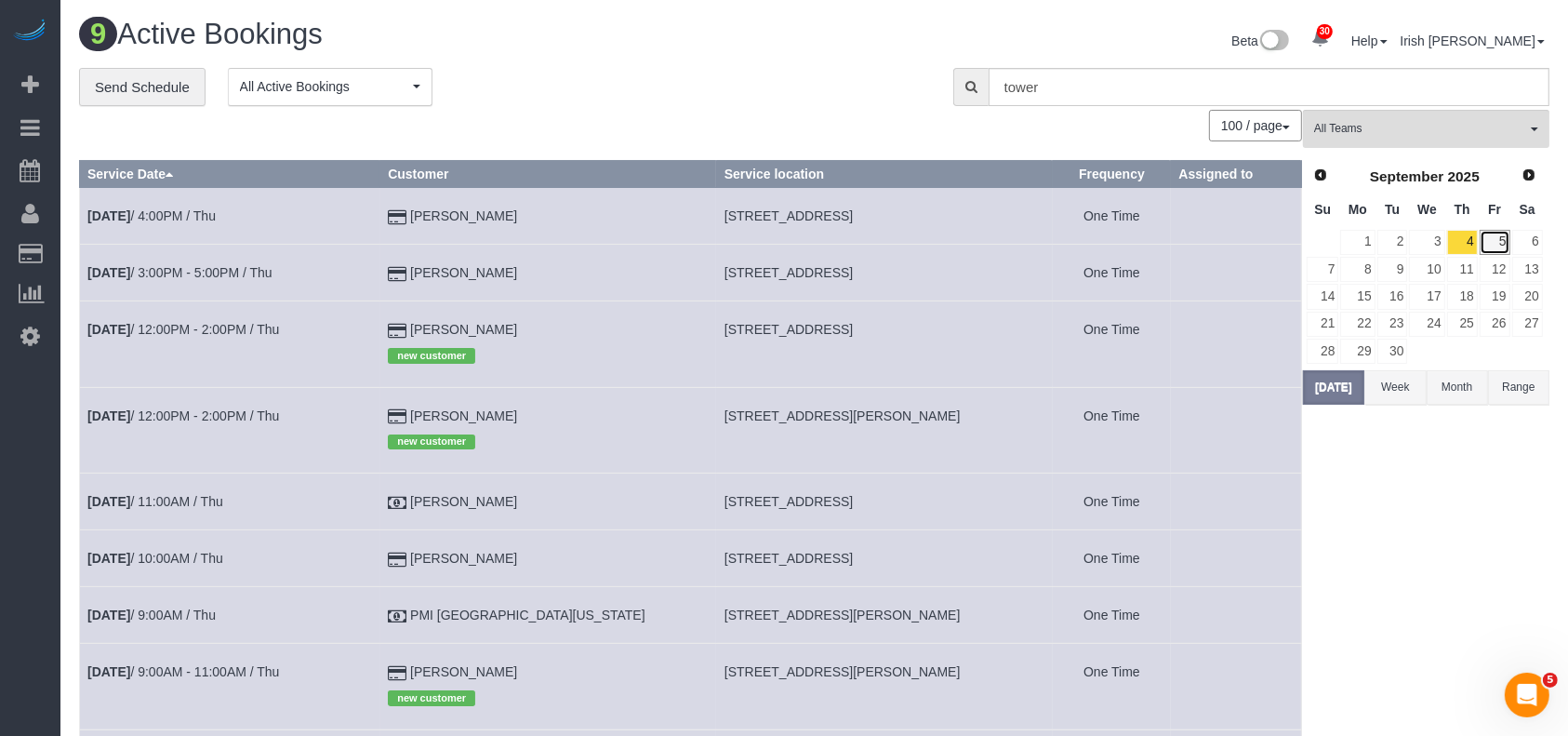
click at [1501, 244] on link "5" at bounding box center [1495, 242] width 31 height 25
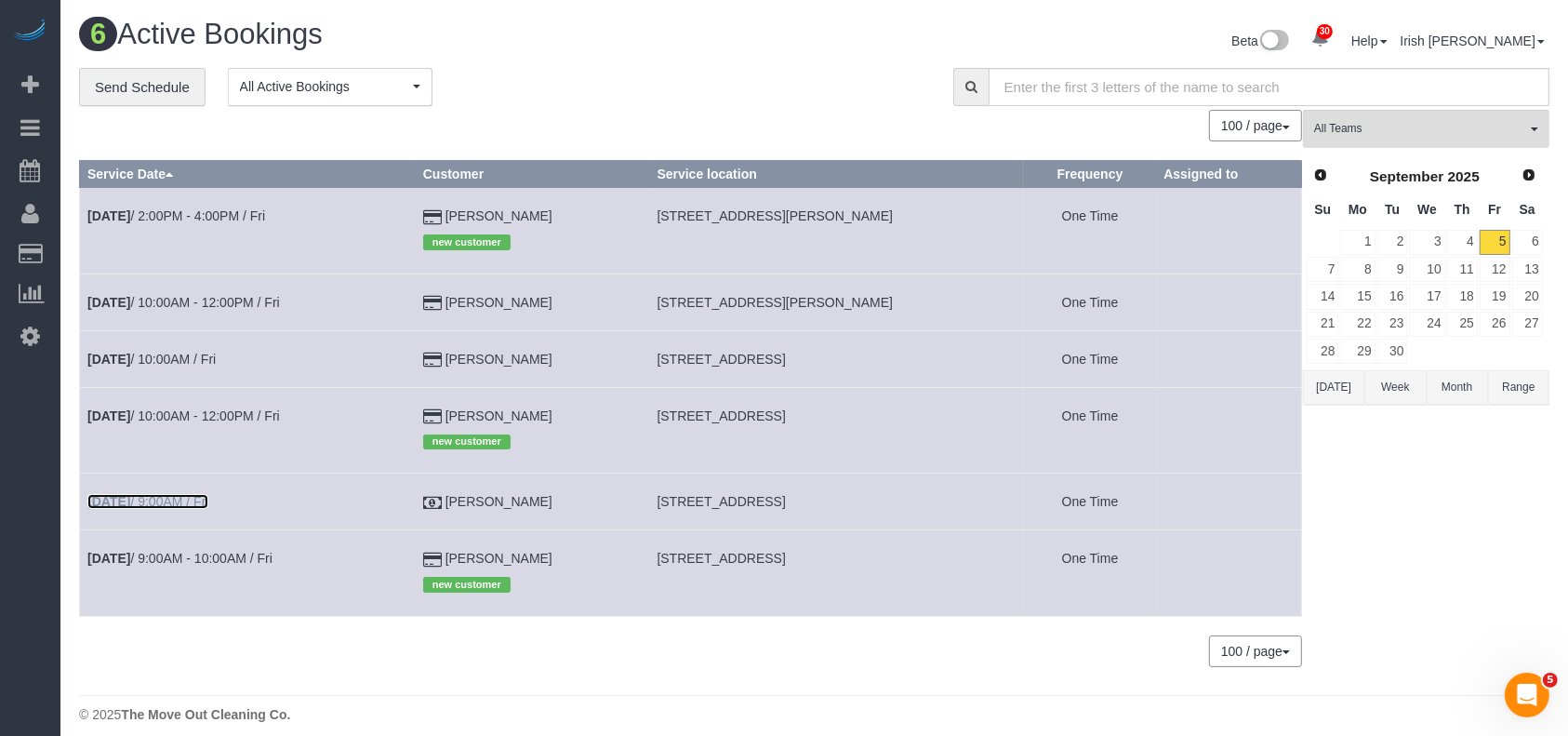
click at [201, 505] on link "[DATE] 9:00AM / Fri" at bounding box center [148, 501] width 121 height 14
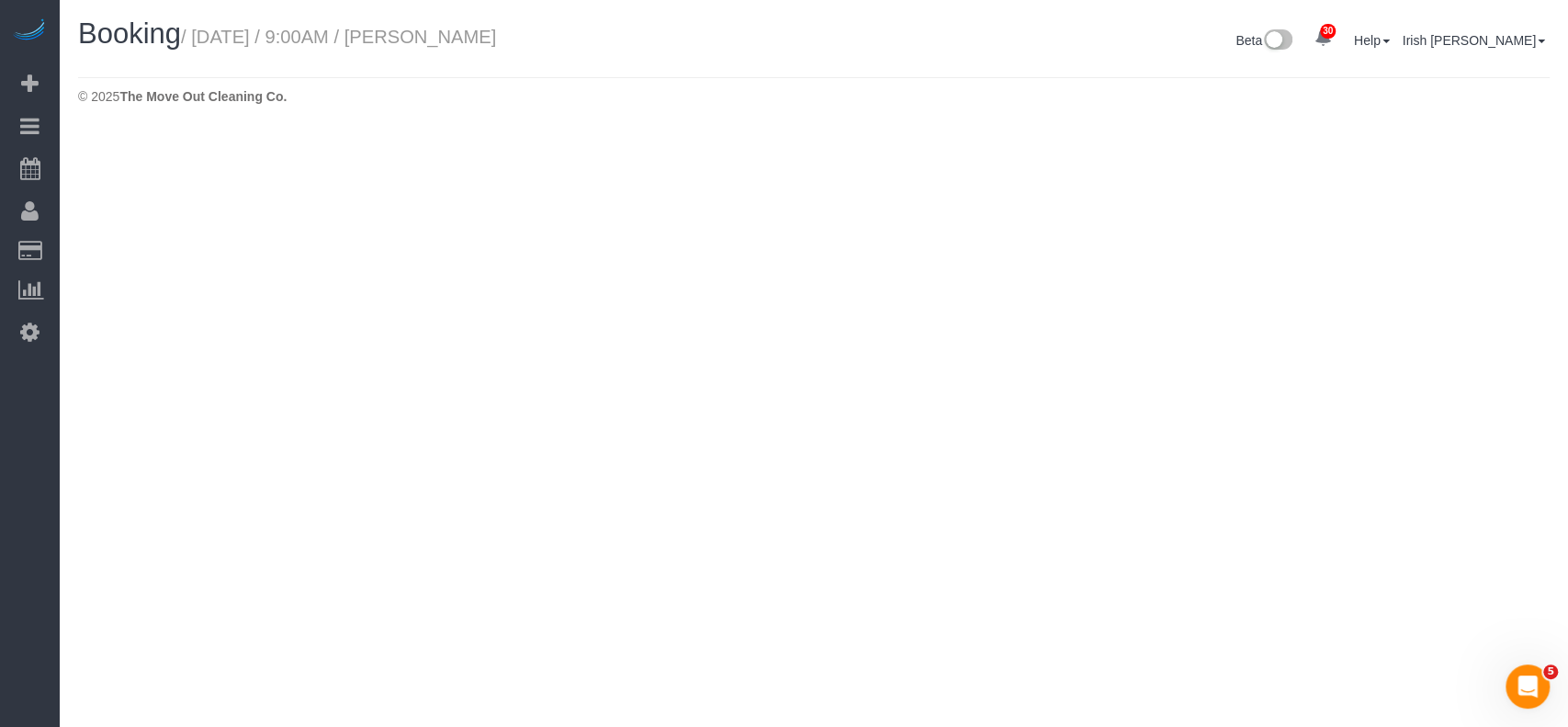
select select "[GEOGRAPHIC_DATA]"
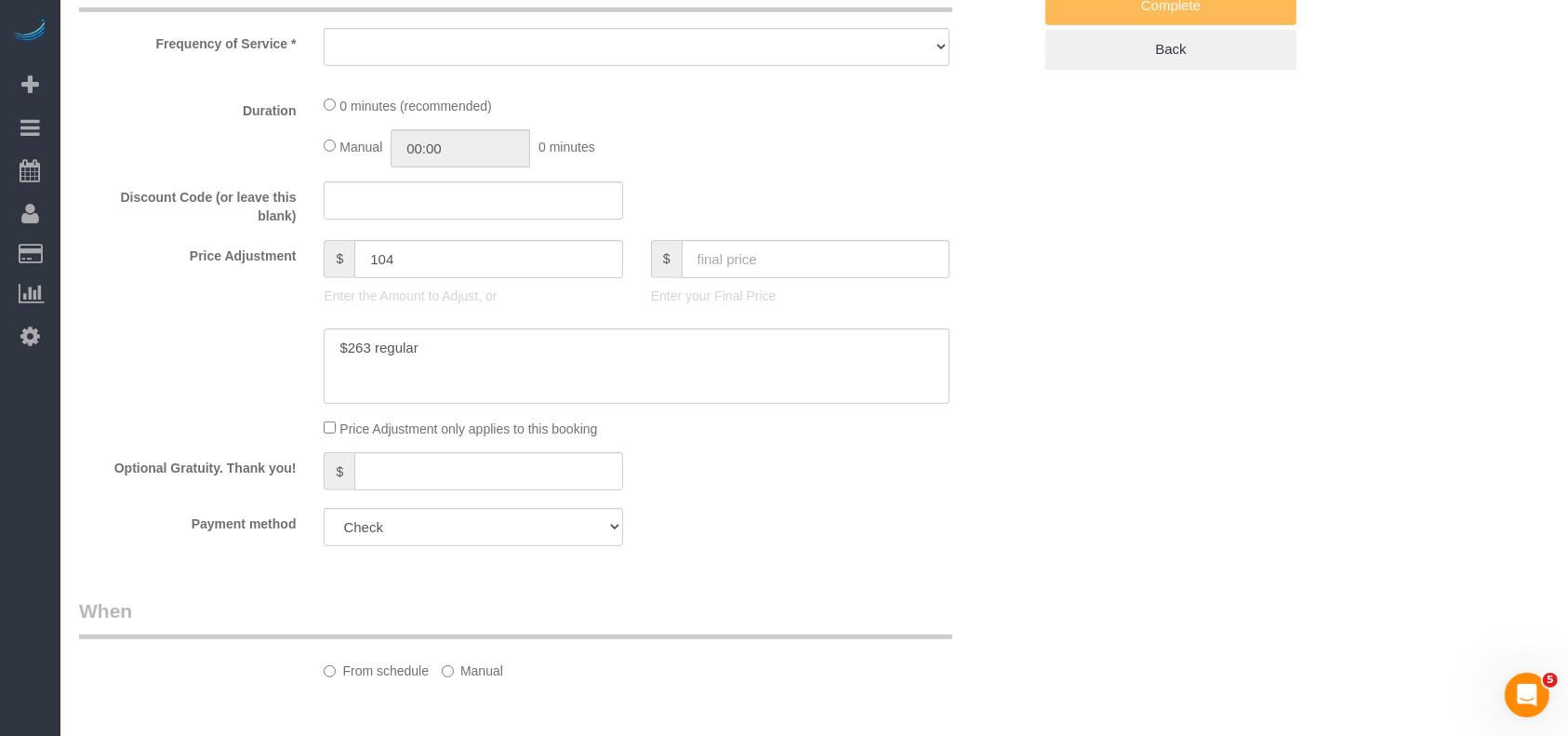
select select "object:11751"
select select "3"
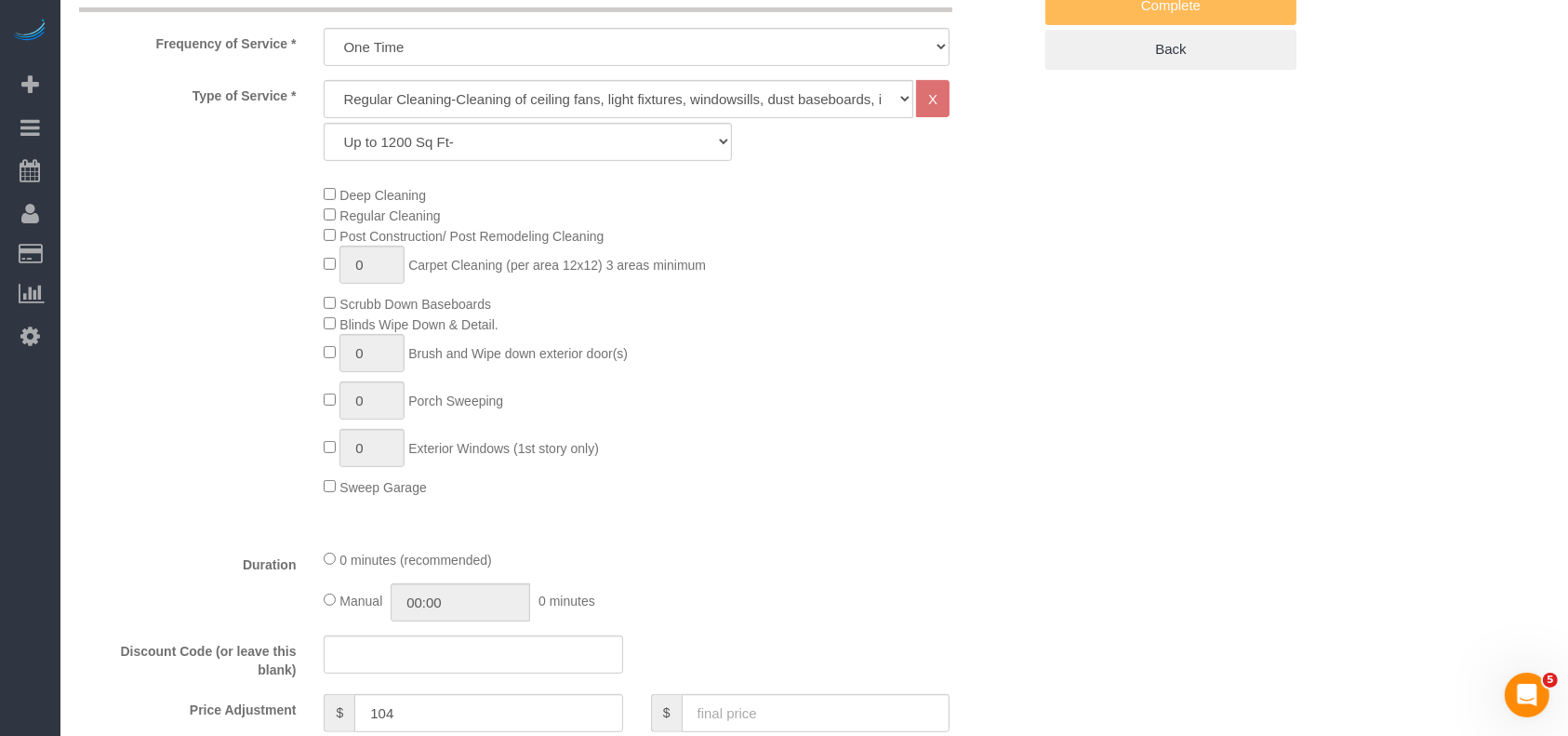
scroll to position [1697, 0]
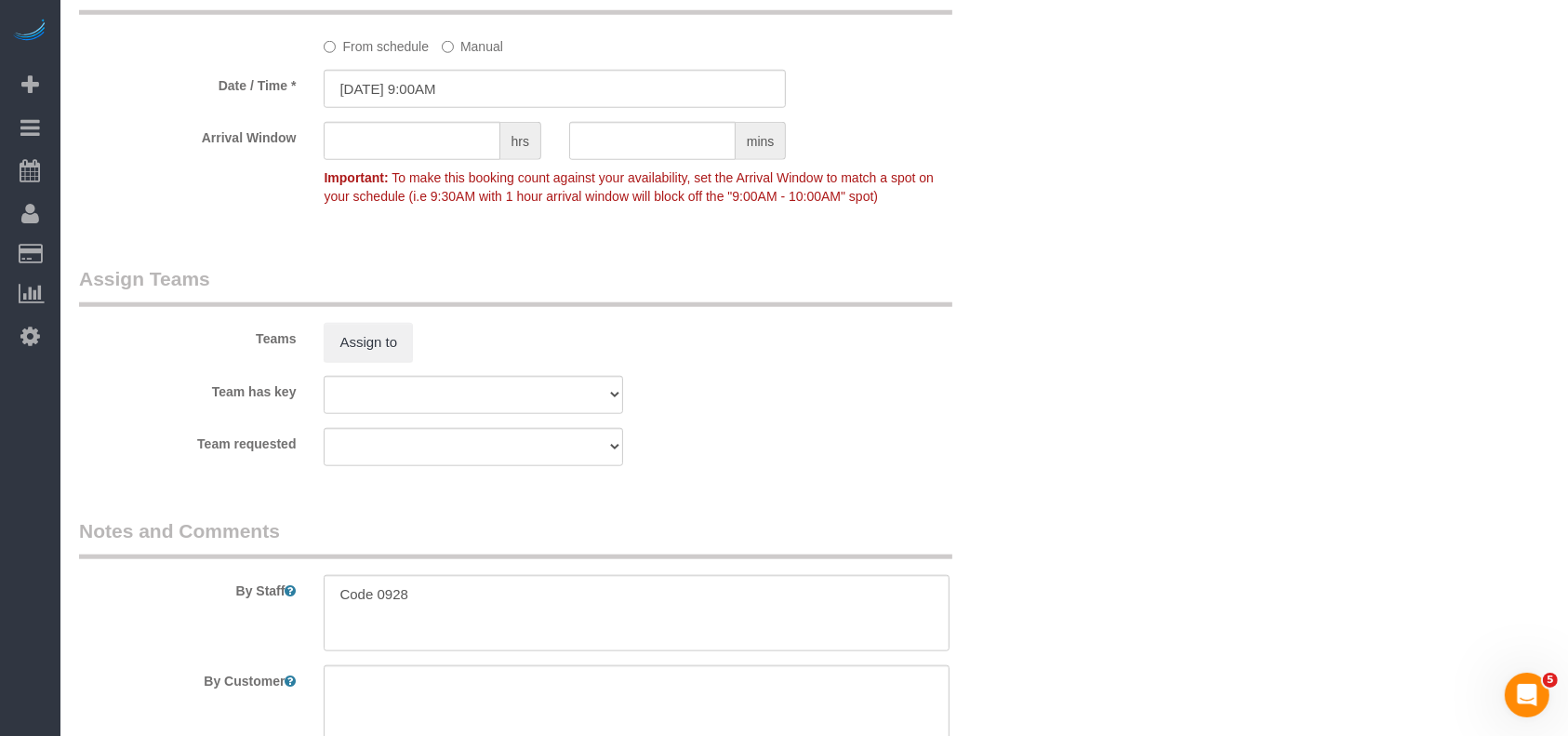
select select "object:11835"
click at [430, 616] on textarea at bounding box center [636, 612] width 625 height 76
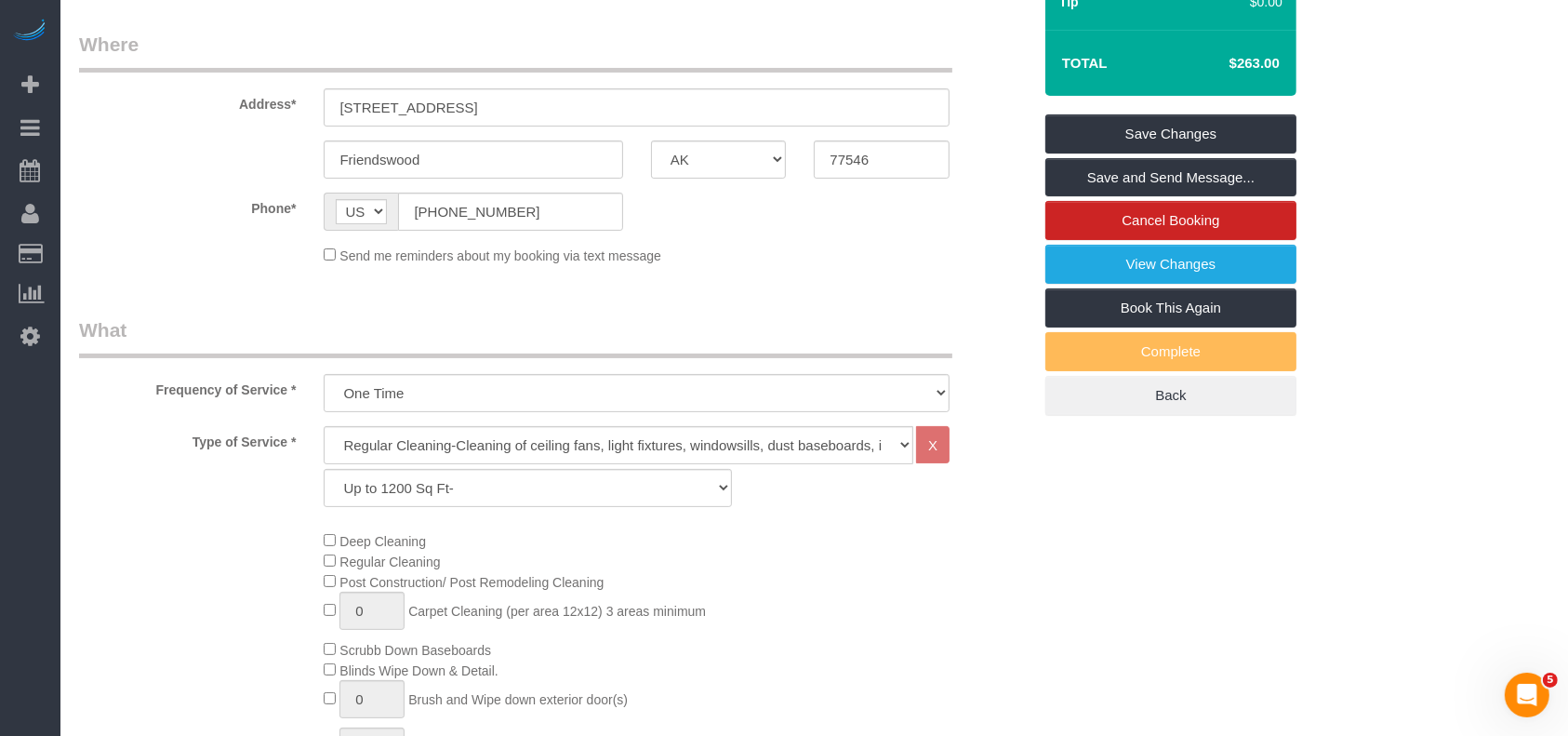
scroll to position [86, 0]
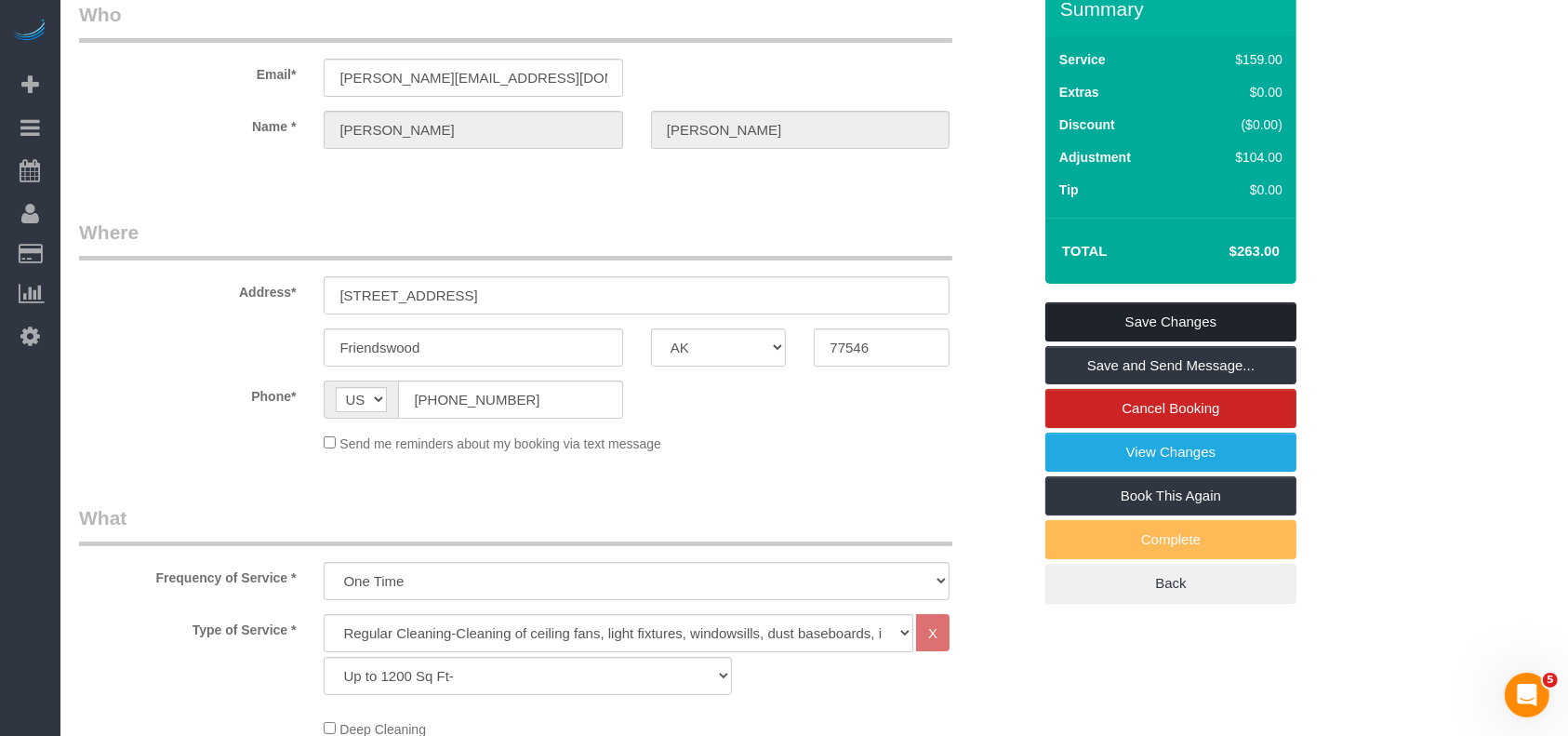
type textarea "Code 0928. Close all windows done on all homes for [PERSON_NAME]"
click at [1084, 325] on link "Save Changes" at bounding box center [1170, 322] width 251 height 39
